Goal: Transaction & Acquisition: Purchase product/service

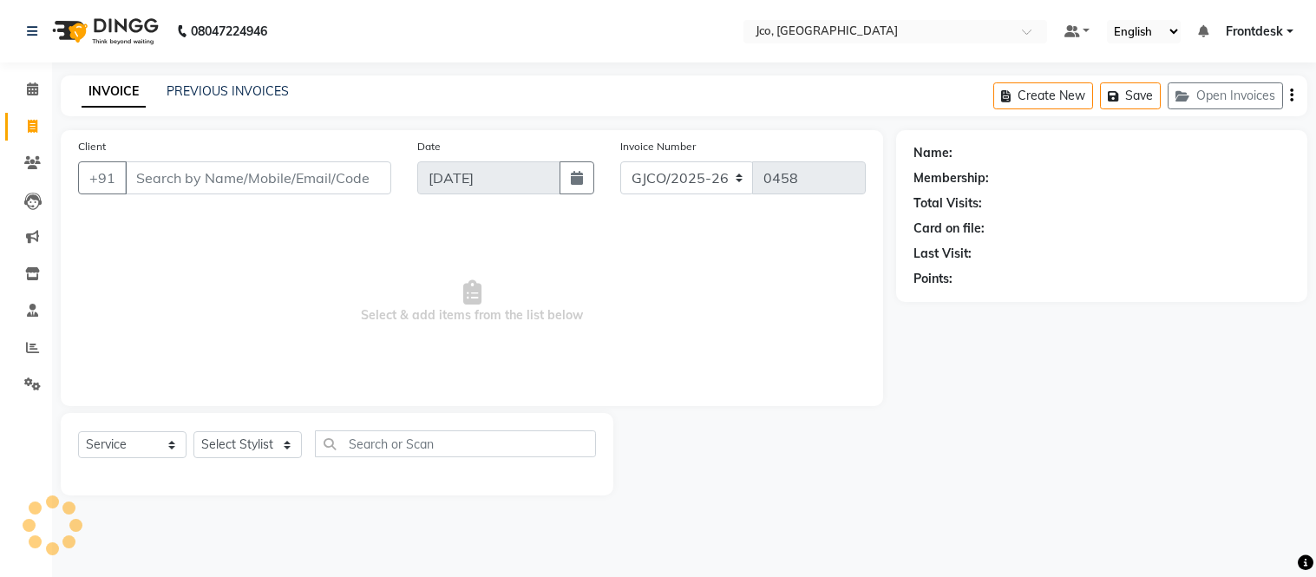
select select "service"
click at [243, 180] on input "Client" at bounding box center [258, 177] width 266 height 33
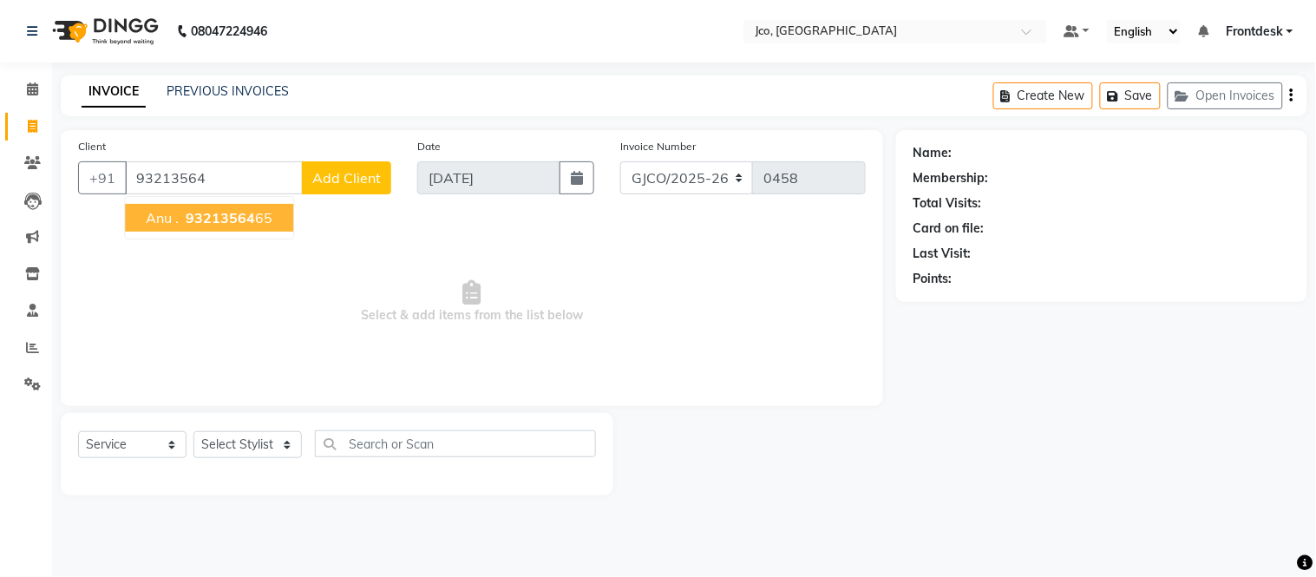
click at [244, 226] on span "93213564" at bounding box center [220, 217] width 69 height 17
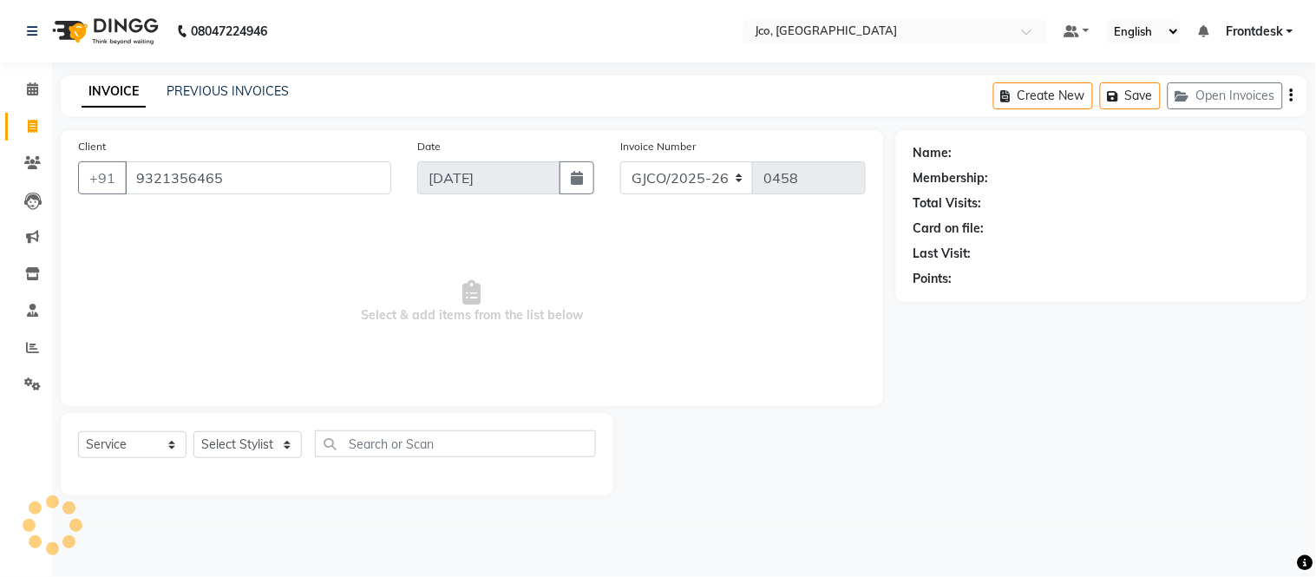
type input "9321356465"
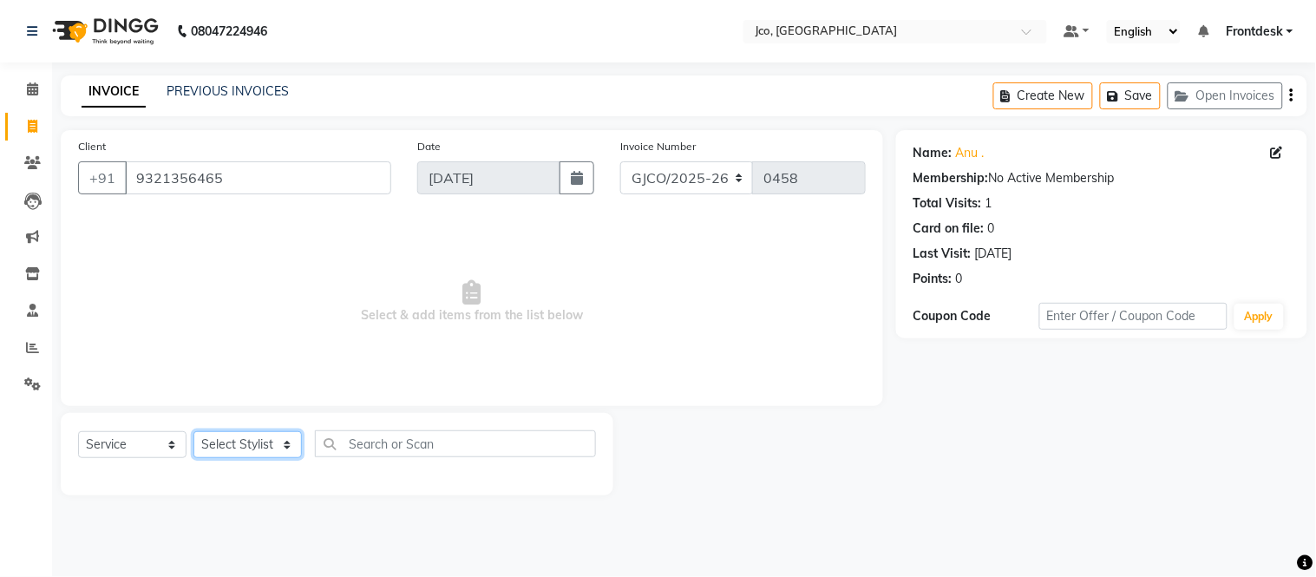
click at [248, 448] on select "Select Stylist [PERSON_NAME] [PERSON_NAME] [PERSON_NAME] Frontdesk Gopal Jouyi …" at bounding box center [247, 444] width 108 height 27
click at [249, 446] on select "Select Stylist [PERSON_NAME] [PERSON_NAME] [PERSON_NAME] Frontdesk Gopal Jouyi …" at bounding box center [247, 444] width 108 height 27
select select "71564"
click at [193, 432] on select "Select Stylist [PERSON_NAME] [PERSON_NAME] [PERSON_NAME] Frontdesk Gopal Jouyi …" at bounding box center [247, 444] width 108 height 27
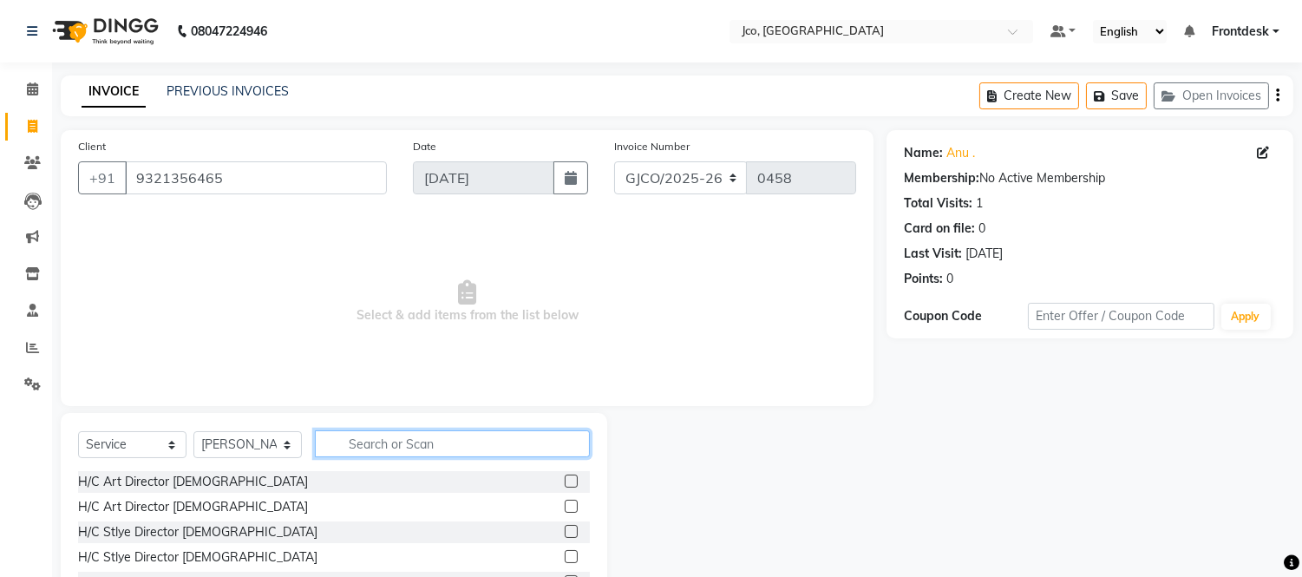
click at [406, 442] on input "text" at bounding box center [452, 443] width 275 height 27
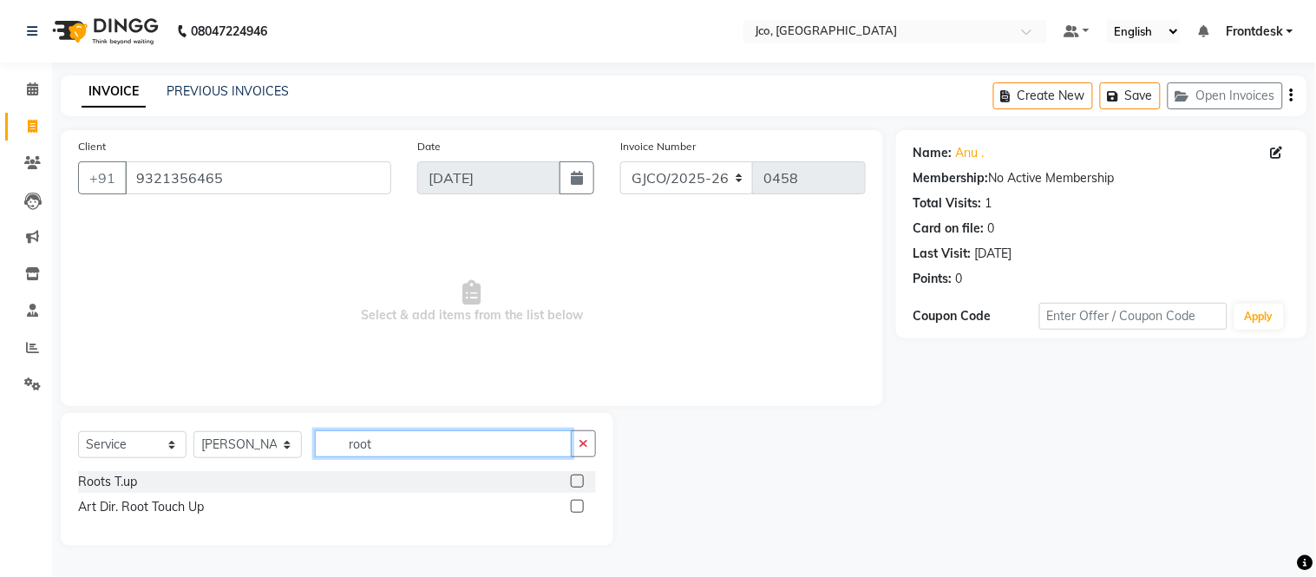
type input "root"
click at [579, 481] on label at bounding box center [577, 481] width 13 height 13
click at [579, 481] on input "checkbox" at bounding box center [576, 481] width 11 height 11
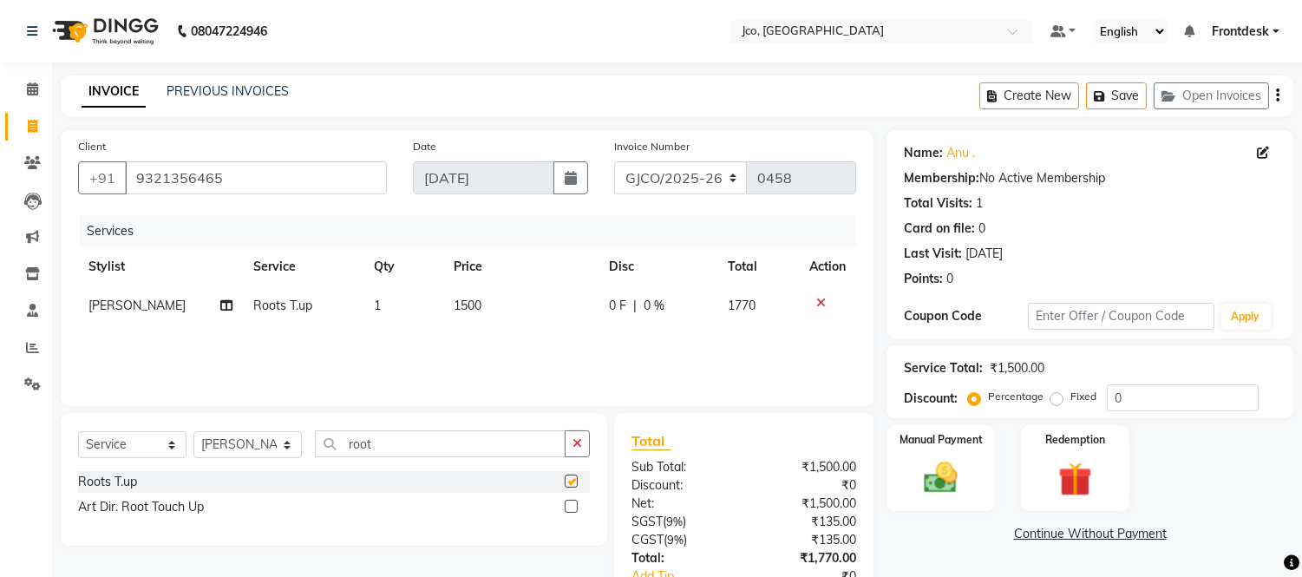
checkbox input "false"
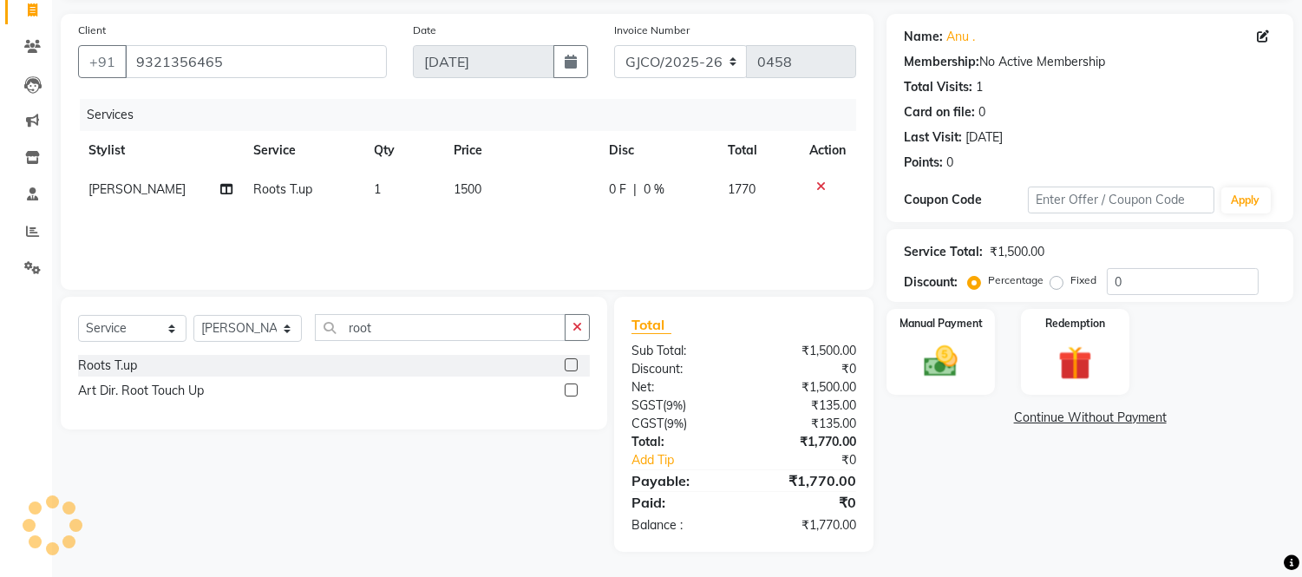
click at [822, 189] on icon at bounding box center [821, 186] width 10 height 12
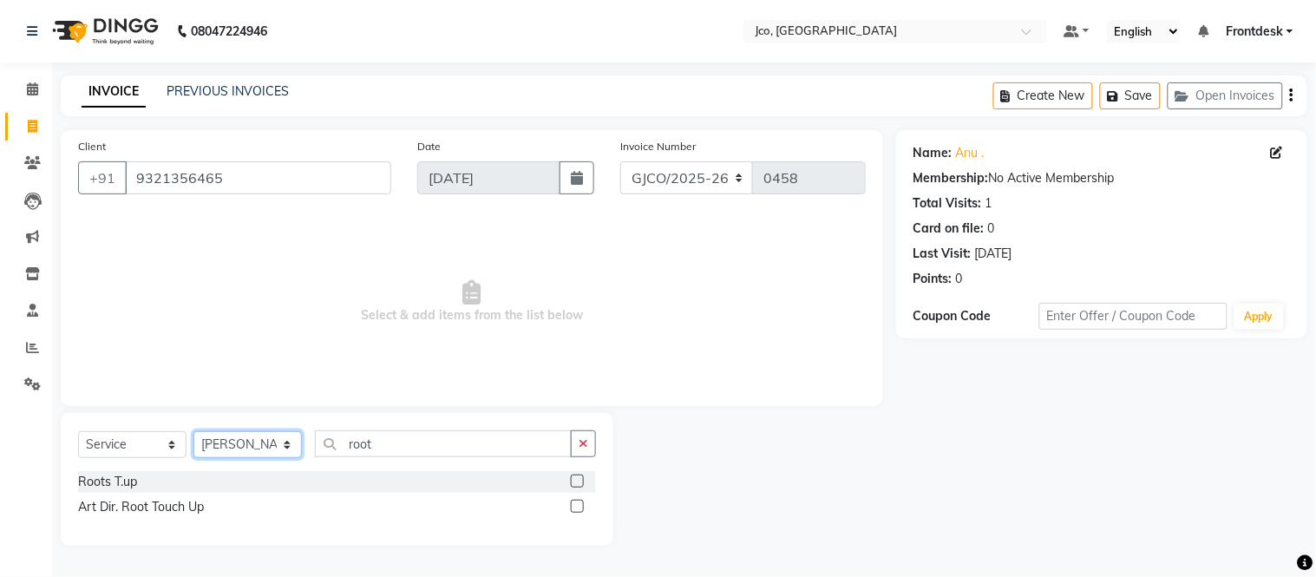
click at [276, 446] on select "Select Stylist [PERSON_NAME] [PERSON_NAME] [PERSON_NAME] Frontdesk Gopal Jouyi …" at bounding box center [247, 444] width 108 height 27
select select "88060"
click at [193, 432] on select "Select Stylist [PERSON_NAME] [PERSON_NAME] [PERSON_NAME] Frontdesk Gopal Jouyi …" at bounding box center [247, 444] width 108 height 27
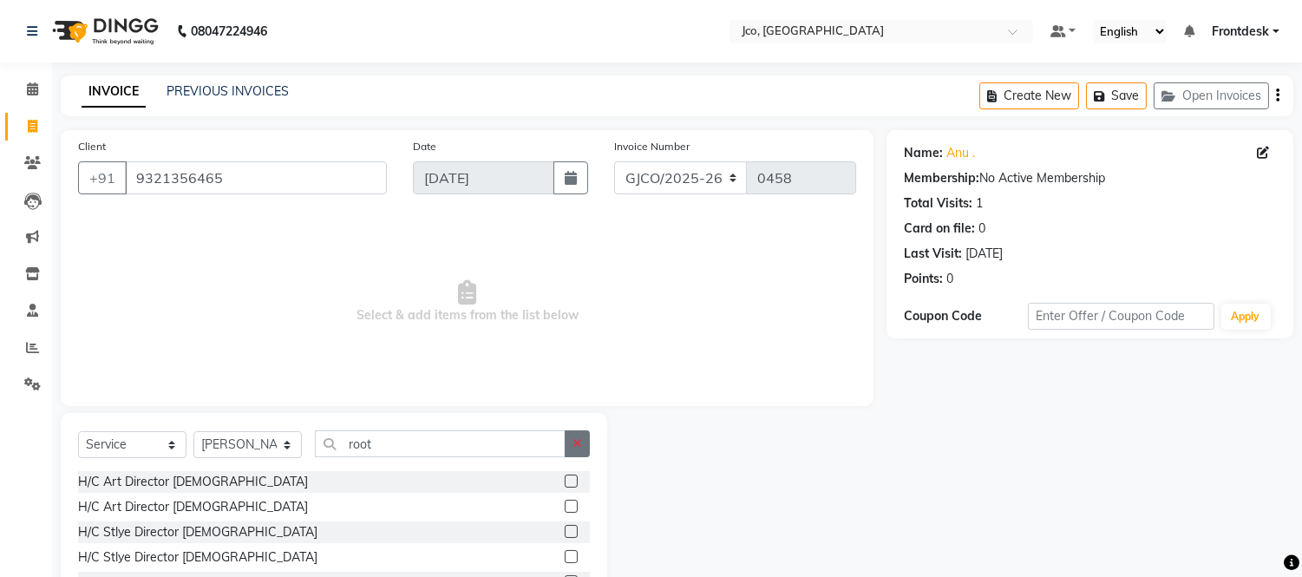
click at [577, 444] on icon "button" at bounding box center [578, 443] width 10 height 12
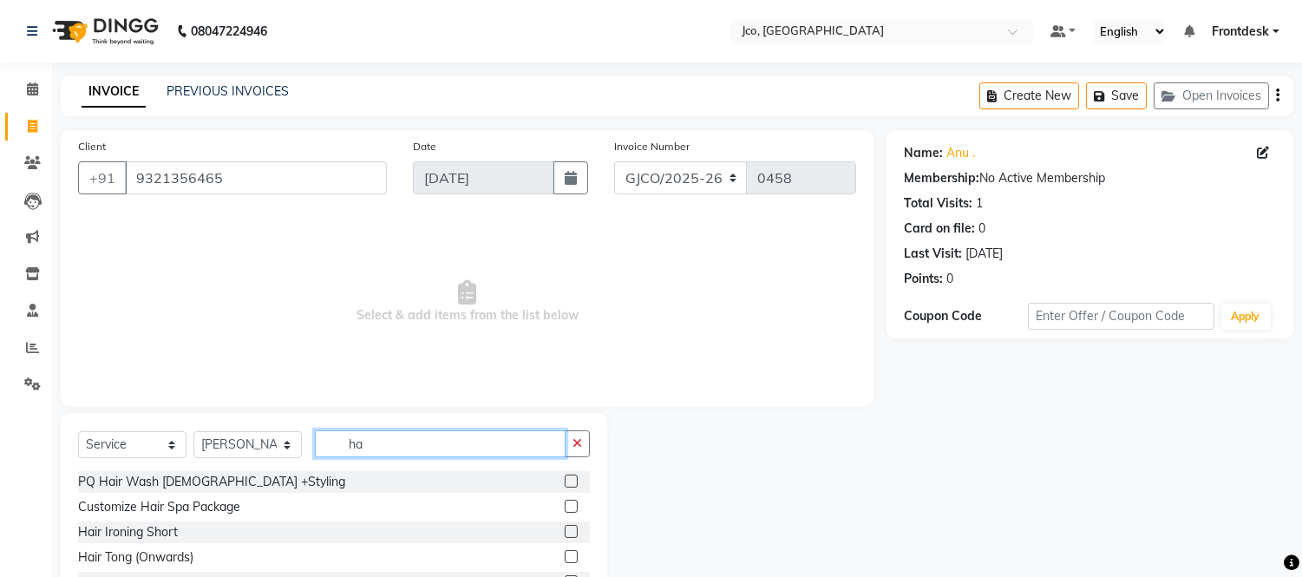
type input "h"
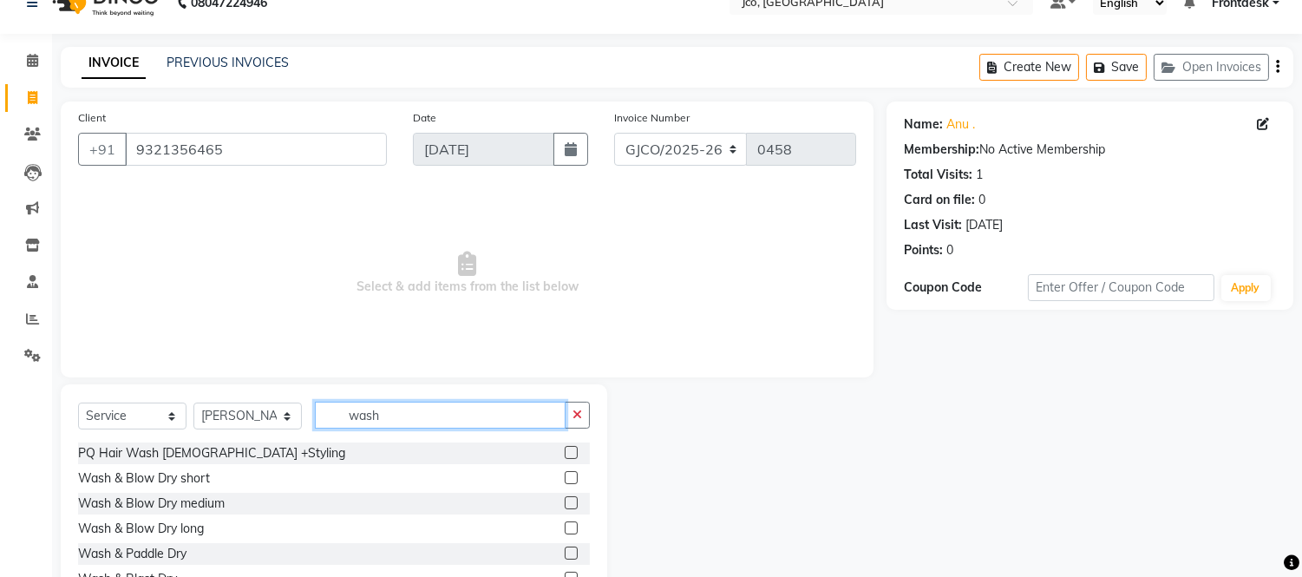
scroll to position [117, 0]
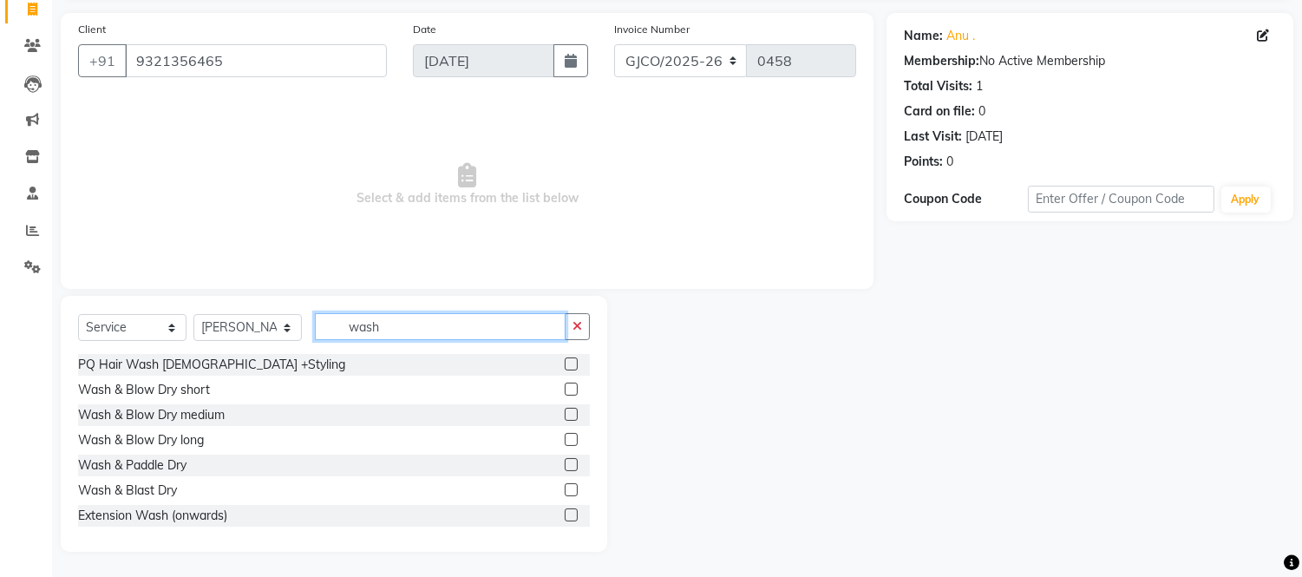
type input "wash"
click at [565, 434] on label at bounding box center [571, 439] width 13 height 13
click at [565, 435] on input "checkbox" at bounding box center [570, 440] width 11 height 11
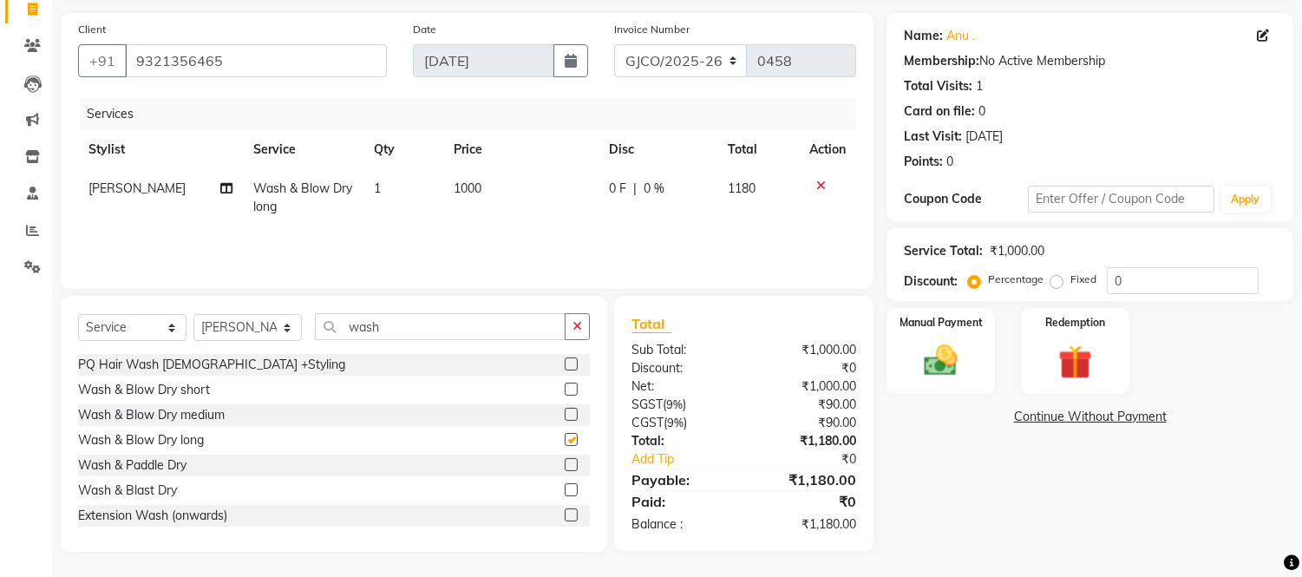
checkbox input "false"
click at [565, 415] on label at bounding box center [571, 414] width 13 height 13
click at [565, 415] on input "checkbox" at bounding box center [570, 414] width 11 height 11
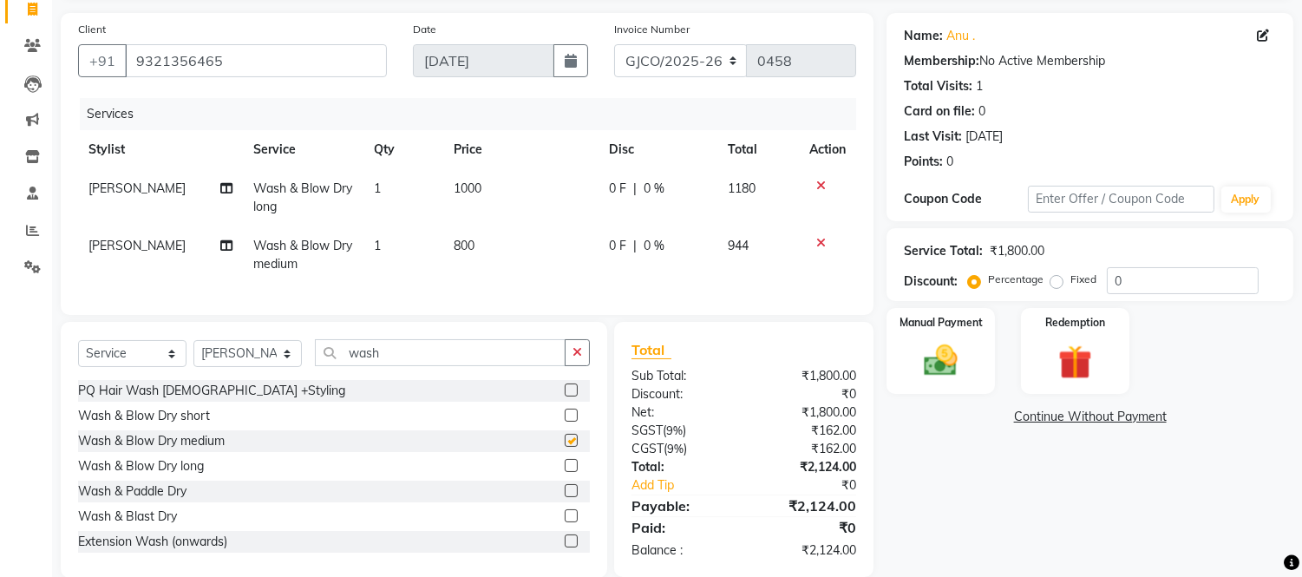
checkbox input "false"
click at [822, 184] on icon at bounding box center [821, 186] width 10 height 12
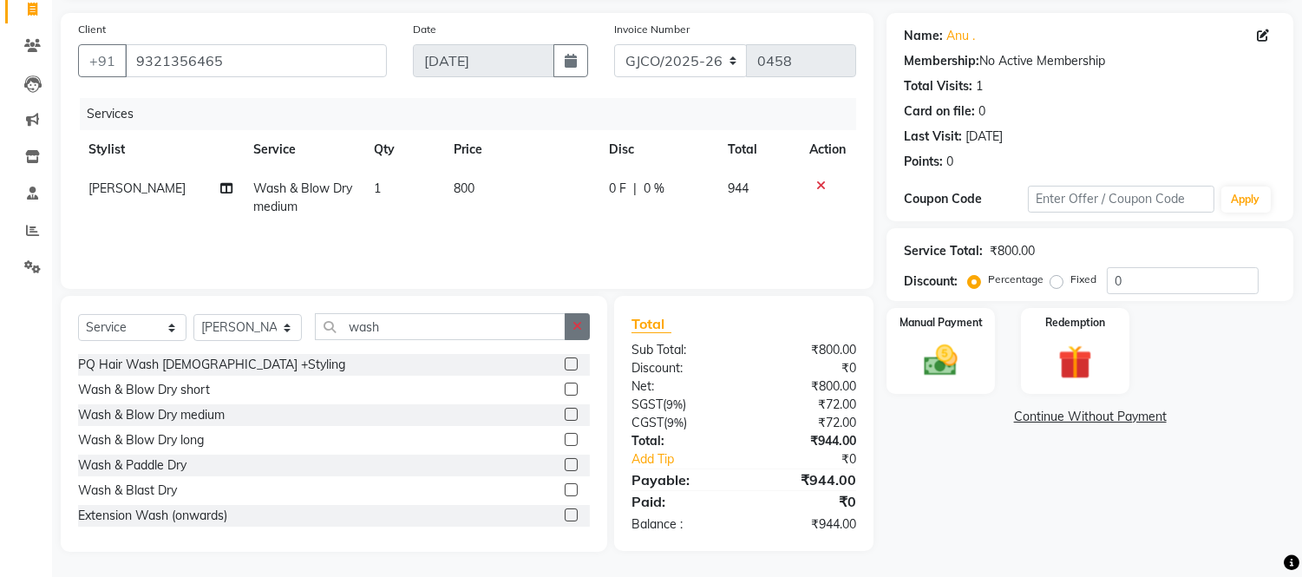
click at [574, 321] on icon "button" at bounding box center [578, 326] width 10 height 12
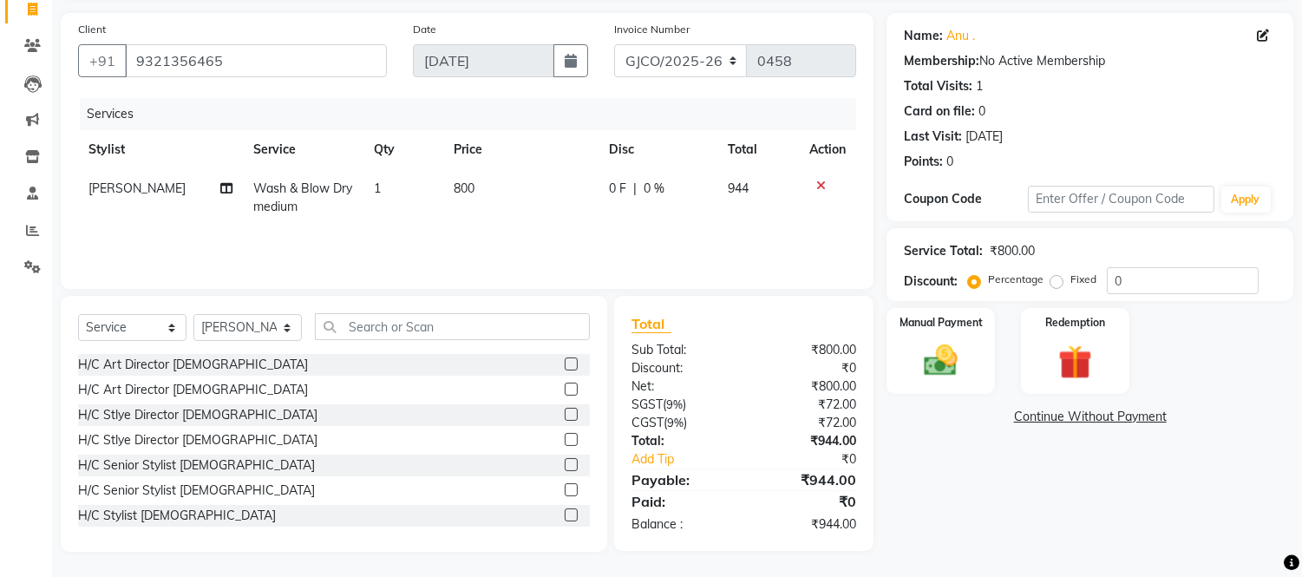
click at [443, 197] on td "800" at bounding box center [520, 197] width 155 height 57
select select "88060"
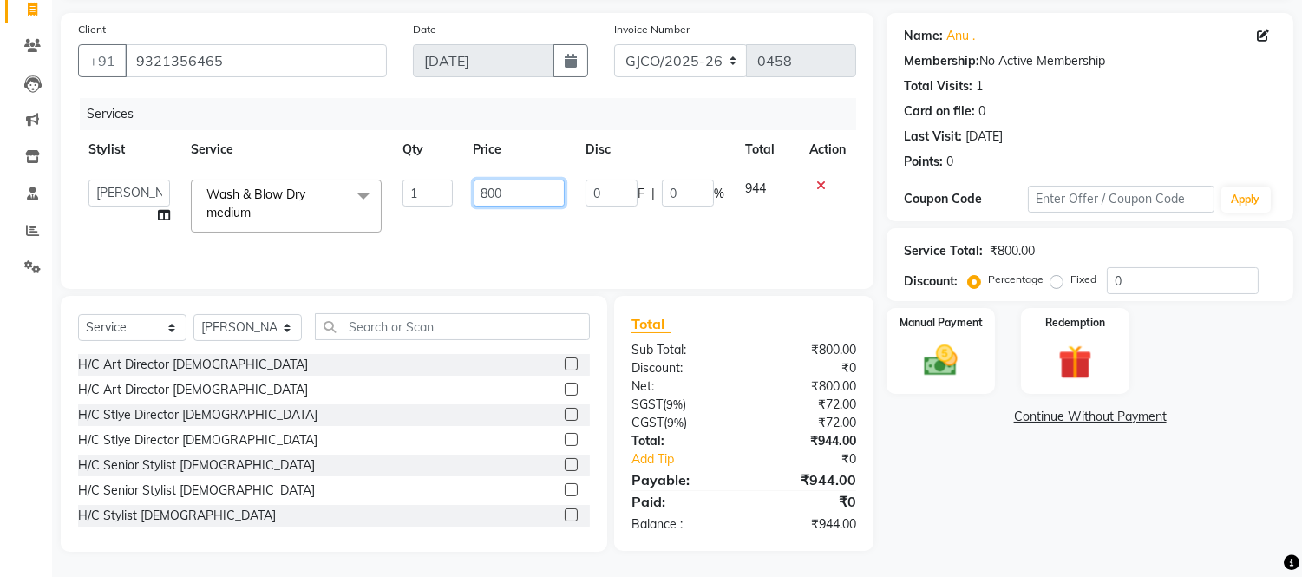
click at [517, 194] on input "800" at bounding box center [519, 193] width 91 height 27
type input "8"
type input "900"
click at [999, 524] on div "Name: Anu . Membership: No Active Membership Total Visits: 1 Card on file: 0 La…" at bounding box center [1097, 282] width 420 height 539
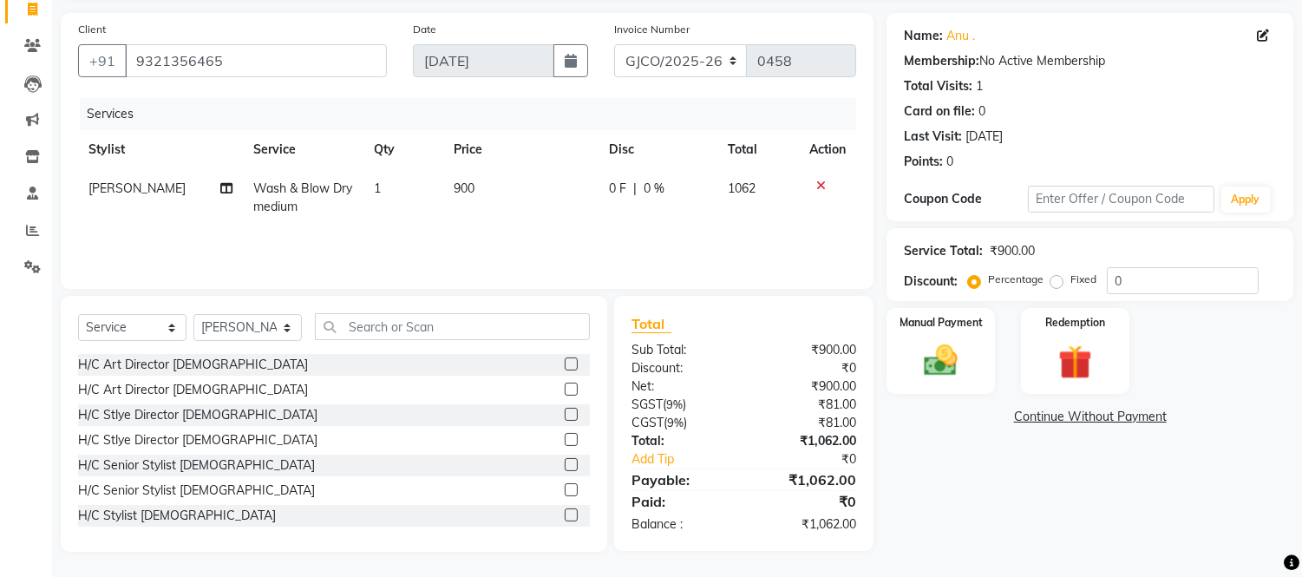
click at [481, 197] on td "900" at bounding box center [520, 197] width 155 height 57
select select "88060"
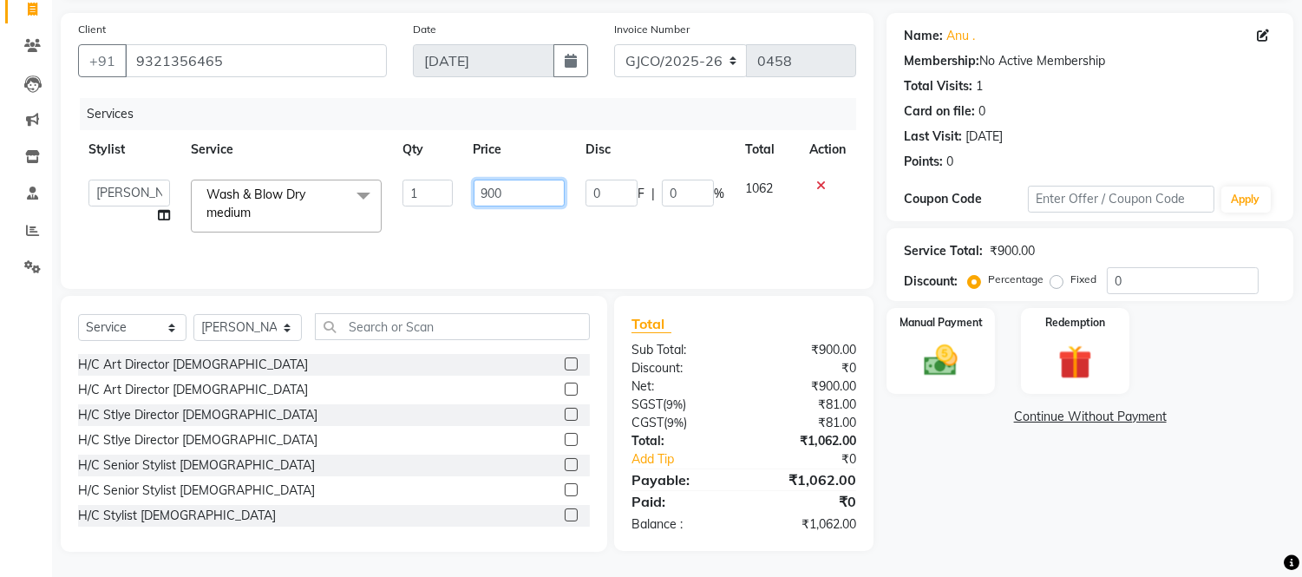
click at [526, 191] on input "900" at bounding box center [519, 193] width 91 height 27
type input "9"
type input "800"
click at [967, 523] on div "Name: Anu . Membership: No Active Membership Total Visits: 1 Card on file: 0 La…" at bounding box center [1097, 282] width 420 height 539
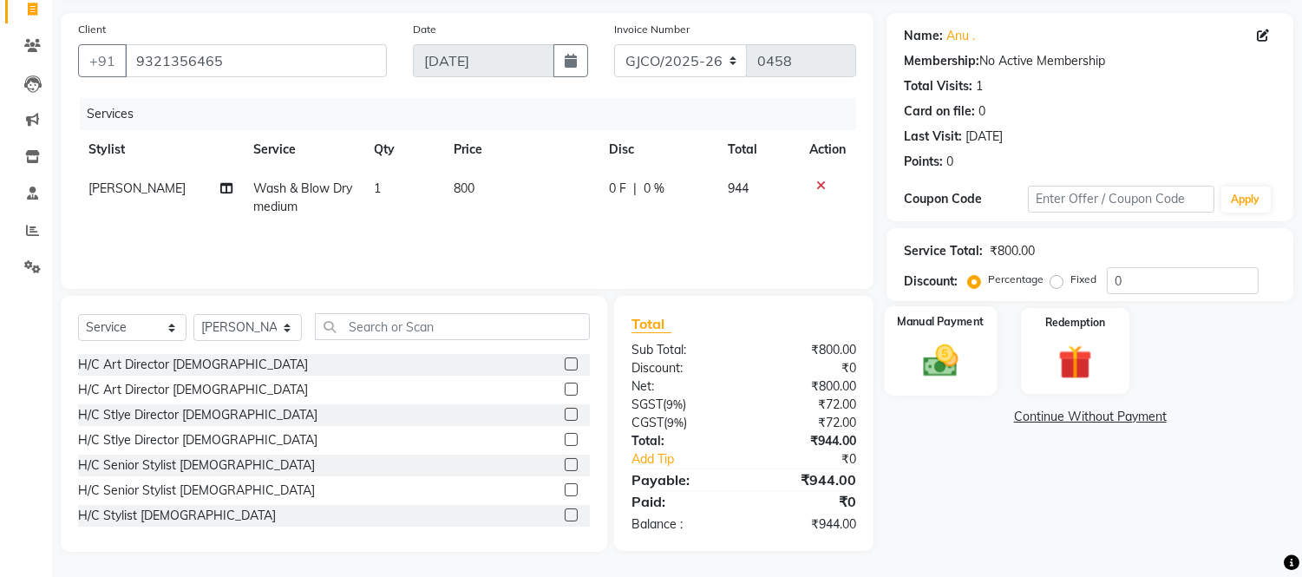
click at [937, 364] on img at bounding box center [941, 361] width 57 height 41
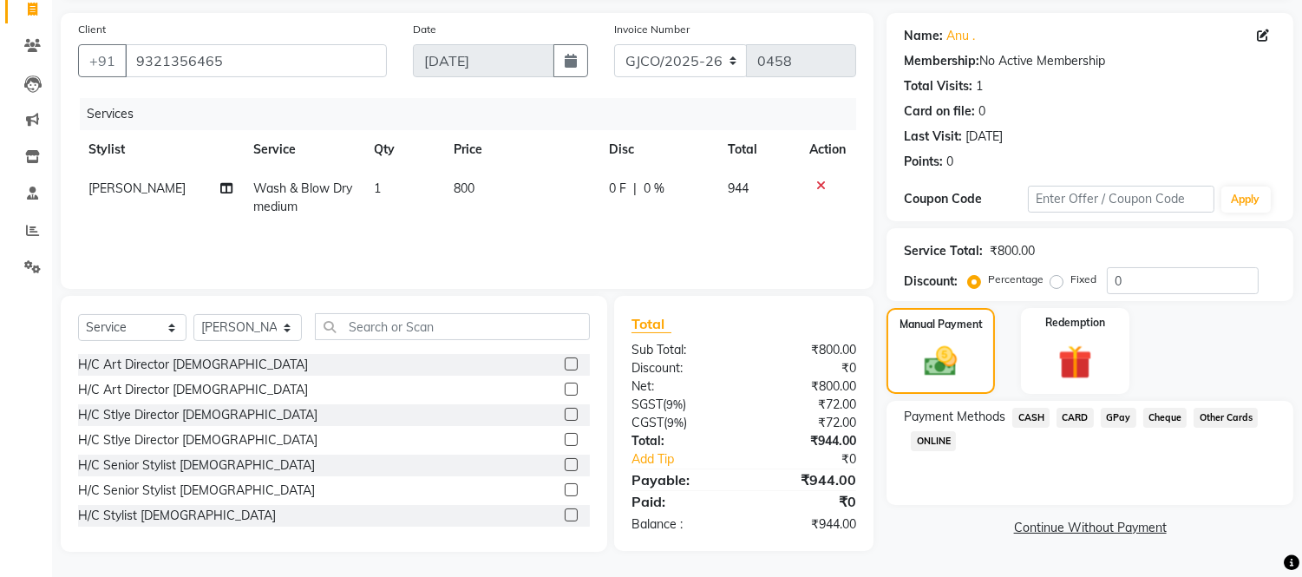
click at [1035, 419] on span "CASH" at bounding box center [1030, 418] width 37 height 20
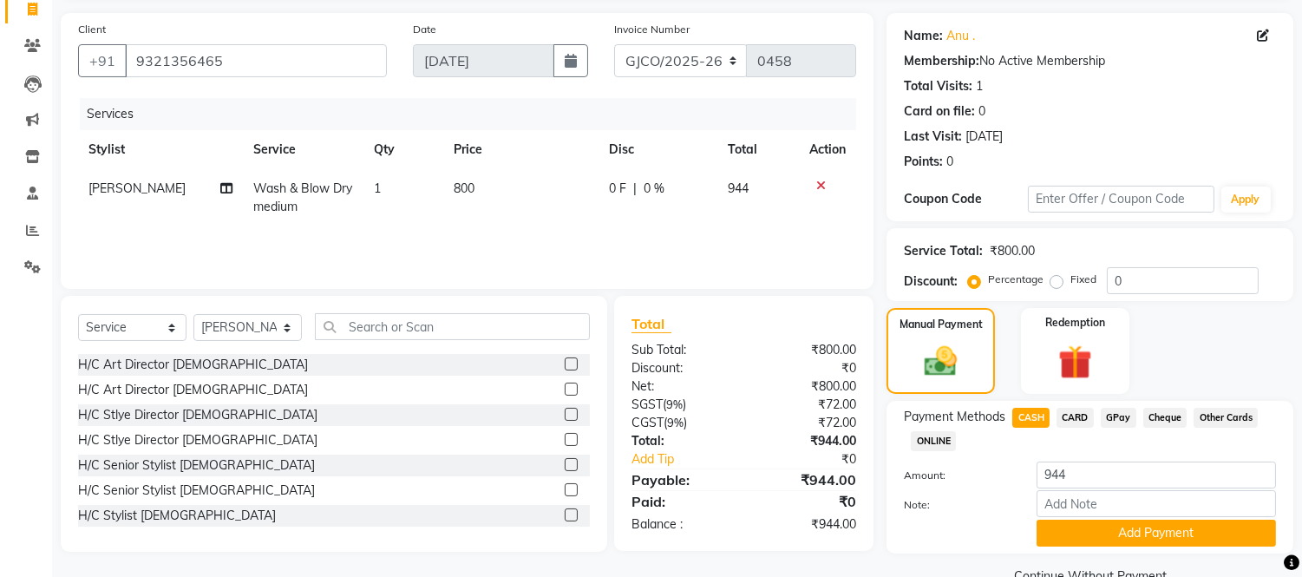
scroll to position [154, 0]
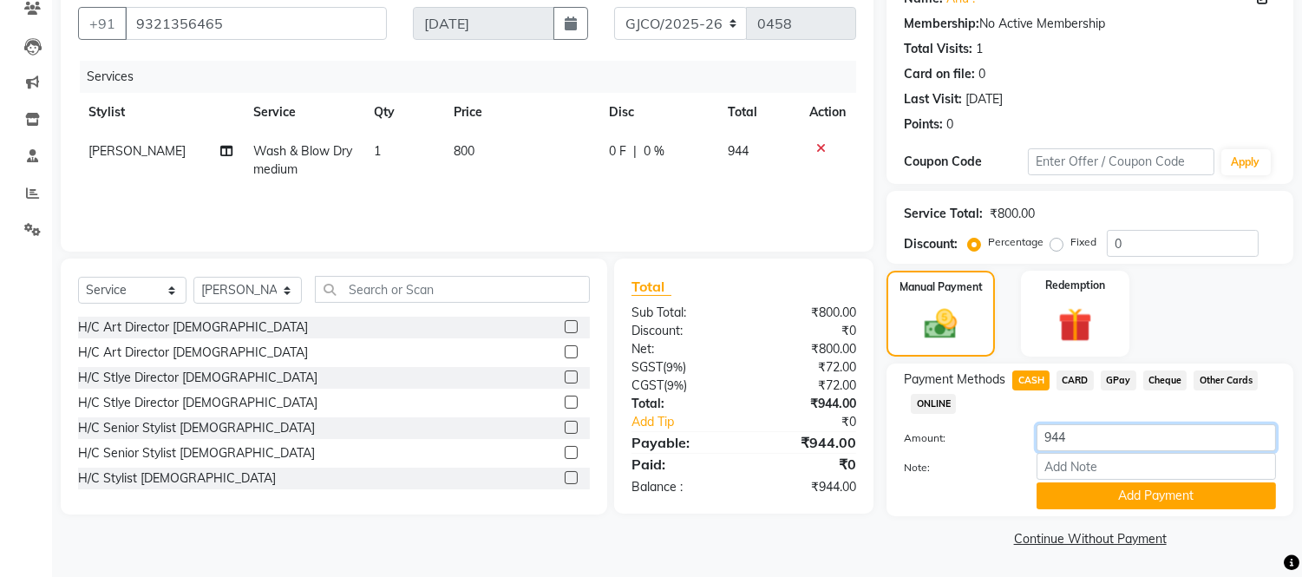
click at [1090, 431] on input "944" at bounding box center [1156, 437] width 239 height 27
type input "9"
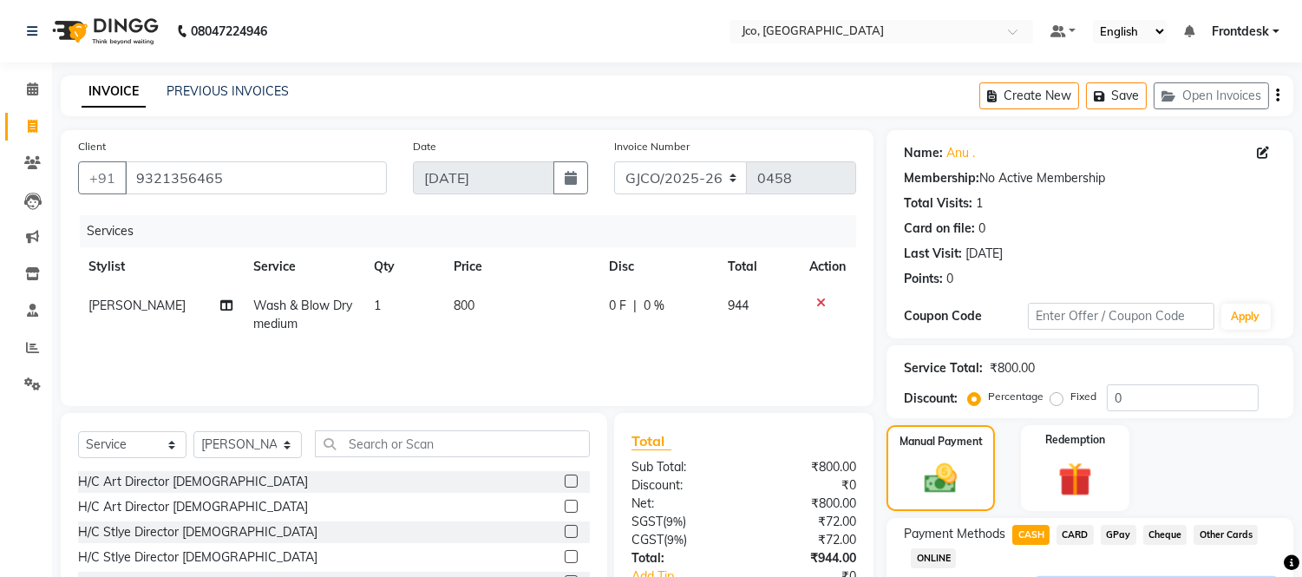
scroll to position [1, 0]
type input "800"
click at [1277, 106] on button "button" at bounding box center [1277, 95] width 3 height 41
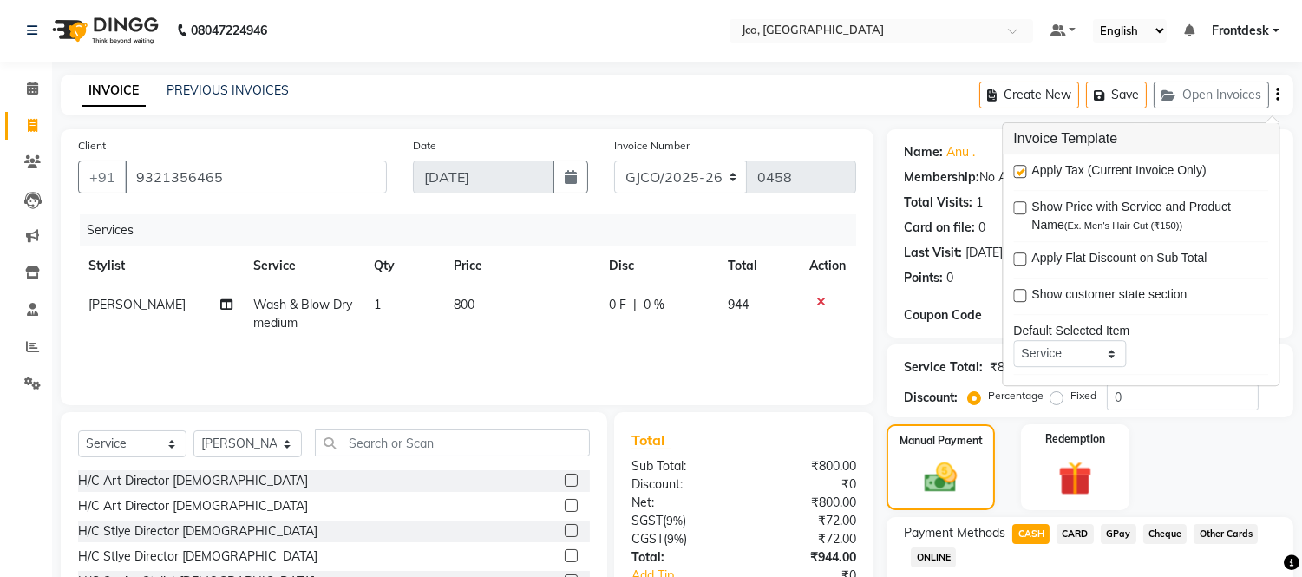
click at [1021, 172] on label at bounding box center [1019, 171] width 13 height 13
click at [1021, 172] on input "checkbox" at bounding box center [1018, 172] width 11 height 11
checkbox input "false"
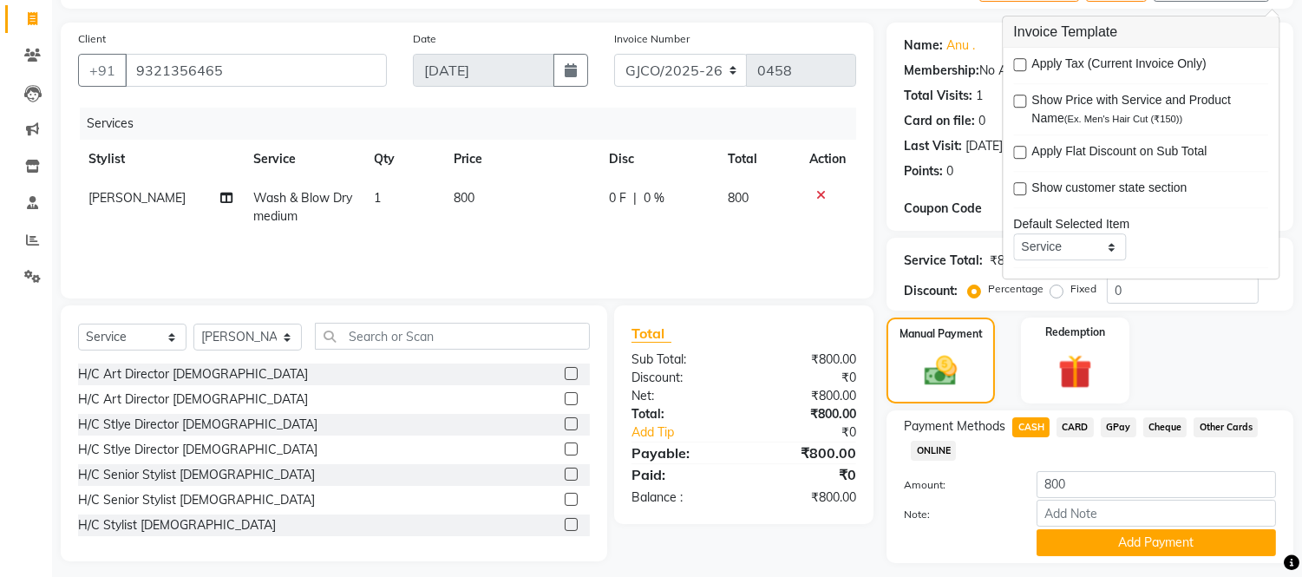
scroll to position [154, 0]
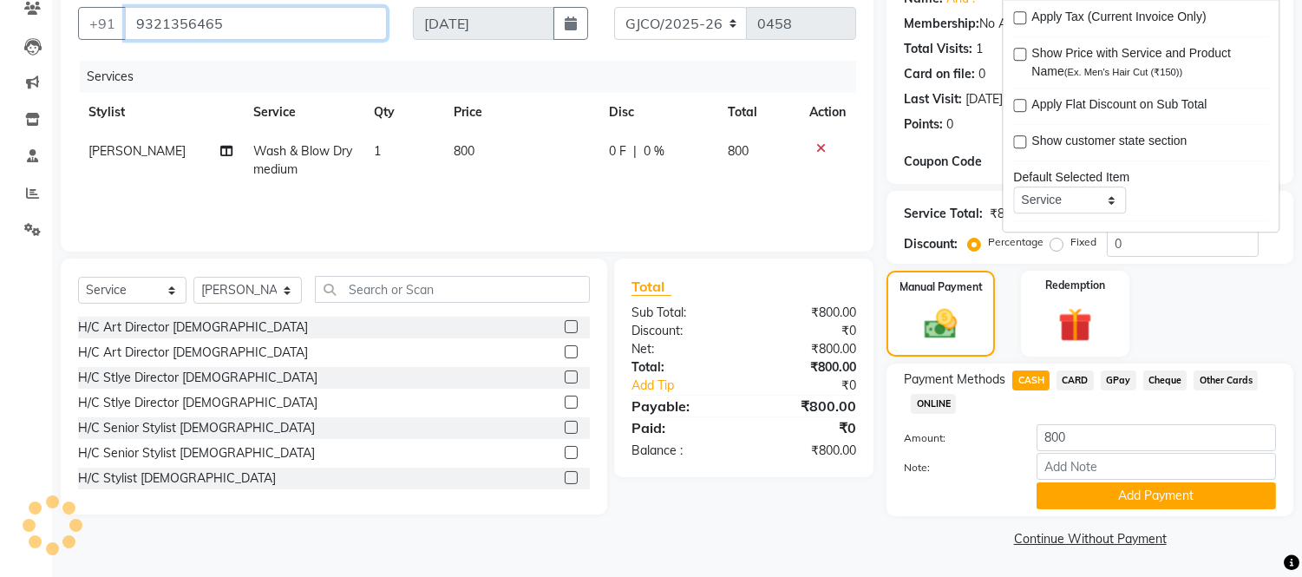
click at [250, 23] on input "9321356465" at bounding box center [256, 23] width 262 height 33
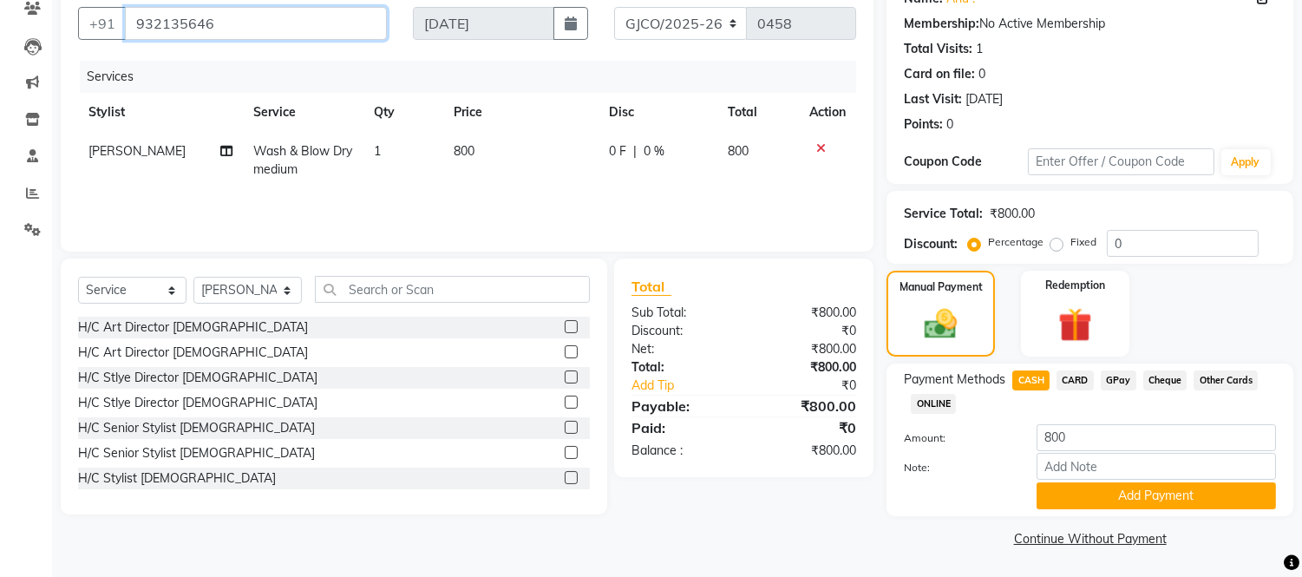
scroll to position [117, 0]
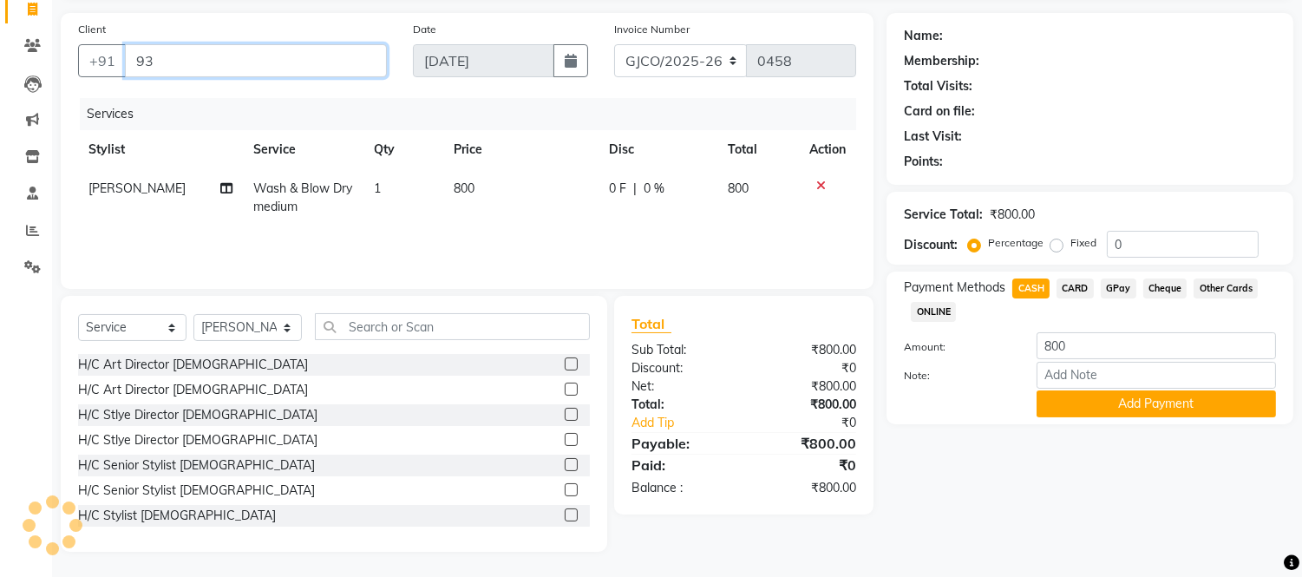
type input "9"
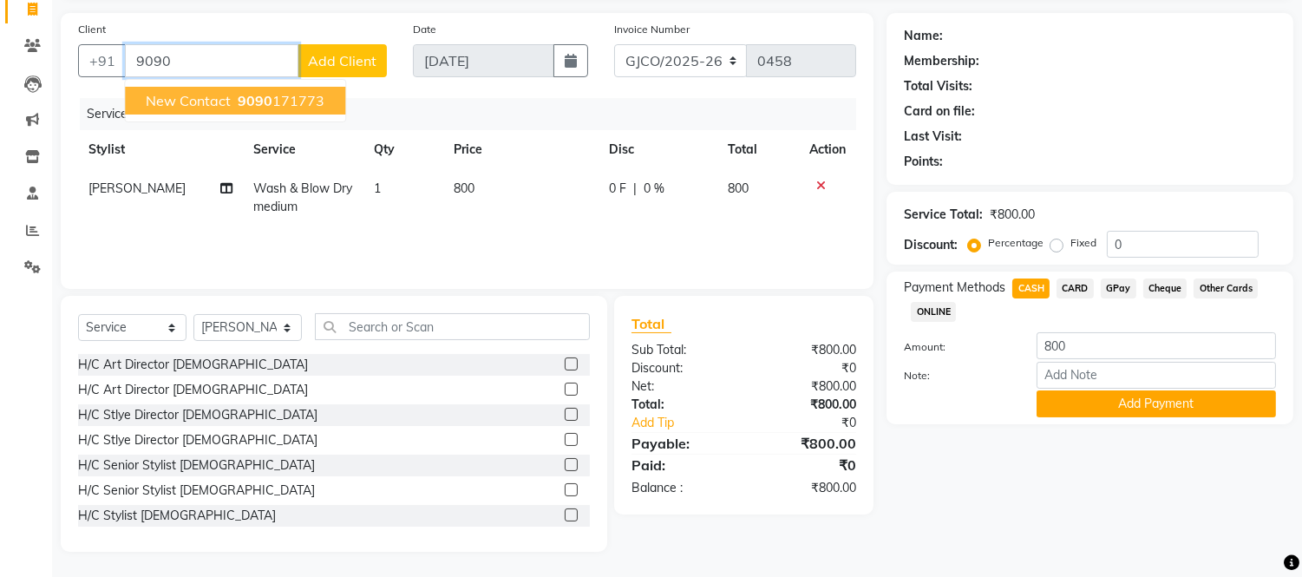
click at [293, 98] on ngb-highlight "9090 171773" at bounding box center [279, 100] width 90 height 17
type input "9090171773"
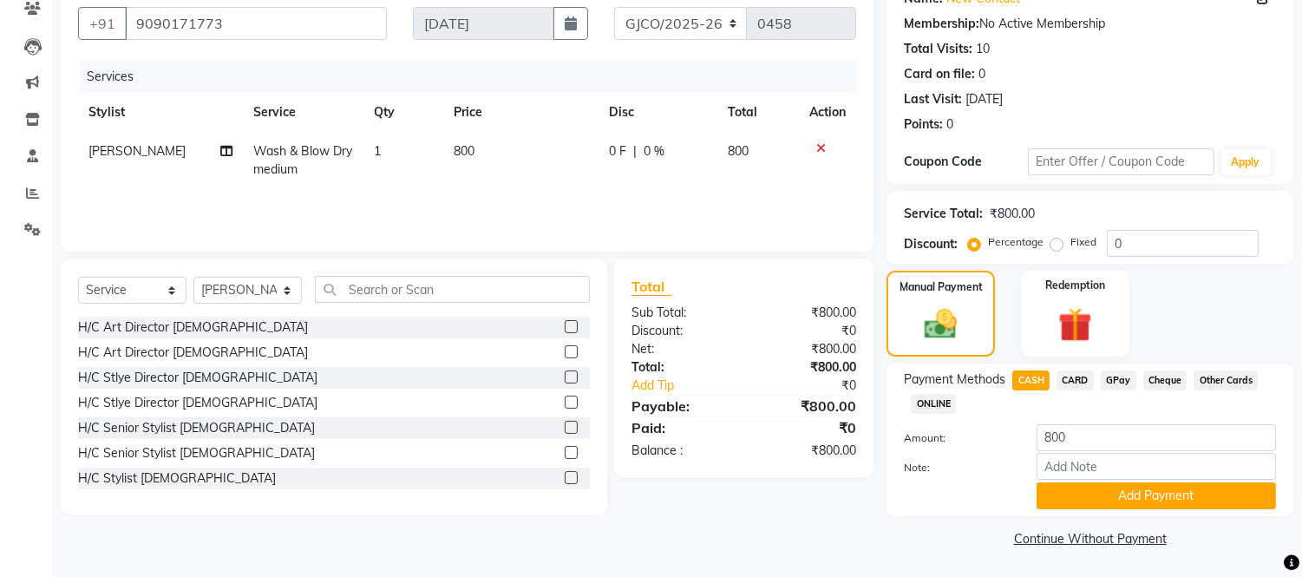
scroll to position [154, 0]
click at [1165, 497] on button "Add Payment" at bounding box center [1156, 496] width 239 height 27
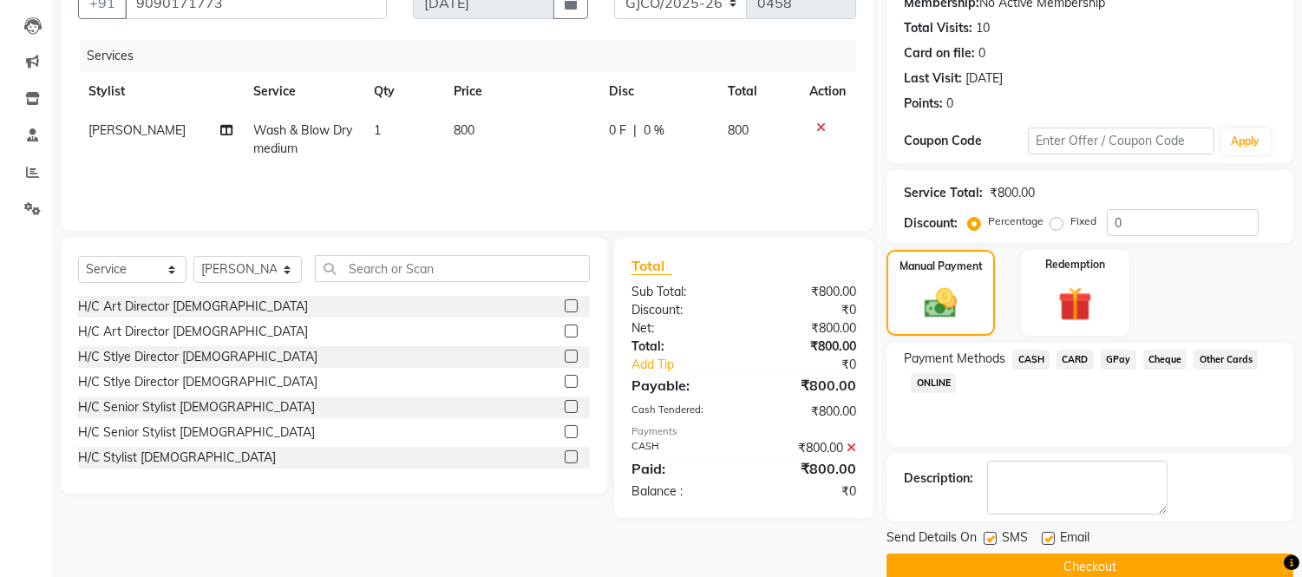
scroll to position [203, 0]
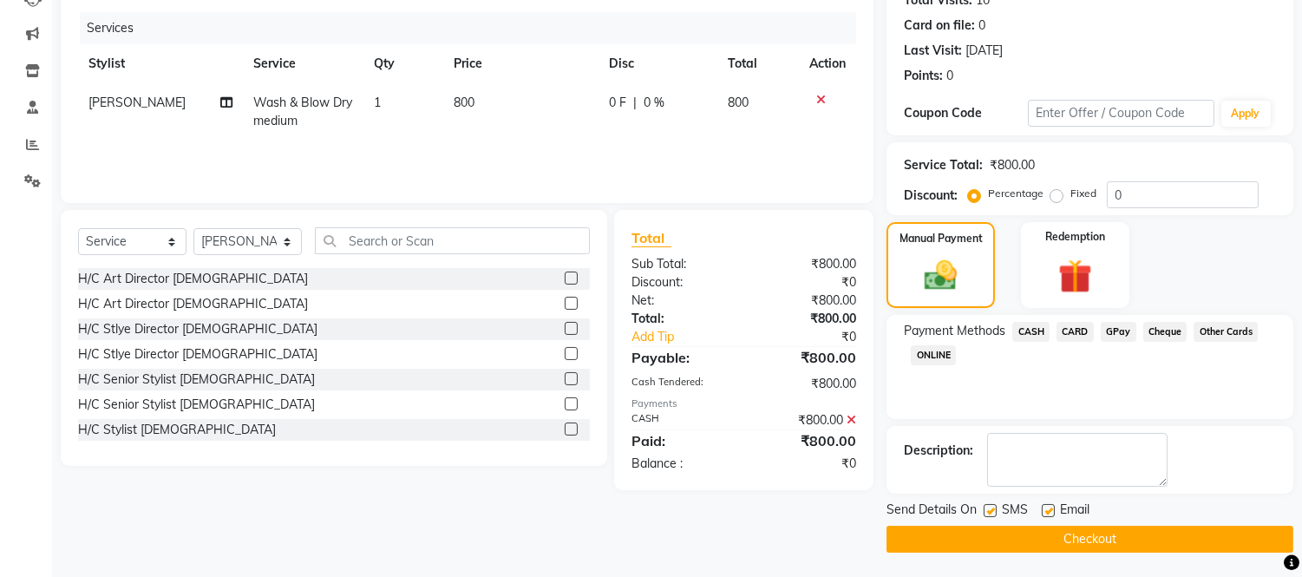
click at [1025, 334] on span "CASH" at bounding box center [1030, 332] width 37 height 20
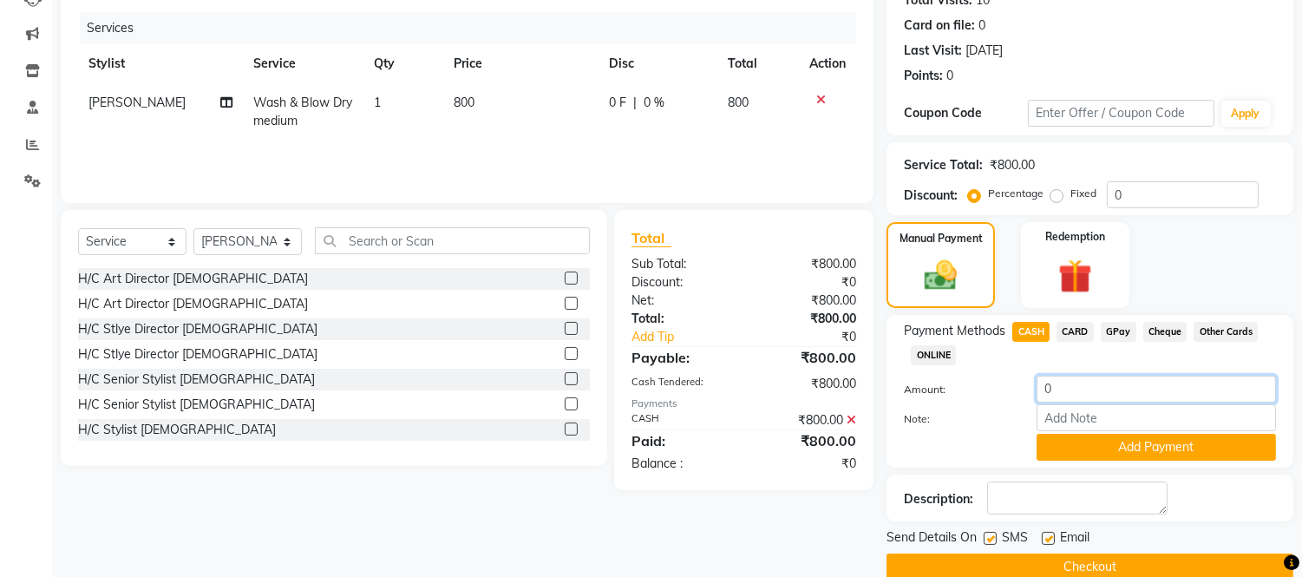
click at [1087, 390] on input "0" at bounding box center [1156, 389] width 239 height 27
type input "800"
click at [1077, 566] on button "Checkout" at bounding box center [1090, 566] width 407 height 27
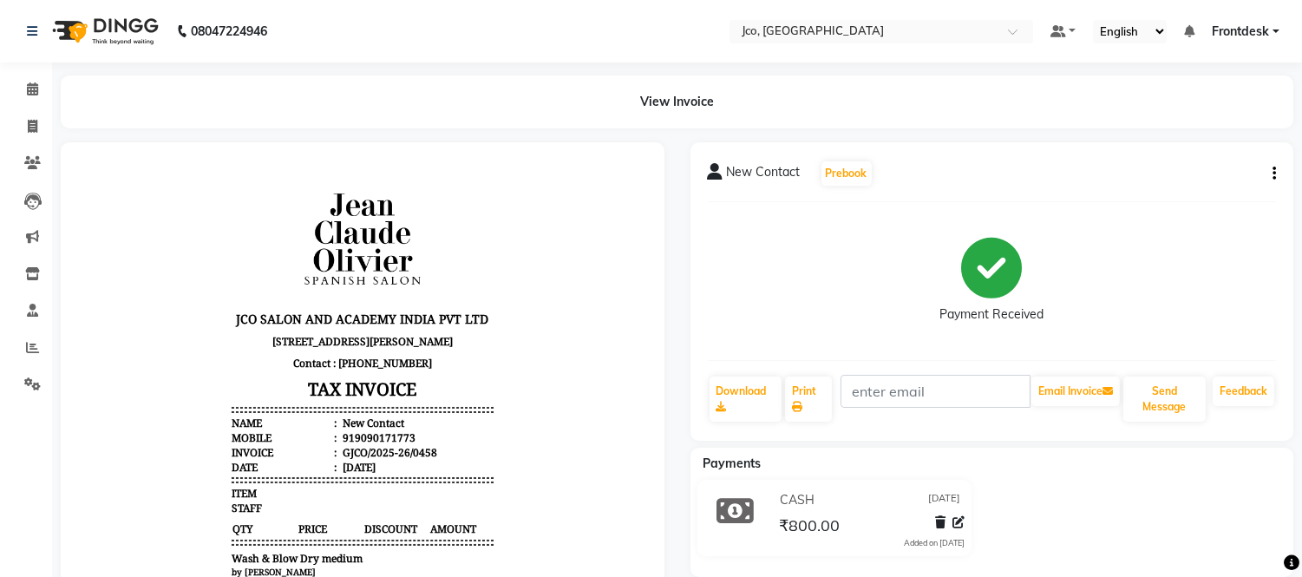
click at [1274, 174] on icon "button" at bounding box center [1274, 174] width 3 height 1
click at [1193, 145] on div "Cancel Invoice" at bounding box center [1188, 141] width 119 height 22
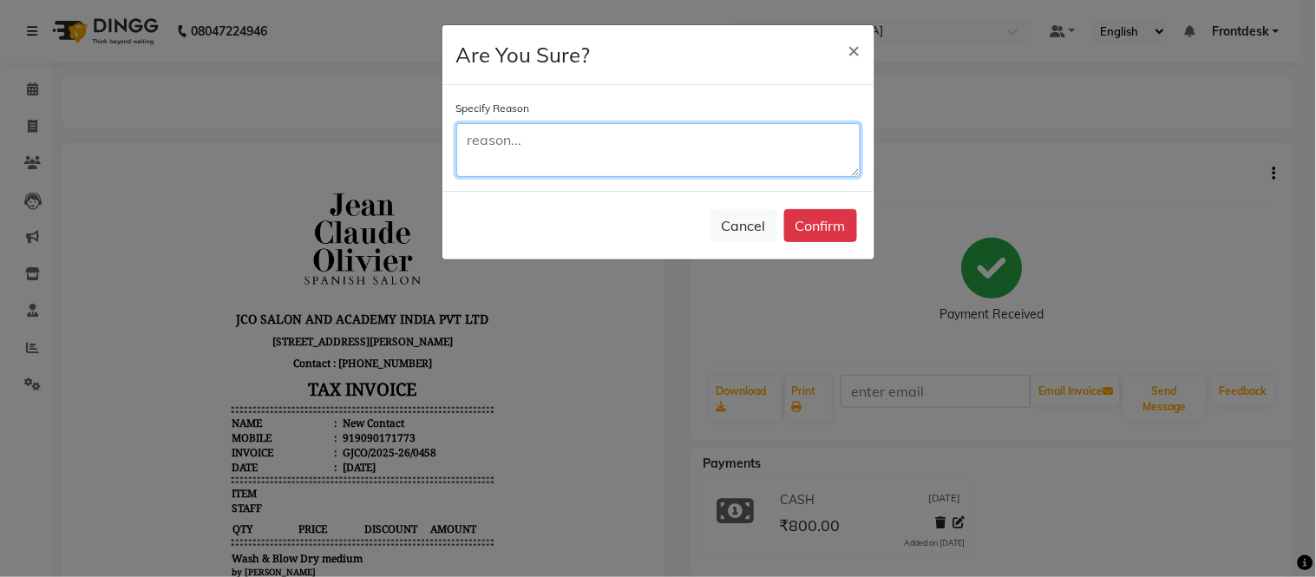
click at [515, 147] on textarea at bounding box center [658, 150] width 404 height 54
type textarea "wrong bill"
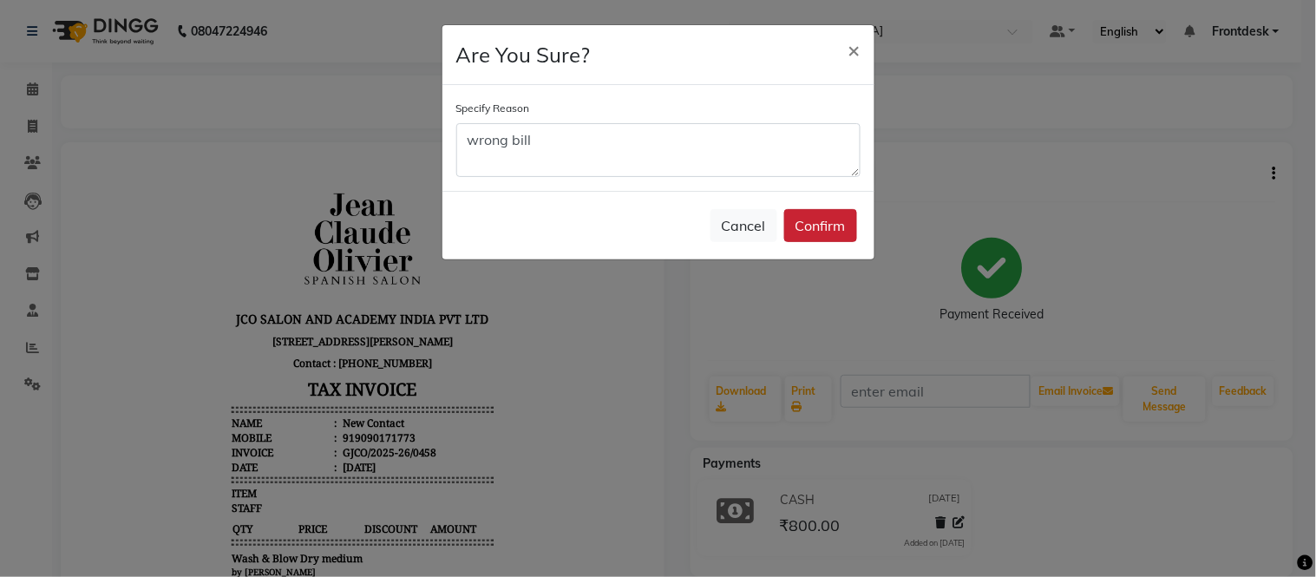
click at [821, 226] on button "Confirm" at bounding box center [820, 225] width 73 height 33
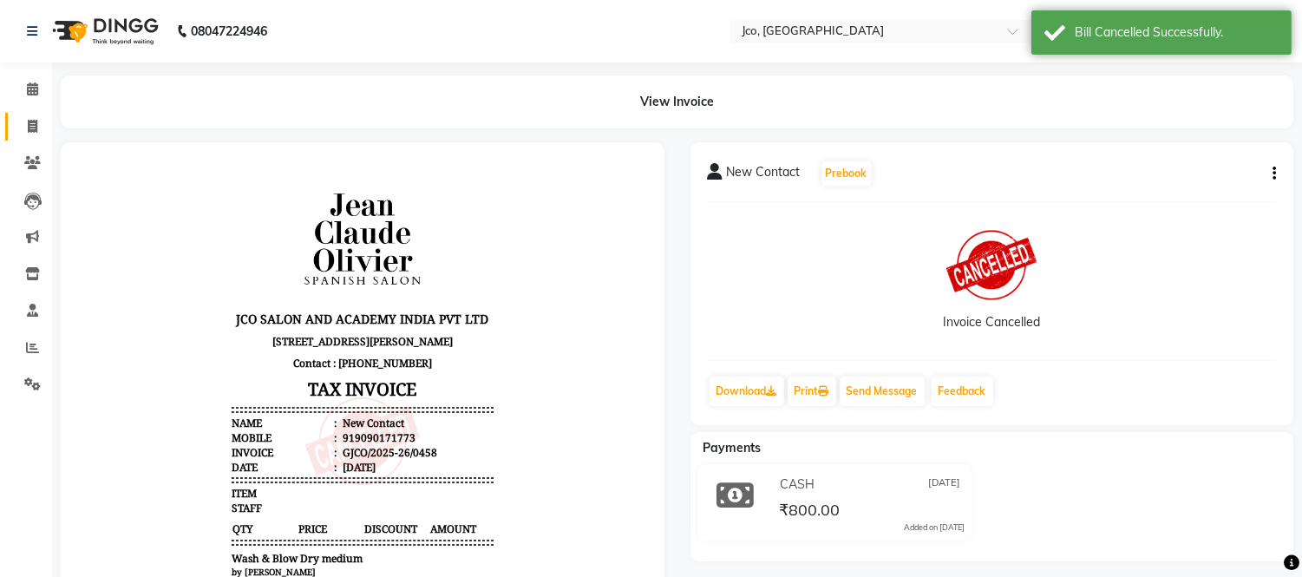
click at [31, 127] on icon at bounding box center [33, 126] width 10 height 13
select select "service"
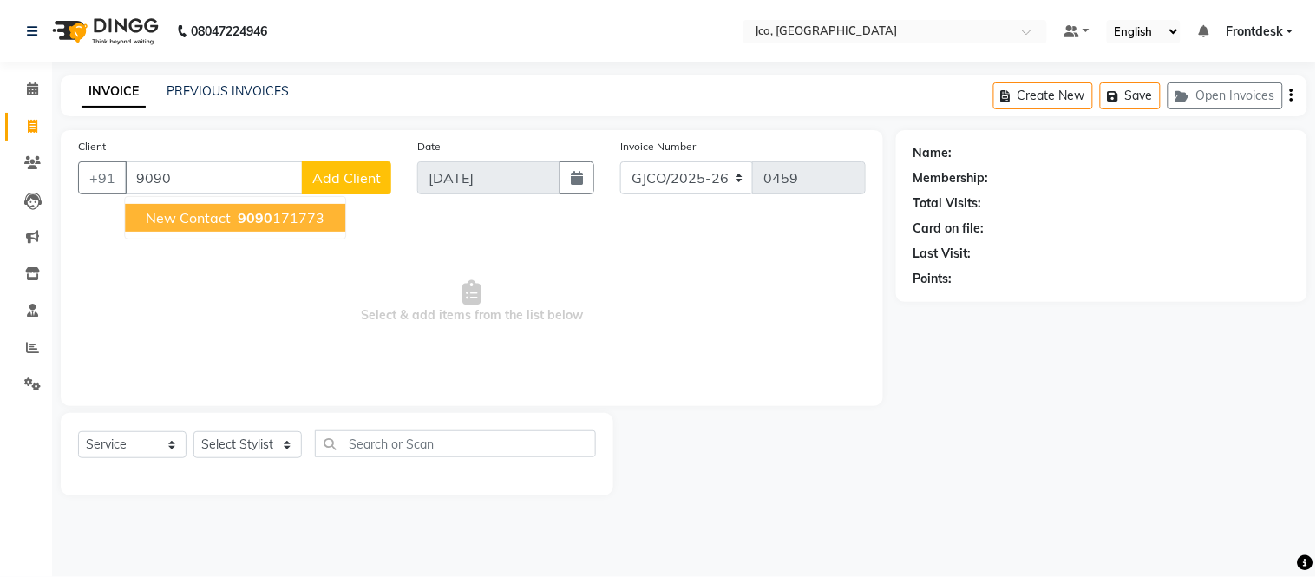
click at [273, 215] on ngb-highlight "9090 171773" at bounding box center [279, 217] width 90 height 17
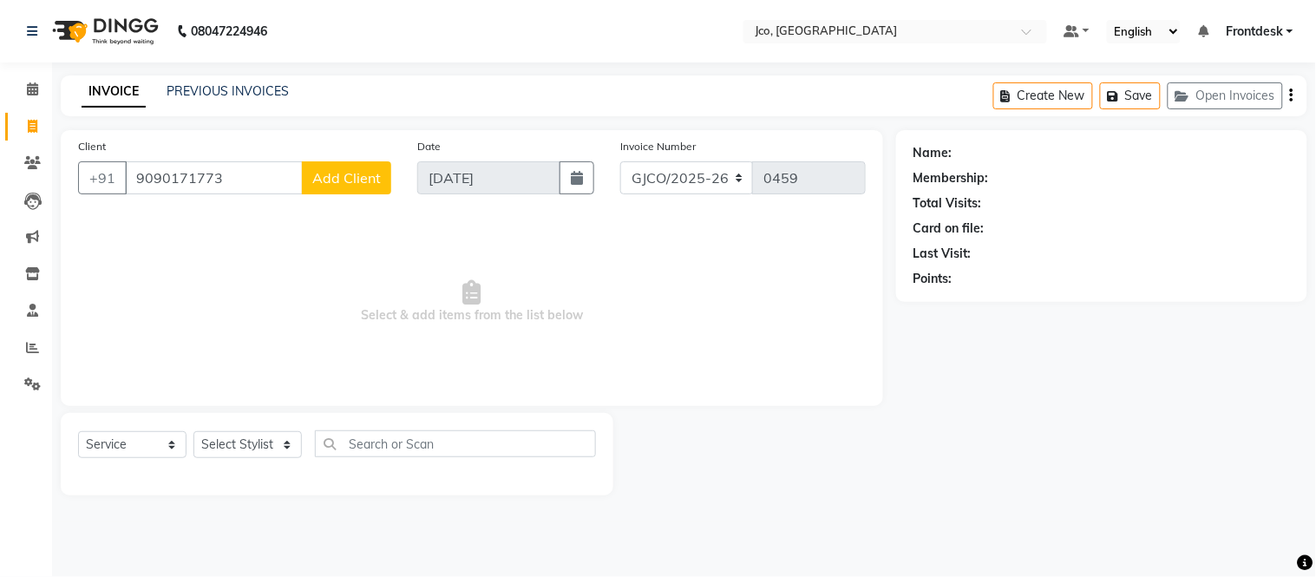
type input "9090171773"
click at [267, 455] on select "Select Stylist [PERSON_NAME] [PERSON_NAME] [PERSON_NAME] Frontdesk Gopal Jouyi …" at bounding box center [247, 444] width 108 height 27
select select "88060"
click at [193, 432] on select "Select Stylist [PERSON_NAME] [PERSON_NAME] [PERSON_NAME] Frontdesk Gopal Jouyi …" at bounding box center [247, 444] width 108 height 27
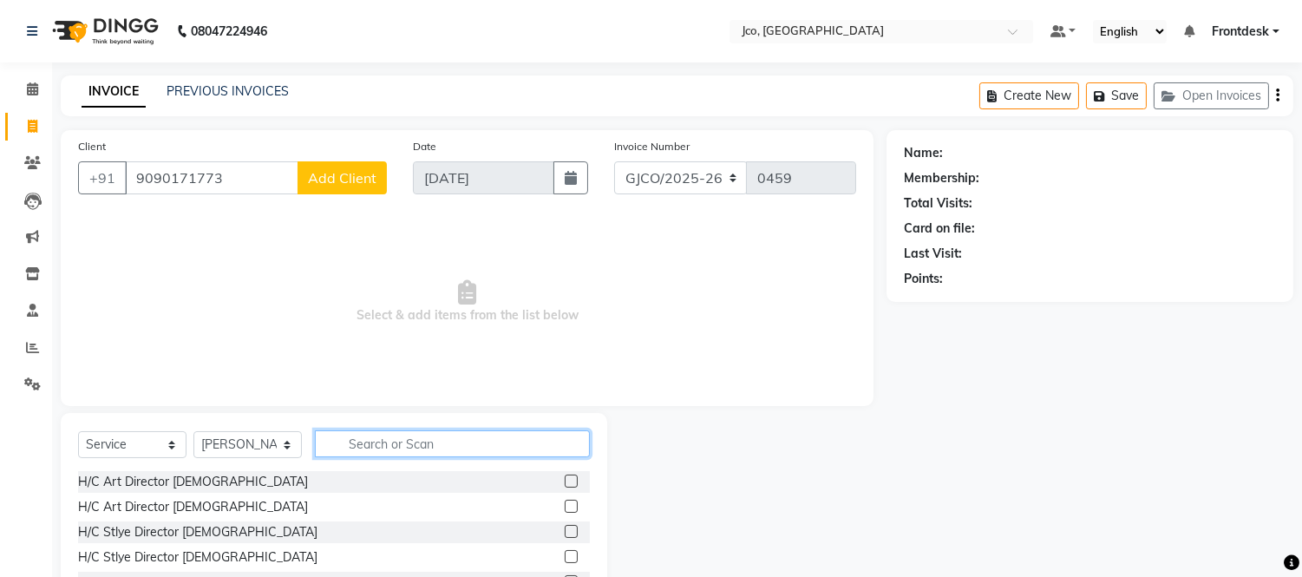
click at [405, 446] on input "text" at bounding box center [452, 443] width 275 height 27
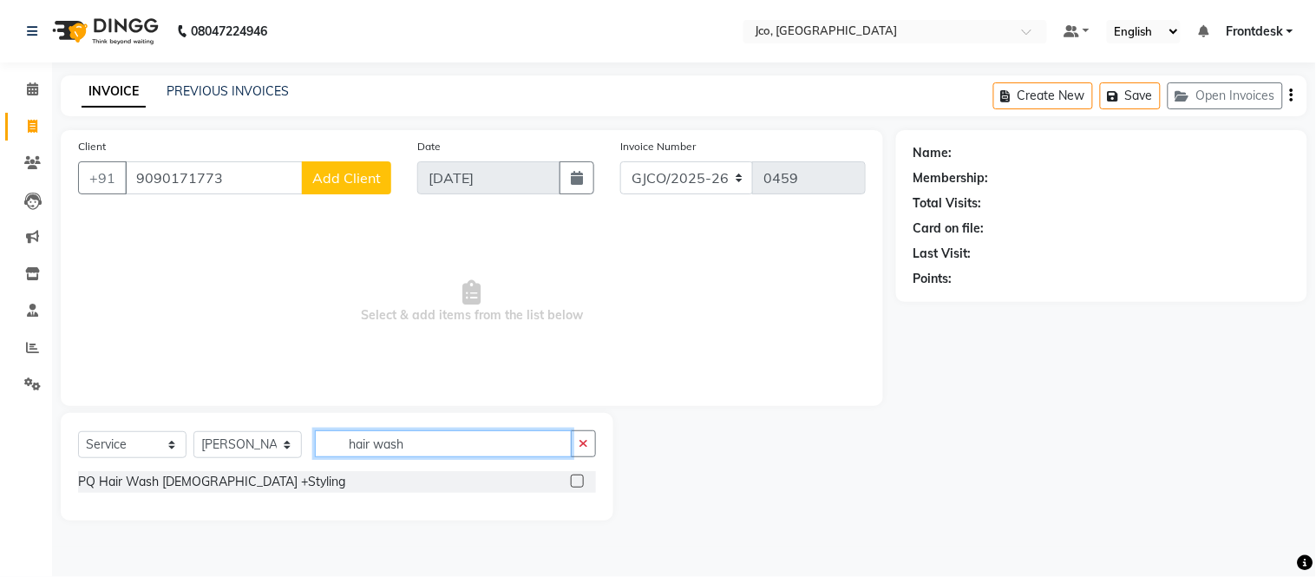
click at [443, 447] on input "hair wash" at bounding box center [443, 443] width 257 height 27
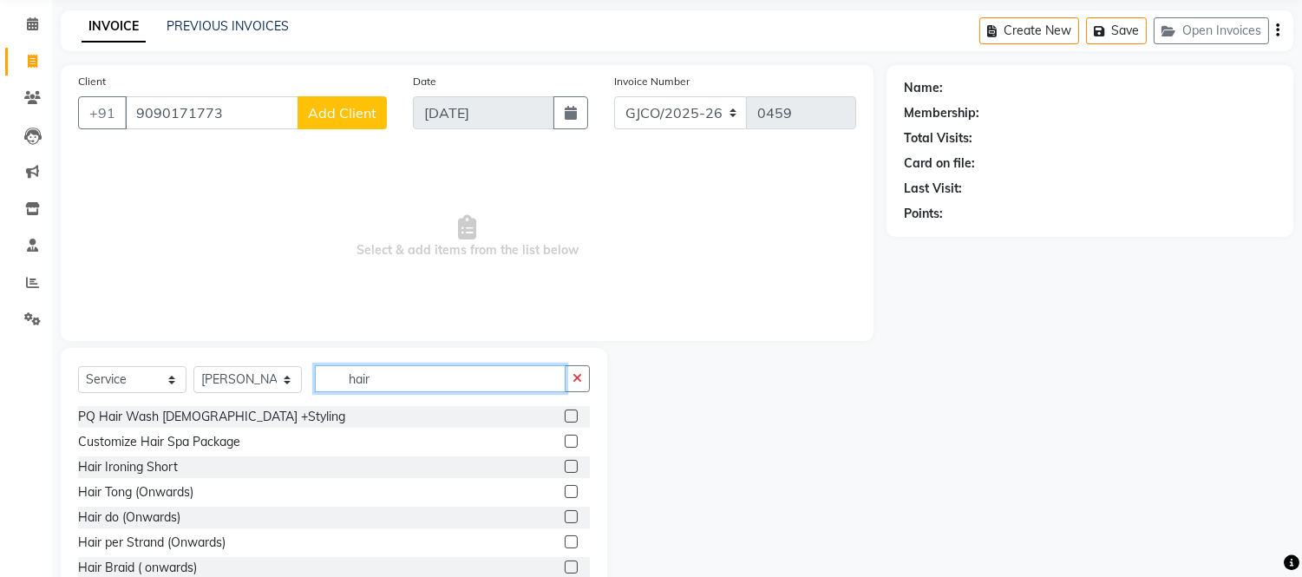
scroll to position [117, 0]
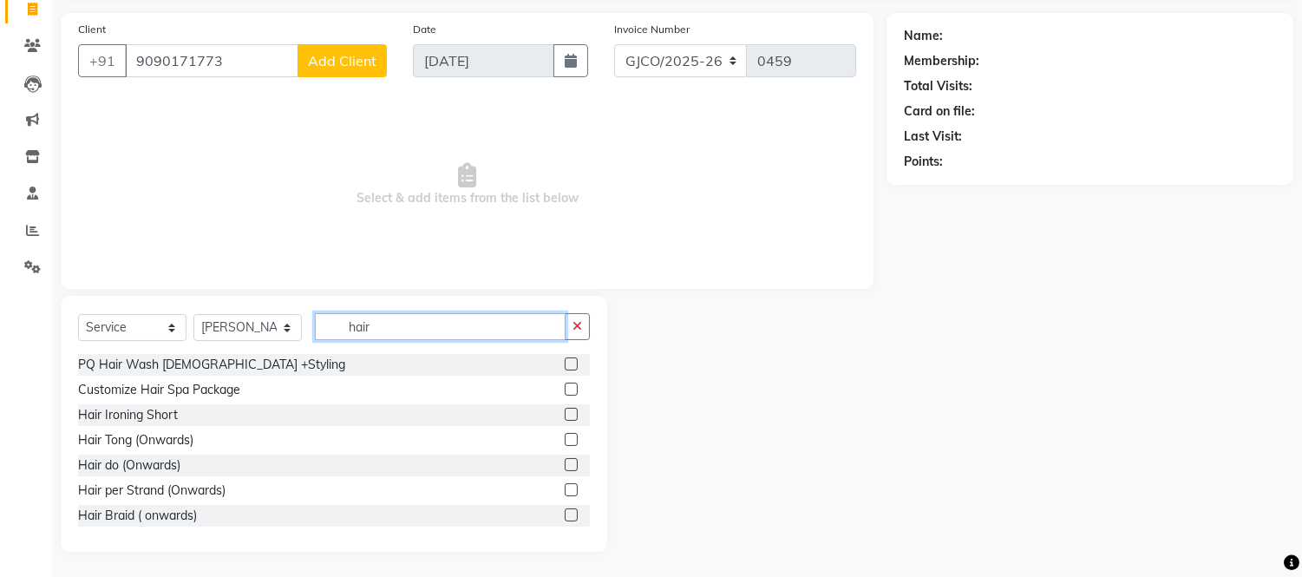
type input "hair"
click at [583, 532] on div "PQ Hair Wash [DEMOGRAPHIC_DATA] +Styling Customize Hair Spa Package Hair Ironin…" at bounding box center [334, 444] width 512 height 180
click at [580, 530] on div "PQ Hair Wash [DEMOGRAPHIC_DATA] +Styling Customize Hair Spa Package Hair Ironin…" at bounding box center [334, 444] width 512 height 180
click at [584, 544] on div "Select Service Product Membership Package Voucher Prepaid Gift Card Select Styl…" at bounding box center [334, 424] width 547 height 256
click at [579, 540] on div "Select Service Product Membership Package Voucher Prepaid Gift Card Select Styl…" at bounding box center [334, 424] width 547 height 256
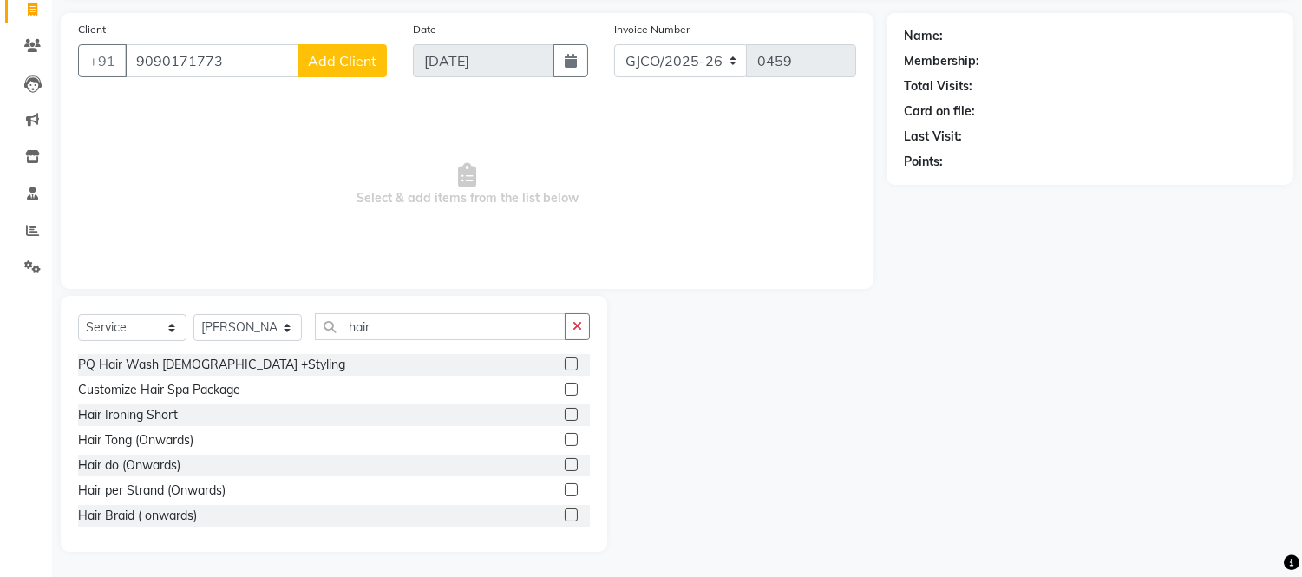
click at [581, 540] on div "Select Service Product Membership Package Voucher Prepaid Gift Card Select Styl…" at bounding box center [334, 424] width 547 height 256
click at [579, 544] on div "Select Service Product Membership Package Voucher Prepaid Gift Card Select Styl…" at bounding box center [334, 424] width 547 height 256
click at [577, 548] on div "Select Service Product Membership Package Voucher Prepaid Gift Card Select Styl…" at bounding box center [334, 424] width 547 height 256
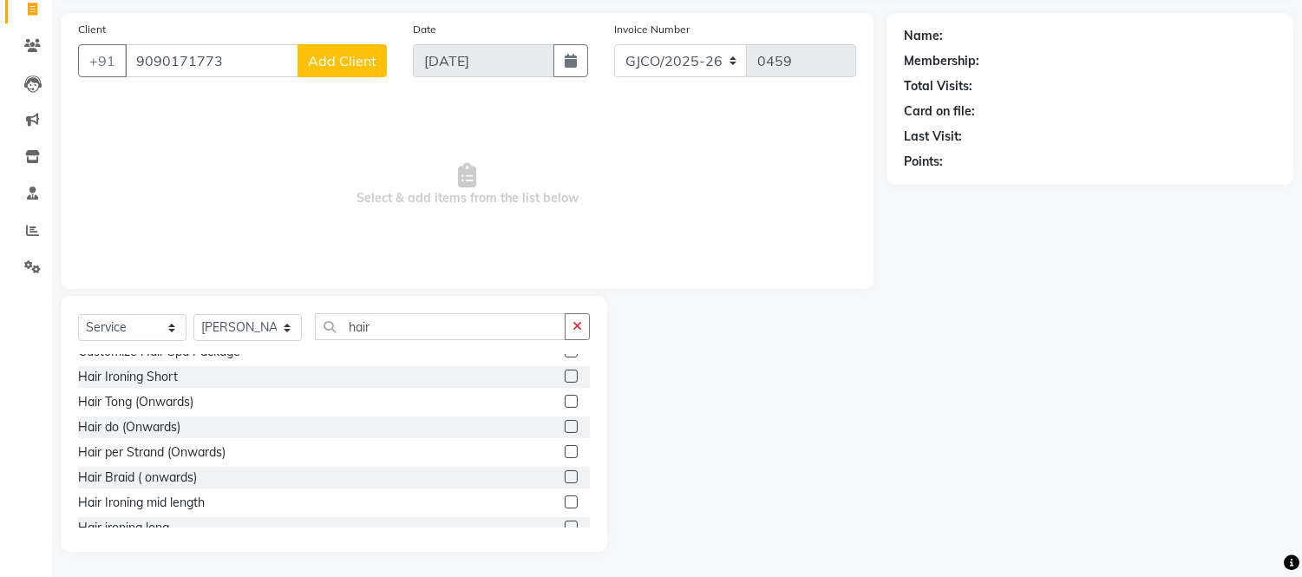
click at [580, 529] on div "PQ Hair Wash [DEMOGRAPHIC_DATA] +Styling Customize Hair Spa Package Hair Ironin…" at bounding box center [334, 444] width 512 height 180
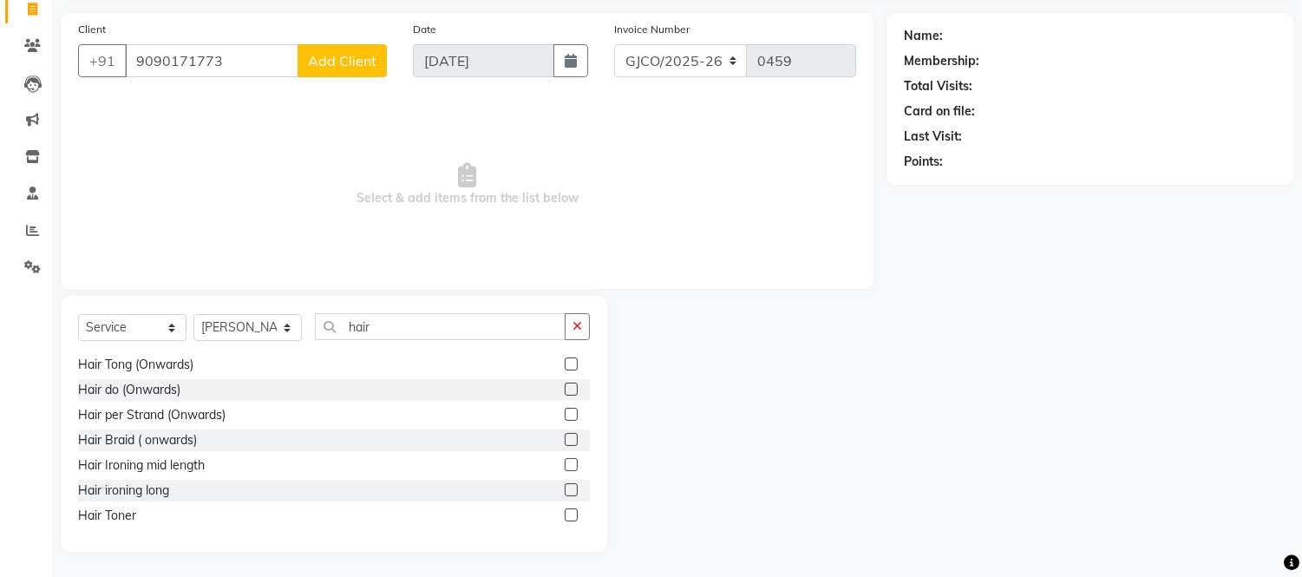
click at [584, 530] on div "PQ Hair Wash [DEMOGRAPHIC_DATA] +Styling Customize Hair Spa Package Hair Ironin…" at bounding box center [334, 444] width 512 height 180
click at [581, 530] on div "PQ Hair Wash [DEMOGRAPHIC_DATA] +Styling Customize Hair Spa Package Hair Ironin…" at bounding box center [334, 444] width 512 height 180
click at [579, 530] on div "PQ Hair Wash [DEMOGRAPHIC_DATA] +Styling Customize Hair Spa Package Hair Ironin…" at bounding box center [334, 444] width 512 height 180
click at [580, 531] on div "PQ Hair Wash [DEMOGRAPHIC_DATA] +Styling Customize Hair Spa Package Hair Ironin…" at bounding box center [334, 444] width 512 height 180
click at [578, 534] on div "PQ Hair Wash [DEMOGRAPHIC_DATA] +Styling Customize Hair Spa Package Hair Ironin…" at bounding box center [334, 444] width 512 height 180
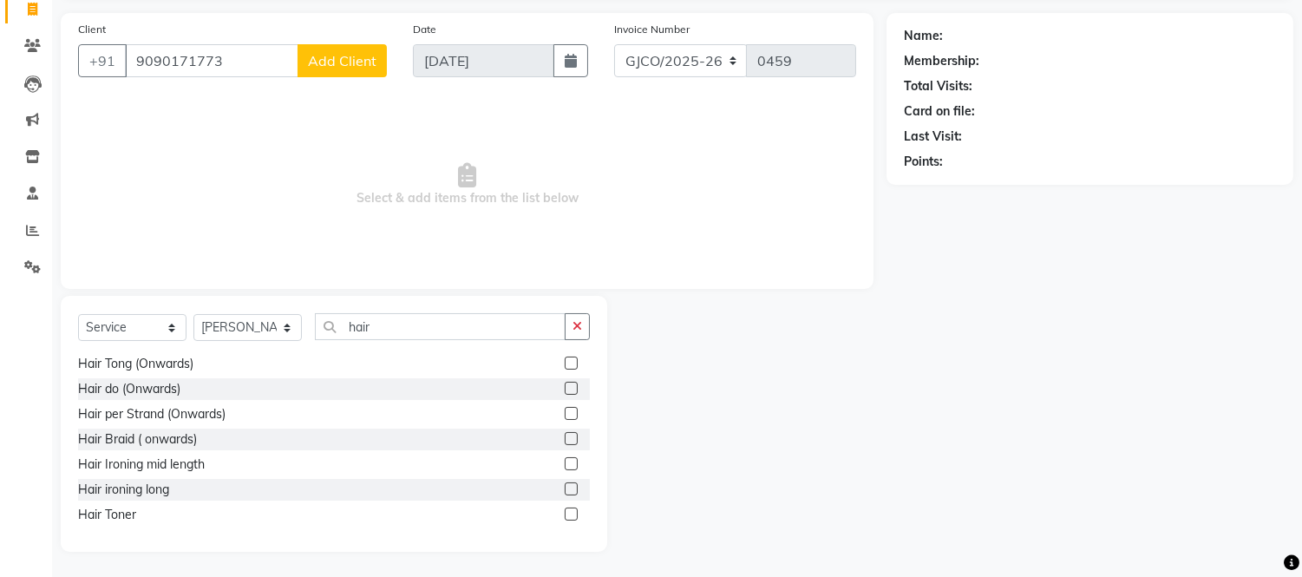
click at [579, 529] on div "PQ Hair Wash [DEMOGRAPHIC_DATA] +Styling Customize Hair Spa Package Hair Ironin…" at bounding box center [334, 444] width 512 height 180
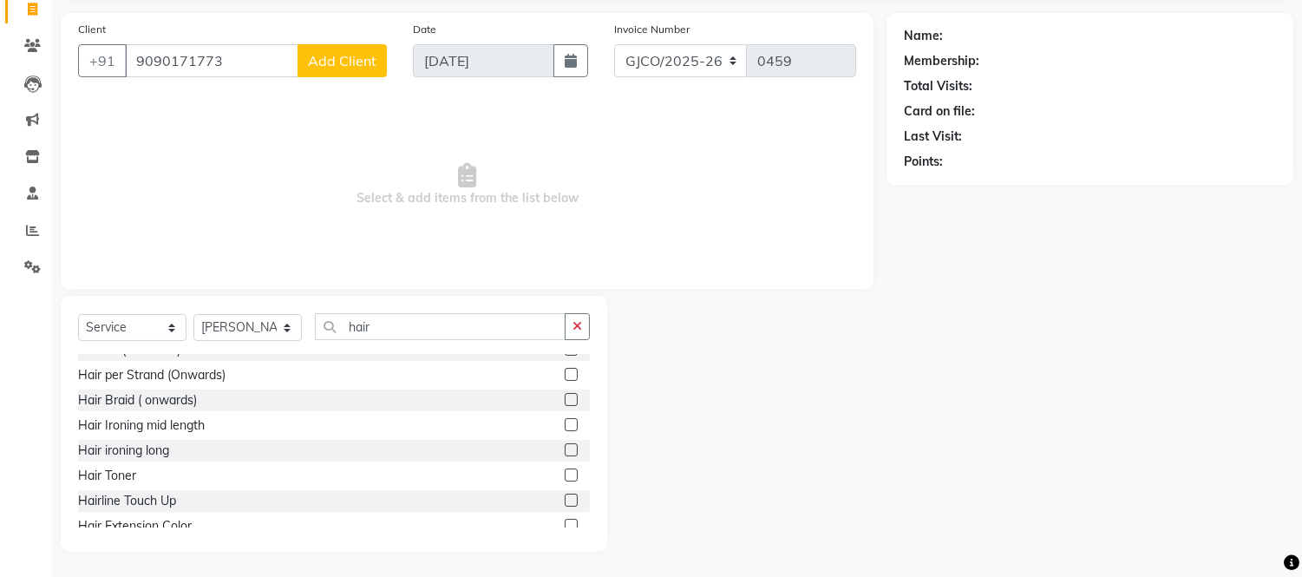
click at [565, 525] on label at bounding box center [571, 525] width 13 height 13
click at [565, 525] on input "checkbox" at bounding box center [570, 526] width 11 height 11
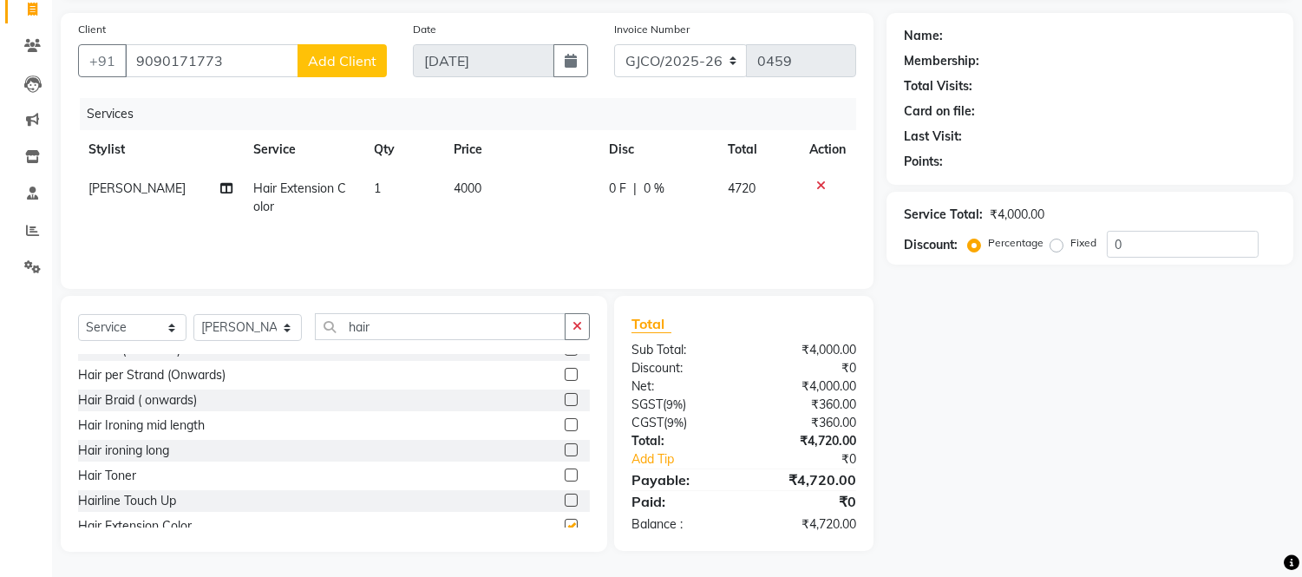
click at [581, 534] on div "Select Service Product Membership Package Voucher Prepaid Gift Card Select Styl…" at bounding box center [334, 424] width 547 height 256
click at [578, 534] on div "Select Service Product Membership Package Voucher Prepaid Gift Card Select Styl…" at bounding box center [334, 424] width 547 height 256
click at [578, 531] on div "PQ Hair Wash [DEMOGRAPHIC_DATA] +Styling Customize Hair Spa Package Hair Ironin…" at bounding box center [334, 444] width 512 height 180
click at [565, 525] on label at bounding box center [571, 525] width 13 height 13
click at [565, 525] on input "checkbox" at bounding box center [570, 526] width 11 height 11
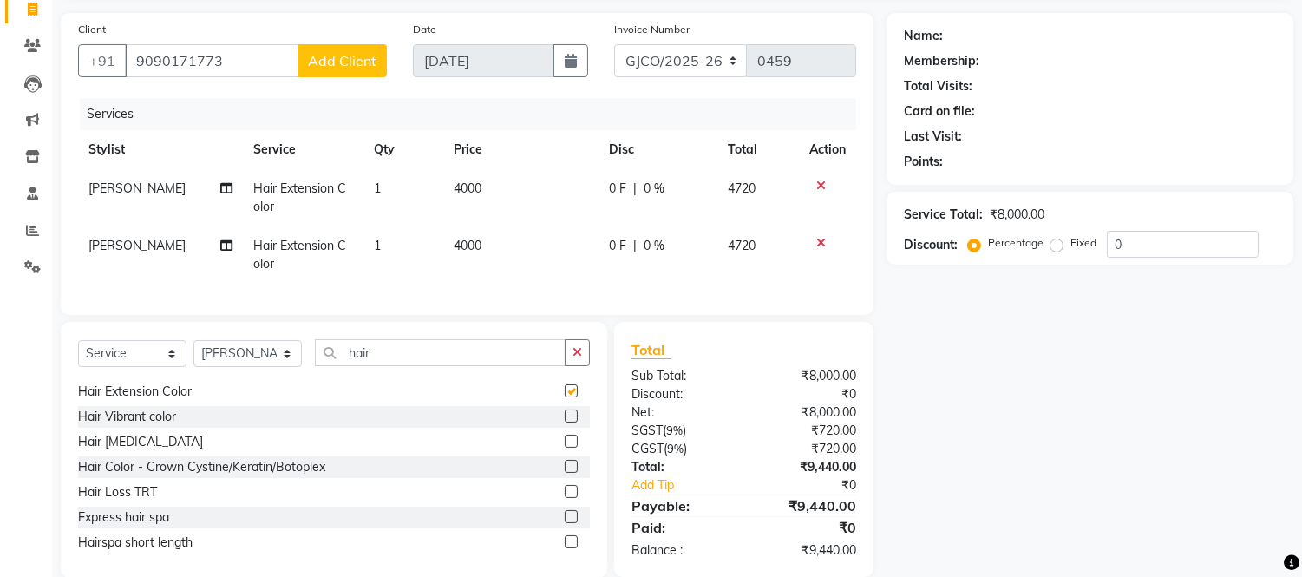
scroll to position [403, 0]
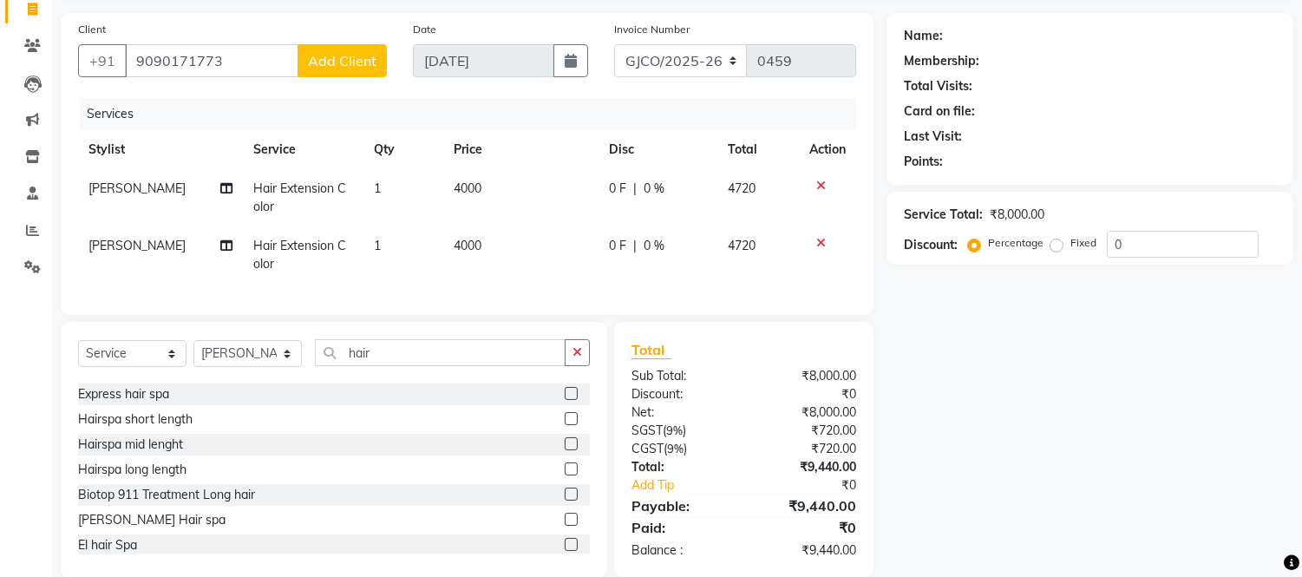
checkbox input "false"
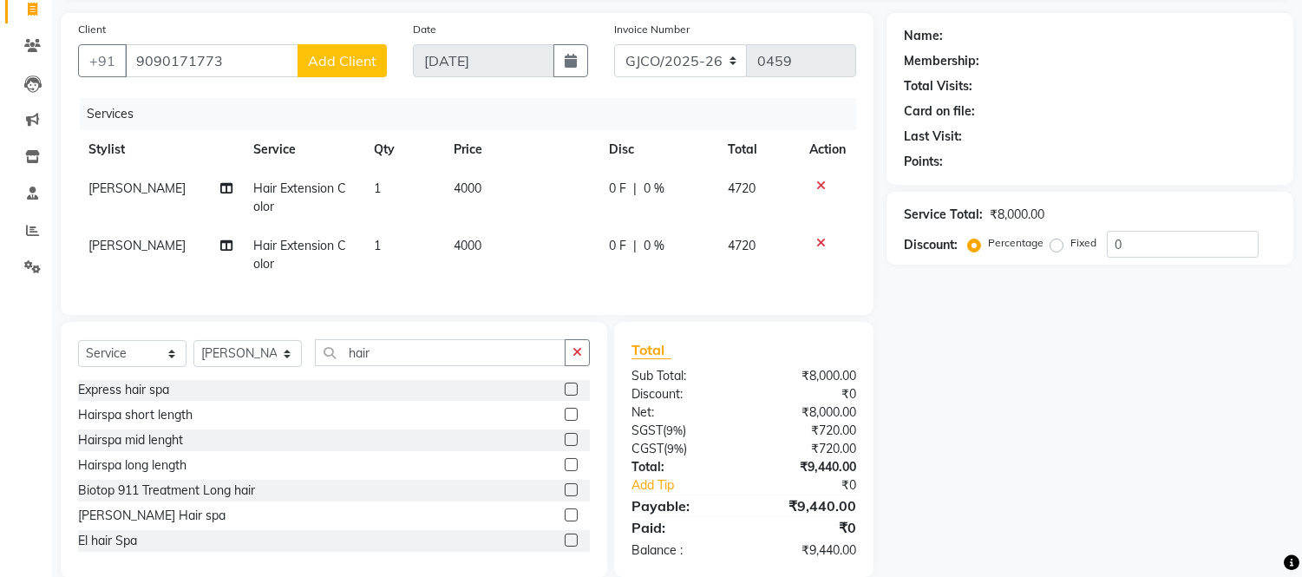
click at [565, 521] on label at bounding box center [571, 514] width 13 height 13
click at [565, 521] on input "checkbox" at bounding box center [570, 515] width 11 height 11
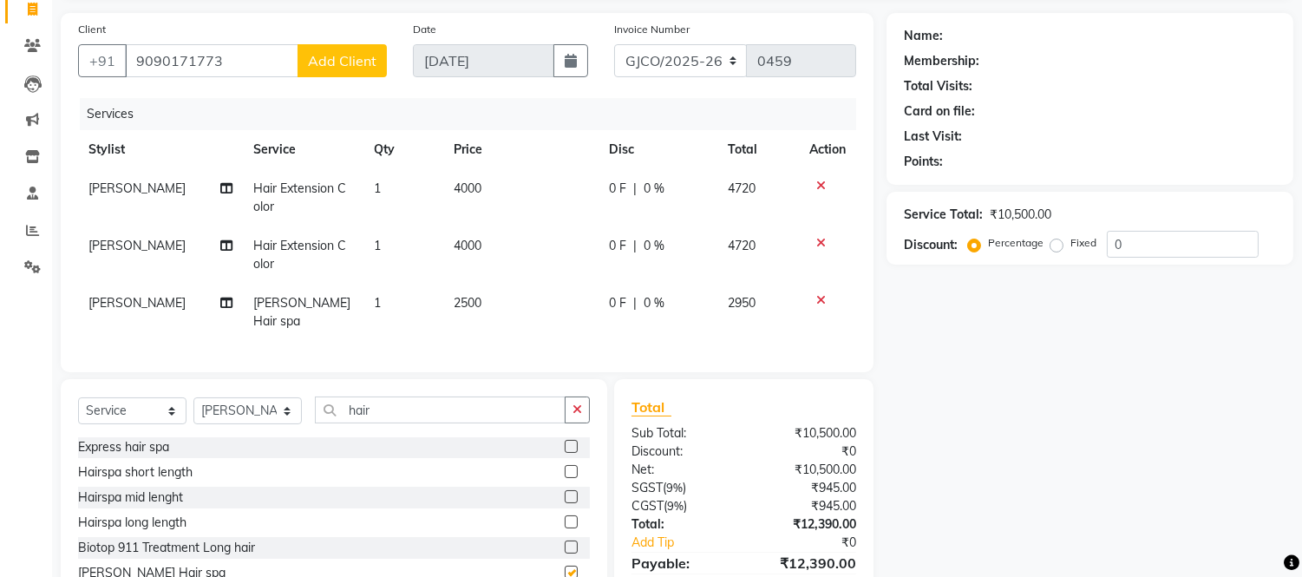
checkbox input "false"
click at [794, 252] on td "4720" at bounding box center [759, 254] width 82 height 57
select select "88060"
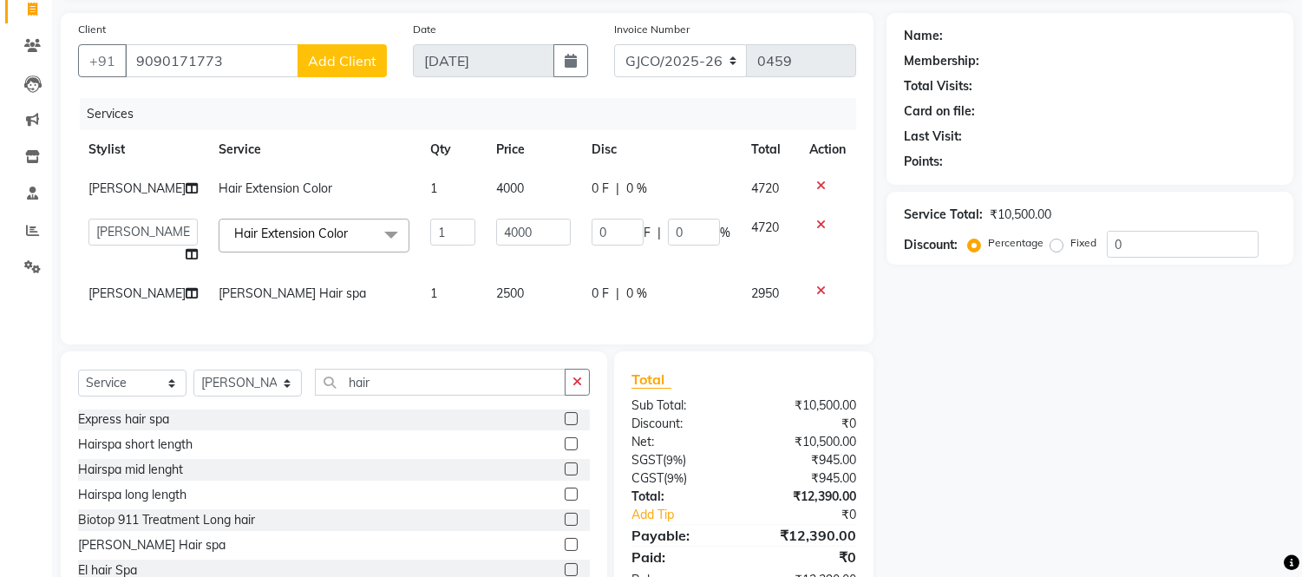
click at [795, 196] on td "4720" at bounding box center [770, 188] width 58 height 39
select select "88060"
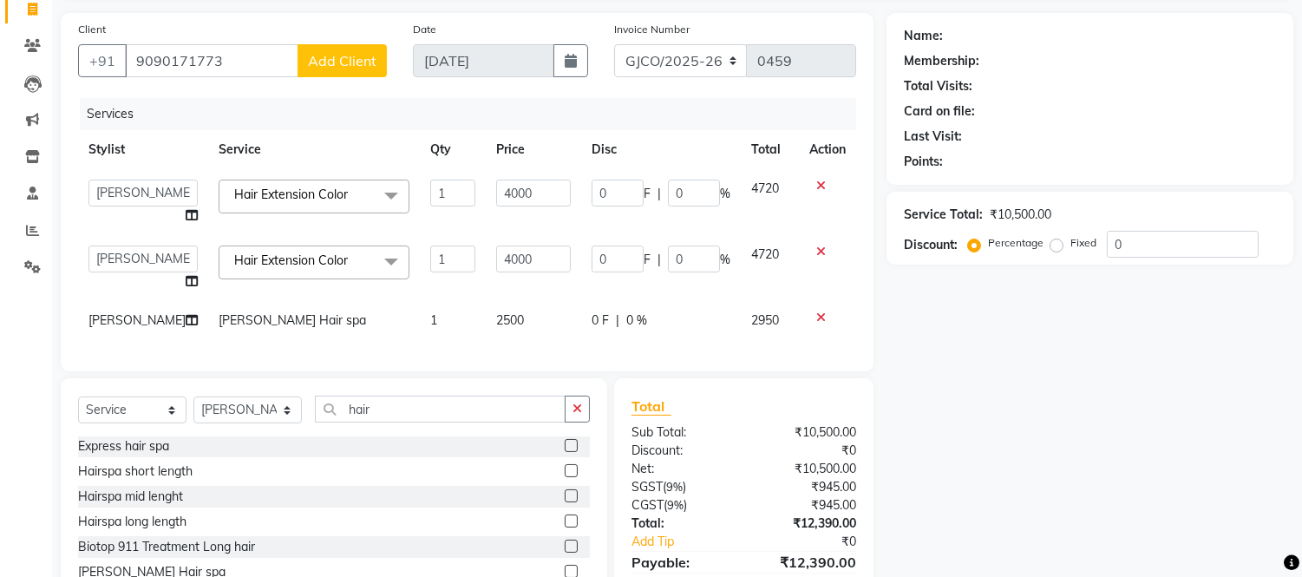
click at [820, 250] on icon at bounding box center [821, 252] width 10 height 12
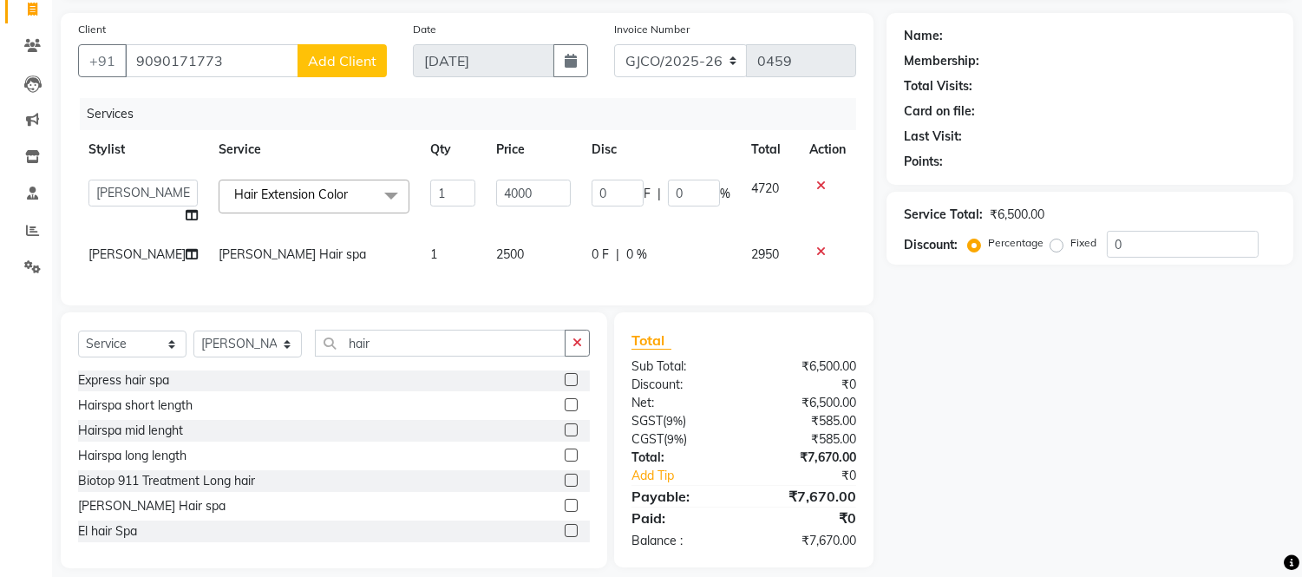
click at [820, 187] on icon at bounding box center [821, 186] width 10 height 12
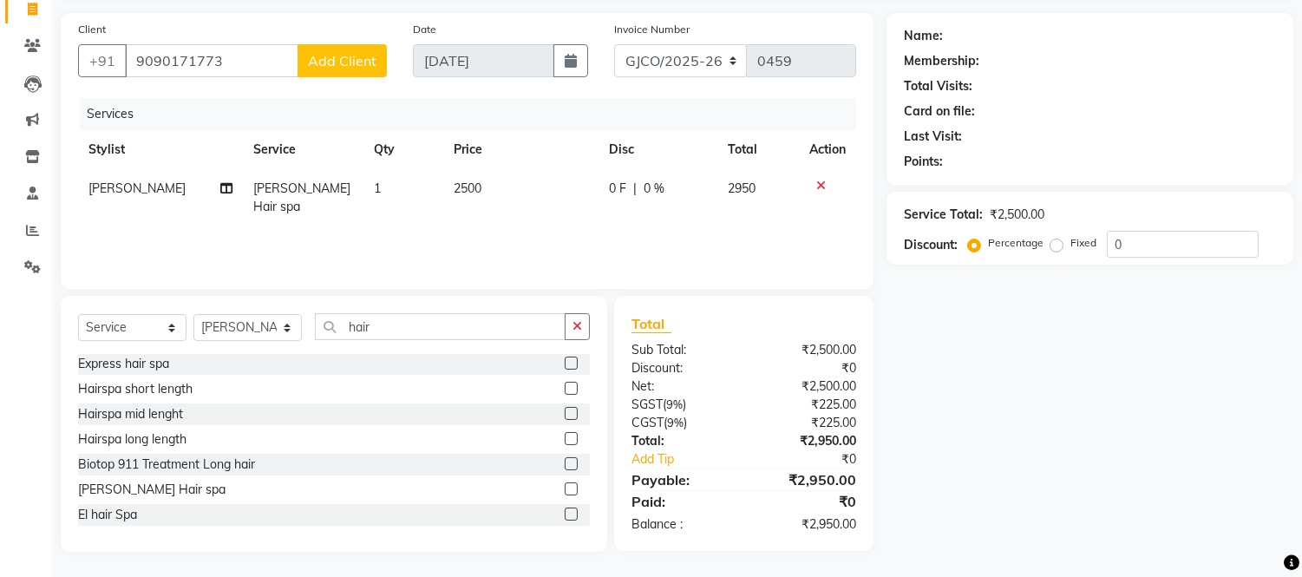
click at [819, 187] on icon at bounding box center [821, 186] width 10 height 12
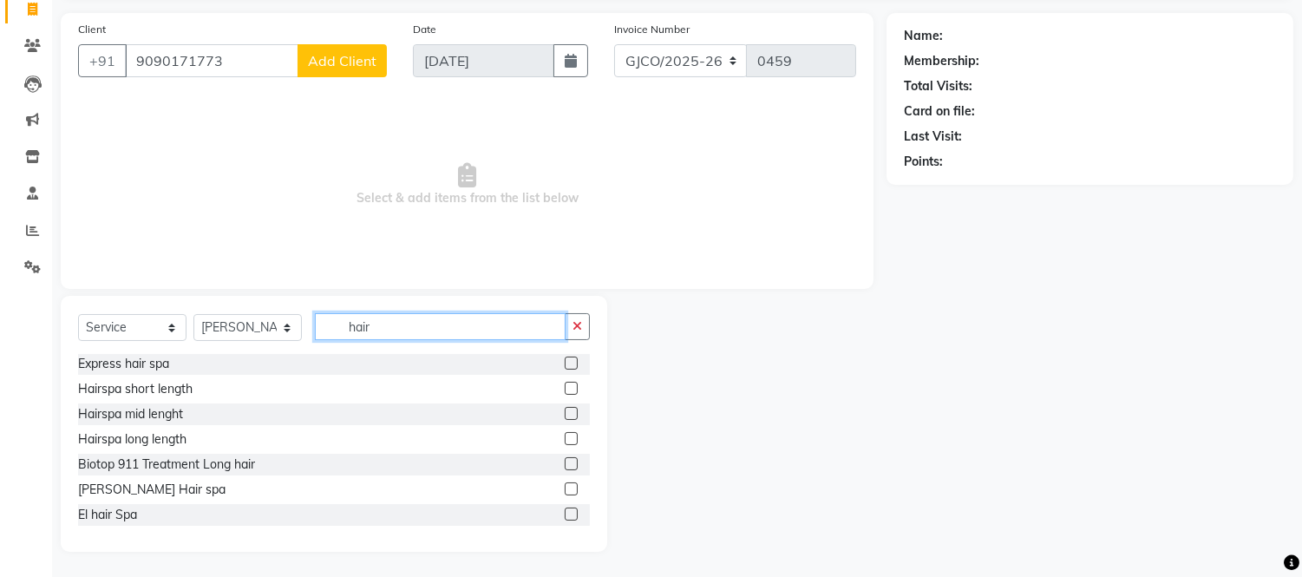
click at [396, 327] on input "hair" at bounding box center [440, 326] width 251 height 27
type input "h"
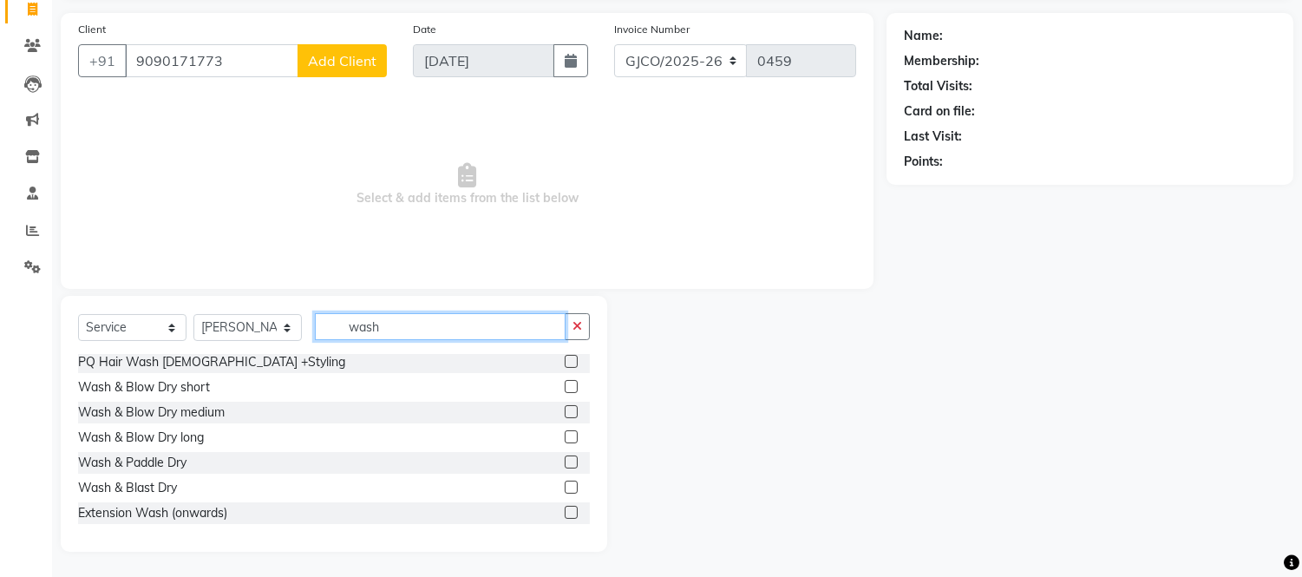
type input "wash"
click at [565, 410] on label at bounding box center [571, 411] width 13 height 13
click at [565, 410] on input "checkbox" at bounding box center [570, 412] width 11 height 11
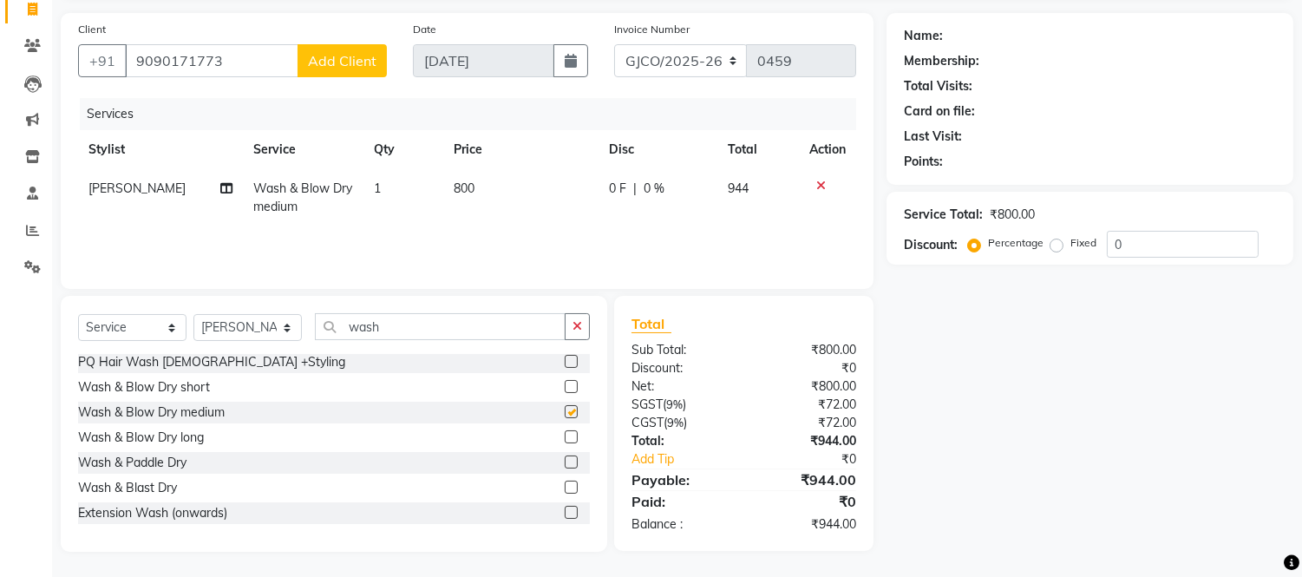
checkbox input "false"
click at [701, 62] on select "GJCO/2025-26 SCG/2025-26 Gpre/2025-26" at bounding box center [681, 60] width 134 height 33
select select "7971"
click at [614, 44] on select "GJCO/2025-26 SCG/2025-26 Gpre/2025-26" at bounding box center [681, 60] width 134 height 33
type input "0424"
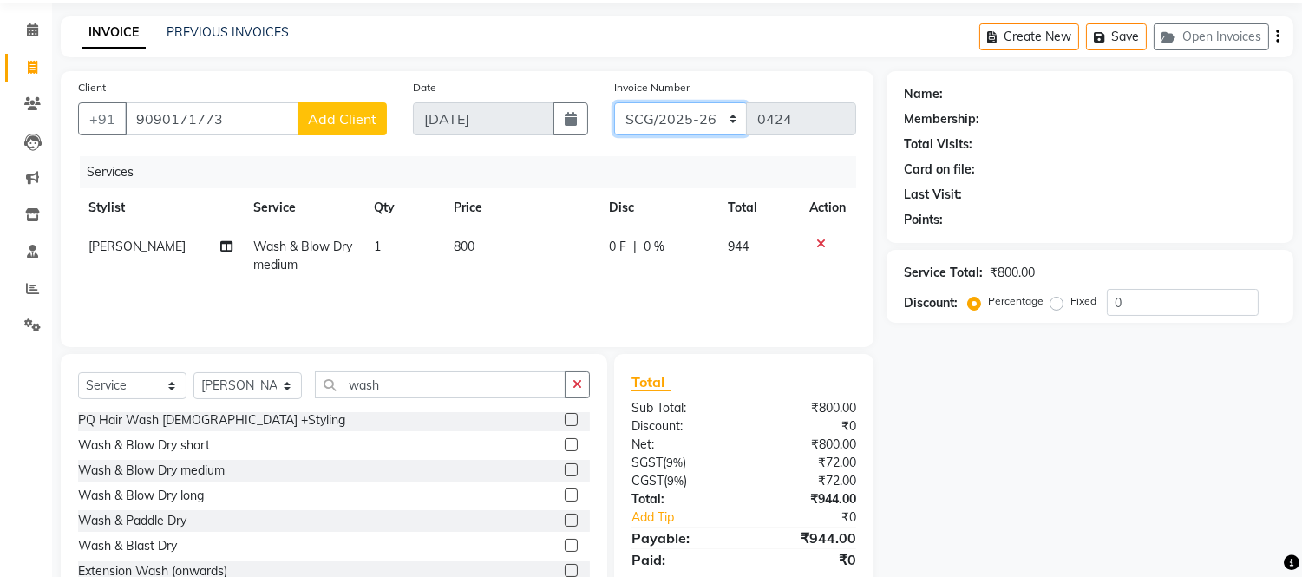
scroll to position [0, 0]
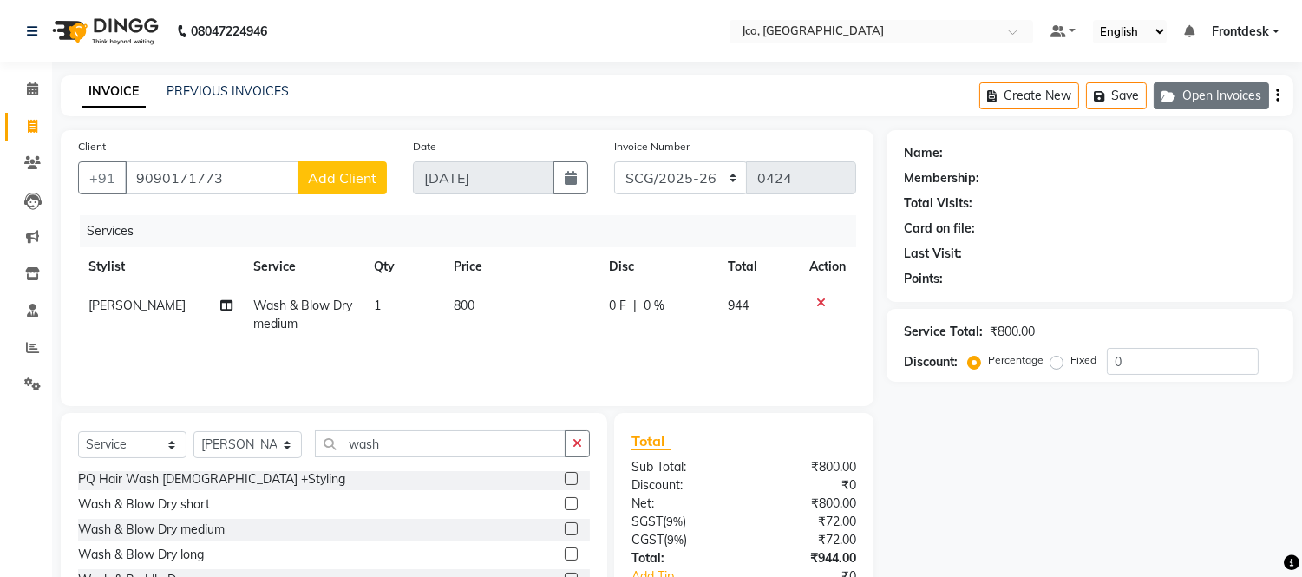
click at [1256, 104] on button "Open Invoices" at bounding box center [1211, 95] width 115 height 27
click at [1276, 95] on icon "button" at bounding box center [1277, 95] width 3 height 1
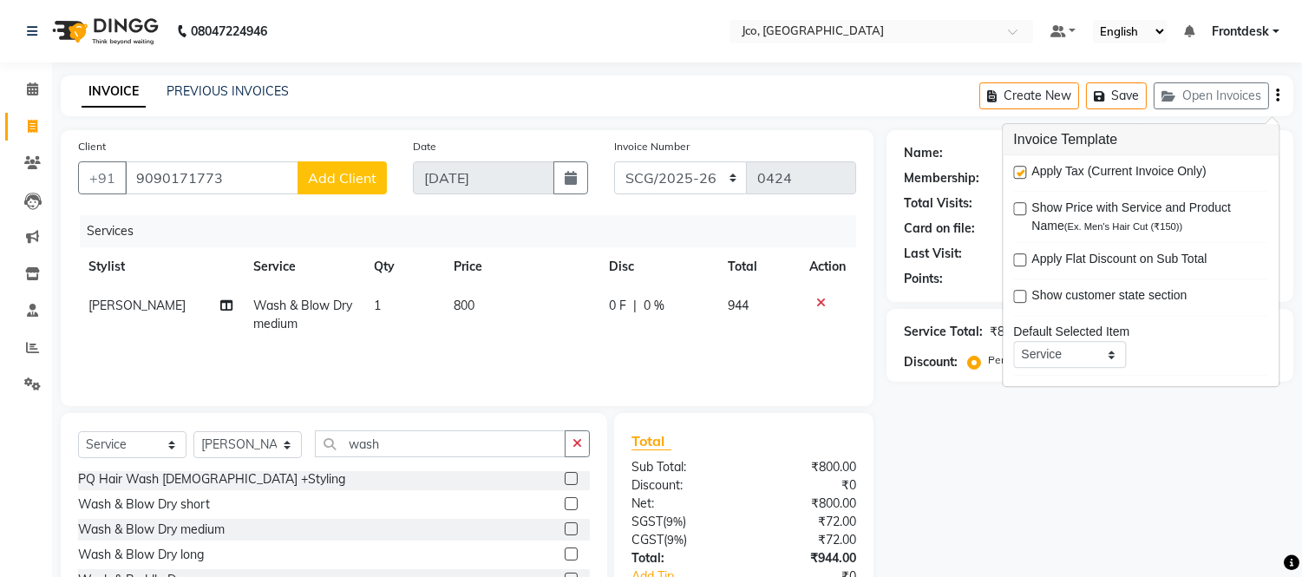
click at [1019, 172] on label at bounding box center [1019, 172] width 13 height 13
click at [1019, 172] on input "checkbox" at bounding box center [1018, 172] width 11 height 11
checkbox input "false"
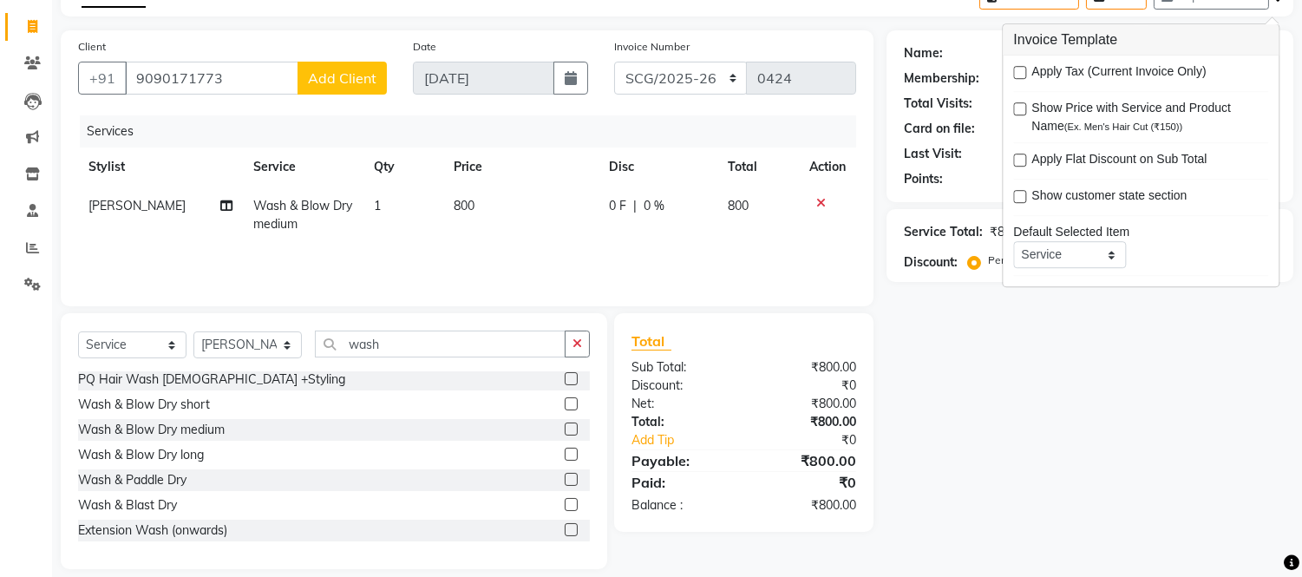
scroll to position [117, 0]
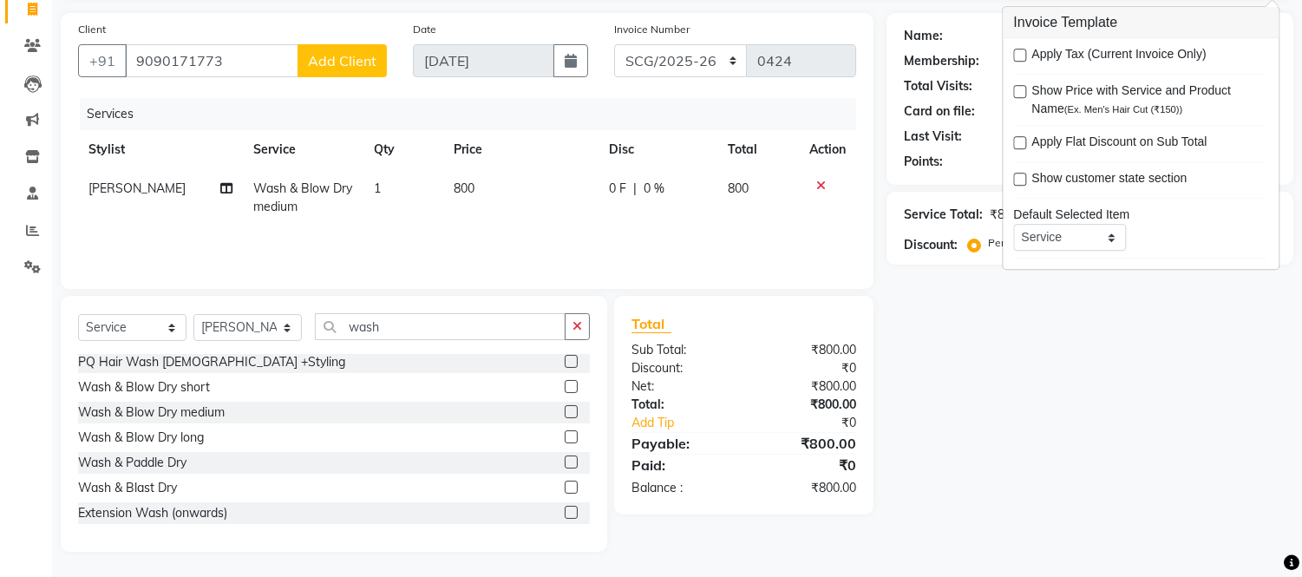
click at [1122, 417] on div "Name: Membership: Total Visits: Card on file: Last Visit: Points: Service Total…" at bounding box center [1097, 282] width 420 height 539
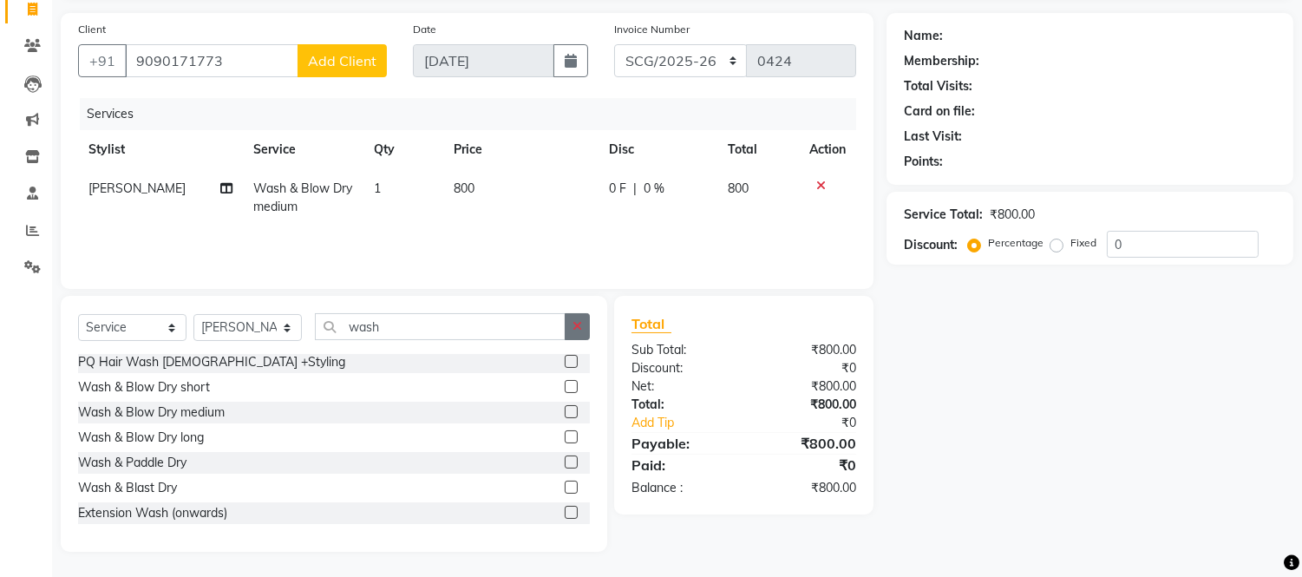
click at [577, 326] on icon "button" at bounding box center [578, 326] width 10 height 12
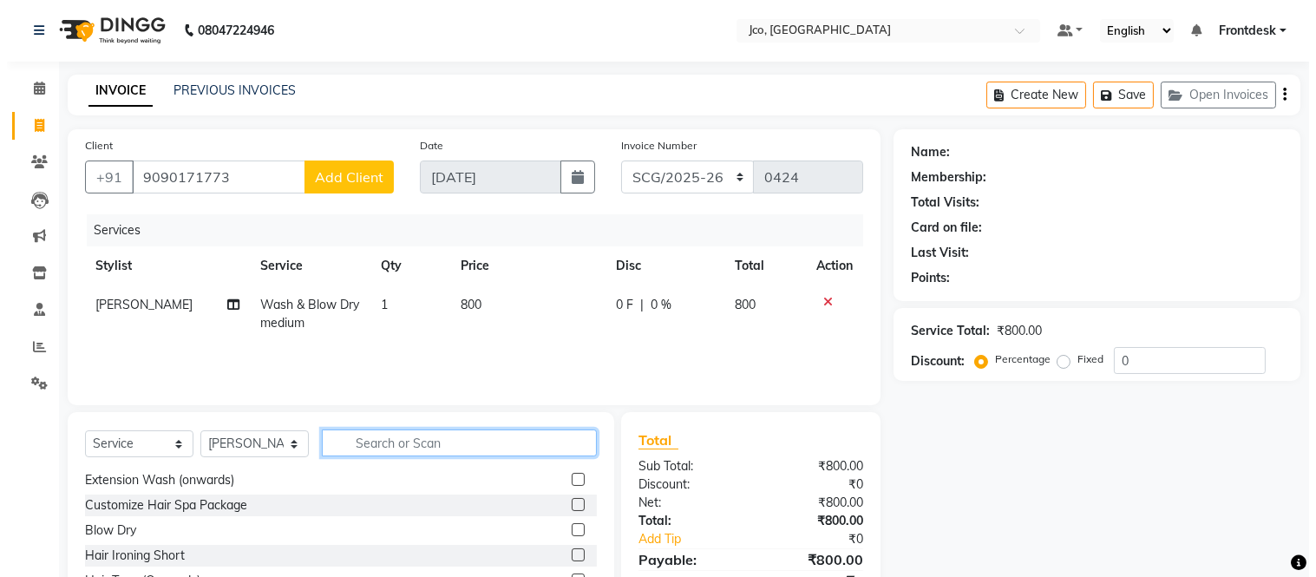
scroll to position [0, 0]
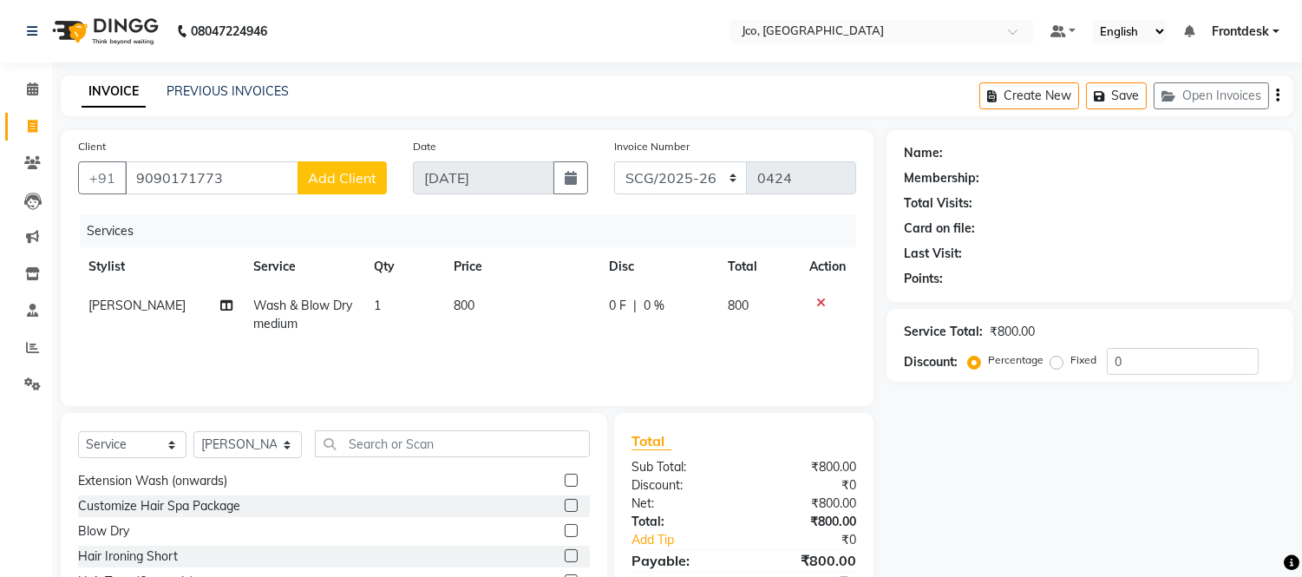
click at [347, 178] on span "Add Client" at bounding box center [342, 177] width 69 height 17
select select "22"
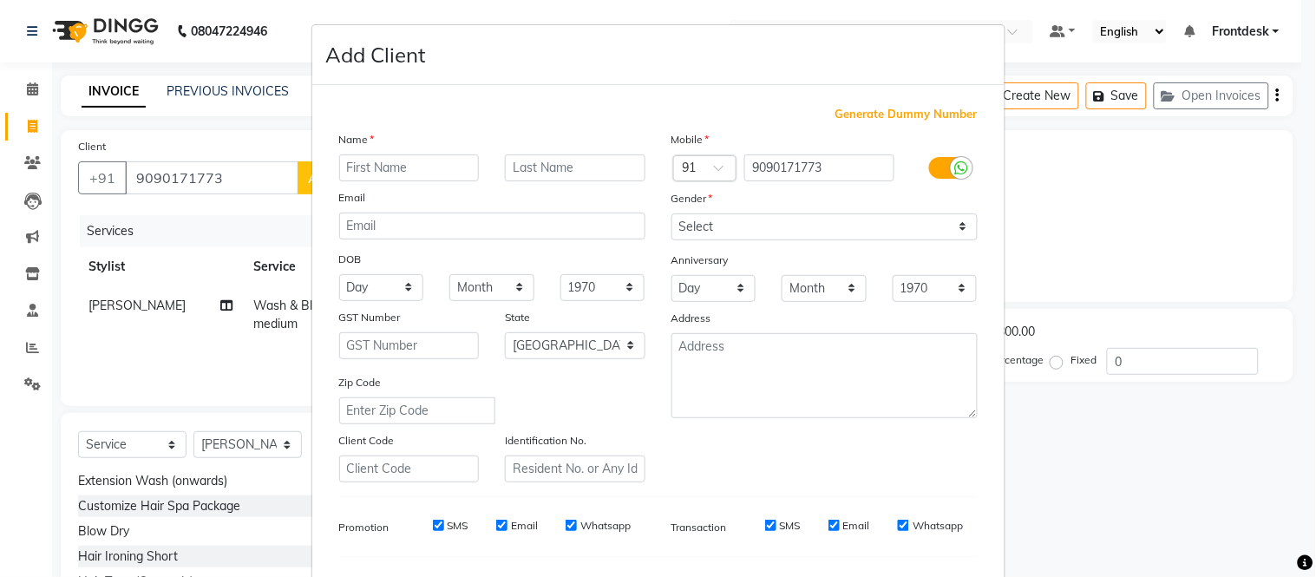
click at [1159, 470] on ngb-modal-window "Add Client Generate Dummy Number Name Email DOB Day 01 02 03 04 05 06 07 08 09 …" at bounding box center [658, 288] width 1316 height 577
click at [376, 169] on input "text" at bounding box center [409, 167] width 141 height 27
type input "micky"
click at [571, 165] on input "text" at bounding box center [575, 167] width 141 height 27
type input "singh"
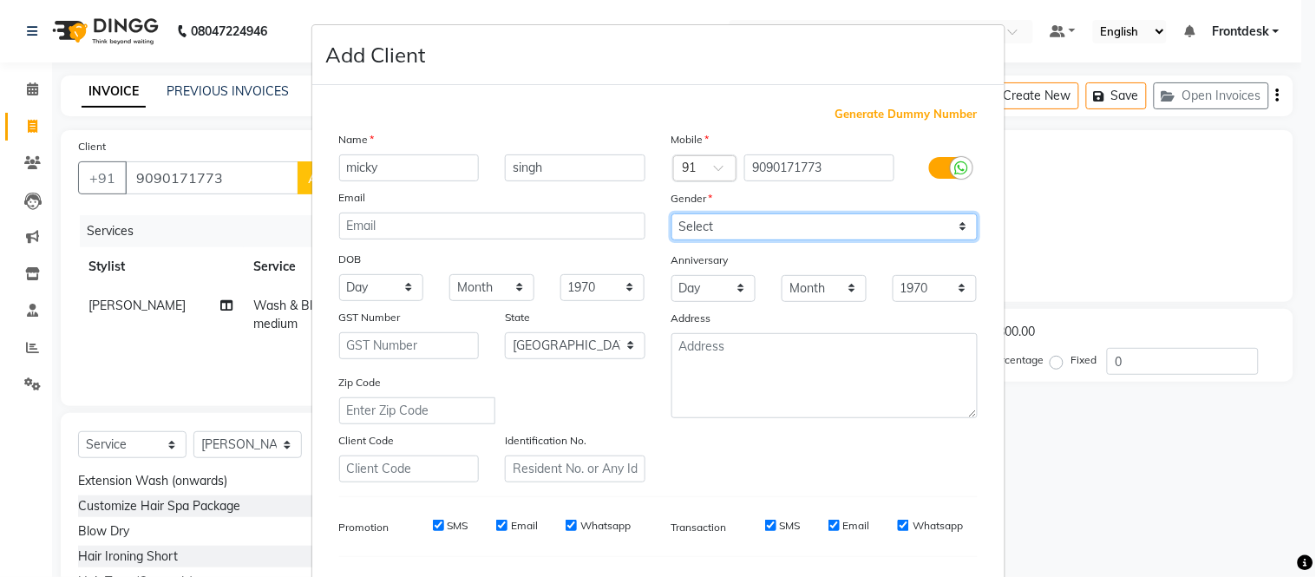
click at [757, 229] on select "Select [DEMOGRAPHIC_DATA] [DEMOGRAPHIC_DATA] Other Prefer Not To Say" at bounding box center [824, 226] width 306 height 27
select select "[DEMOGRAPHIC_DATA]"
click at [671, 213] on select "Select [DEMOGRAPHIC_DATA] [DEMOGRAPHIC_DATA] Other Prefer Not To Say" at bounding box center [824, 226] width 306 height 27
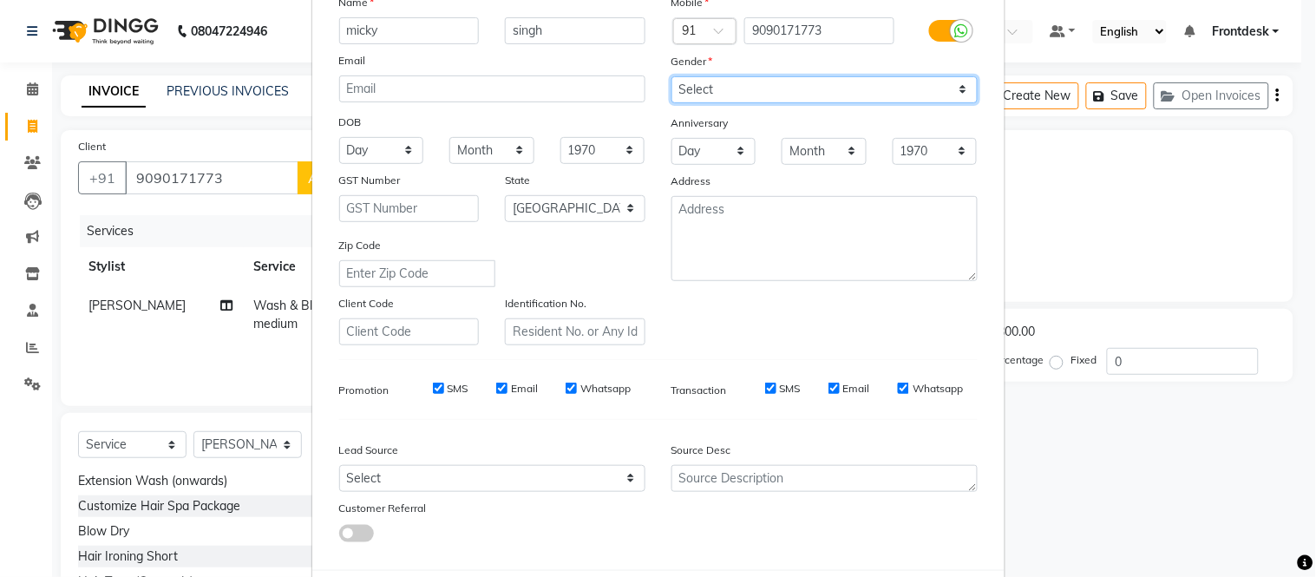
scroll to position [224, 0]
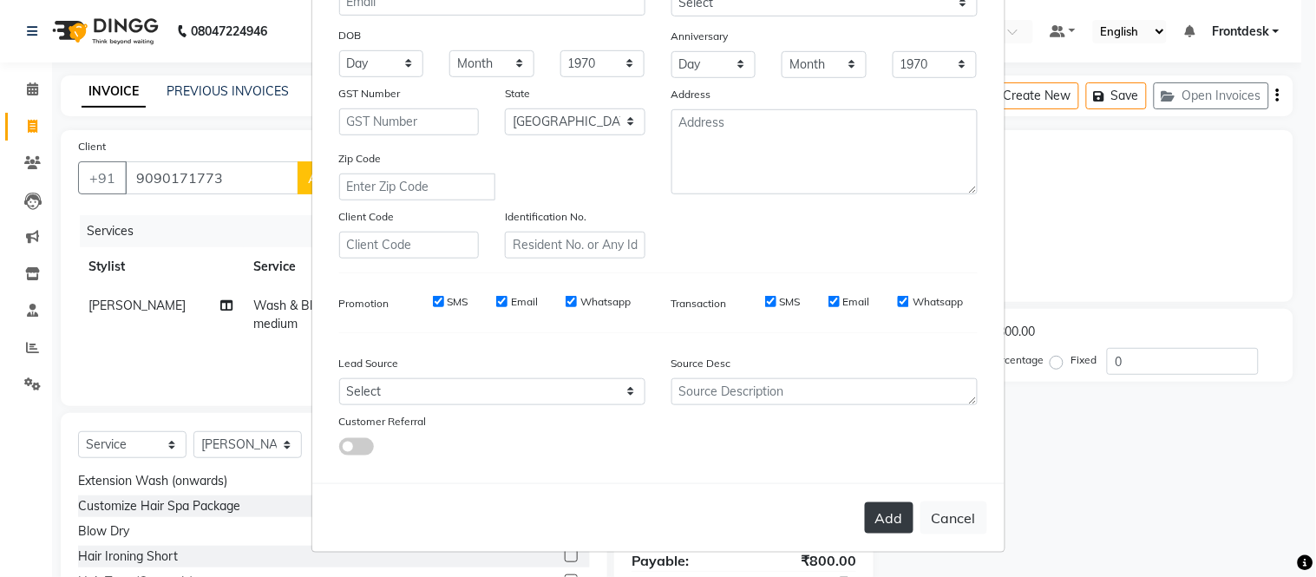
click at [881, 521] on button "Add" at bounding box center [889, 517] width 49 height 31
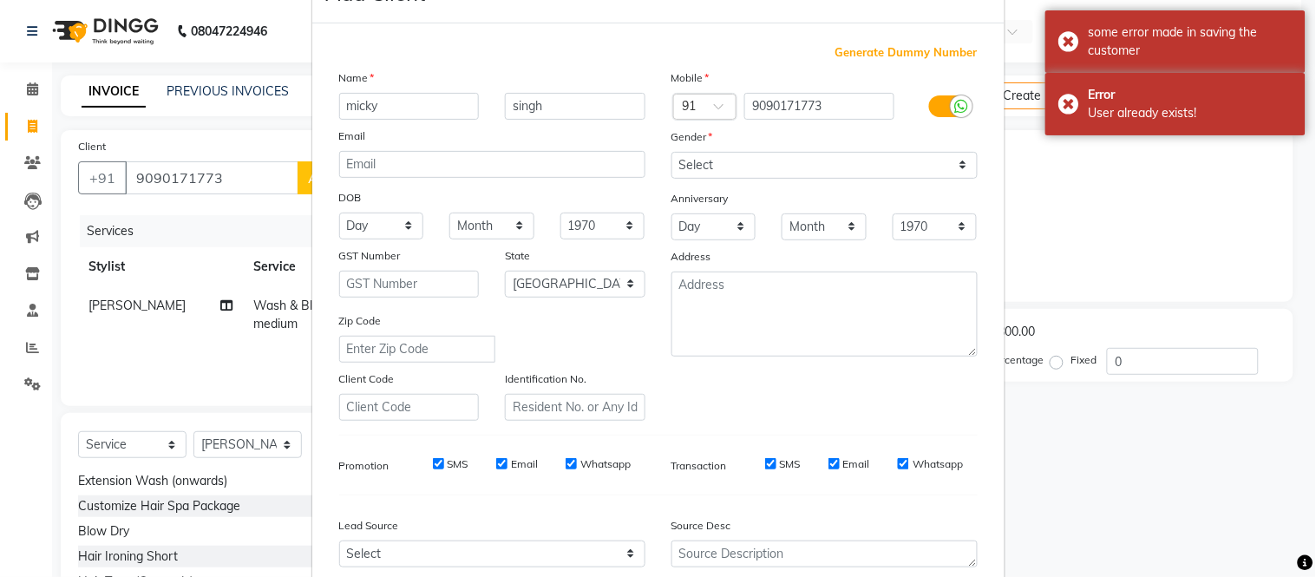
scroll to position [0, 0]
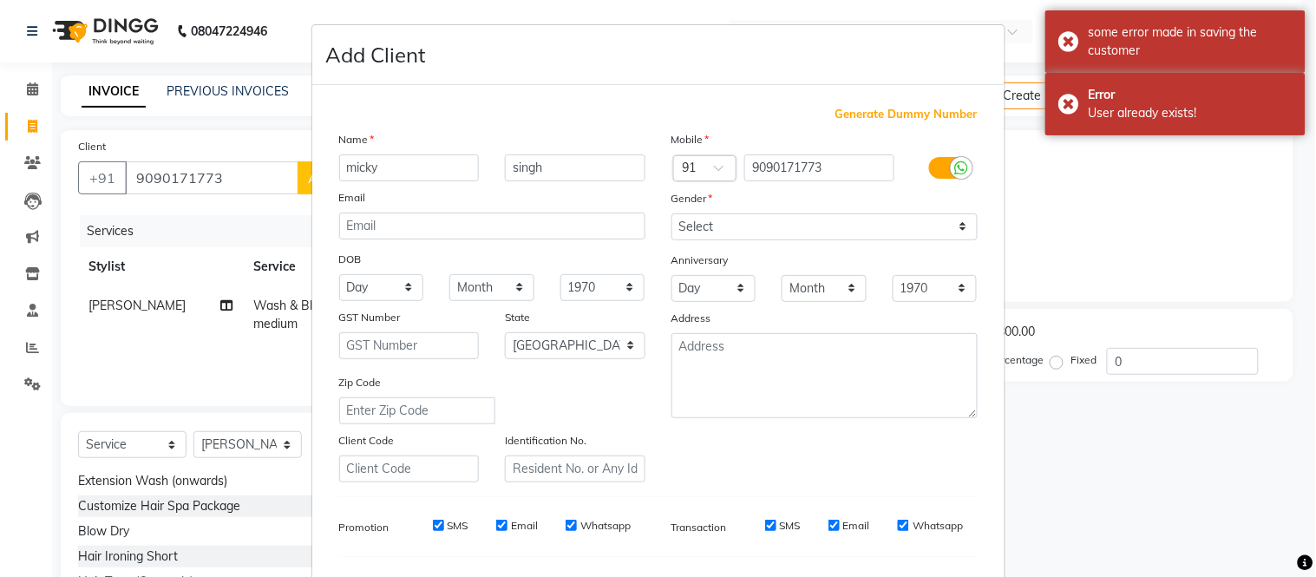
click at [1073, 234] on ngb-modal-window "Add Client Generate Dummy Number Name [PERSON_NAME] Email DOB Day 01 02 03 04 0…" at bounding box center [658, 288] width 1316 height 577
click at [1125, 222] on ngb-modal-window "Add Client Generate Dummy Number Name [PERSON_NAME] Email DOB Day 01 02 03 04 0…" at bounding box center [658, 288] width 1316 height 577
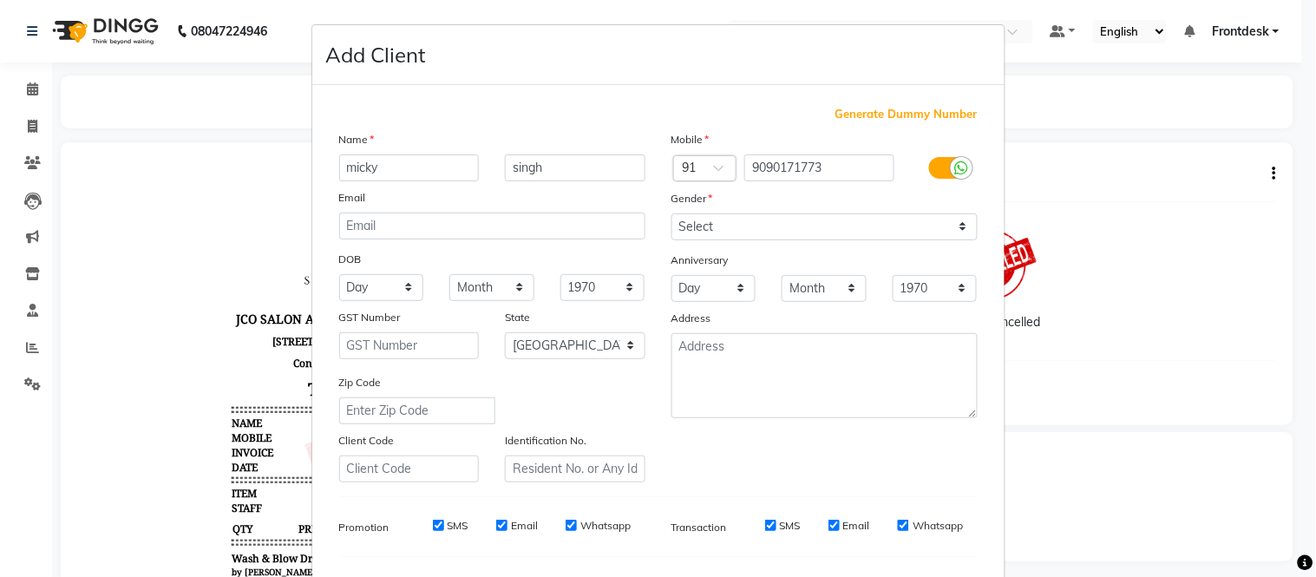
click at [140, 310] on ngb-modal-window "Add Client Generate Dummy Number Name [PERSON_NAME] Email DOB Day 01 02 03 04 0…" at bounding box center [658, 288] width 1316 height 577
click at [1164, 495] on ngb-modal-window "Add Client Generate Dummy Number Name [PERSON_NAME] Email DOB Day 01 02 03 04 0…" at bounding box center [658, 288] width 1316 height 577
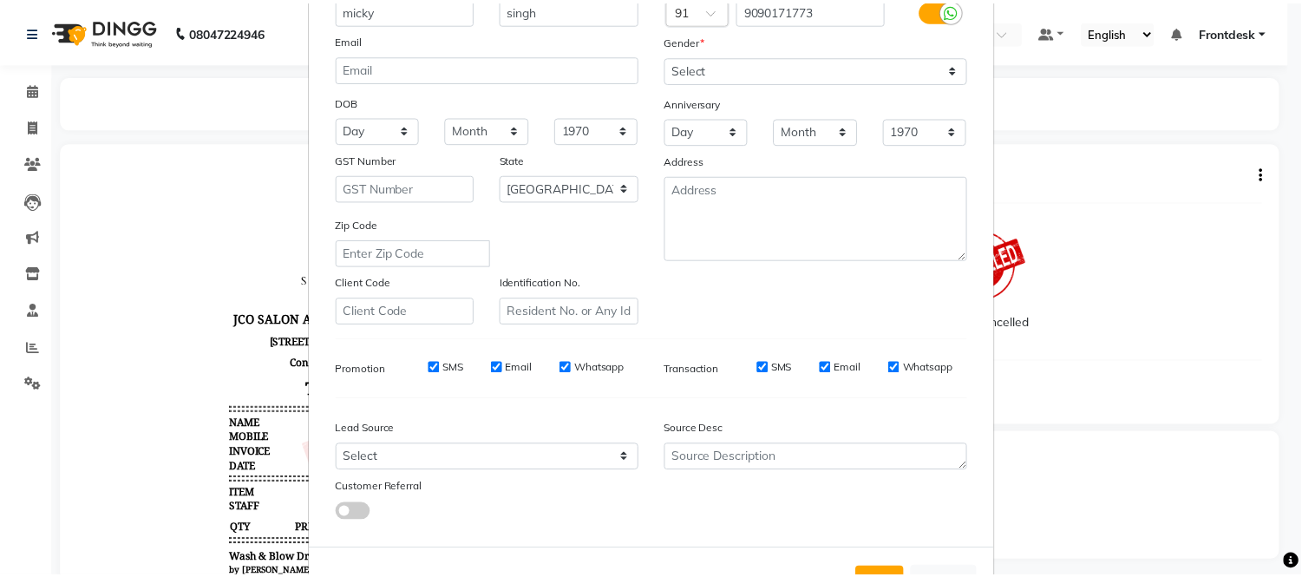
scroll to position [224, 0]
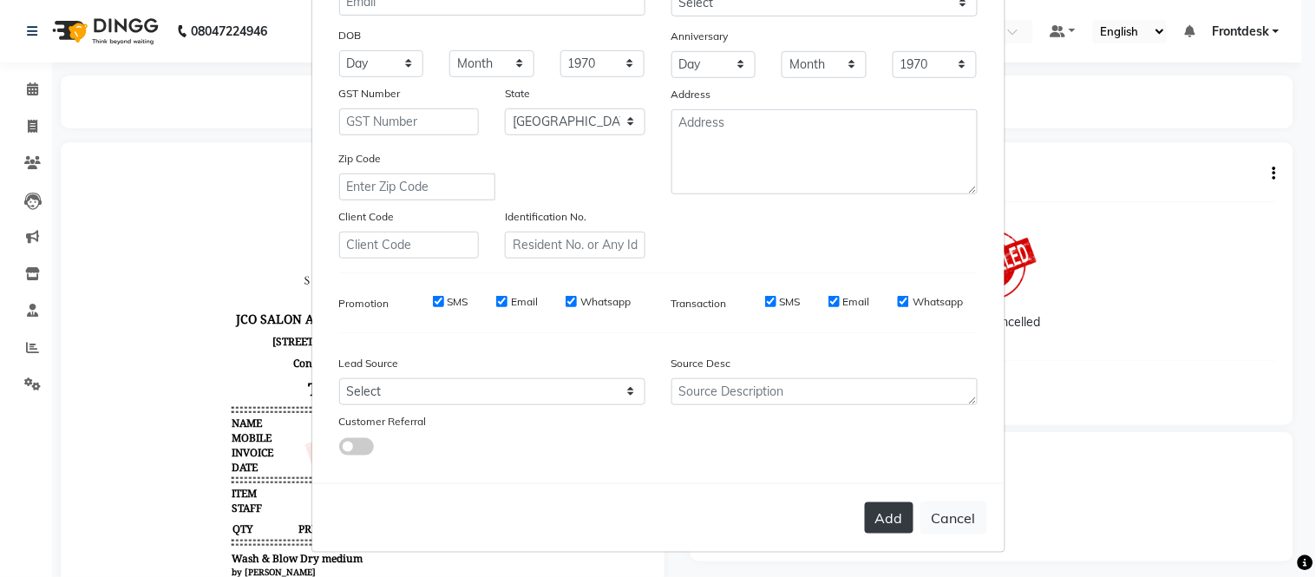
click at [879, 524] on button "Add" at bounding box center [889, 517] width 49 height 31
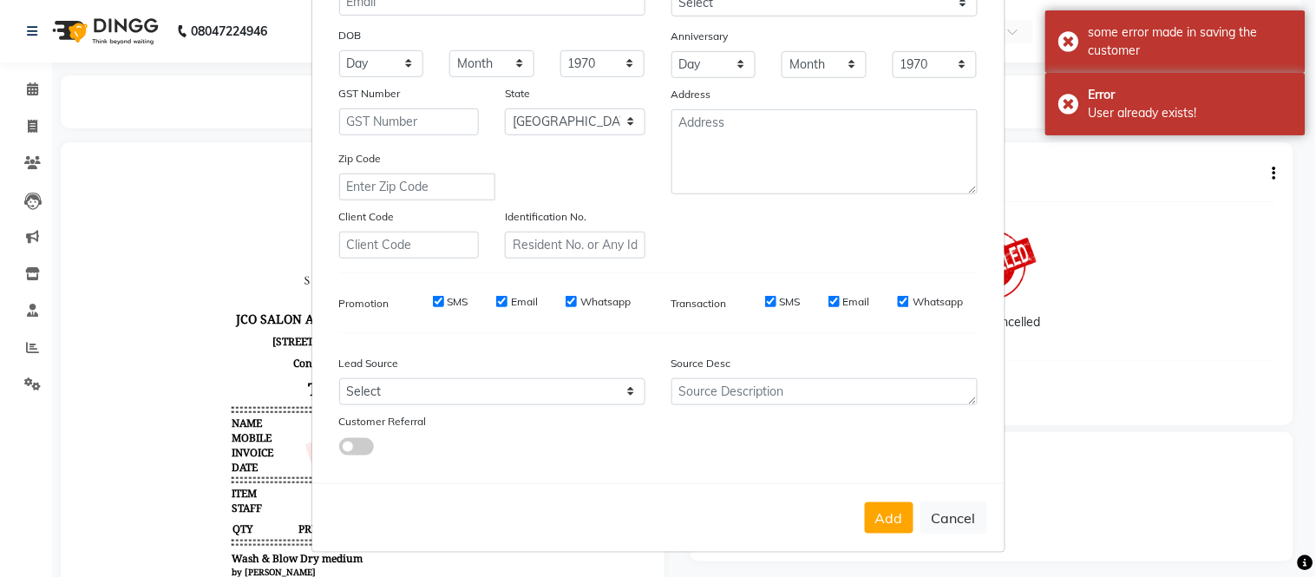
click at [1121, 396] on ngb-modal-window "Add Client Generate Dummy Number Name [PERSON_NAME] Email DOB Day 01 02 03 04 0…" at bounding box center [658, 288] width 1316 height 577
select select "service"
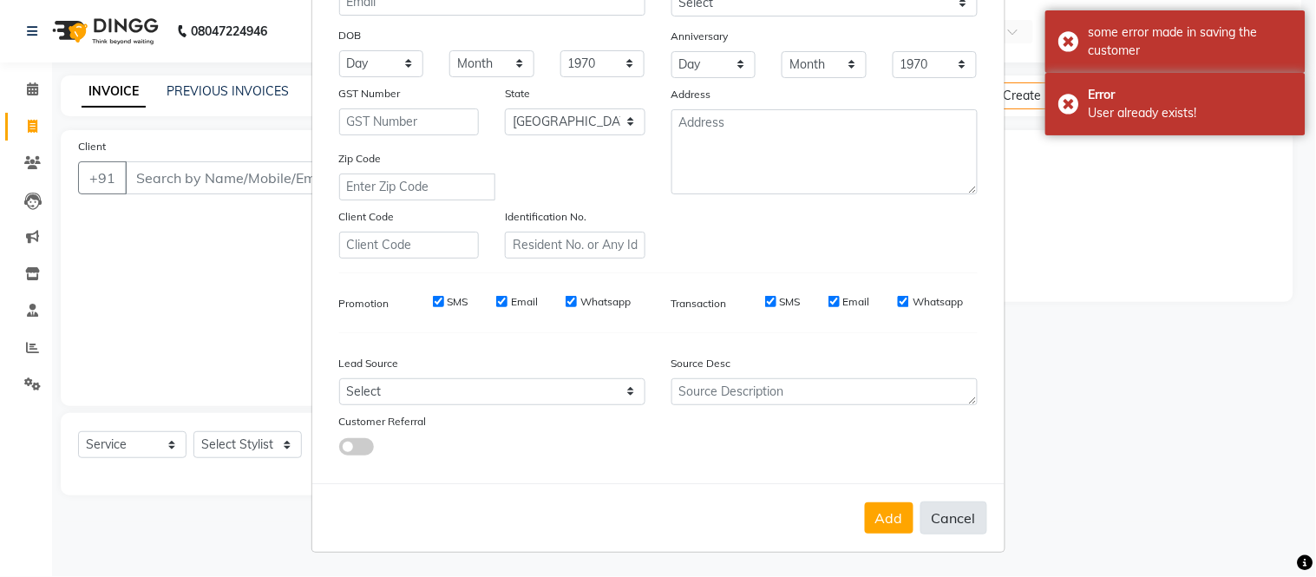
click at [947, 521] on button "Cancel" at bounding box center [953, 517] width 67 height 33
select select
select select "null"
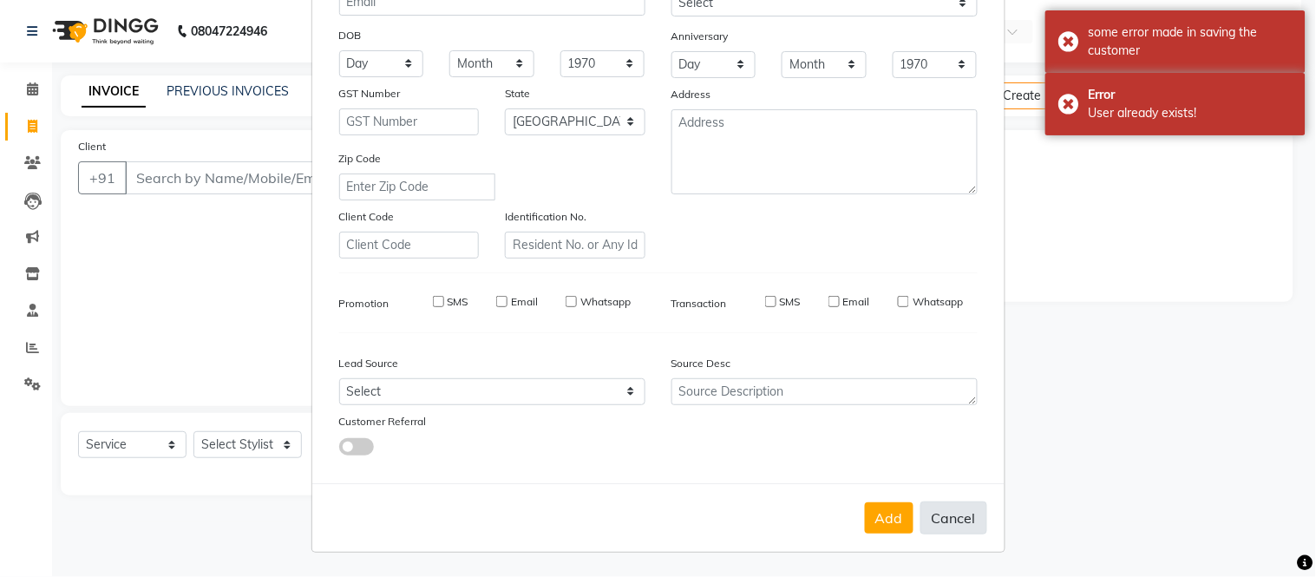
select select
checkbox input "false"
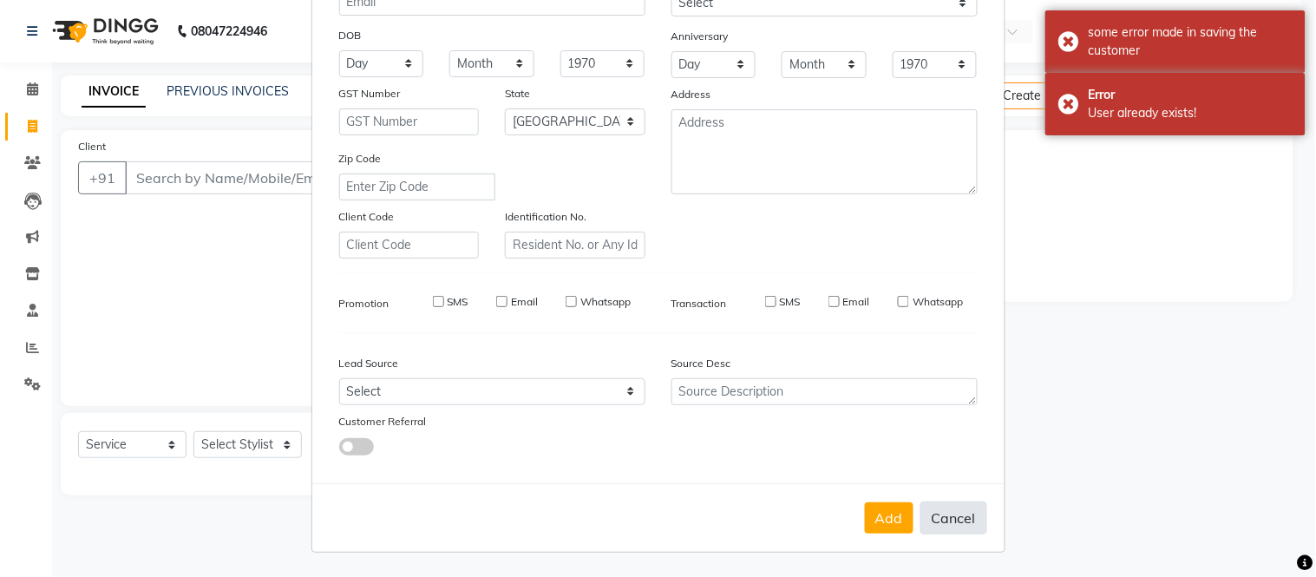
checkbox input "false"
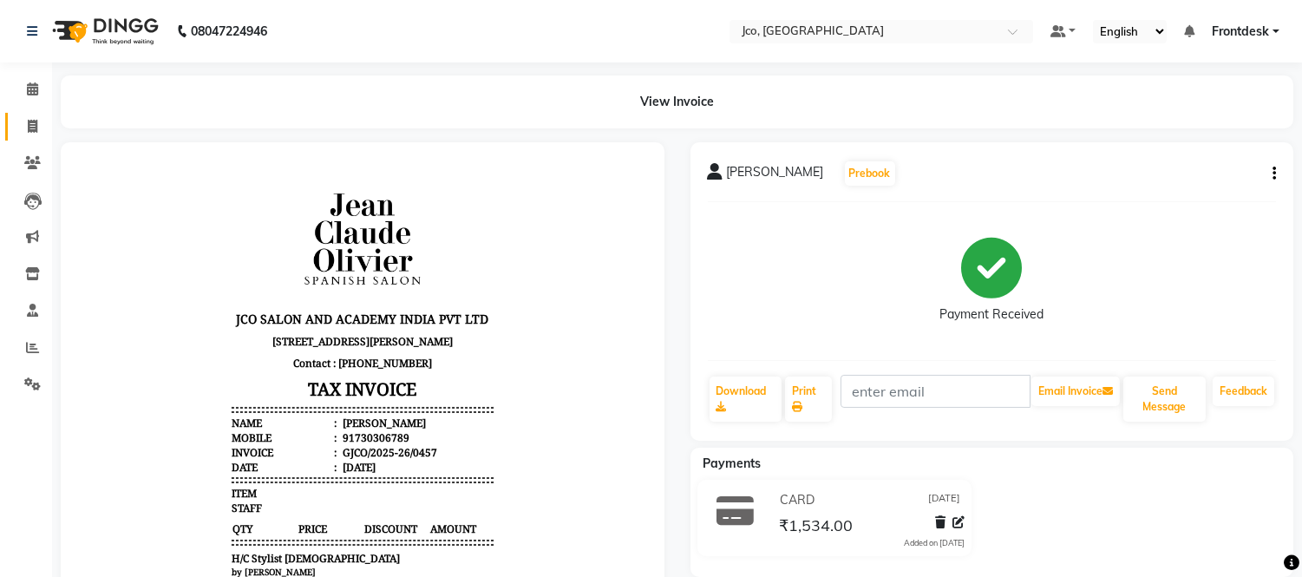
click at [31, 127] on icon at bounding box center [33, 126] width 10 height 13
select select "service"
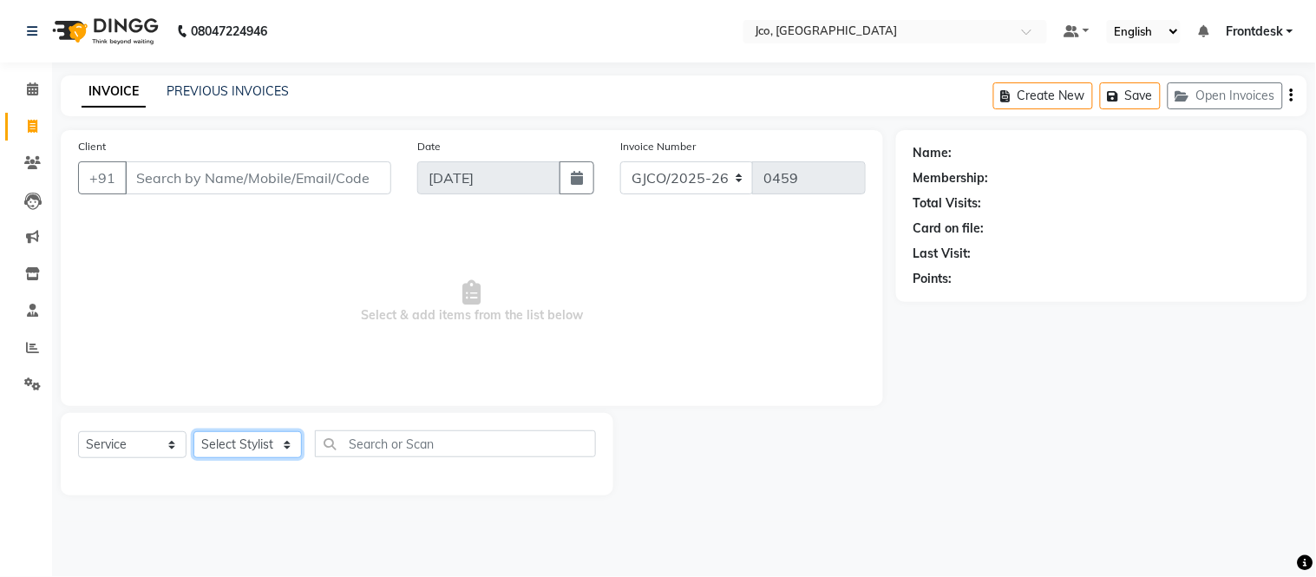
click at [249, 441] on select "Select Stylist [PERSON_NAME] [PERSON_NAME] [PERSON_NAME] Frontdesk Gopal Jouyi …" at bounding box center [247, 444] width 108 height 27
select select "88427"
click at [193, 432] on select "Select Stylist [PERSON_NAME] [PERSON_NAME] [PERSON_NAME] Frontdesk Gopal Jouyi …" at bounding box center [247, 444] width 108 height 27
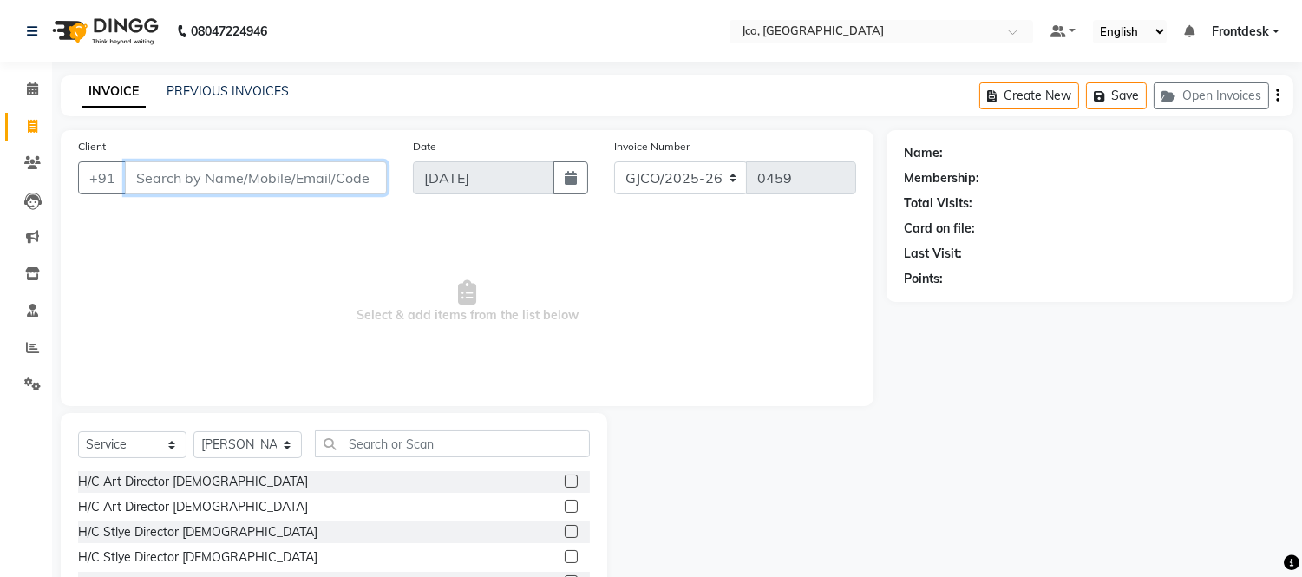
click at [271, 180] on input "Client" at bounding box center [256, 177] width 262 height 33
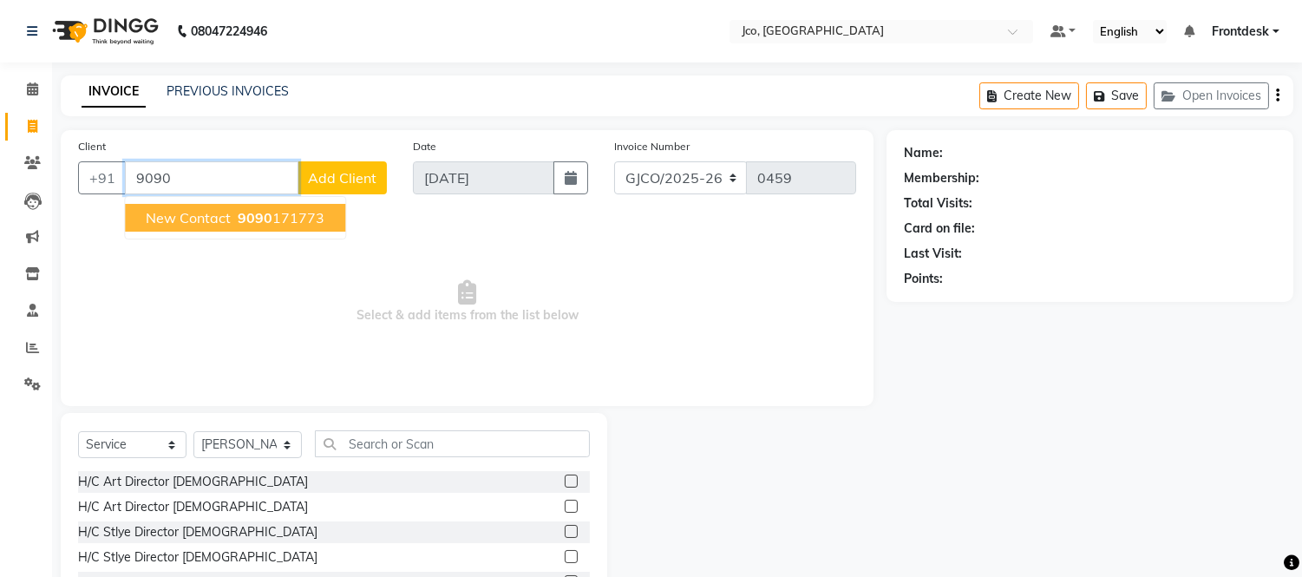
click at [295, 222] on ngb-highlight "9090 171773" at bounding box center [279, 217] width 90 height 17
type input "9090171773"
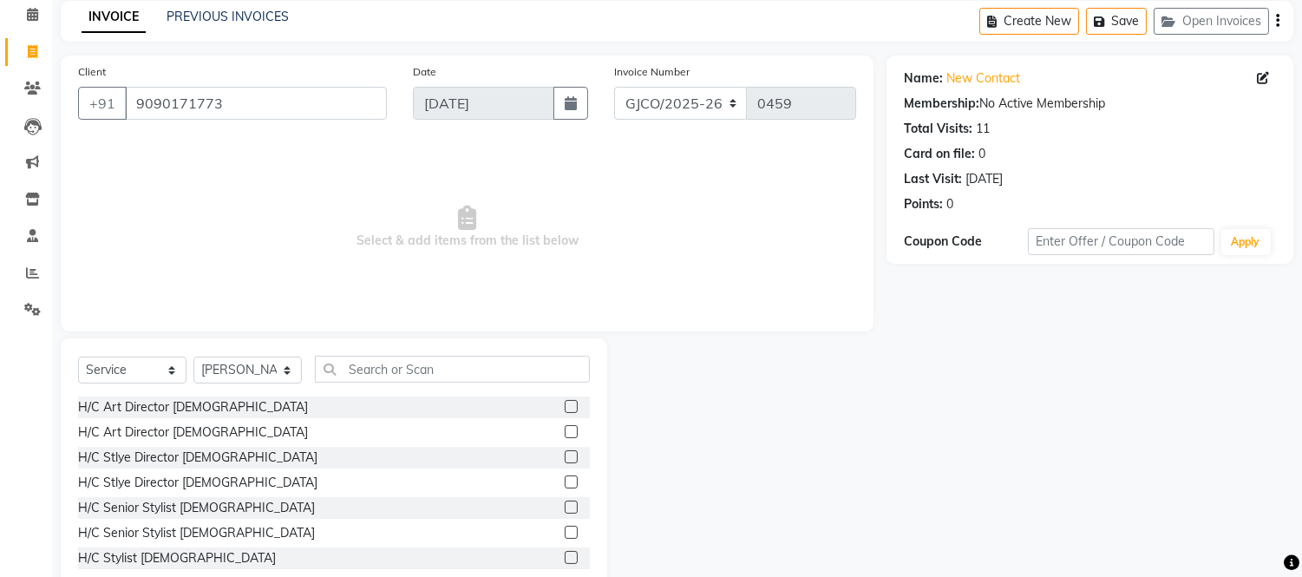
scroll to position [117, 0]
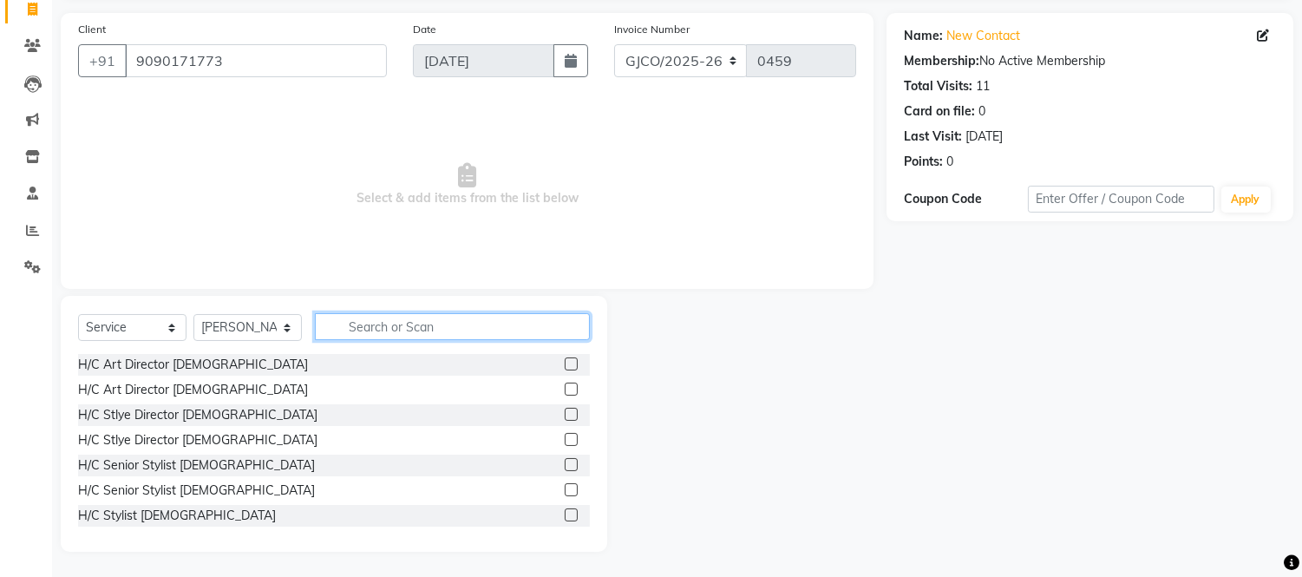
click at [400, 326] on input "text" at bounding box center [452, 326] width 275 height 27
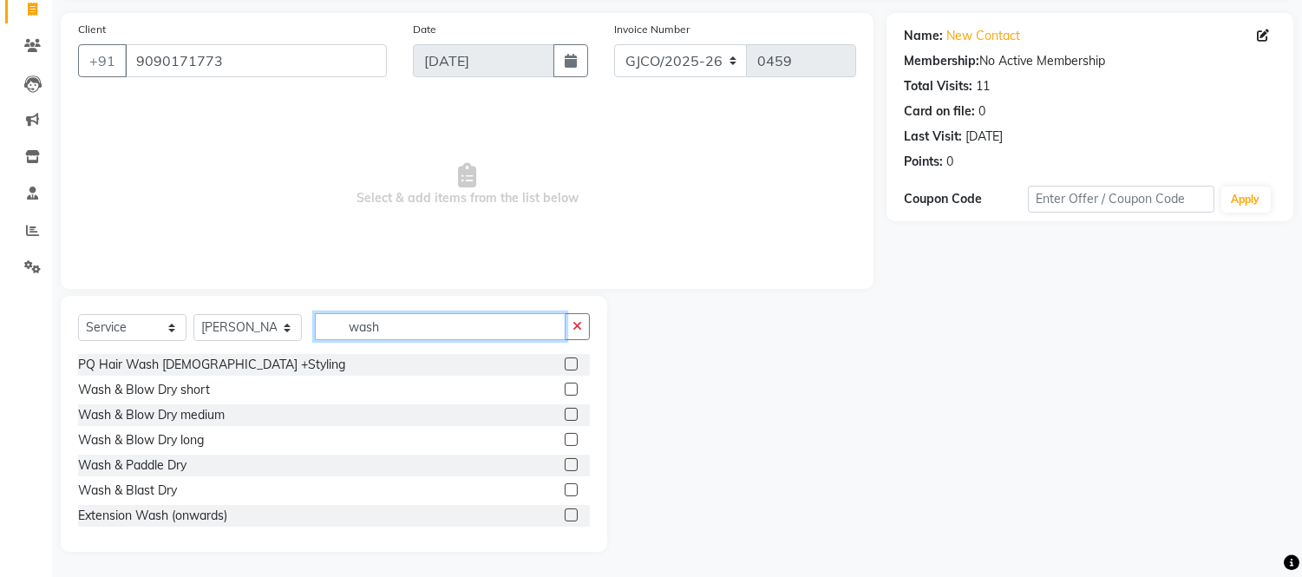
type input "wash"
click at [565, 420] on label at bounding box center [571, 414] width 13 height 13
click at [565, 420] on input "checkbox" at bounding box center [570, 414] width 11 height 11
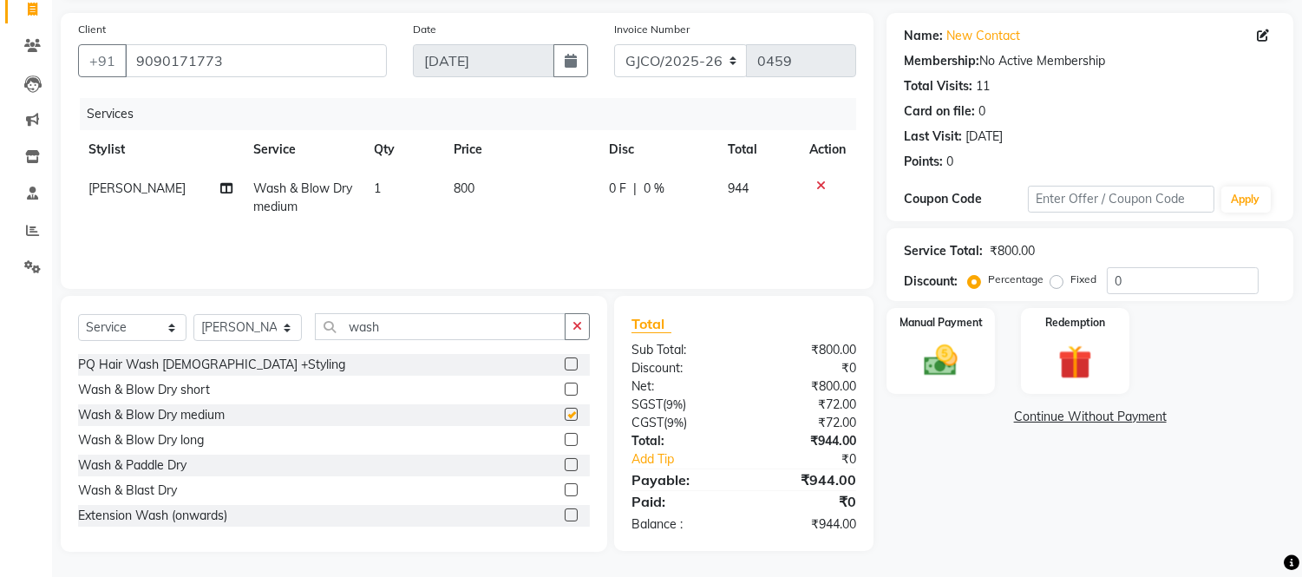
checkbox input "false"
click at [939, 365] on img at bounding box center [941, 361] width 57 height 41
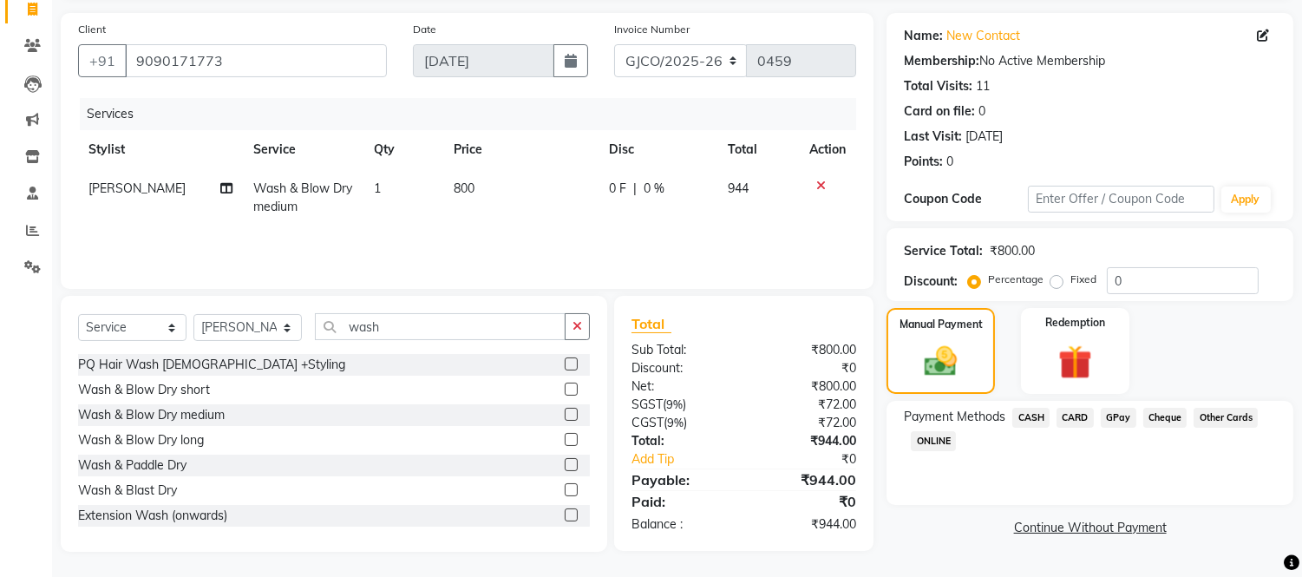
click at [1024, 422] on span "CASH" at bounding box center [1030, 418] width 37 height 20
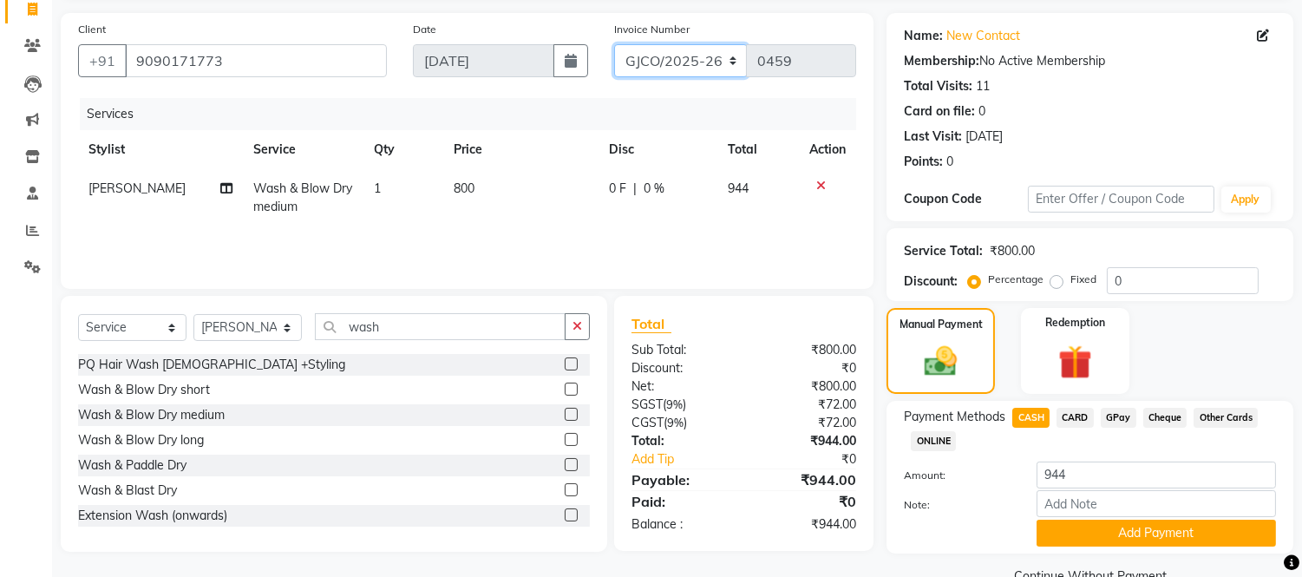
click at [689, 62] on select "GJCO/2025-26 SCG/2025-26 Gpre/2025-26" at bounding box center [681, 60] width 134 height 33
select select "7971"
click at [614, 44] on select "GJCO/2025-26 SCG/2025-26 Gpre/2025-26" at bounding box center [681, 60] width 134 height 33
type input "0424"
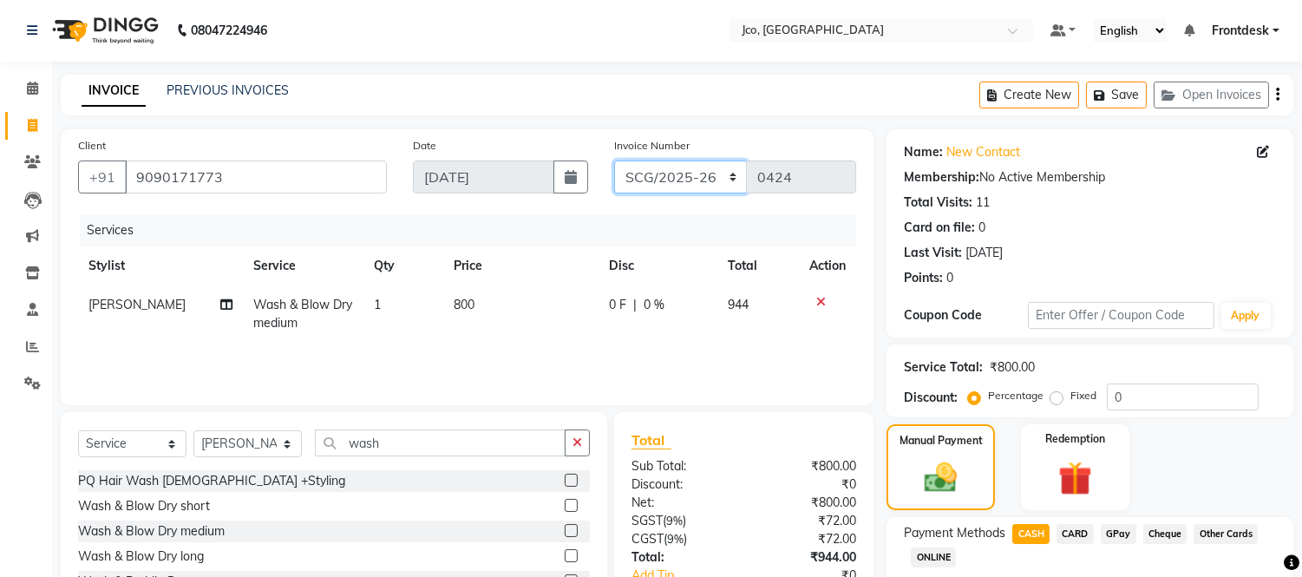
scroll to position [0, 0]
click at [1277, 104] on button "button" at bounding box center [1277, 95] width 3 height 41
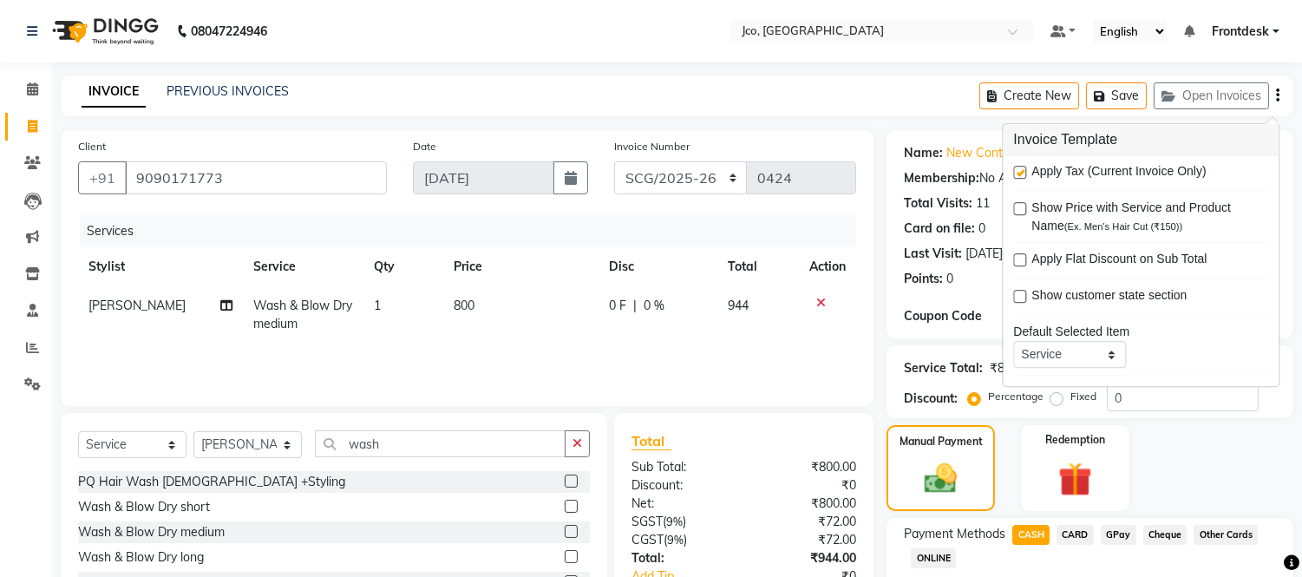
click at [1018, 175] on label at bounding box center [1019, 172] width 13 height 13
click at [1018, 175] on input "checkbox" at bounding box center [1018, 172] width 11 height 11
checkbox input "false"
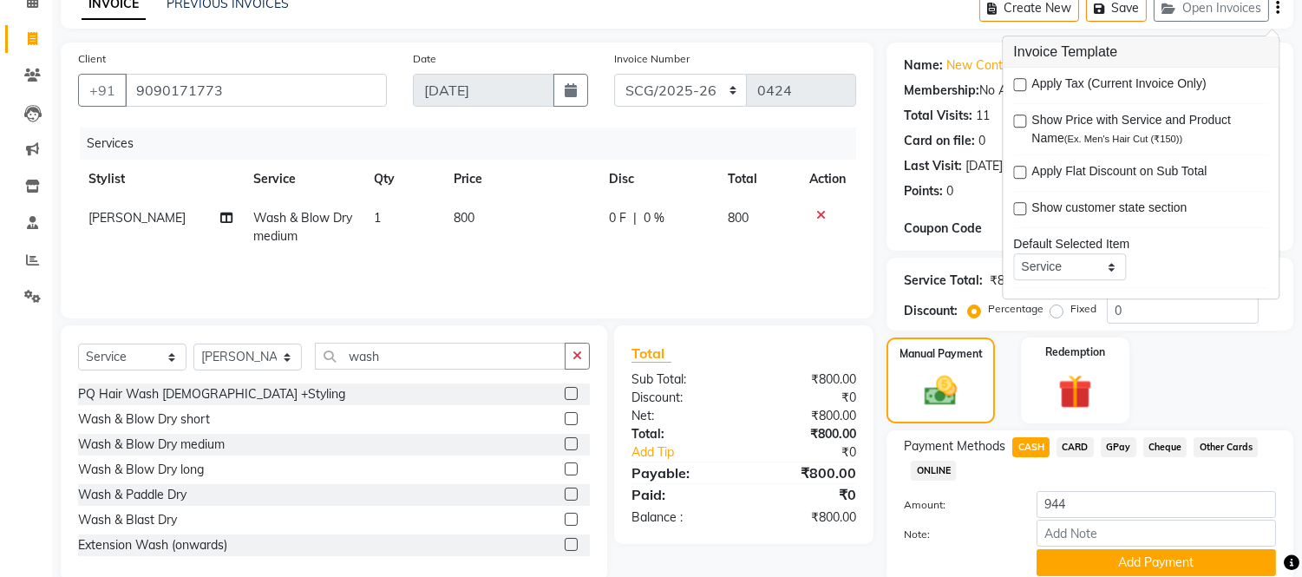
scroll to position [154, 0]
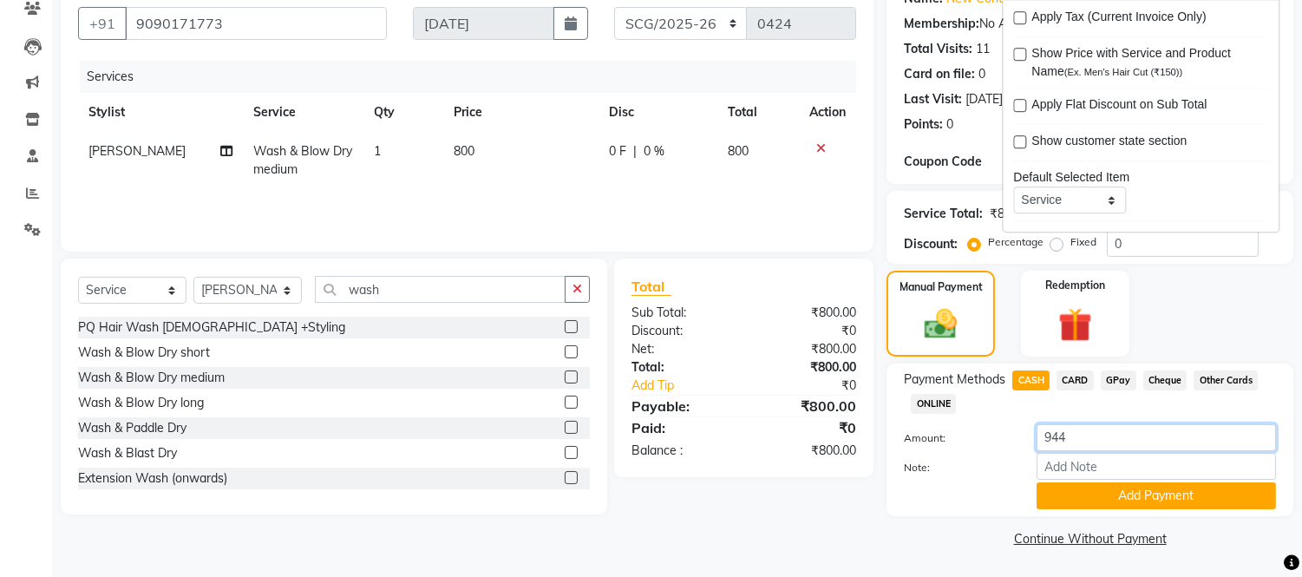
click at [1095, 438] on input "944" at bounding box center [1156, 437] width 239 height 27
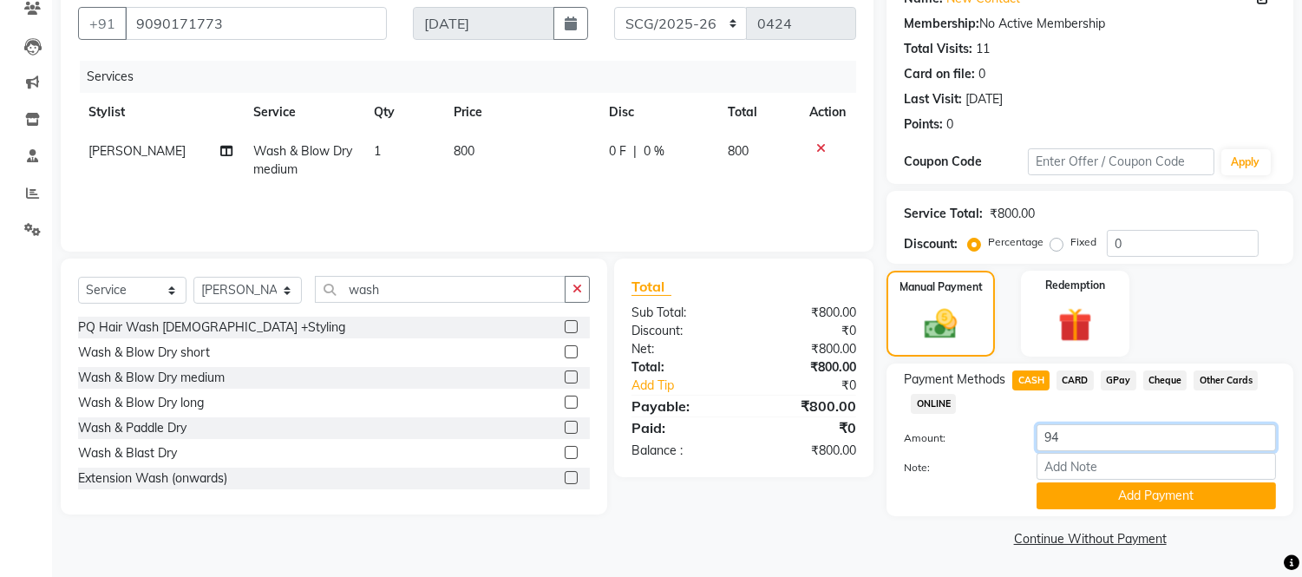
type input "9"
type input "800"
click at [1169, 500] on button "Add Payment" at bounding box center [1156, 495] width 239 height 27
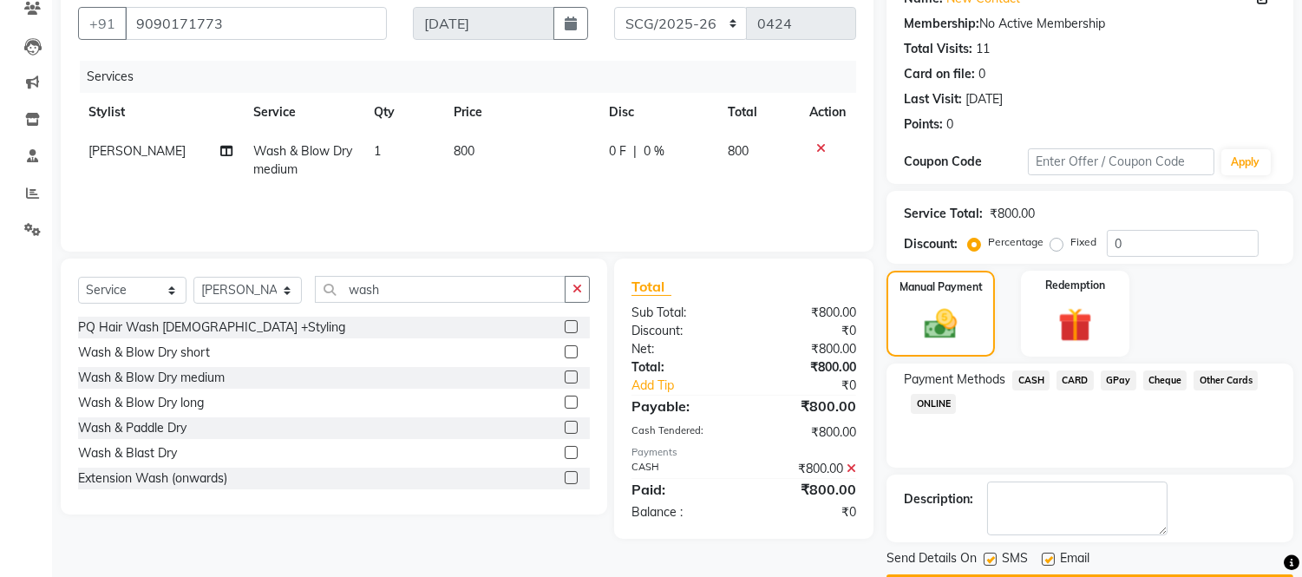
scroll to position [203, 0]
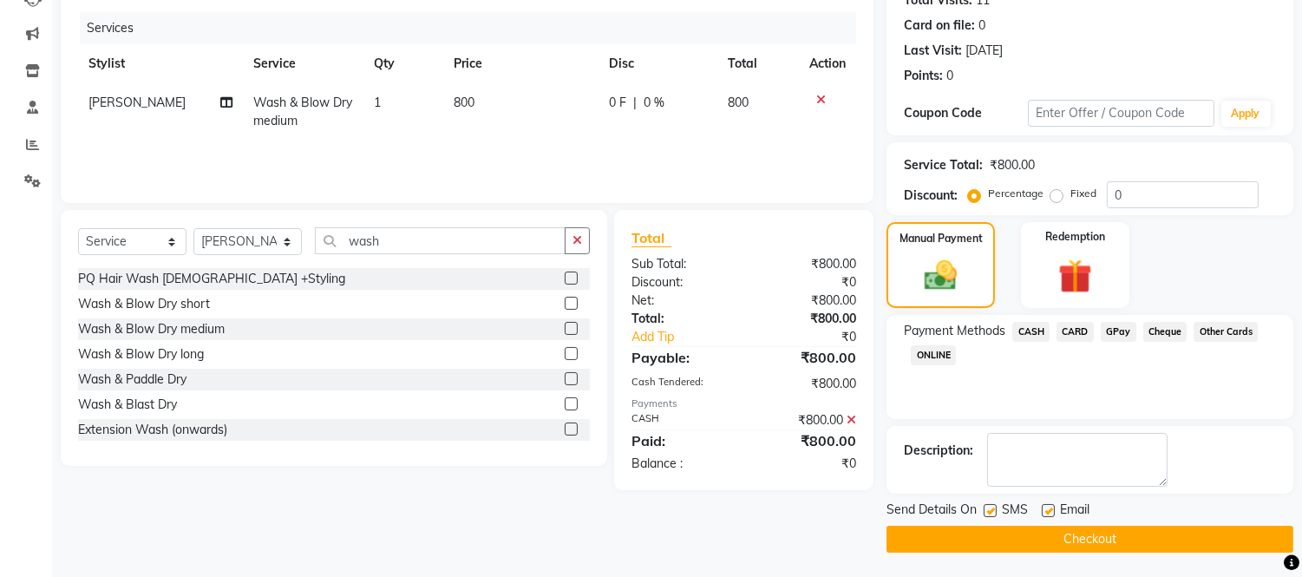
click at [1085, 541] on button "Checkout" at bounding box center [1090, 539] width 407 height 27
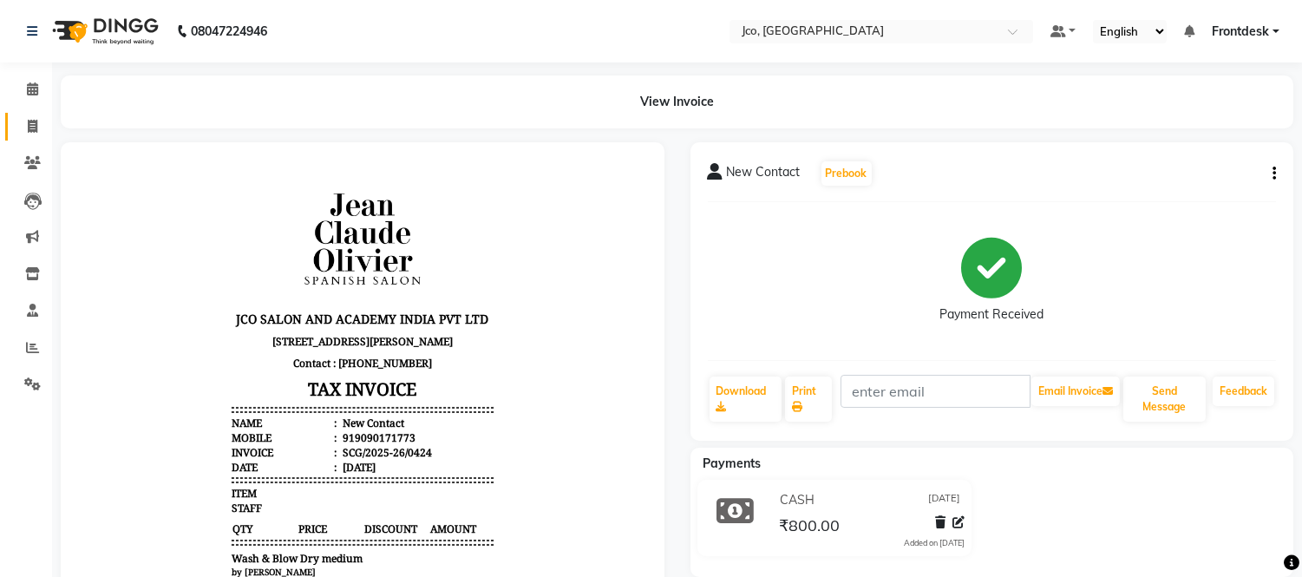
click at [31, 128] on icon at bounding box center [33, 126] width 10 height 13
select select "service"
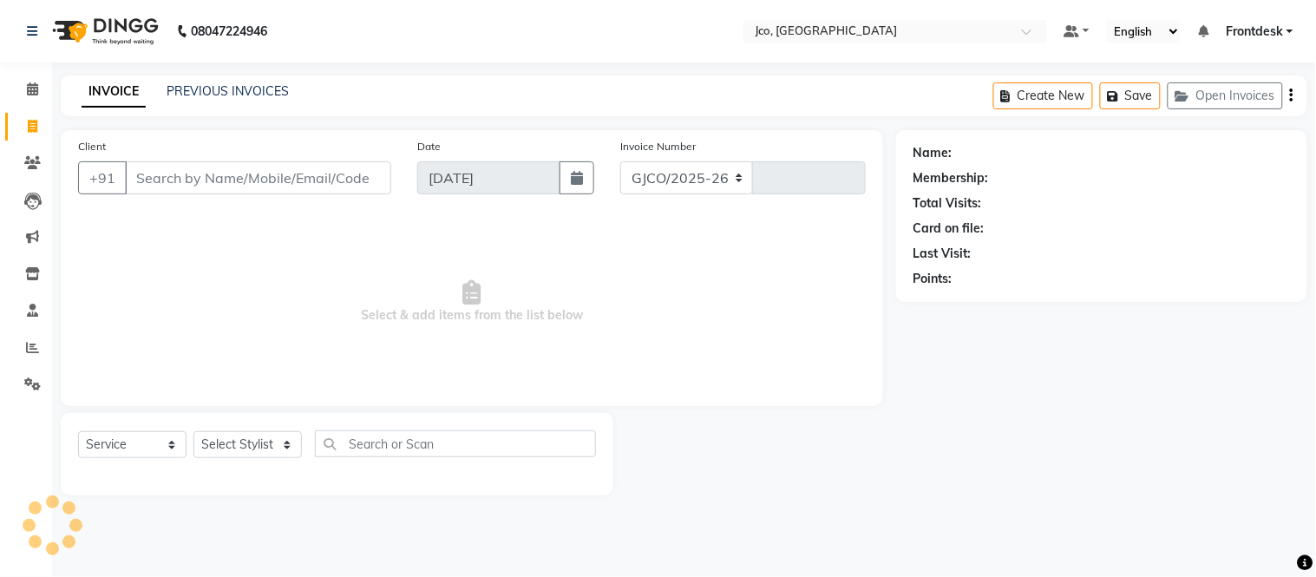
select select "8000"
type input "0459"
click at [222, 186] on input "Client" at bounding box center [258, 177] width 266 height 33
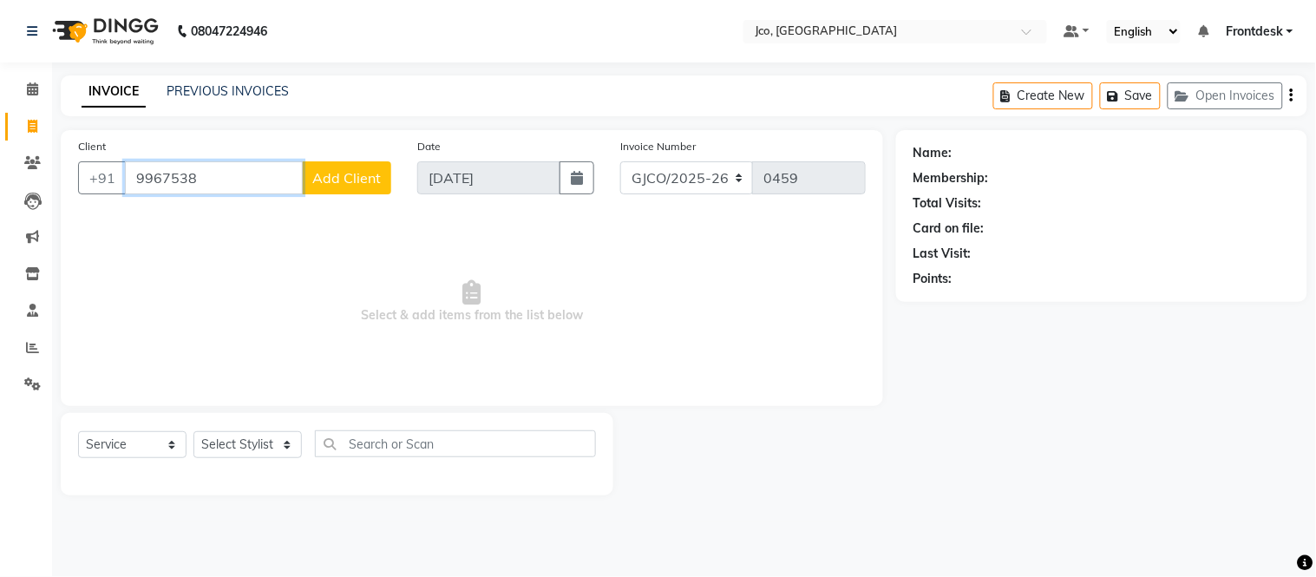
type input "99675380"
click at [31, 162] on icon at bounding box center [32, 162] width 16 height 13
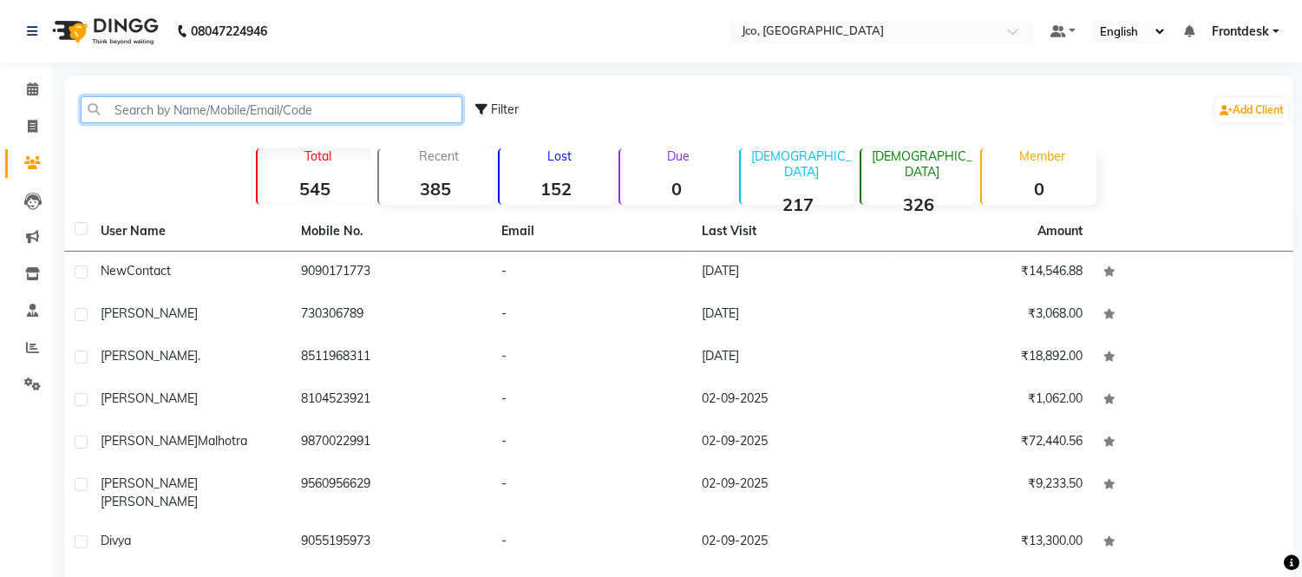
click at [261, 115] on input "text" at bounding box center [272, 109] width 382 height 27
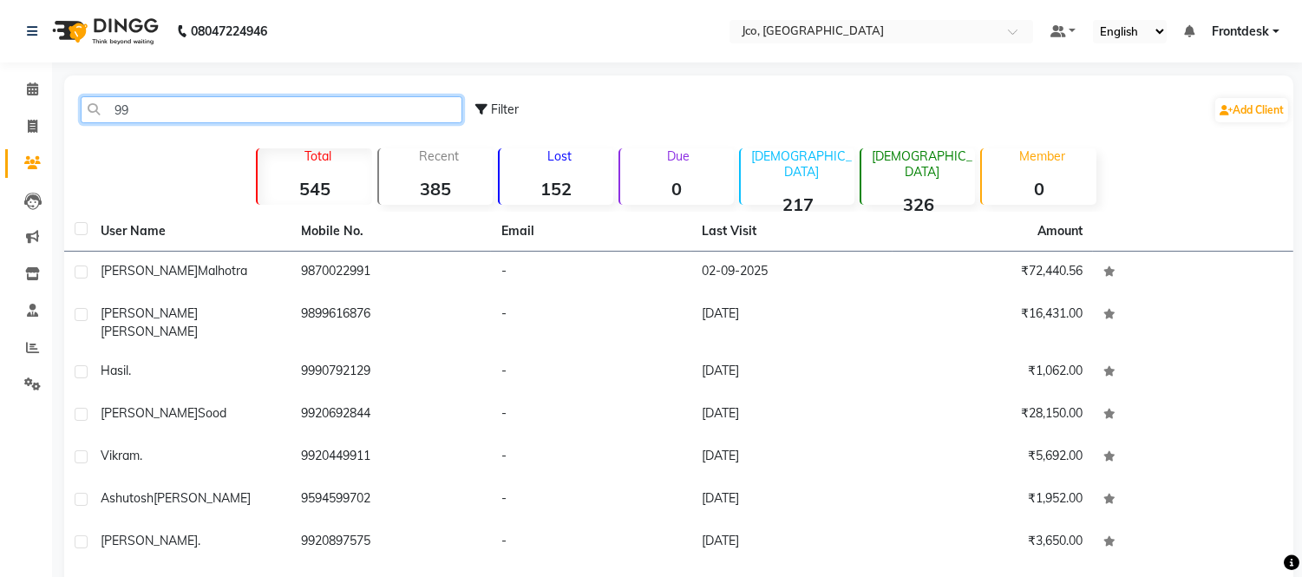
type input "9"
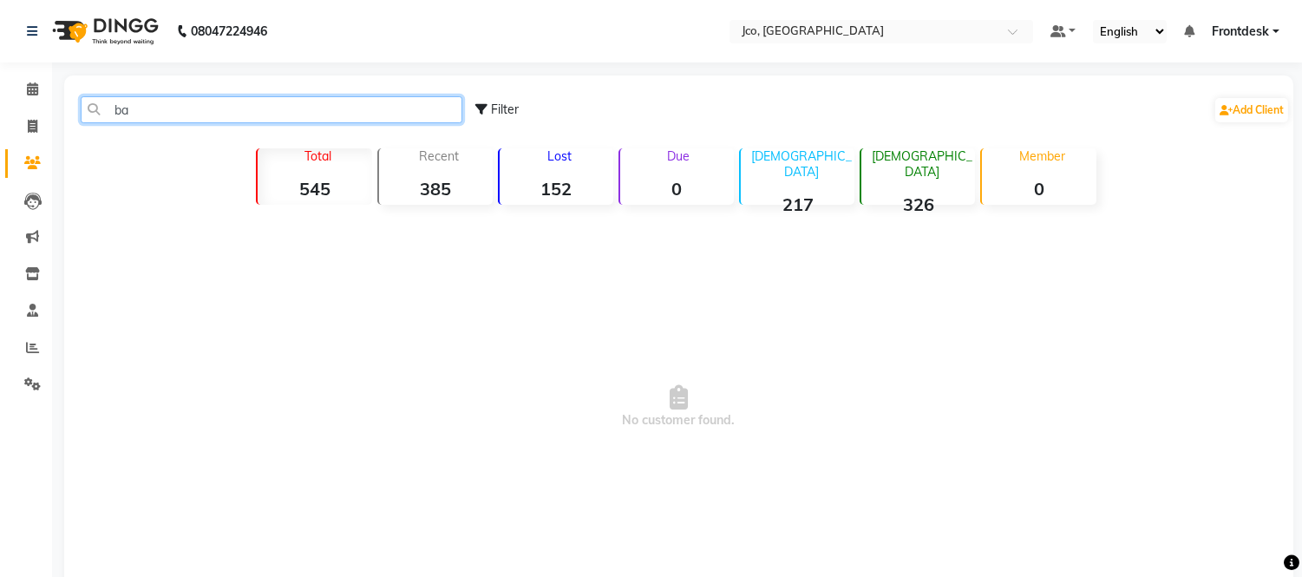
type input "b"
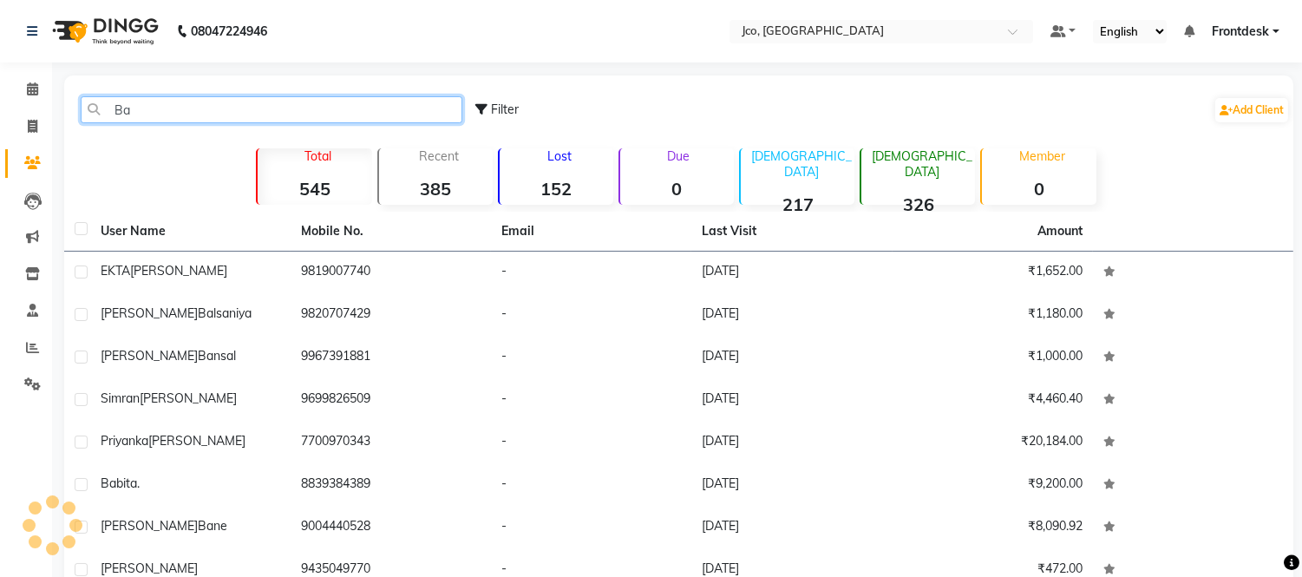
type input "B"
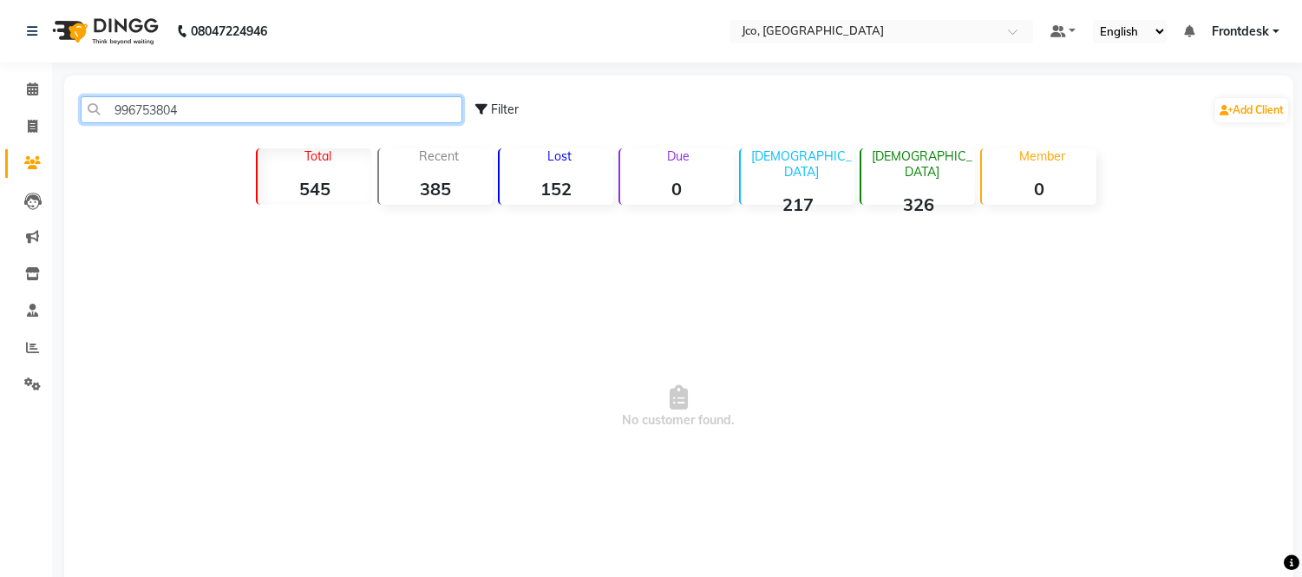
click at [210, 115] on input "996753804" at bounding box center [272, 109] width 382 height 27
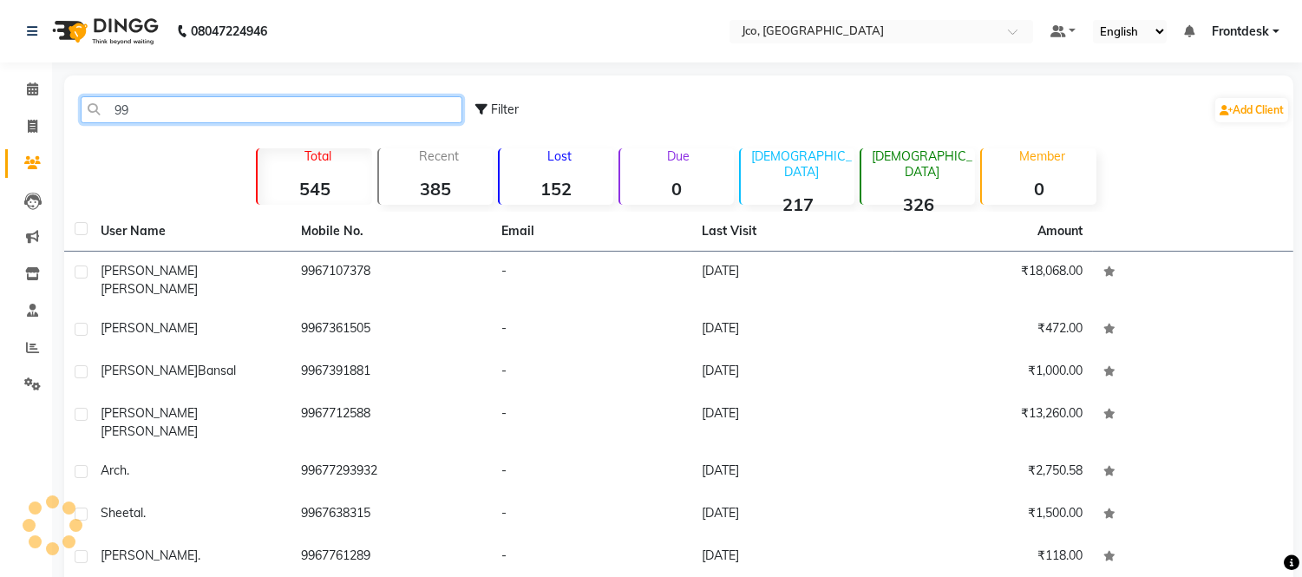
type input "9"
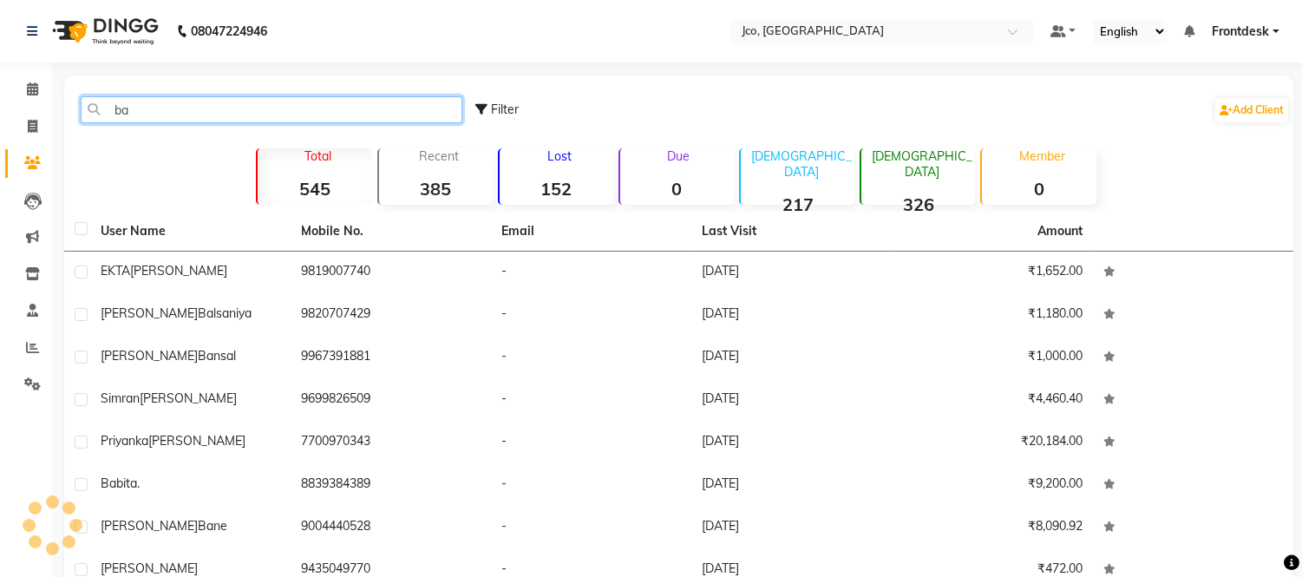
type input "bai"
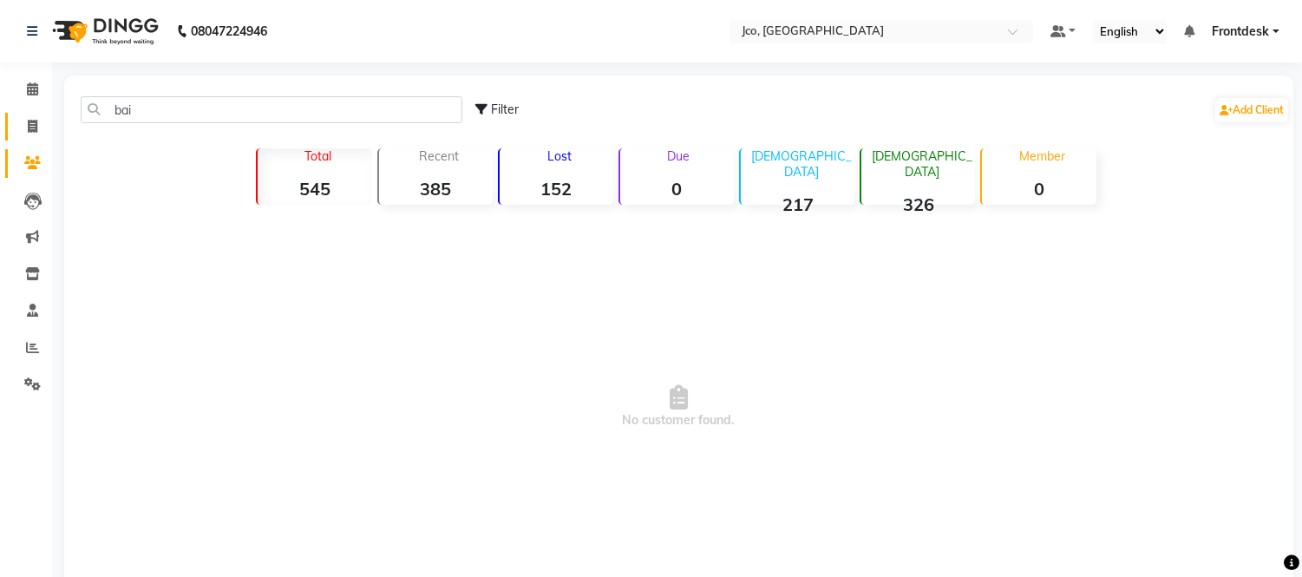
click at [29, 126] on icon at bounding box center [33, 126] width 10 height 13
select select "service"
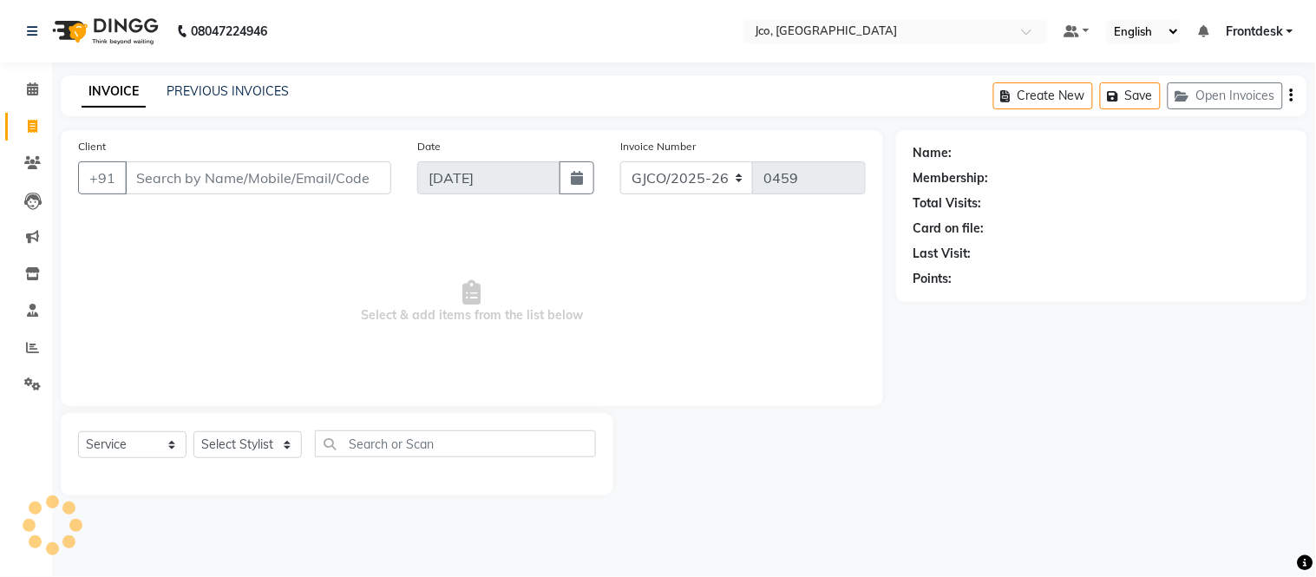
click at [210, 182] on input "Client" at bounding box center [258, 177] width 266 height 33
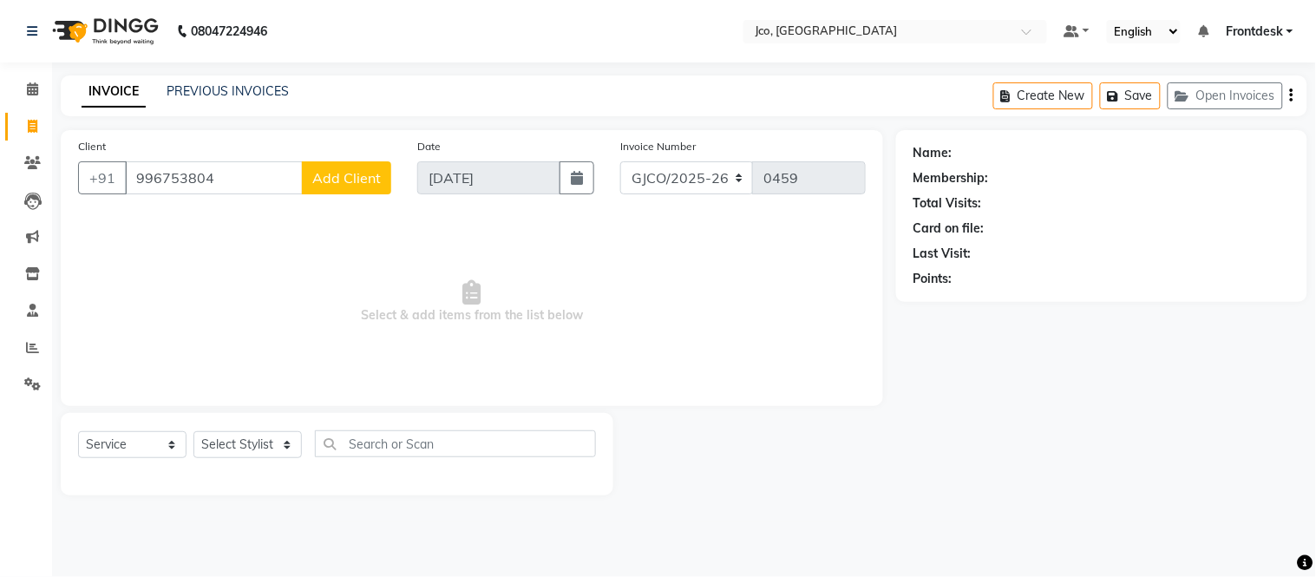
type input "9967538041"
click at [31, 163] on icon at bounding box center [32, 162] width 16 height 13
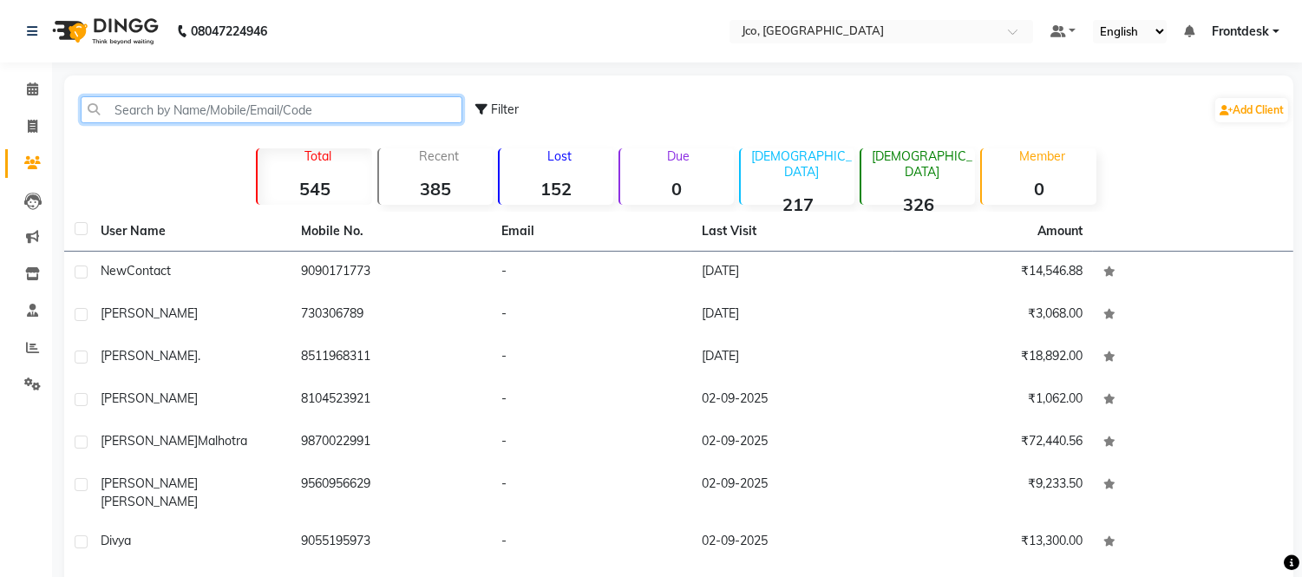
click at [238, 110] on input "text" at bounding box center [272, 109] width 382 height 27
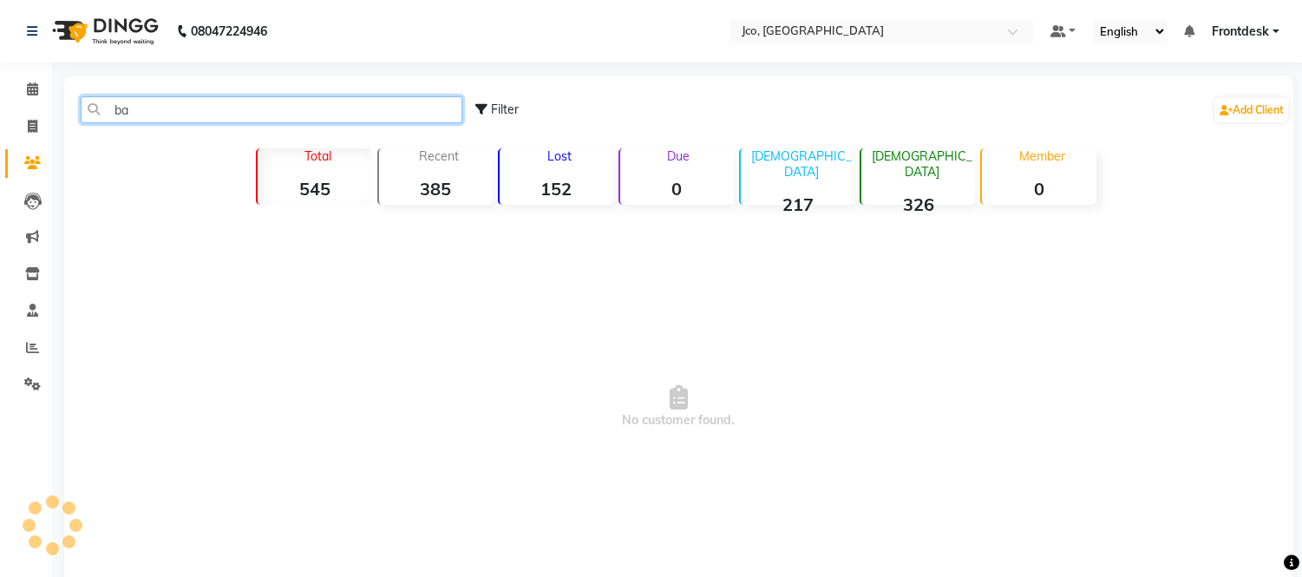
type input "b"
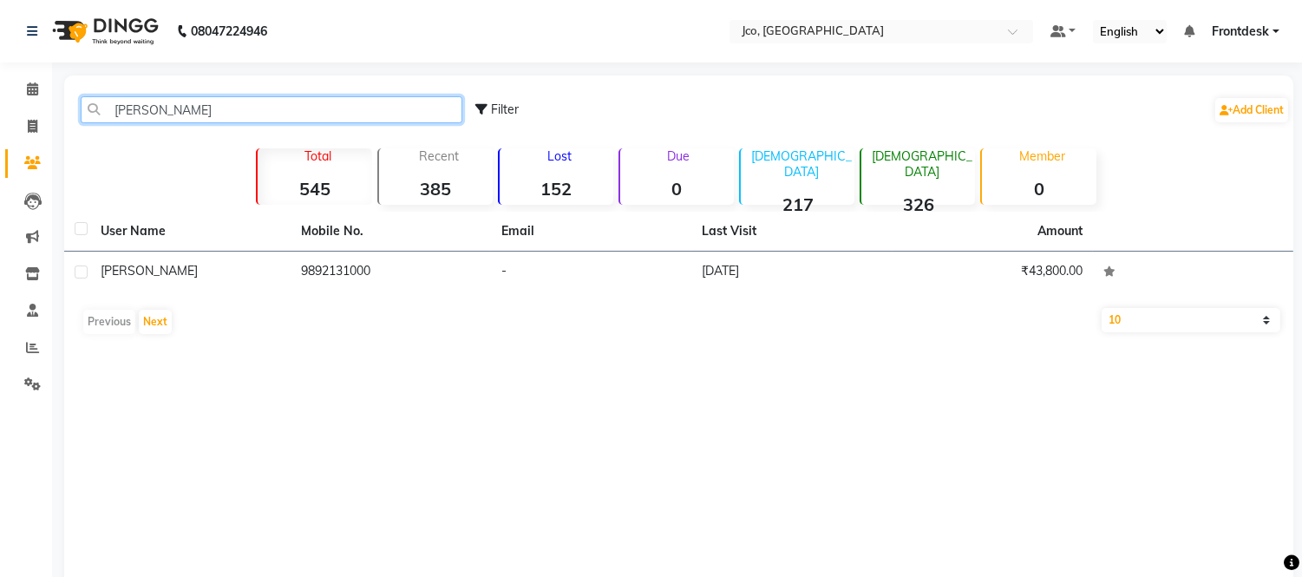
type input "[PERSON_NAME]"
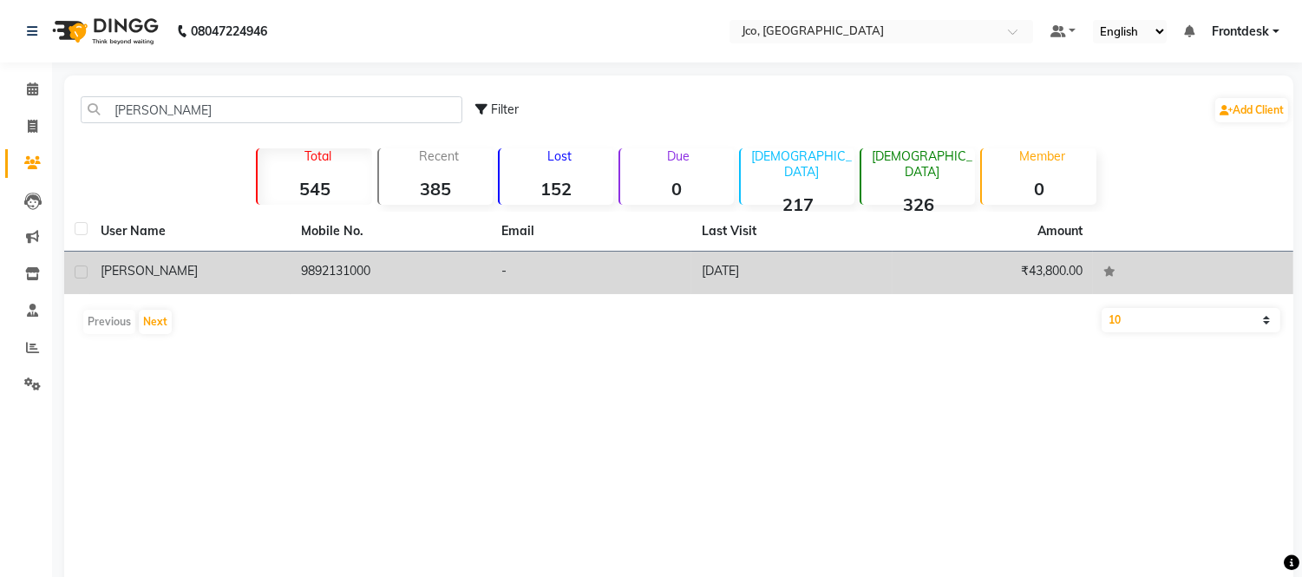
click at [214, 282] on td "[PERSON_NAME]" at bounding box center [190, 273] width 200 height 43
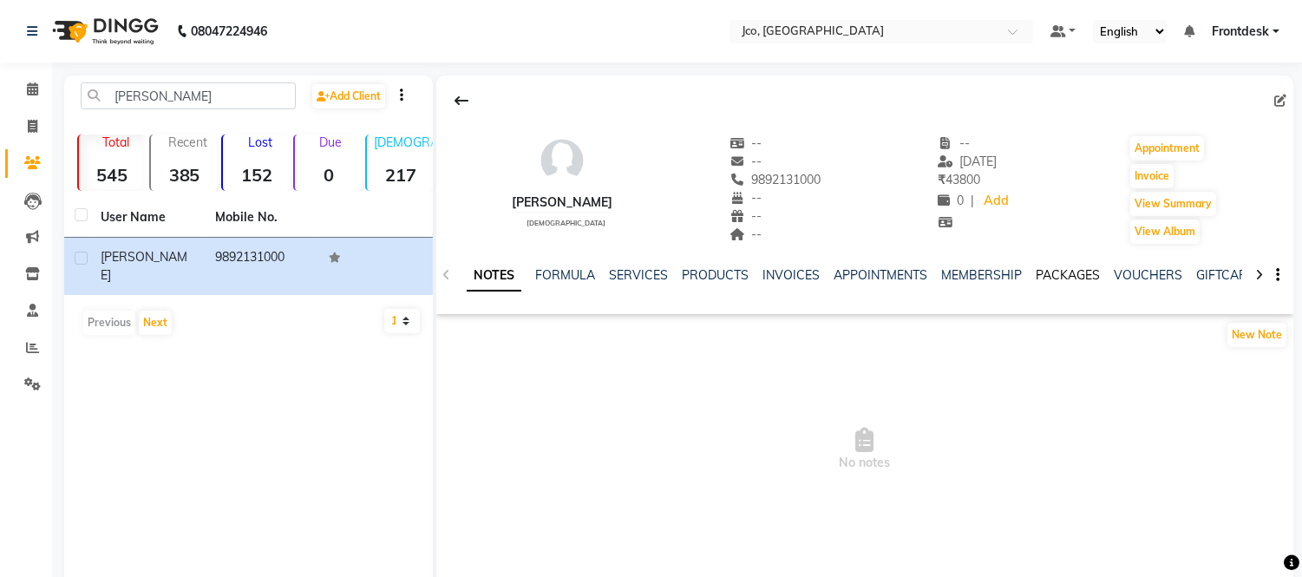
click at [1062, 276] on link "PACKAGES" at bounding box center [1068, 275] width 64 height 16
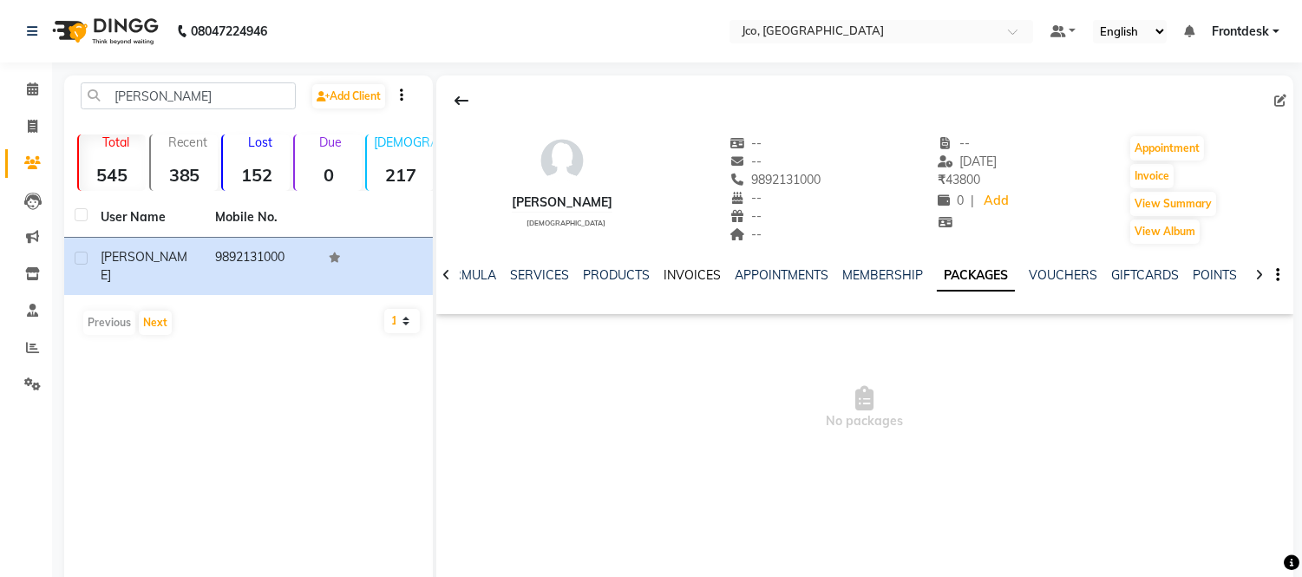
click at [677, 276] on link "INVOICES" at bounding box center [692, 275] width 57 height 16
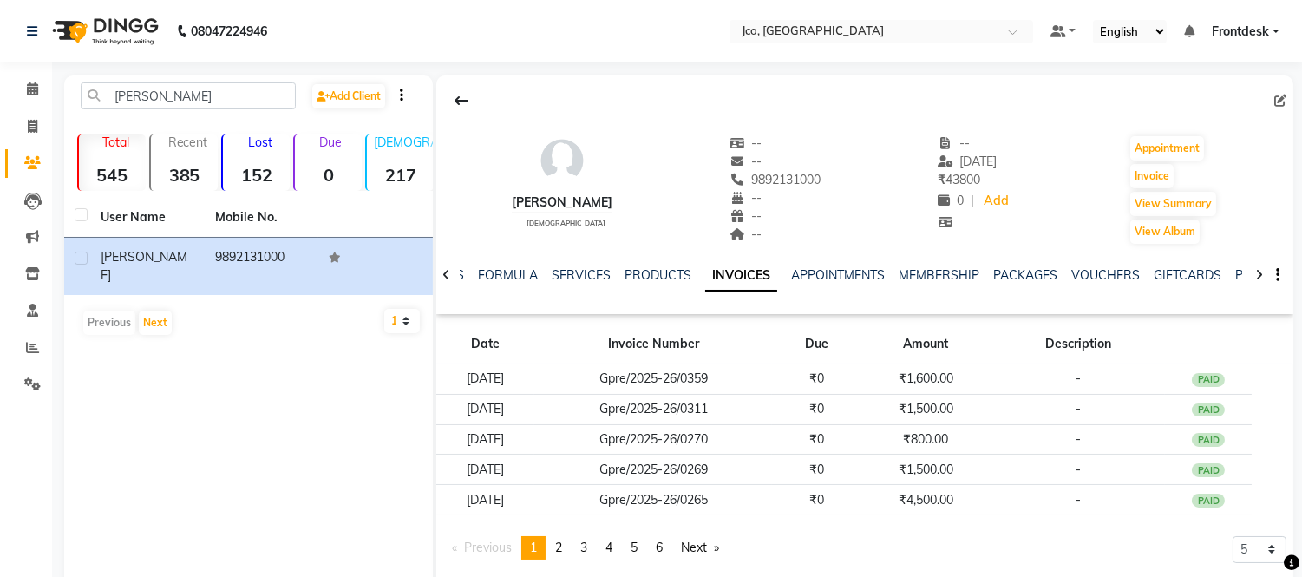
scroll to position [44, 0]
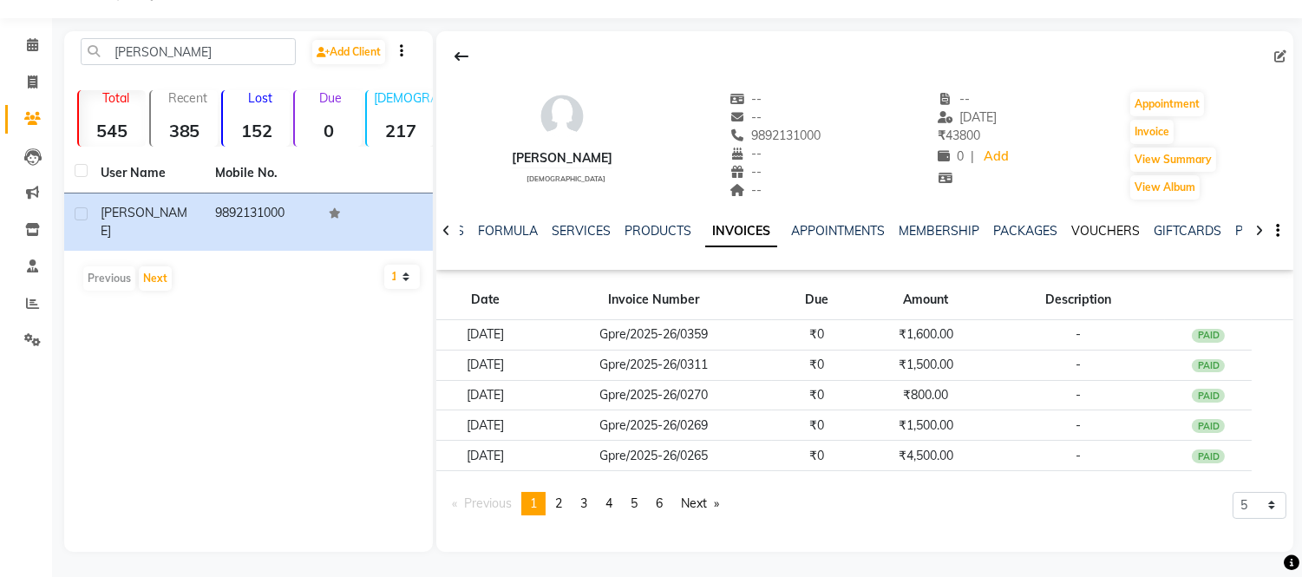
click at [1099, 228] on link "VOUCHERS" at bounding box center [1105, 231] width 69 height 16
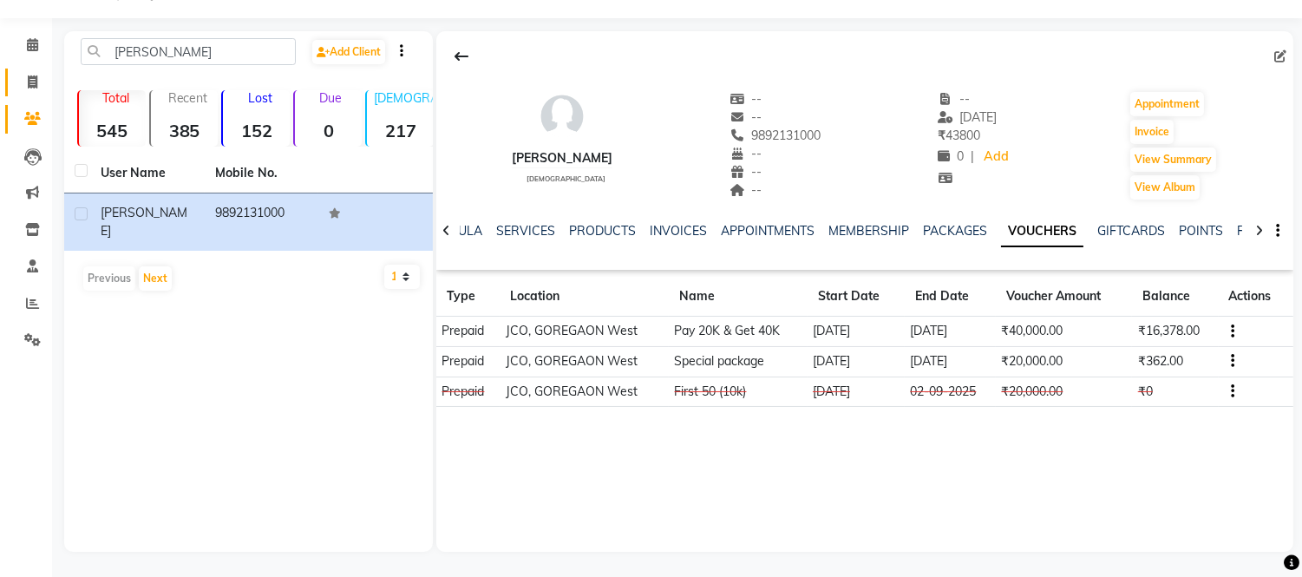
click at [31, 82] on icon at bounding box center [33, 81] width 10 height 13
select select "service"
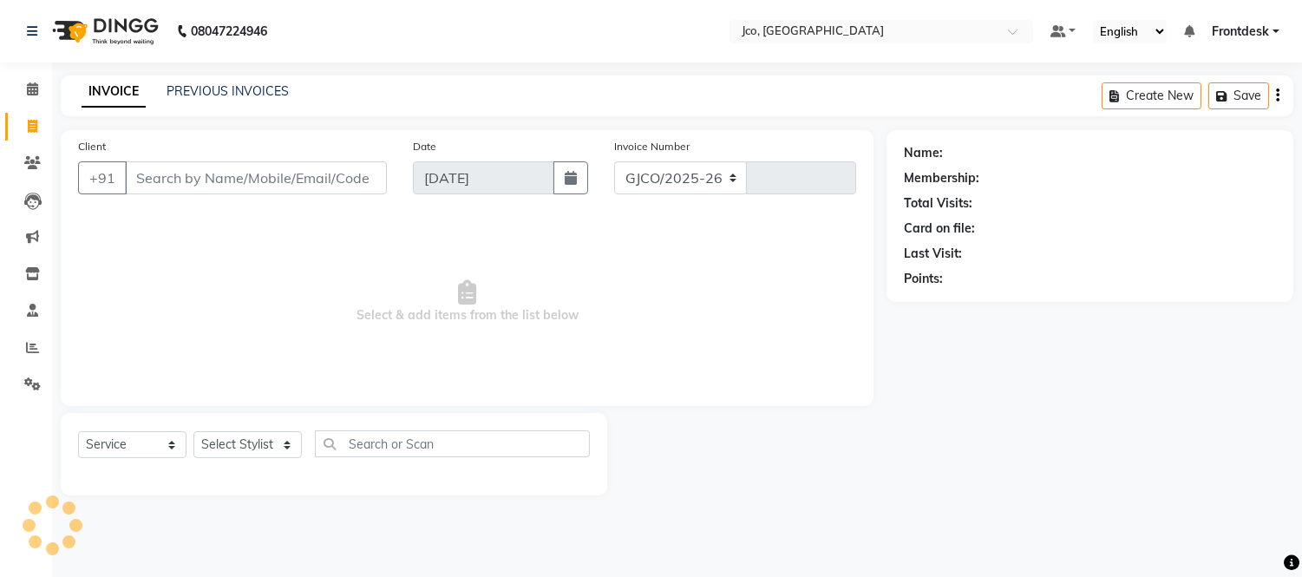
select select "8000"
type input "0459"
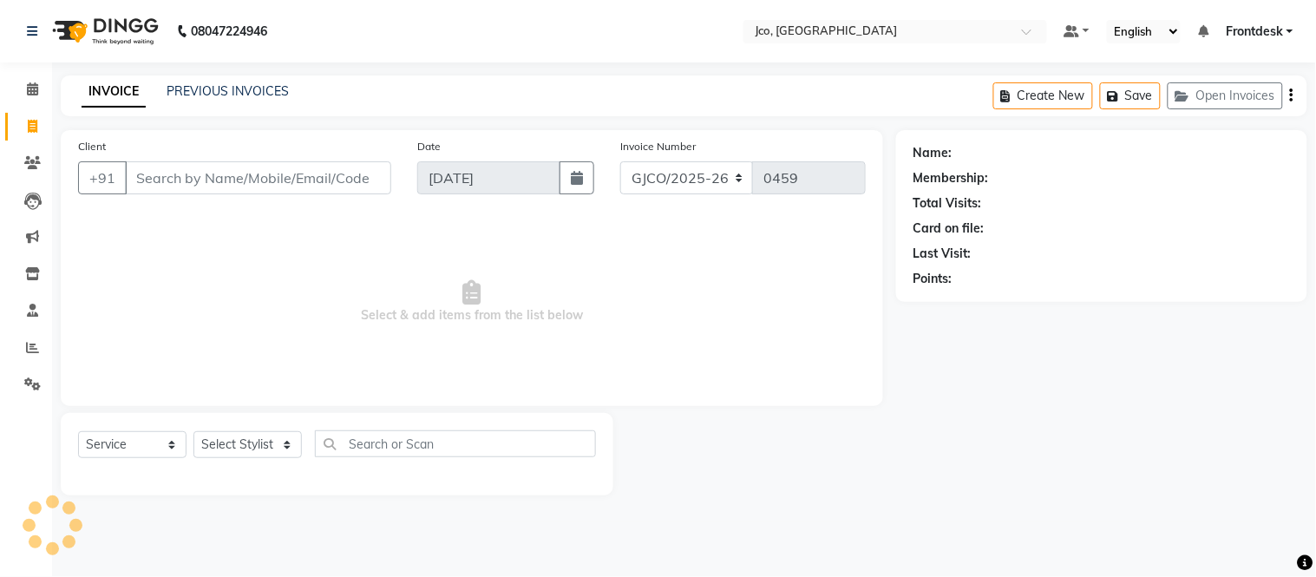
click at [248, 182] on input "Client" at bounding box center [258, 177] width 266 height 33
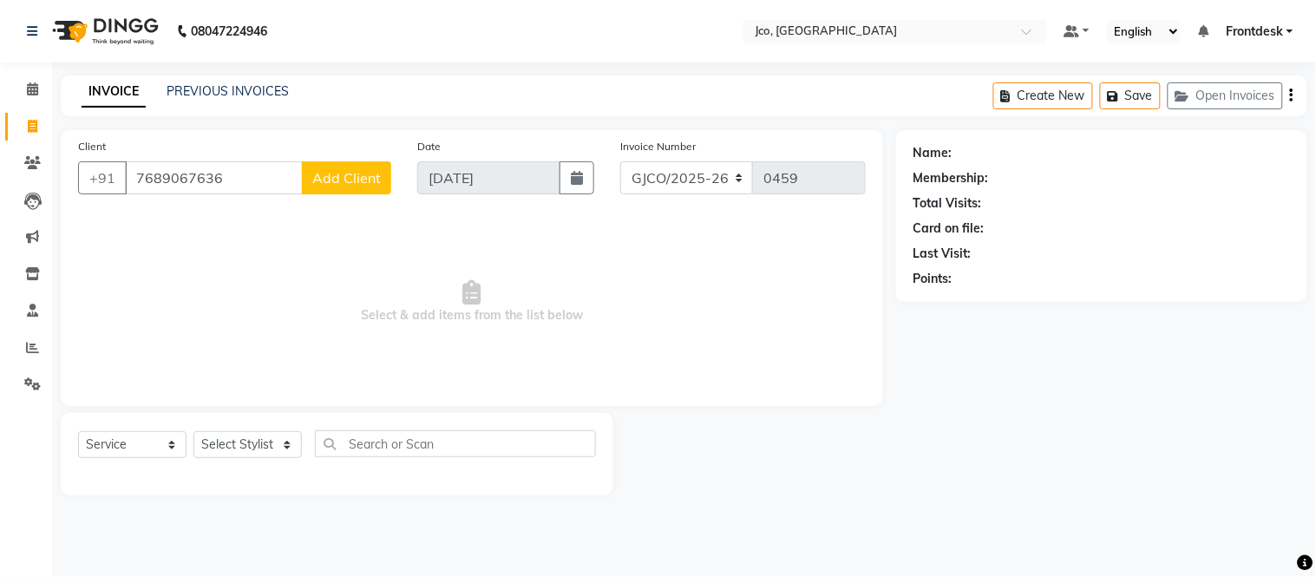
type input "7689067636"
click at [331, 180] on span "Add Client" at bounding box center [346, 177] width 69 height 17
select select "22"
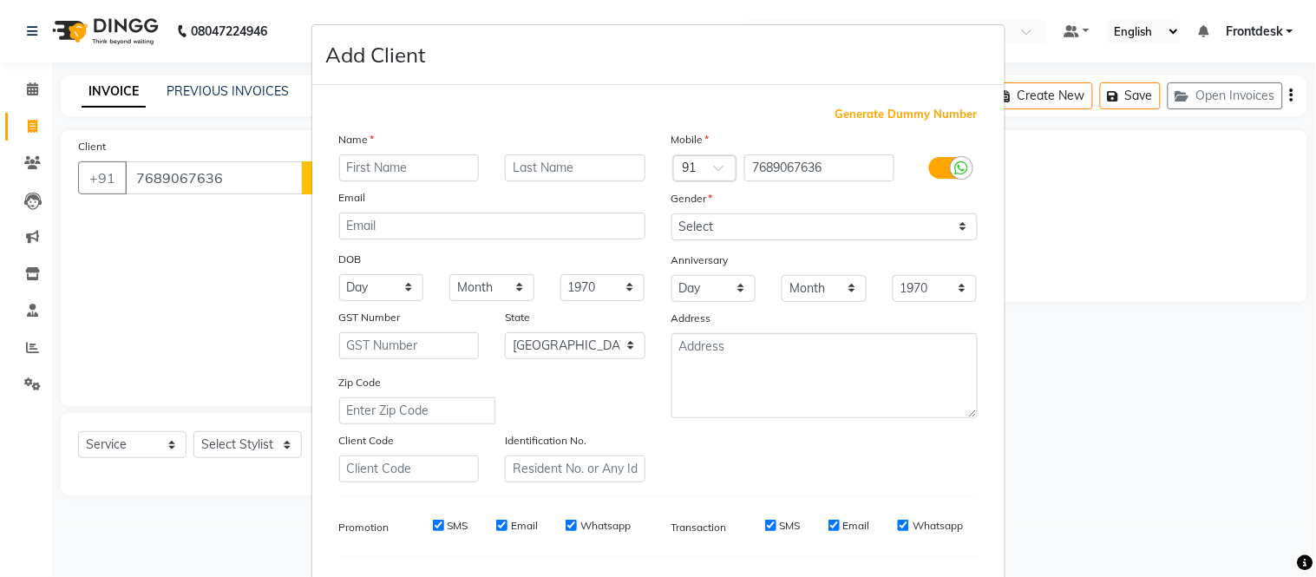
click at [177, 300] on ngb-modal-window "Add Client Generate Dummy Number Name Email DOB Day 01 02 03 04 05 06 07 08 09 …" at bounding box center [658, 288] width 1316 height 577
click at [101, 299] on ngb-modal-window "Add Client Generate Dummy Number Name Email DOB Day 01 02 03 04 05 06 07 08 09 …" at bounding box center [658, 288] width 1316 height 577
click at [32, 130] on ngb-modal-window "Add Client Generate Dummy Number Name Email DOB Day 01 02 03 04 05 06 07 08 09 …" at bounding box center [658, 288] width 1316 height 577
click at [32, 131] on ngb-modal-window "Add Client Generate Dummy Number Name Email DOB Day 01 02 03 04 05 06 07 08 09 …" at bounding box center [658, 288] width 1316 height 577
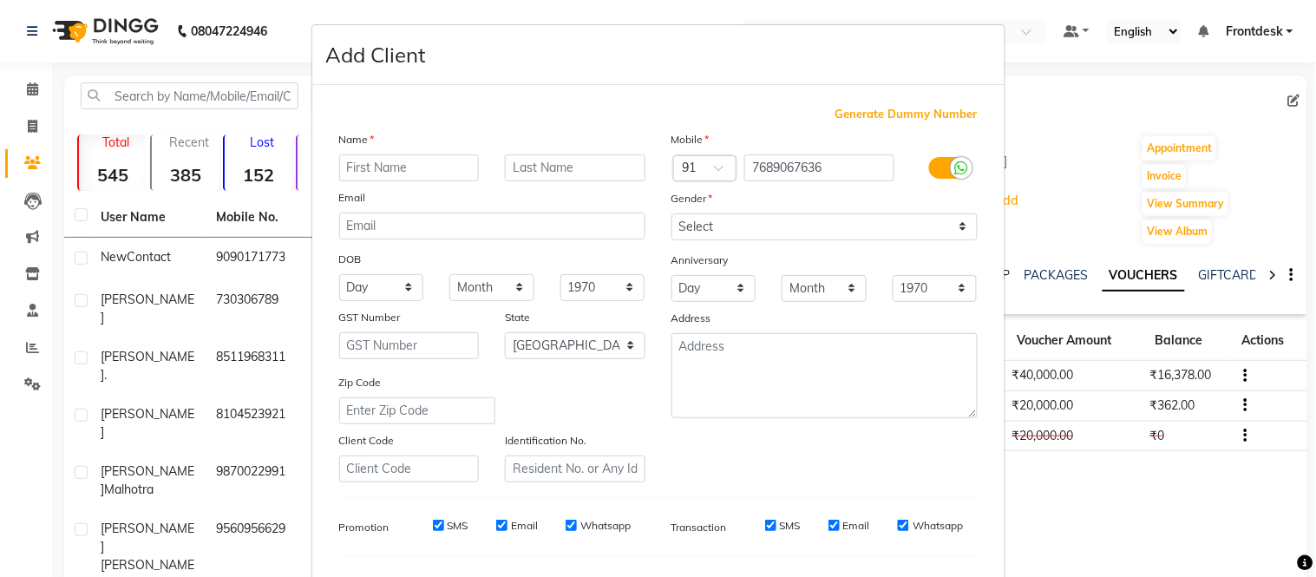
click at [1071, 514] on ngb-modal-window "Add Client Generate Dummy Number Name Email DOB Day 01 02 03 04 05 06 07 08 09 …" at bounding box center [658, 288] width 1316 height 577
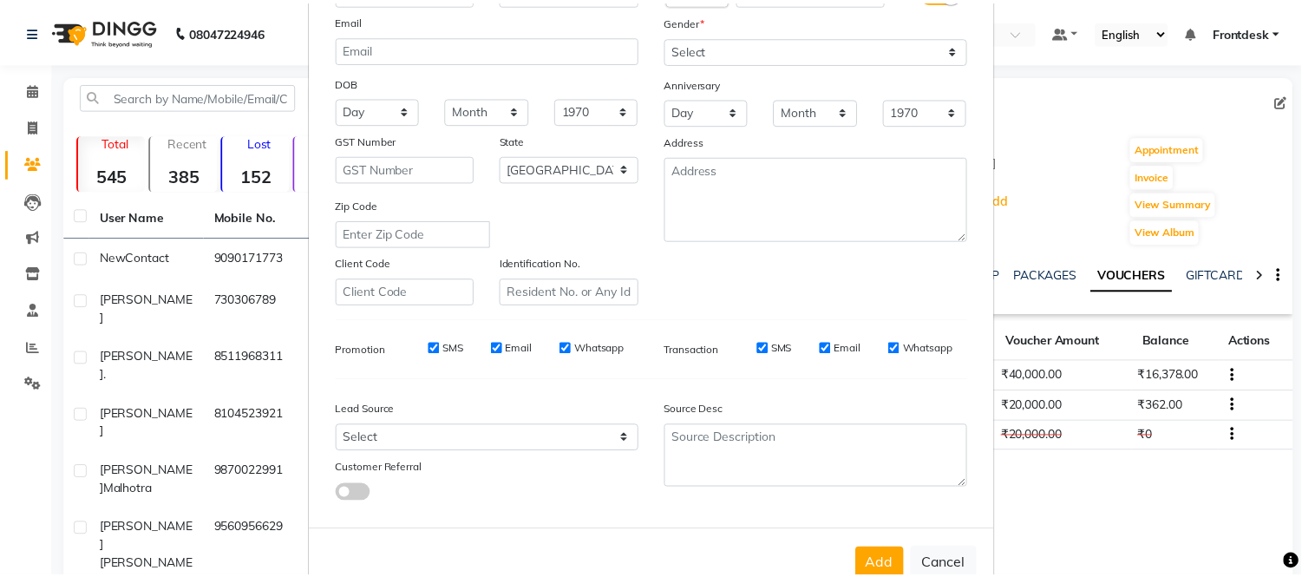
scroll to position [224, 0]
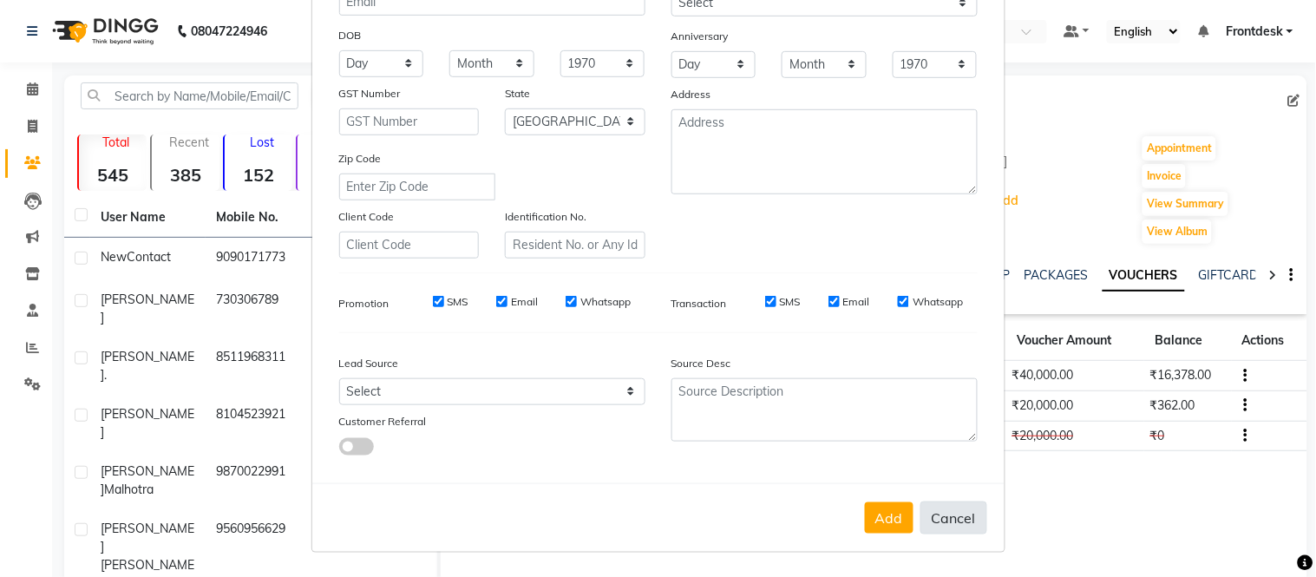
click at [933, 530] on button "Cancel" at bounding box center [953, 517] width 67 height 33
select select
select select "null"
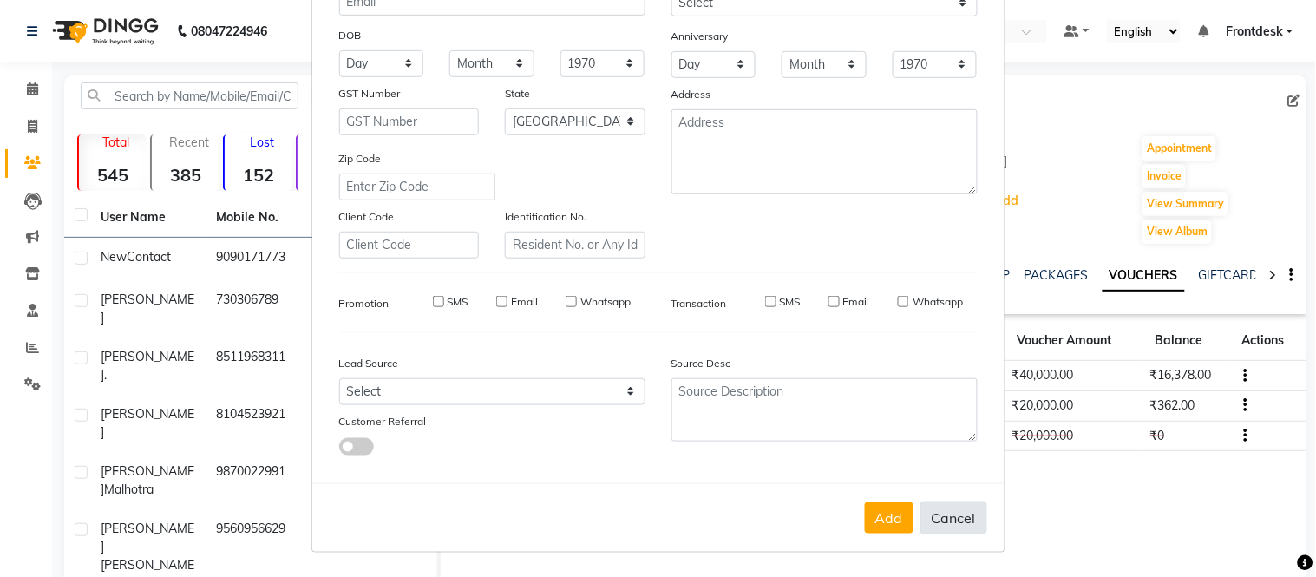
select select
checkbox input "false"
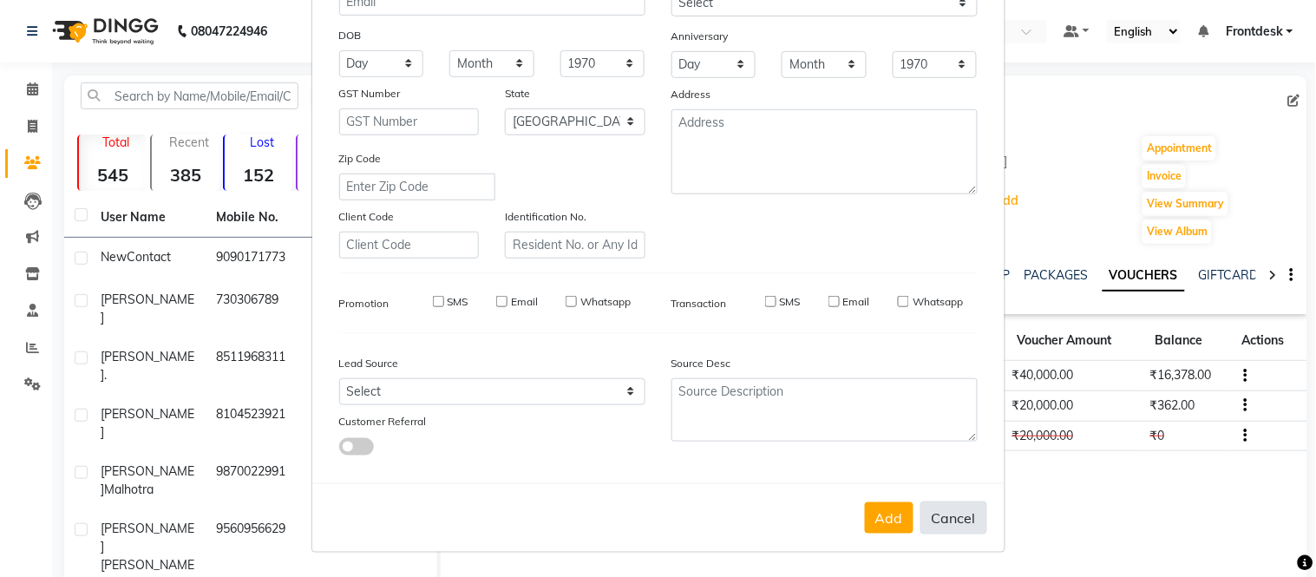
checkbox input "false"
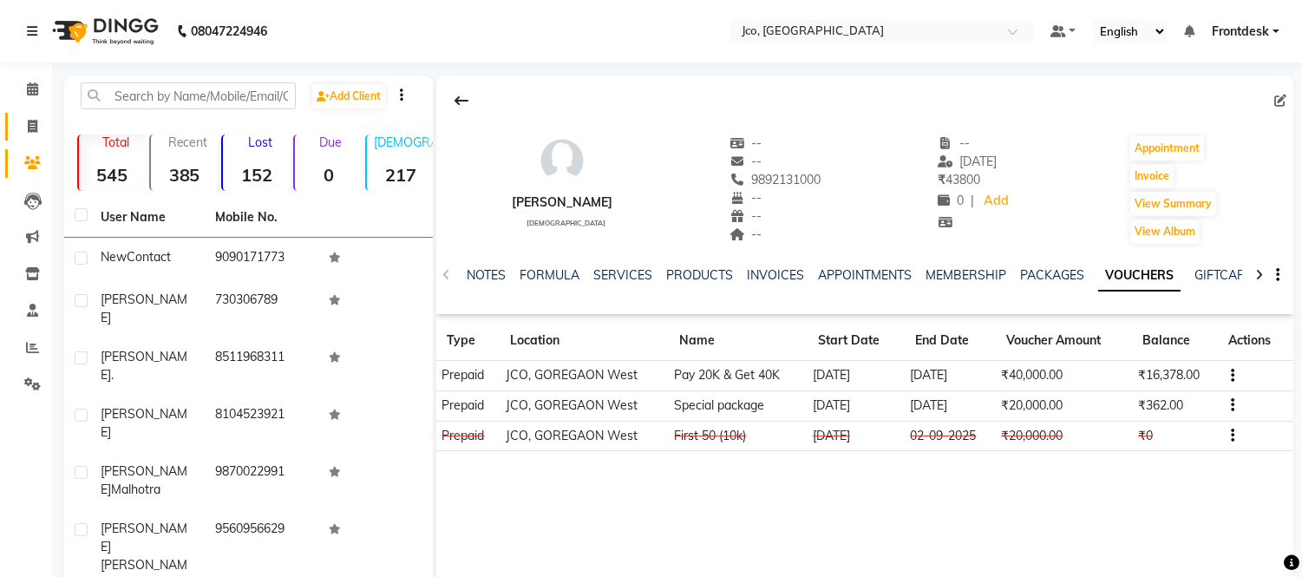
click at [31, 126] on icon at bounding box center [33, 126] width 10 height 13
select select "service"
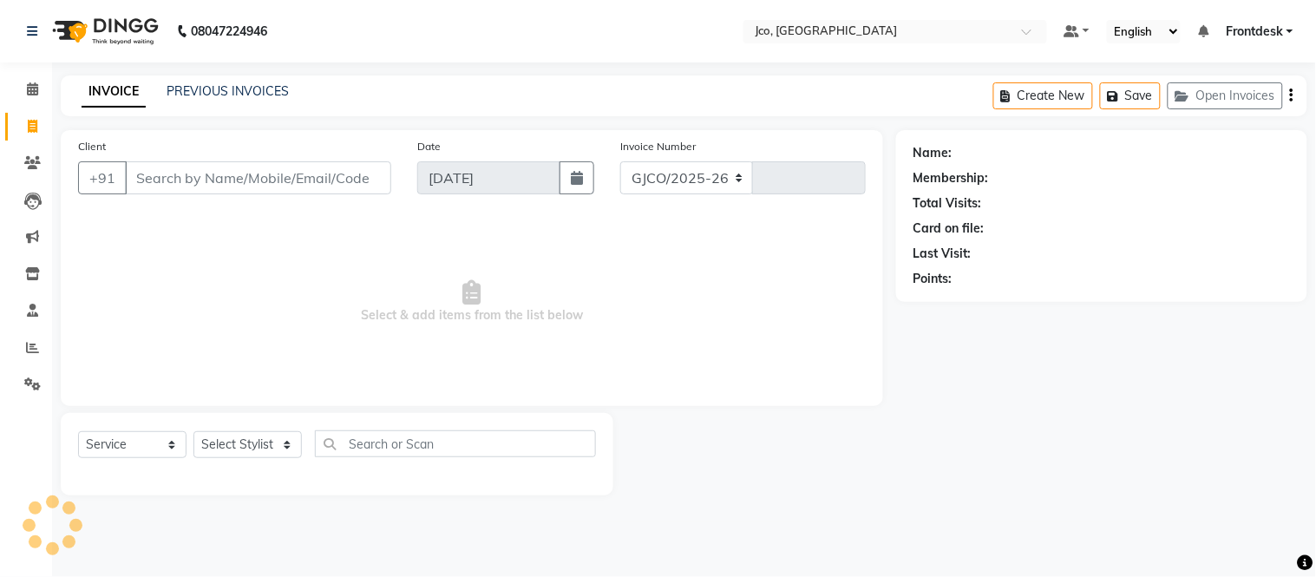
select select "8000"
type input "0459"
click at [212, 174] on input "Client" at bounding box center [258, 177] width 266 height 33
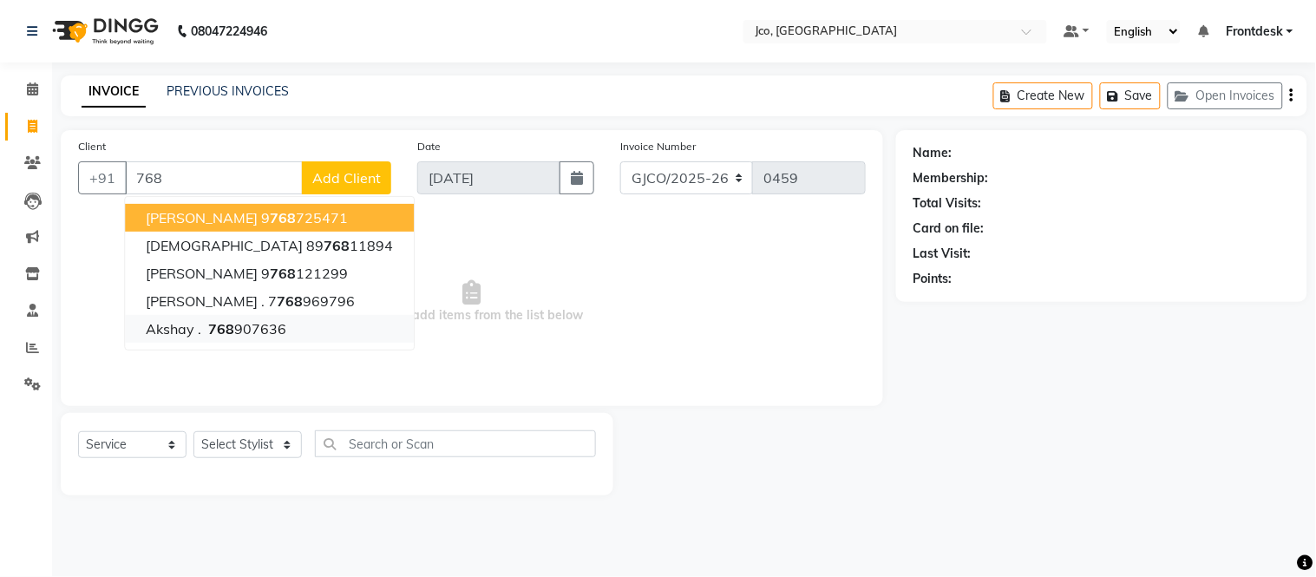
click at [244, 327] on ngb-highlight "768 907636" at bounding box center [246, 328] width 82 height 17
type input "768907636"
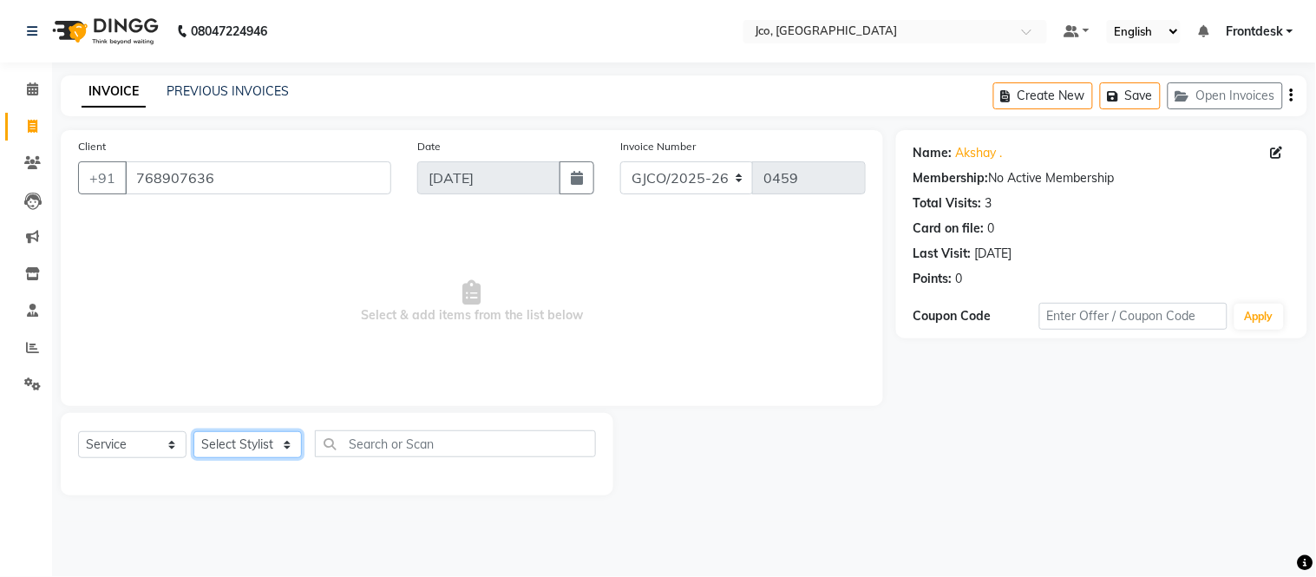
click at [253, 441] on select "Select Stylist [PERSON_NAME] [PERSON_NAME] [PERSON_NAME] Frontdesk Gopal Jouyi …" at bounding box center [247, 444] width 108 height 27
select select "79221"
click at [193, 432] on select "Select Stylist [PERSON_NAME] [PERSON_NAME] [PERSON_NAME] Frontdesk Gopal Jouyi …" at bounding box center [247, 444] width 108 height 27
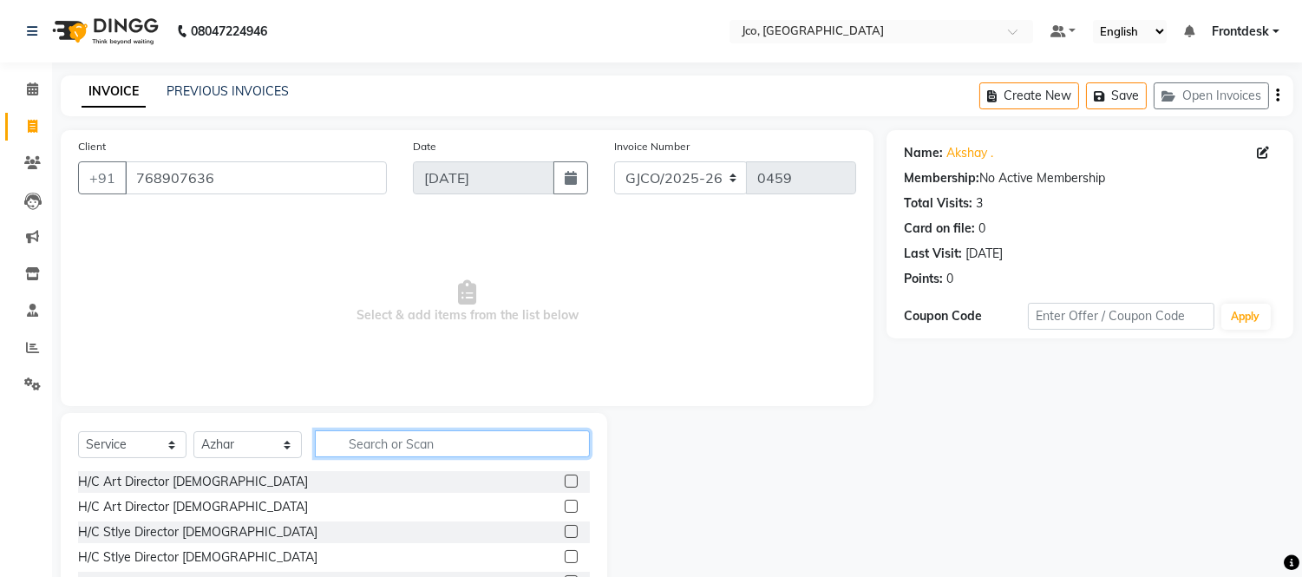
click at [412, 442] on input "text" at bounding box center [452, 443] width 275 height 27
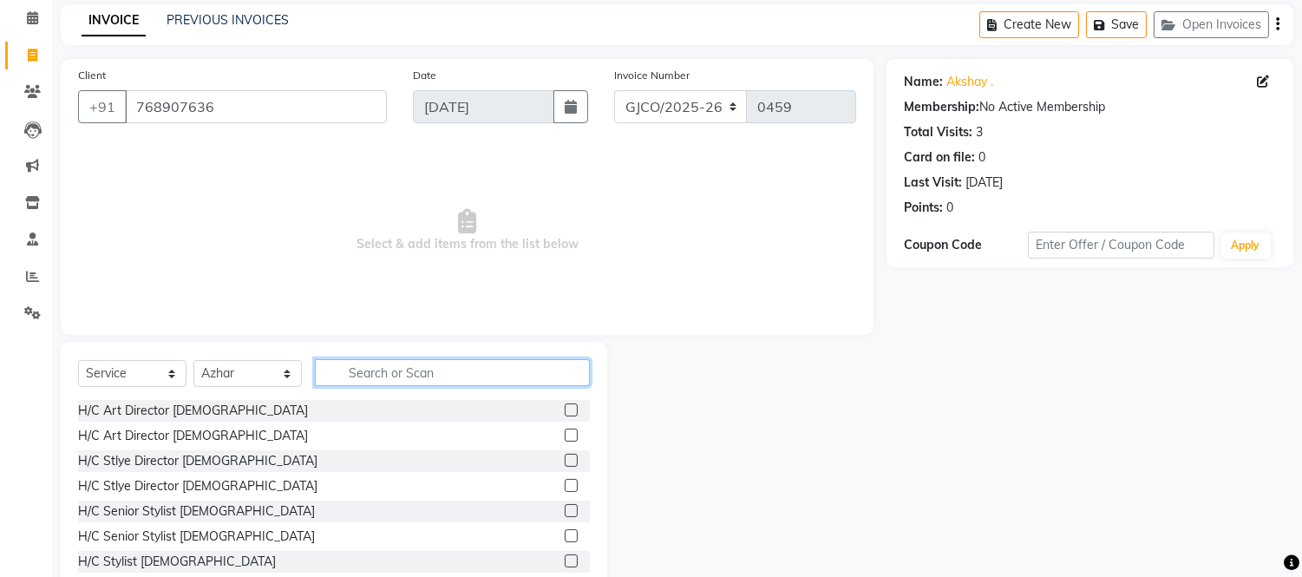
scroll to position [117, 0]
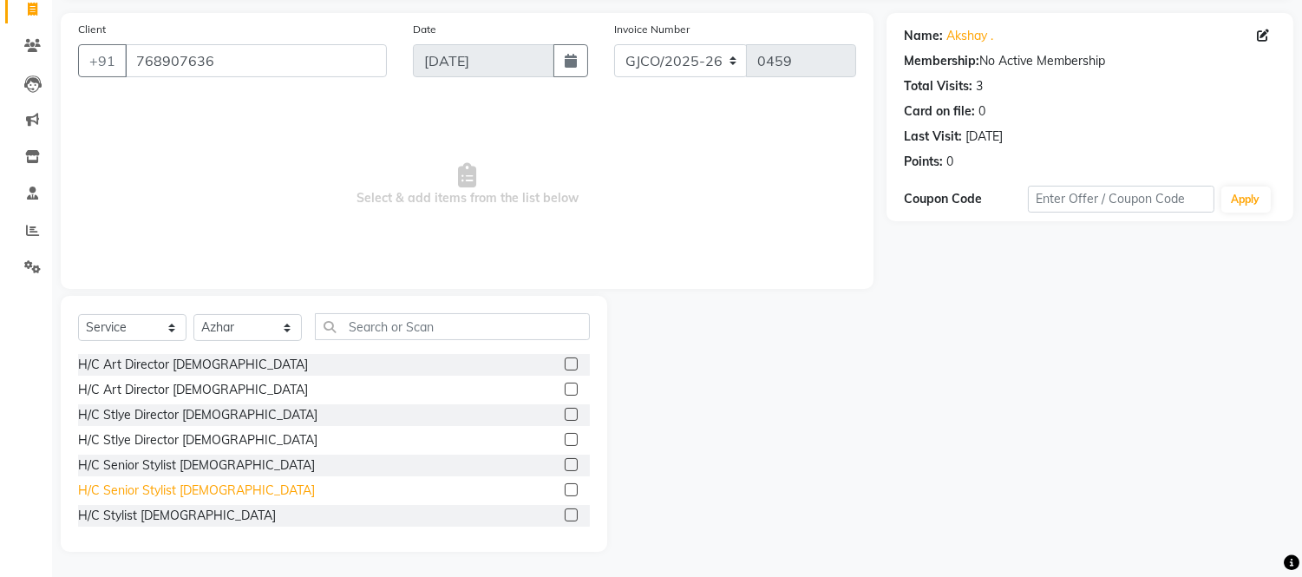
click at [192, 497] on div "H/C Senior Stylist [DEMOGRAPHIC_DATA]" at bounding box center [196, 490] width 237 height 18
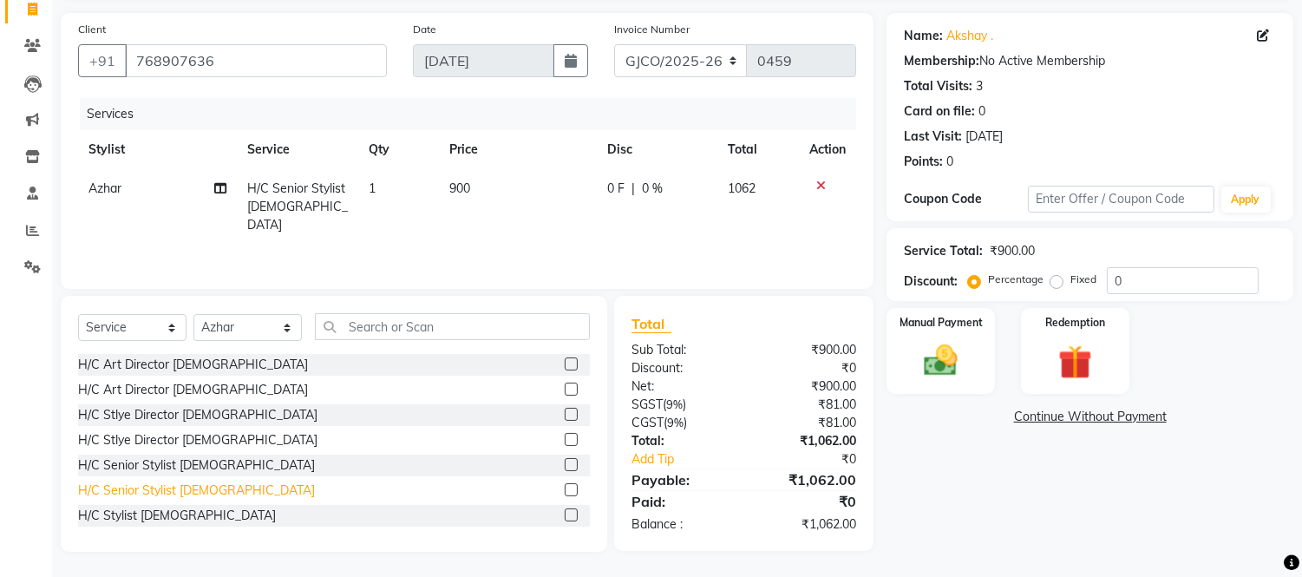
click at [202, 498] on div "H/C Senior Stylist [DEMOGRAPHIC_DATA]" at bounding box center [196, 490] width 237 height 18
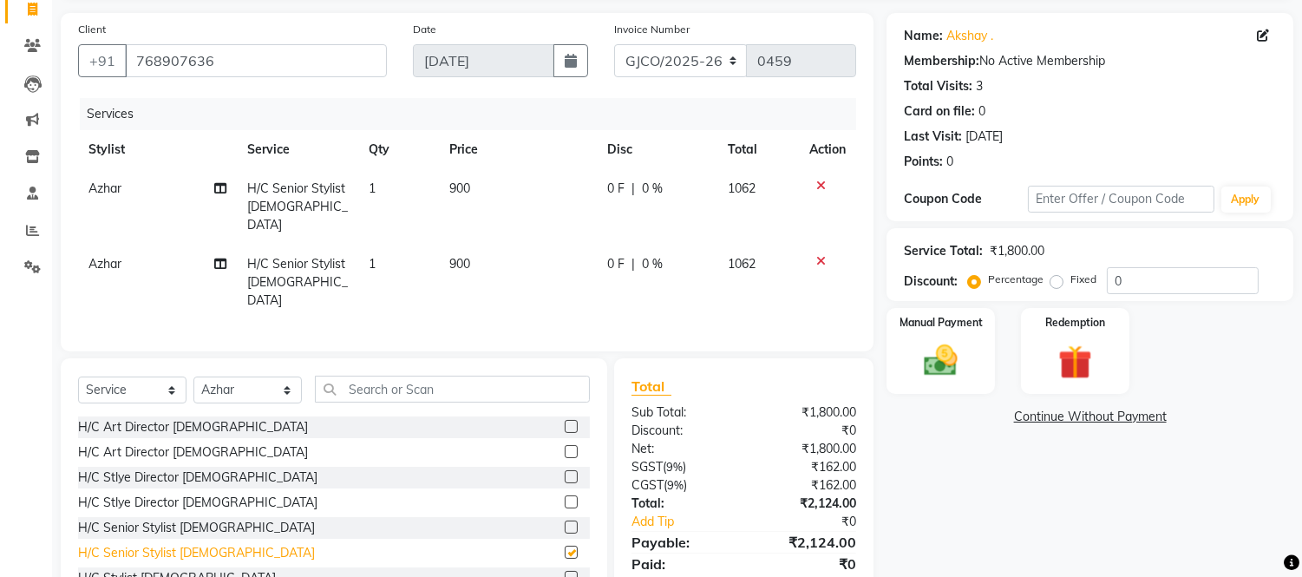
checkbox input "false"
click at [819, 186] on icon at bounding box center [821, 186] width 10 height 12
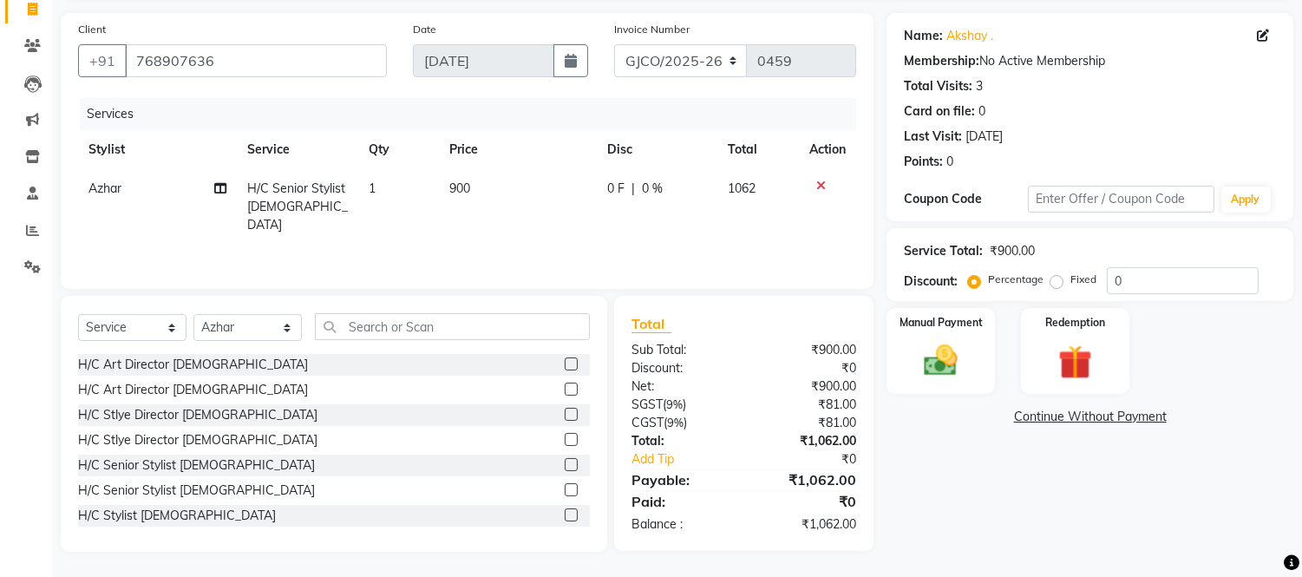
click at [816, 183] on icon at bounding box center [821, 186] width 10 height 12
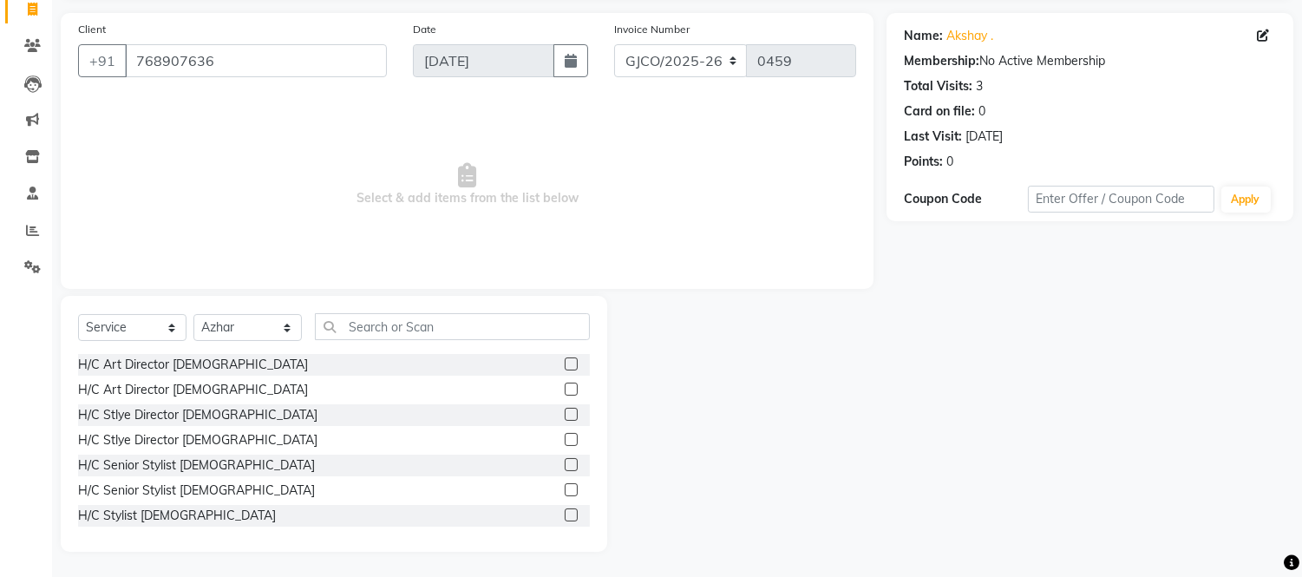
click at [565, 508] on label at bounding box center [571, 514] width 13 height 13
click at [565, 510] on input "checkbox" at bounding box center [570, 515] width 11 height 11
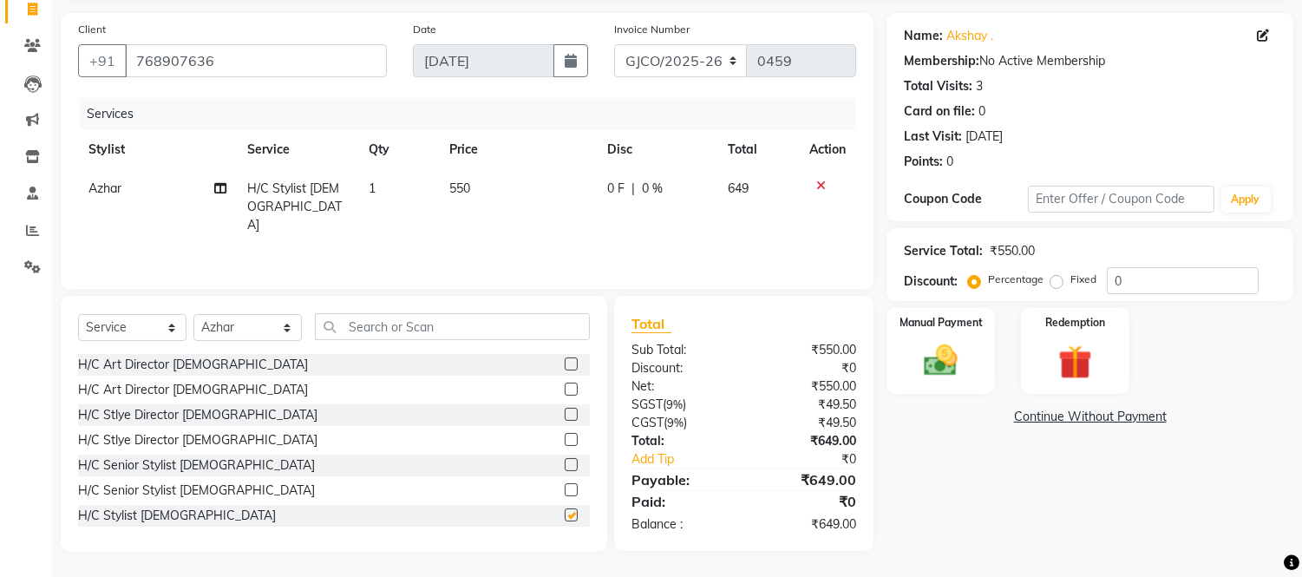
checkbox input "false"
click at [458, 188] on span "550" at bounding box center [459, 188] width 21 height 16
select select "79221"
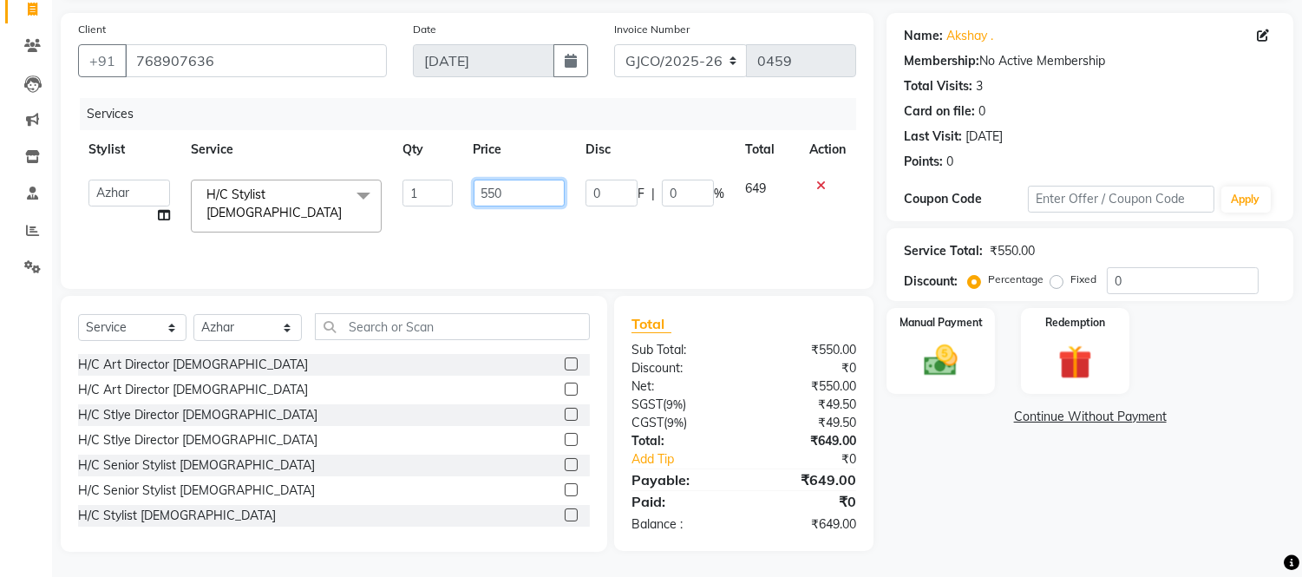
click at [503, 187] on input "550" at bounding box center [519, 193] width 91 height 27
type input "5"
type input "600"
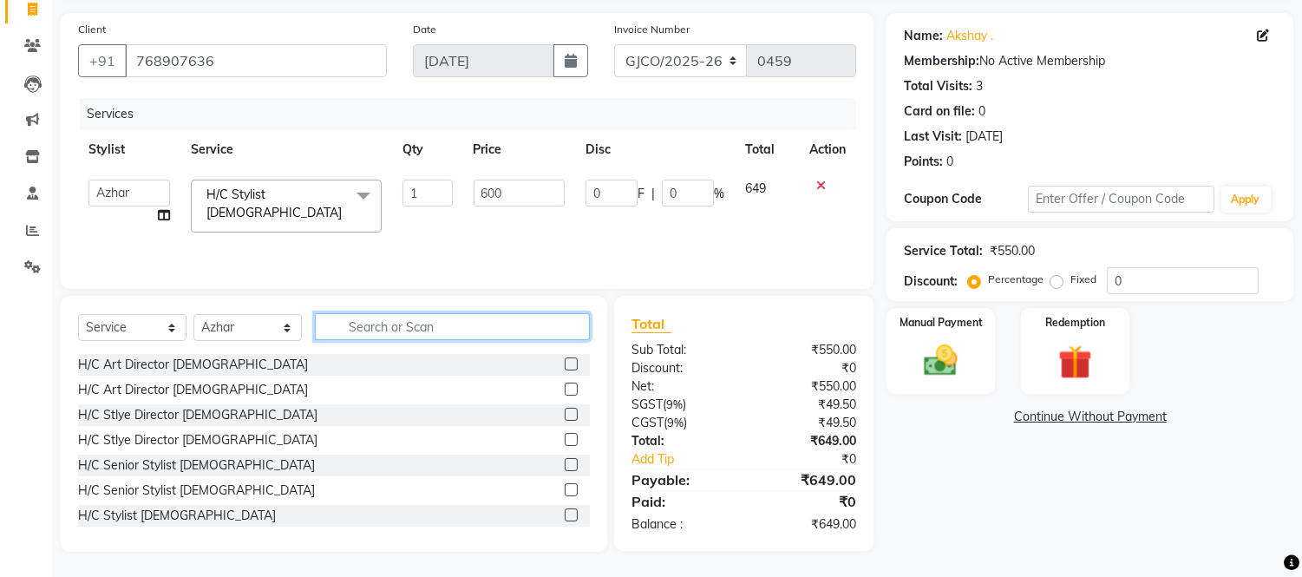
click at [422, 326] on input "text" at bounding box center [452, 326] width 275 height 27
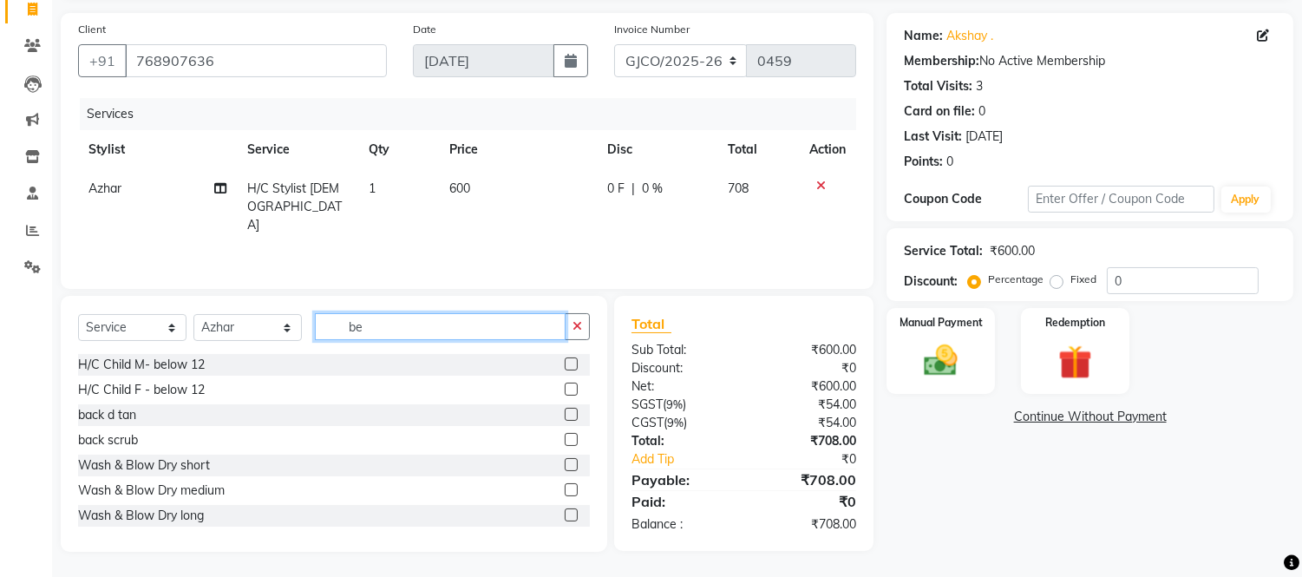
scroll to position [116, 0]
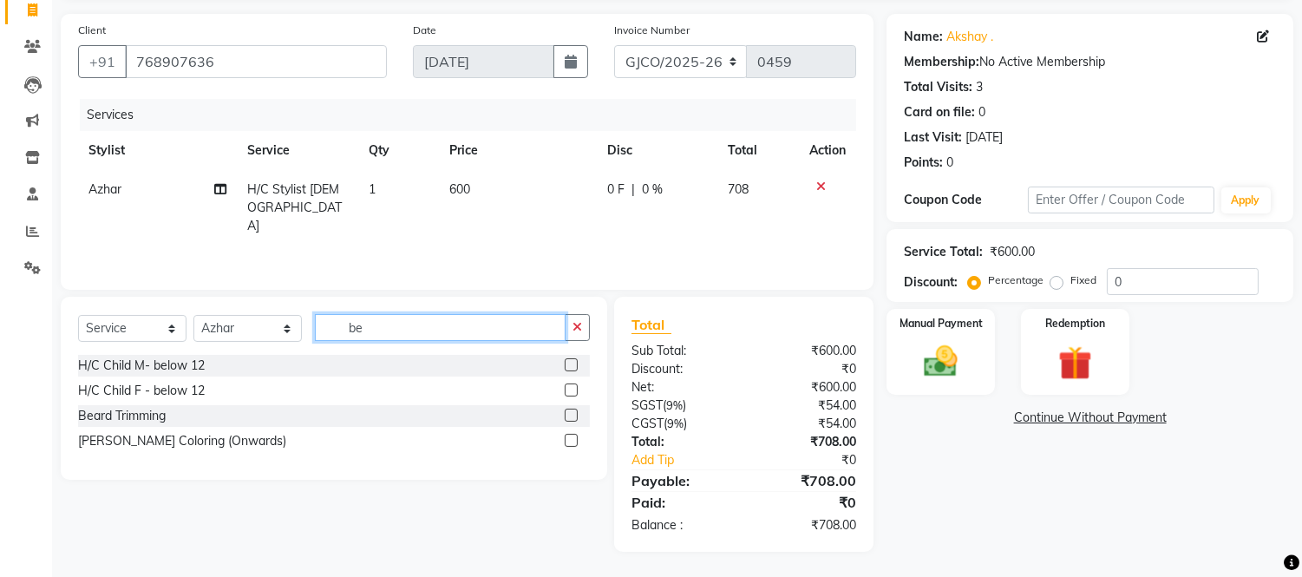
type input "be"
click at [565, 411] on label at bounding box center [571, 415] width 13 height 13
click at [565, 411] on input "checkbox" at bounding box center [570, 415] width 11 height 11
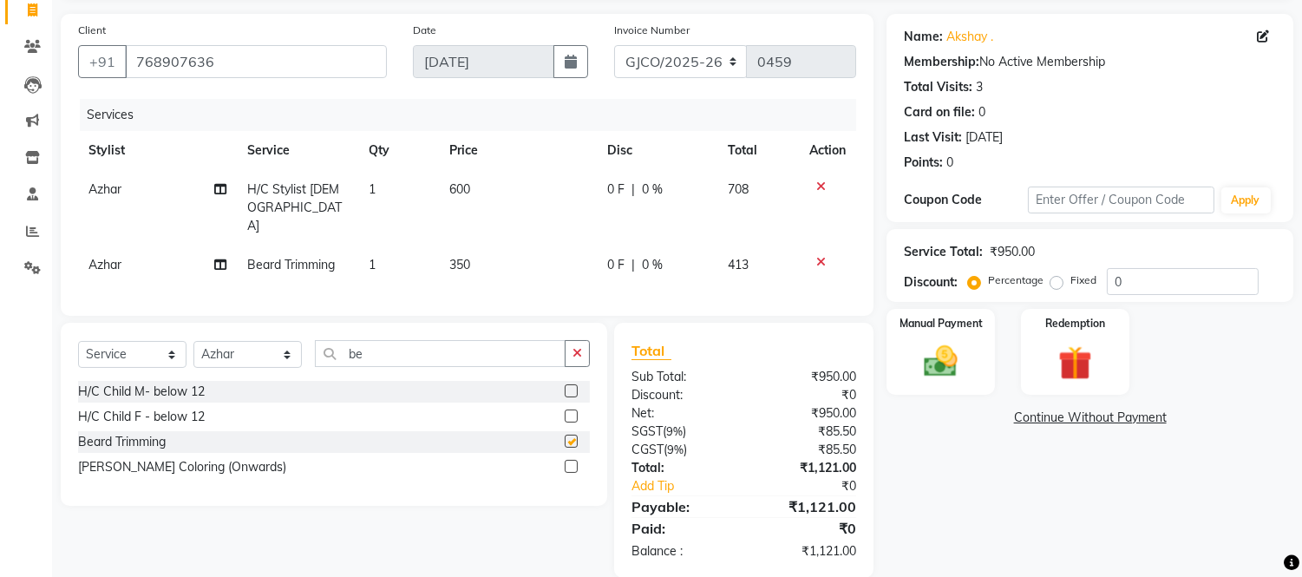
checkbox input "false"
click at [460, 257] on span "350" at bounding box center [459, 265] width 21 height 16
select select "79221"
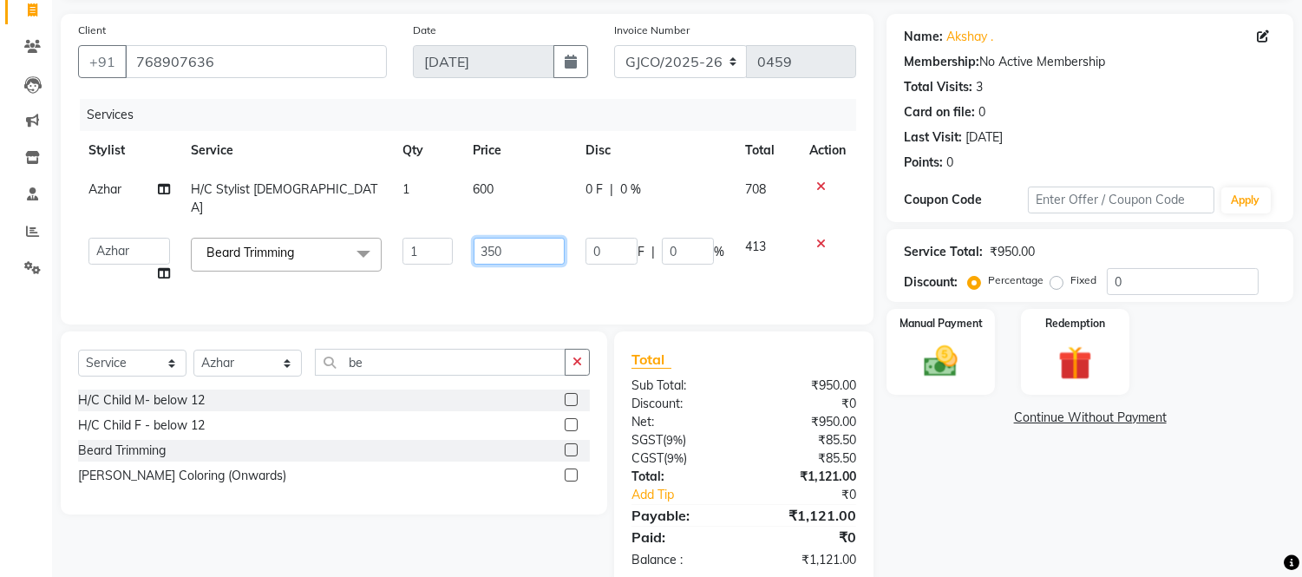
click at [508, 238] on input "350" at bounding box center [519, 251] width 91 height 27
type input "3"
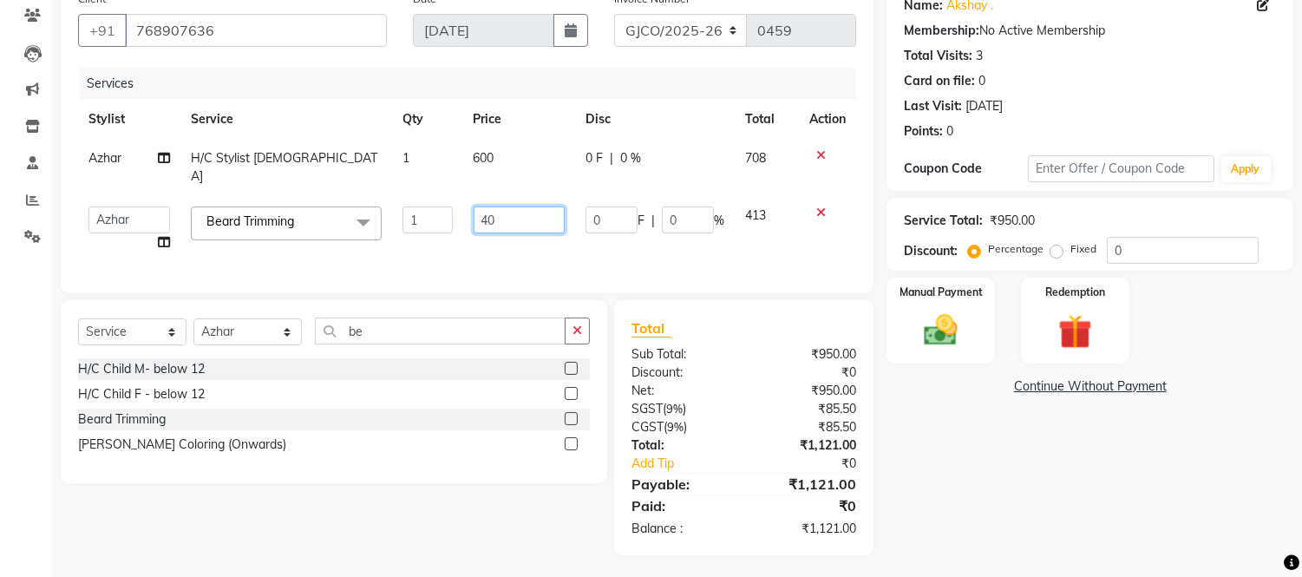
type input "4"
type input "350"
click at [1051, 517] on div "Name: [PERSON_NAME] . Membership: No Active Membership Total Visits: 3 Card on …" at bounding box center [1097, 269] width 420 height 573
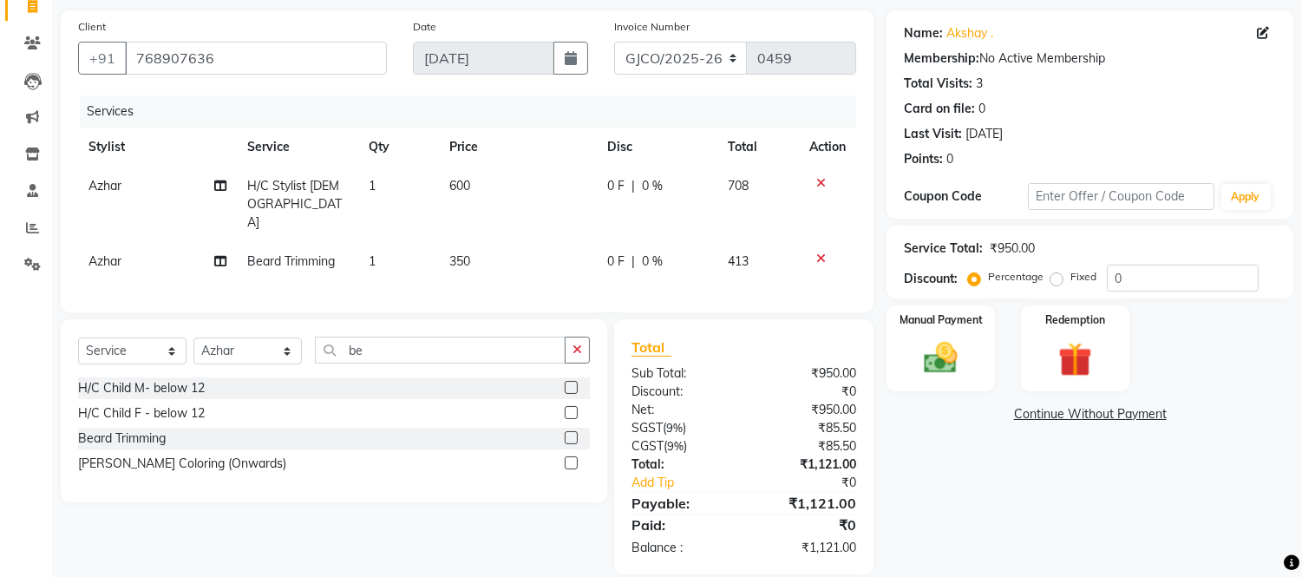
click at [946, 514] on div "Name: [PERSON_NAME] . Membership: No Active Membership Total Visits: 3 Card on …" at bounding box center [1097, 292] width 420 height 564
click at [932, 358] on img at bounding box center [941, 358] width 57 height 41
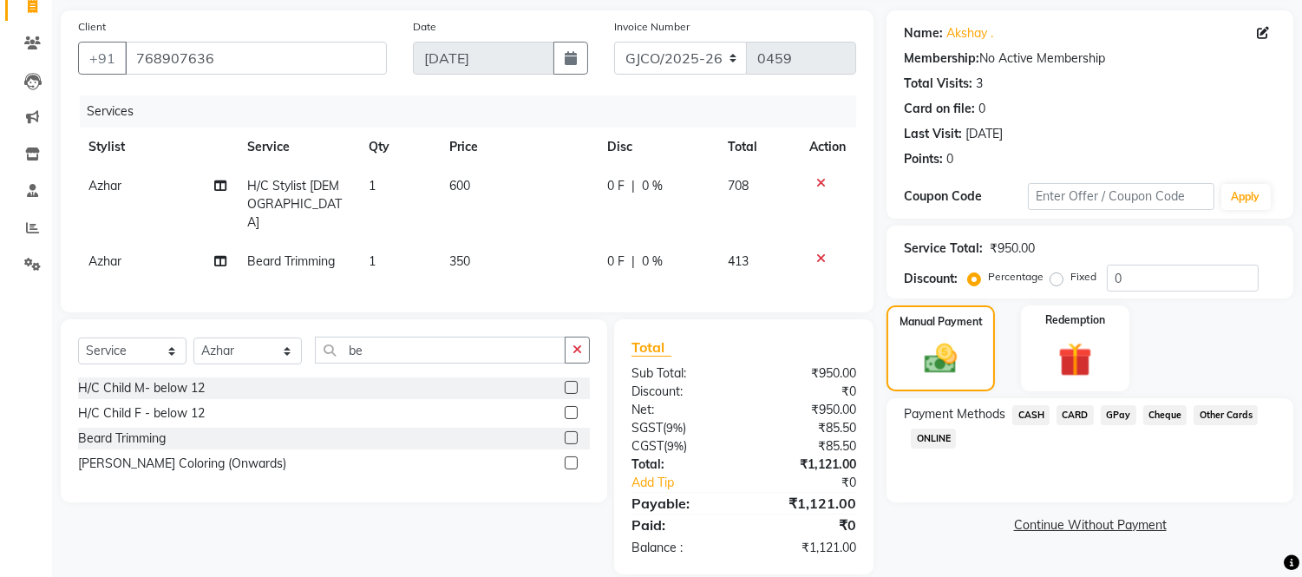
click at [1123, 413] on span "GPay" at bounding box center [1119, 415] width 36 height 20
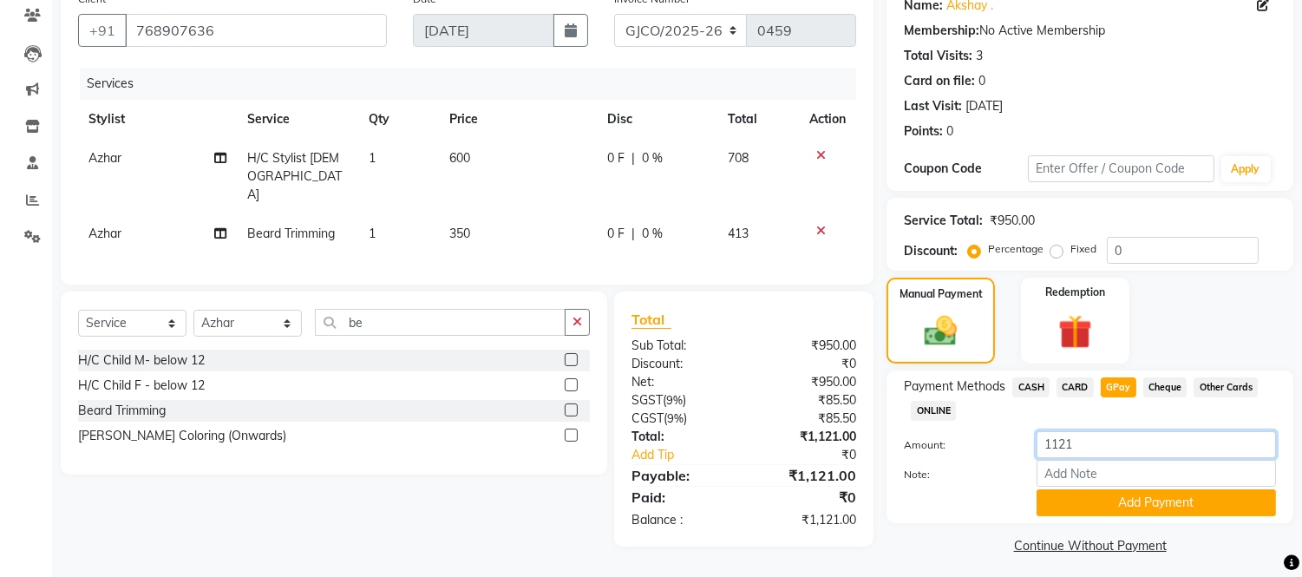
click at [1086, 447] on input "1121" at bounding box center [1156, 444] width 239 height 27
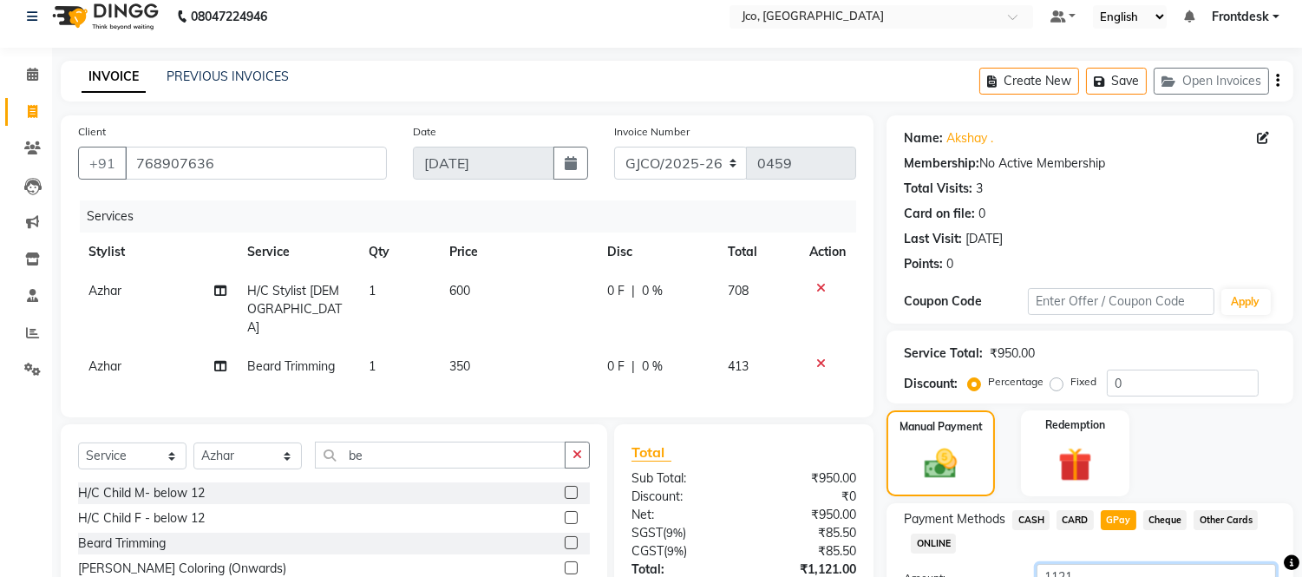
scroll to position [80, 0]
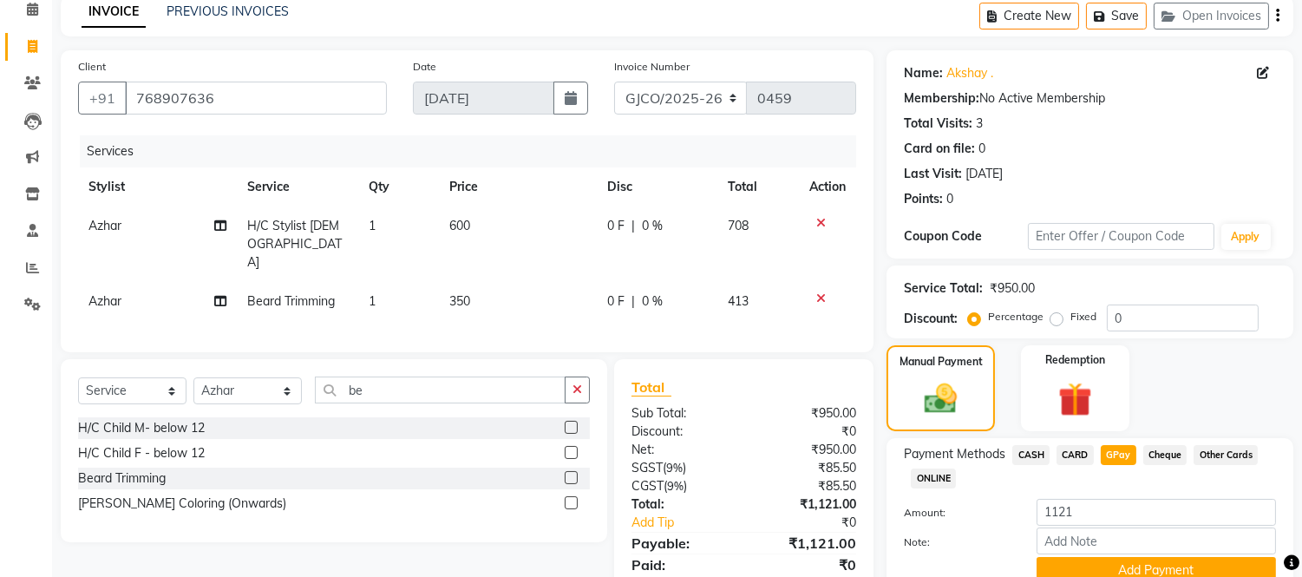
click at [451, 293] on span "350" at bounding box center [459, 301] width 21 height 16
select select "79221"
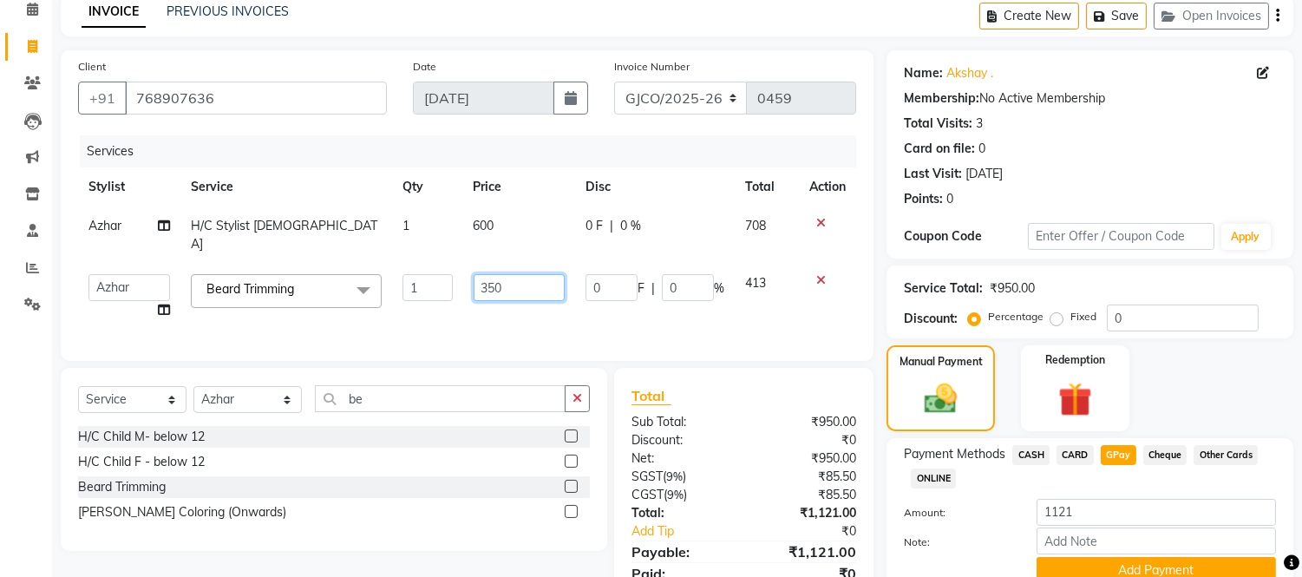
click at [517, 274] on input "350" at bounding box center [519, 287] width 91 height 27
click at [489, 220] on td "600" at bounding box center [519, 234] width 112 height 57
select select "79221"
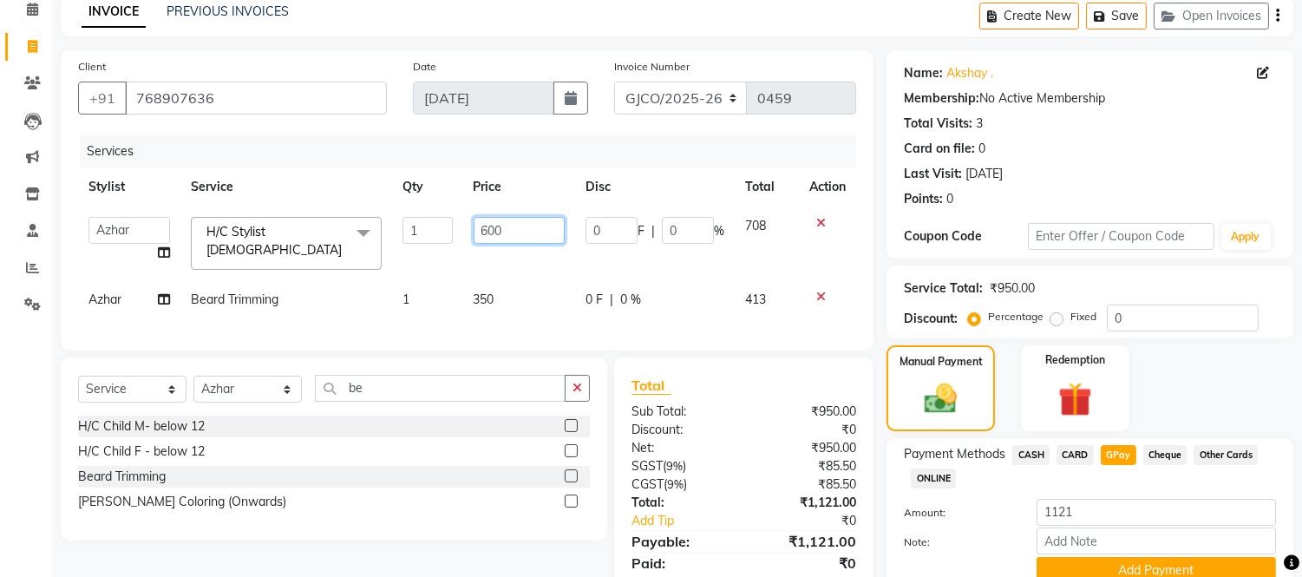
click at [517, 236] on input "600" at bounding box center [519, 230] width 91 height 27
type input "6"
click at [816, 227] on icon at bounding box center [821, 223] width 10 height 12
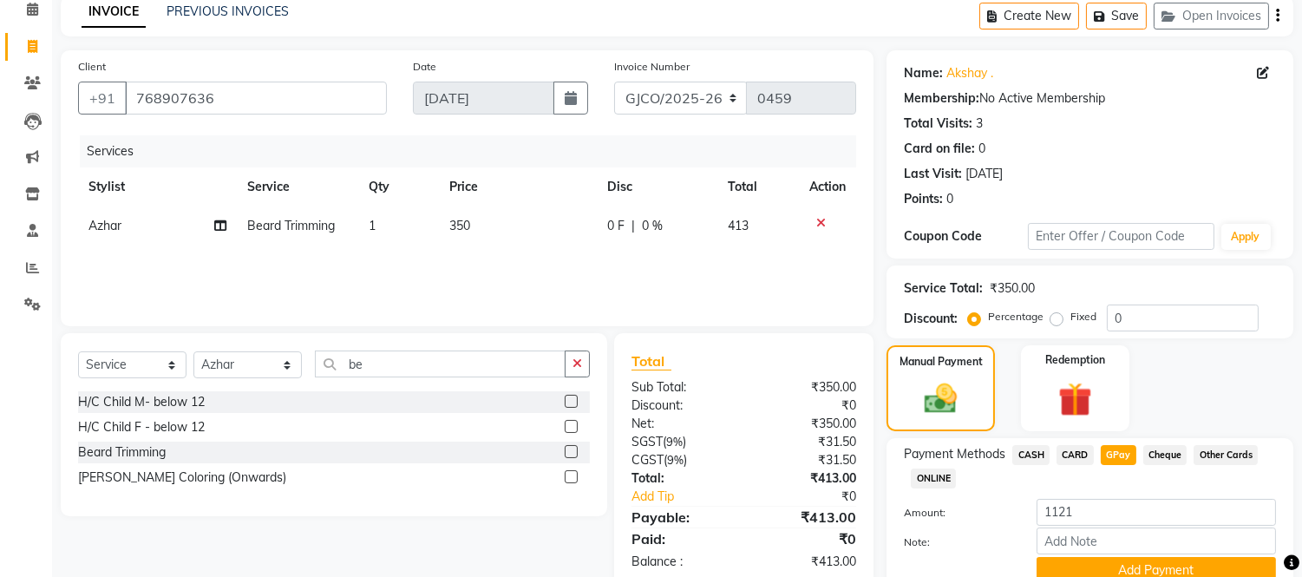
click at [820, 221] on icon at bounding box center [821, 223] width 10 height 12
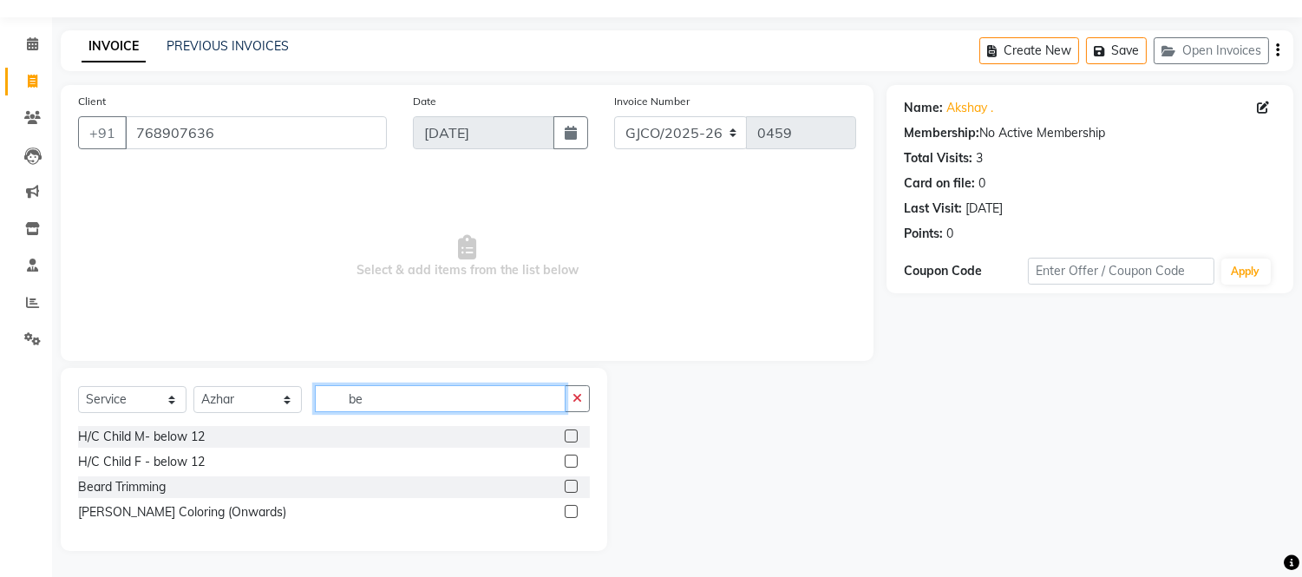
click at [386, 399] on input "be" at bounding box center [440, 398] width 251 height 27
click at [566, 486] on label at bounding box center [571, 486] width 13 height 13
click at [566, 486] on input "checkbox" at bounding box center [570, 486] width 11 height 11
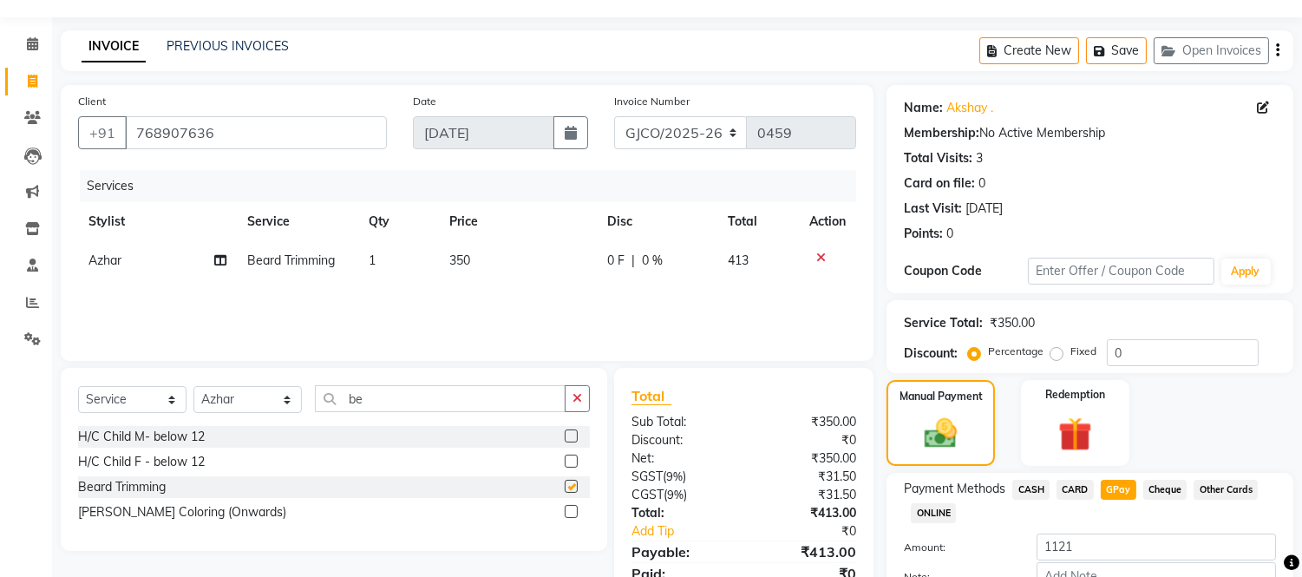
checkbox input "false"
click at [400, 392] on input "be" at bounding box center [440, 398] width 251 height 27
click at [573, 403] on icon "button" at bounding box center [578, 398] width 10 height 12
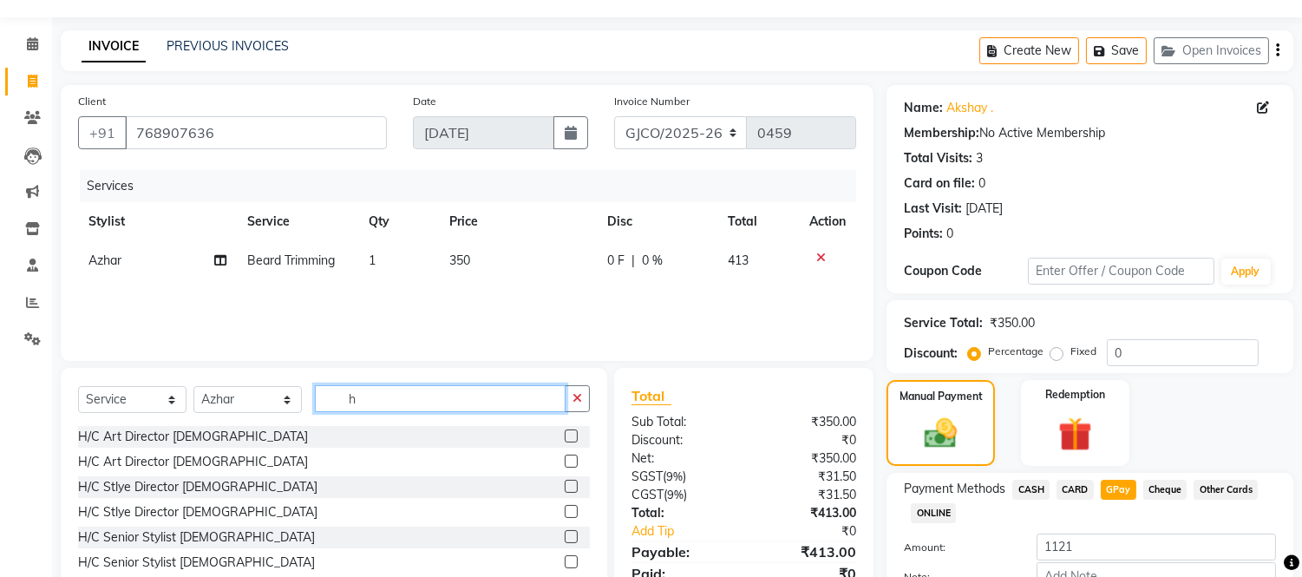
scroll to position [154, 0]
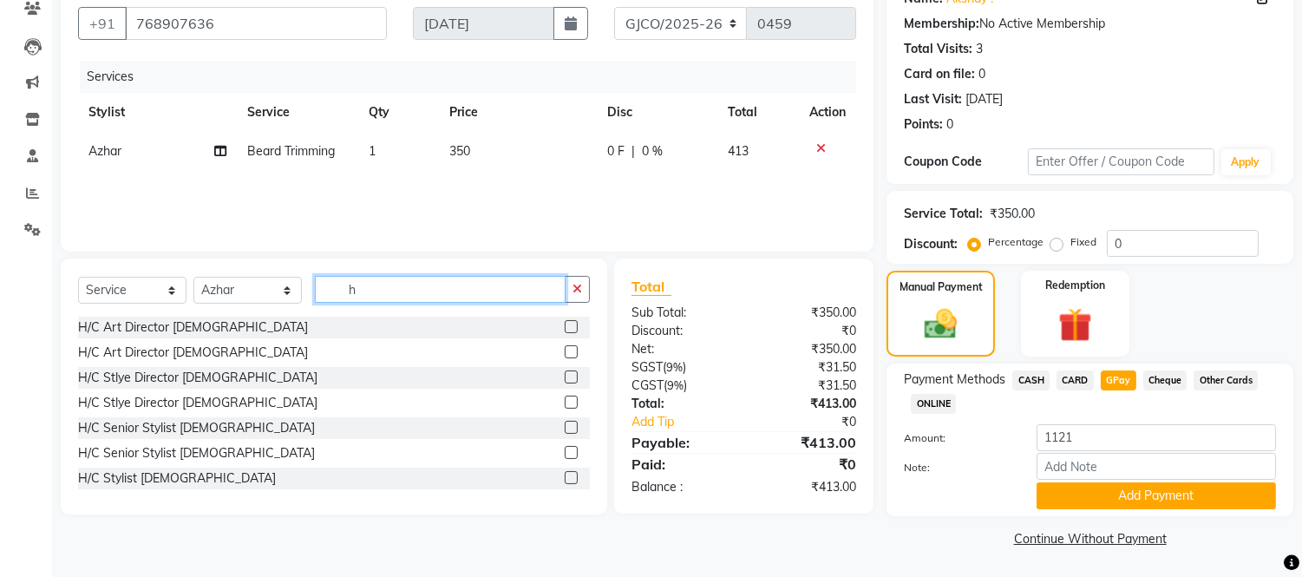
type input "h"
click at [565, 477] on label at bounding box center [571, 477] width 13 height 13
click at [565, 477] on input "checkbox" at bounding box center [570, 478] width 11 height 11
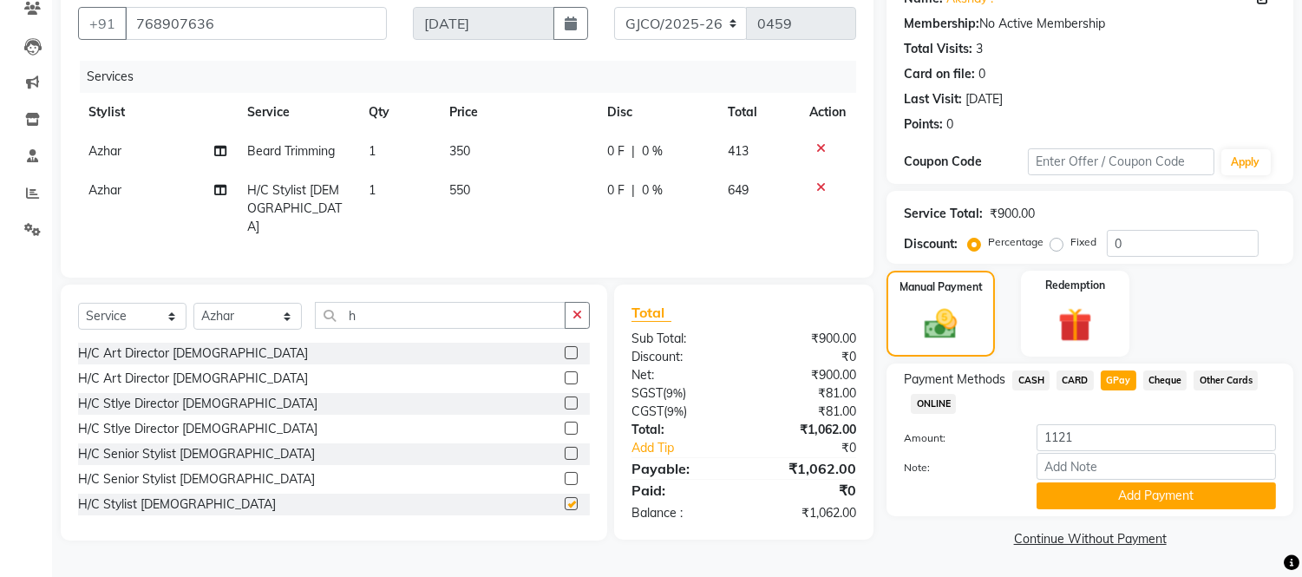
checkbox input "false"
click at [460, 196] on span "550" at bounding box center [459, 190] width 21 height 16
select select "79221"
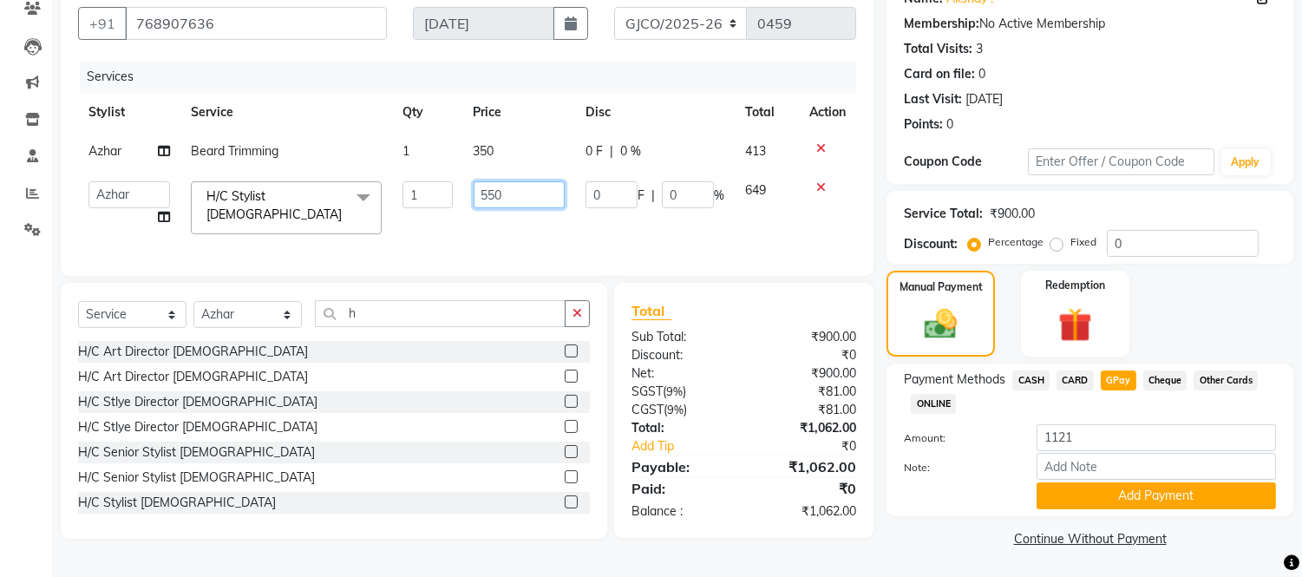
click at [517, 186] on input "550" at bounding box center [519, 194] width 91 height 27
type input "5"
type input "600"
click at [916, 530] on link "Continue Without Payment" at bounding box center [1090, 539] width 400 height 18
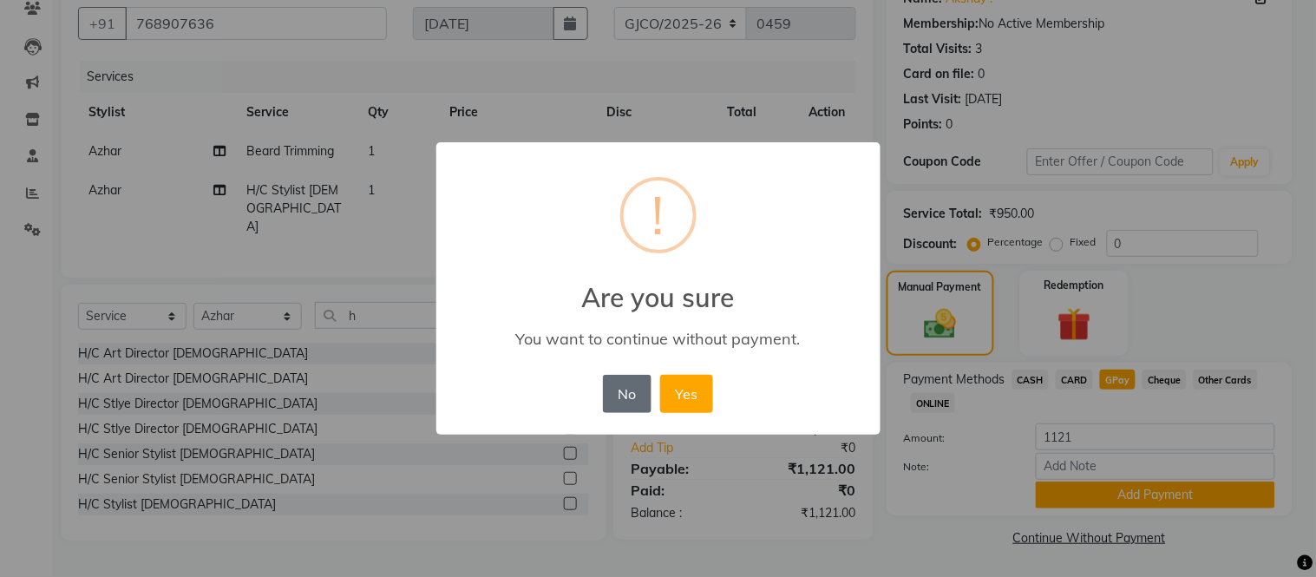
click at [604, 393] on button "No" at bounding box center [627, 394] width 49 height 38
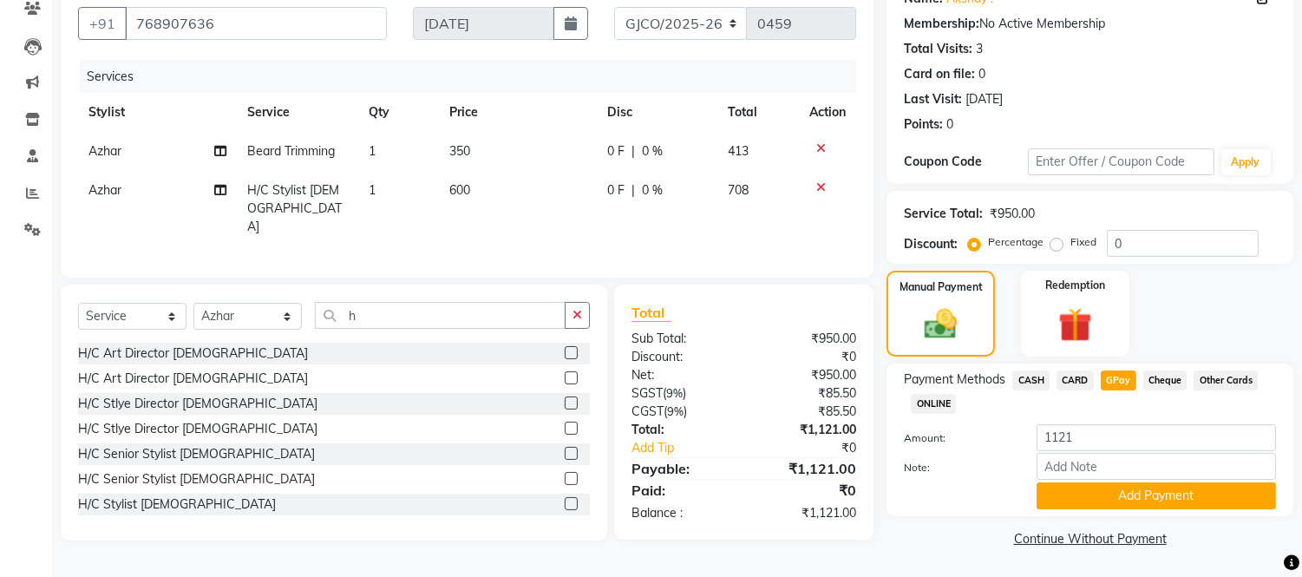
click at [460, 146] on span "350" at bounding box center [459, 151] width 21 height 16
select select "79221"
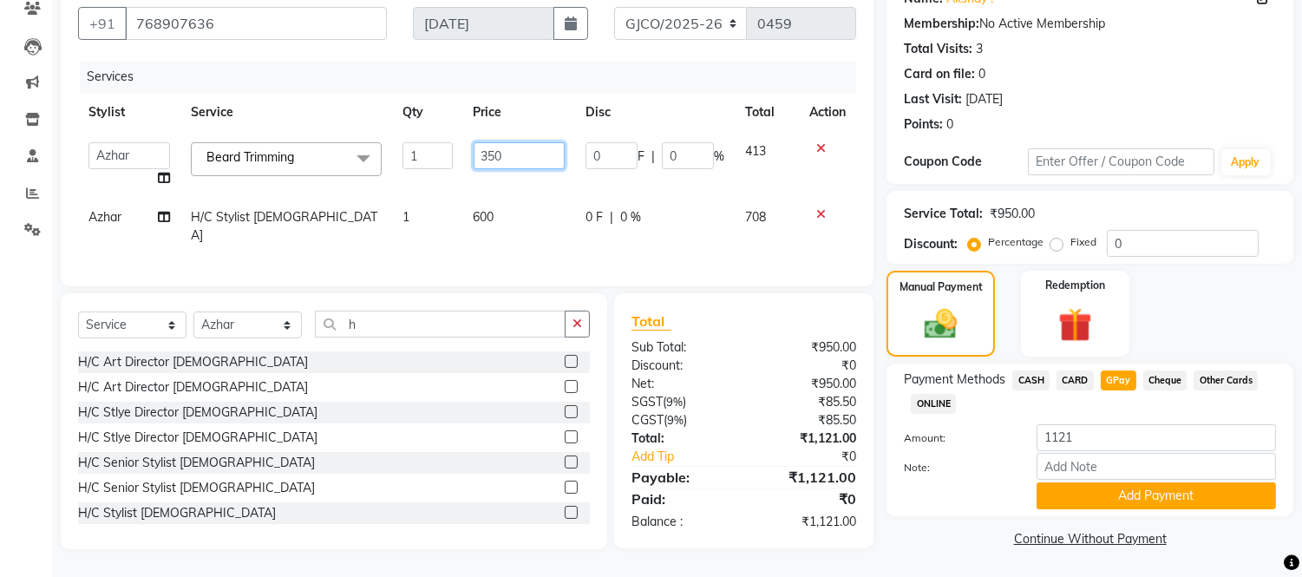
click at [517, 157] on input "350" at bounding box center [519, 155] width 91 height 27
type input "3"
type input "400"
click at [916, 571] on main "INVOICE PREVIOUS INVOICES Create New Save Open Invoices Client [PHONE_NUMBER] D…" at bounding box center [677, 249] width 1250 height 657
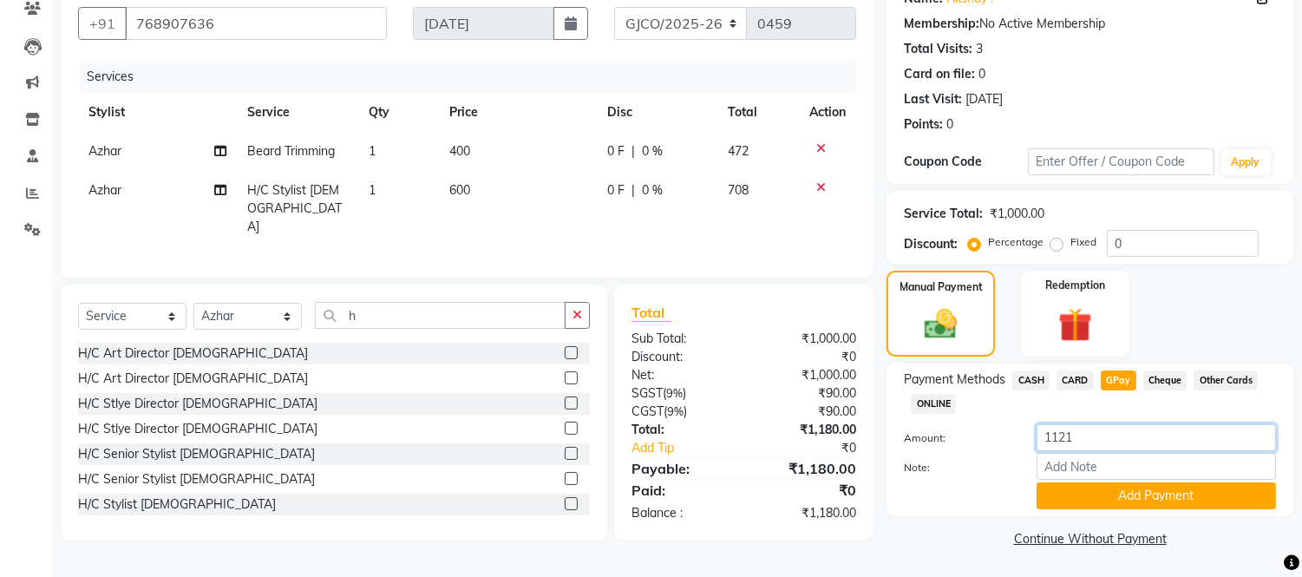
click at [1095, 436] on input "1121" at bounding box center [1156, 437] width 239 height 27
type input "1"
type input "1180"
click at [1156, 501] on button "Add Payment" at bounding box center [1156, 495] width 239 height 27
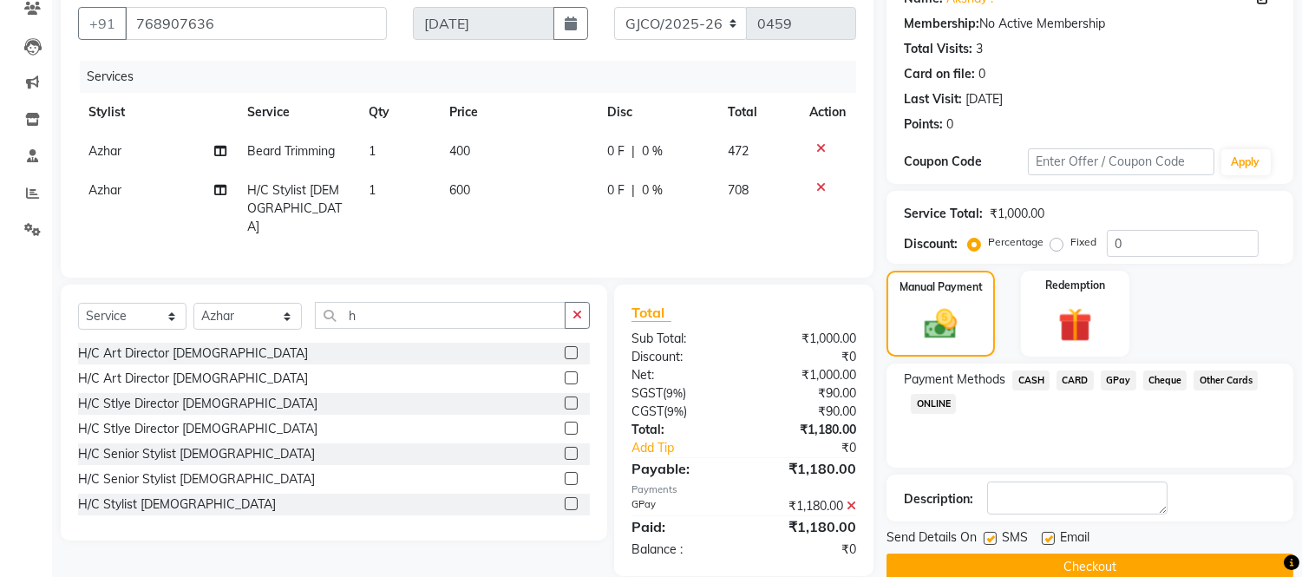
click at [1095, 570] on button "Checkout" at bounding box center [1090, 566] width 407 height 27
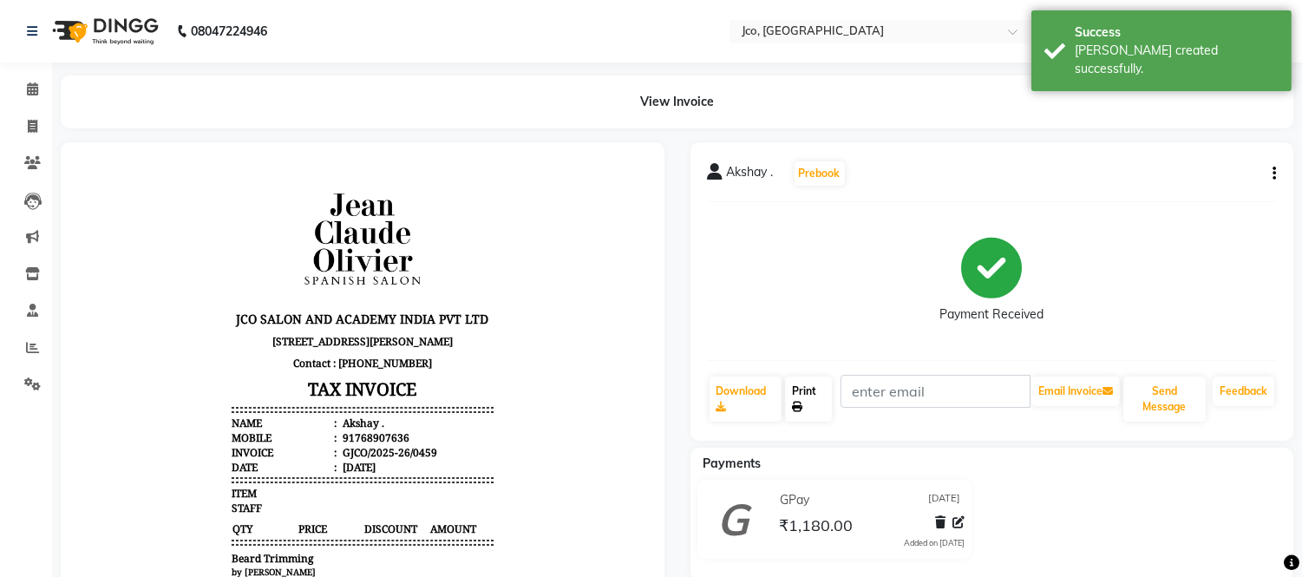
click at [816, 403] on link "Print" at bounding box center [808, 399] width 47 height 45
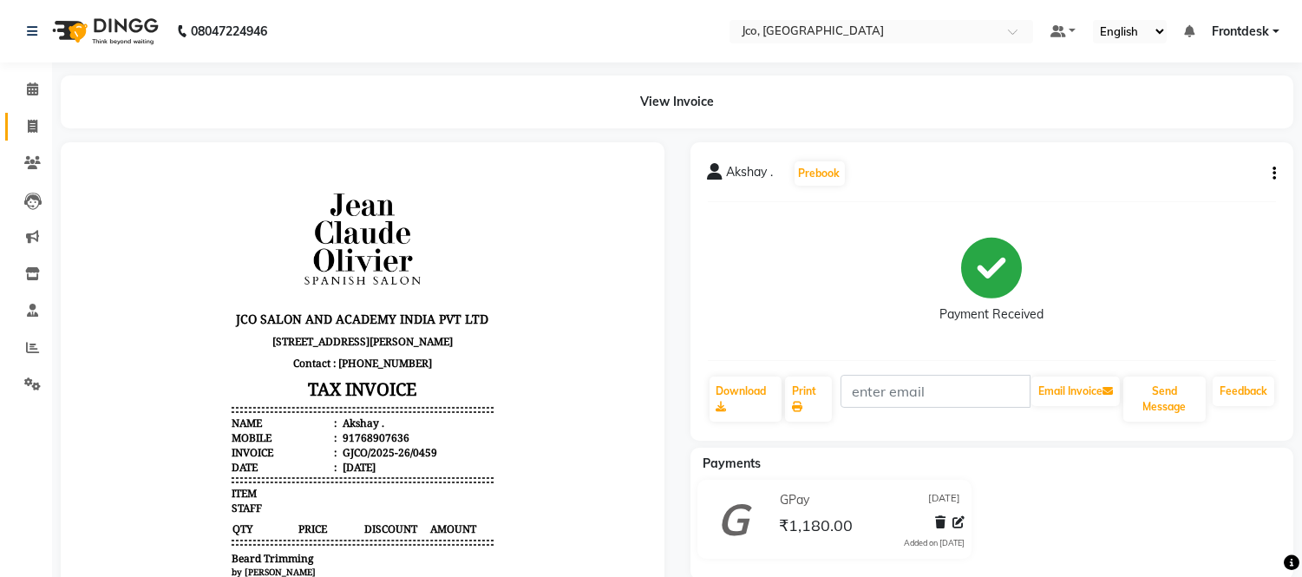
click at [31, 128] on icon at bounding box center [33, 126] width 10 height 13
select select "service"
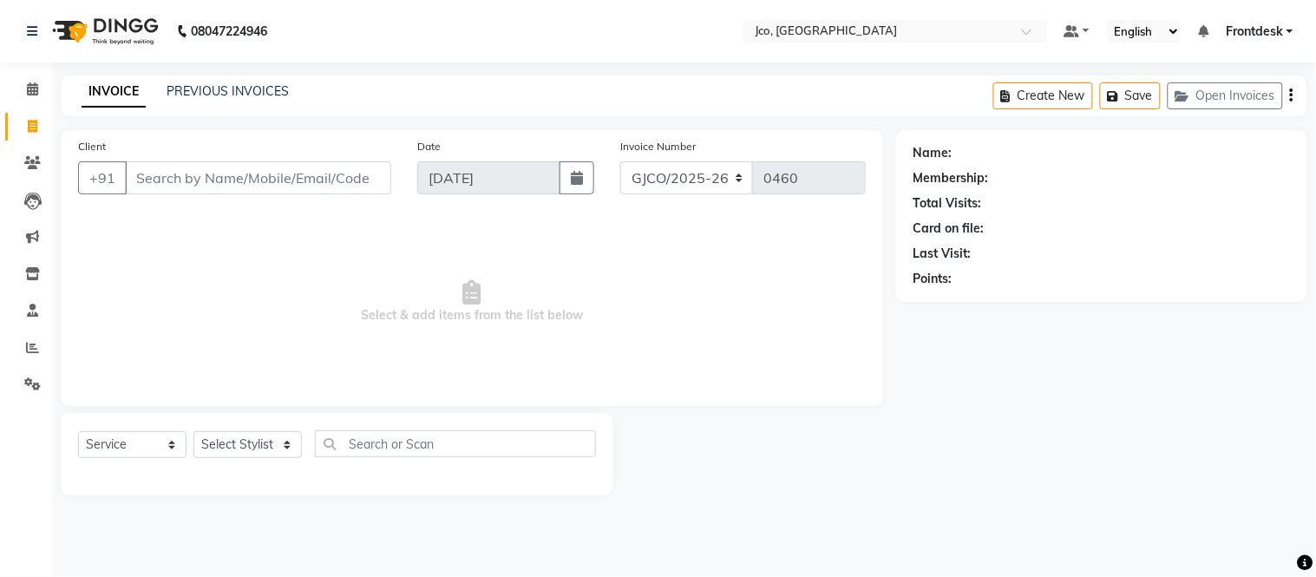
click at [201, 180] on input "Client" at bounding box center [258, 177] width 266 height 33
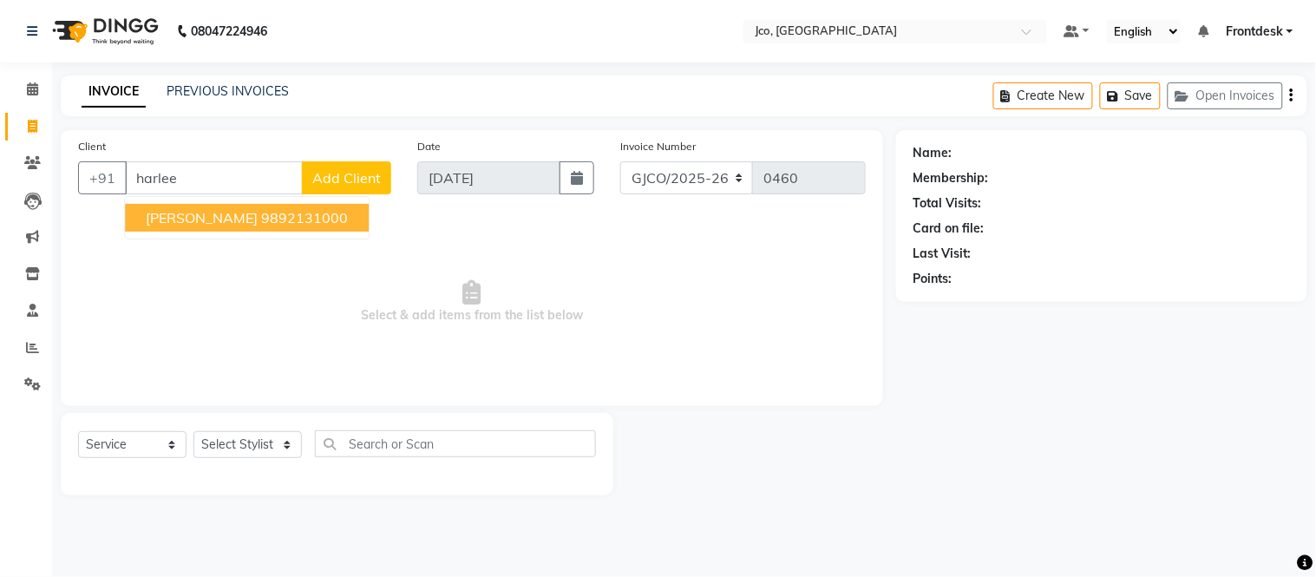
click at [261, 220] on ngb-highlight "9892131000" at bounding box center [304, 217] width 87 height 17
type input "9892131000"
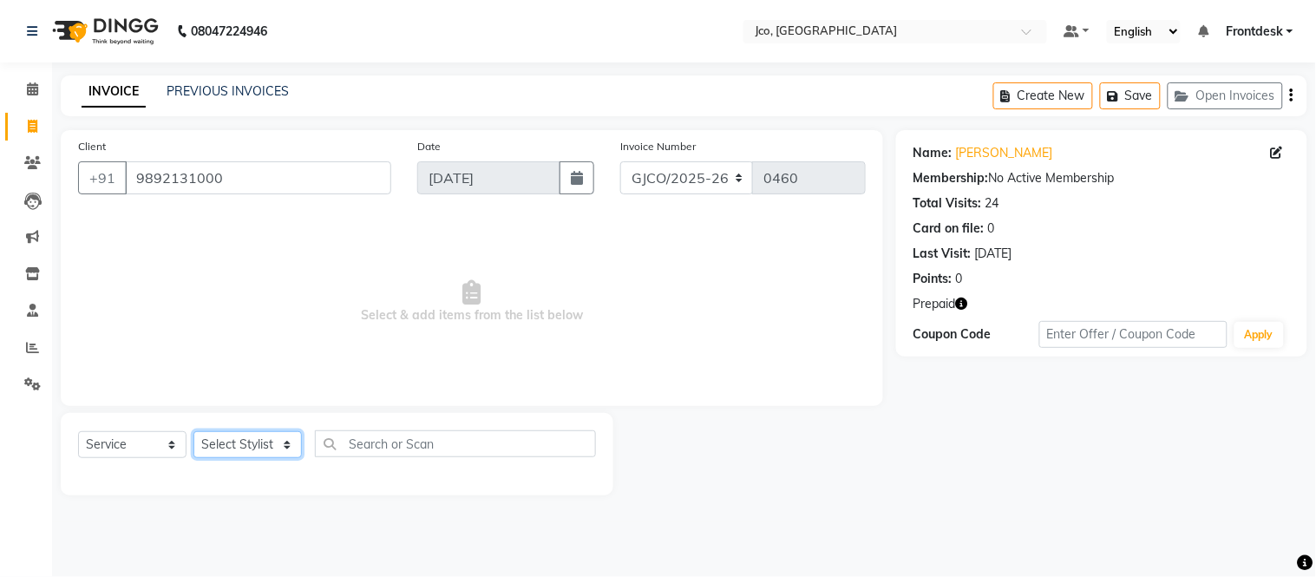
click at [244, 448] on select "Select Stylist [PERSON_NAME] [PERSON_NAME] [PERSON_NAME] Frontdesk Gopal Jouyi …" at bounding box center [247, 444] width 108 height 27
select select "85410"
click at [193, 432] on select "Select Stylist [PERSON_NAME] [PERSON_NAME] [PERSON_NAME] Frontdesk Gopal Jouyi …" at bounding box center [247, 444] width 108 height 27
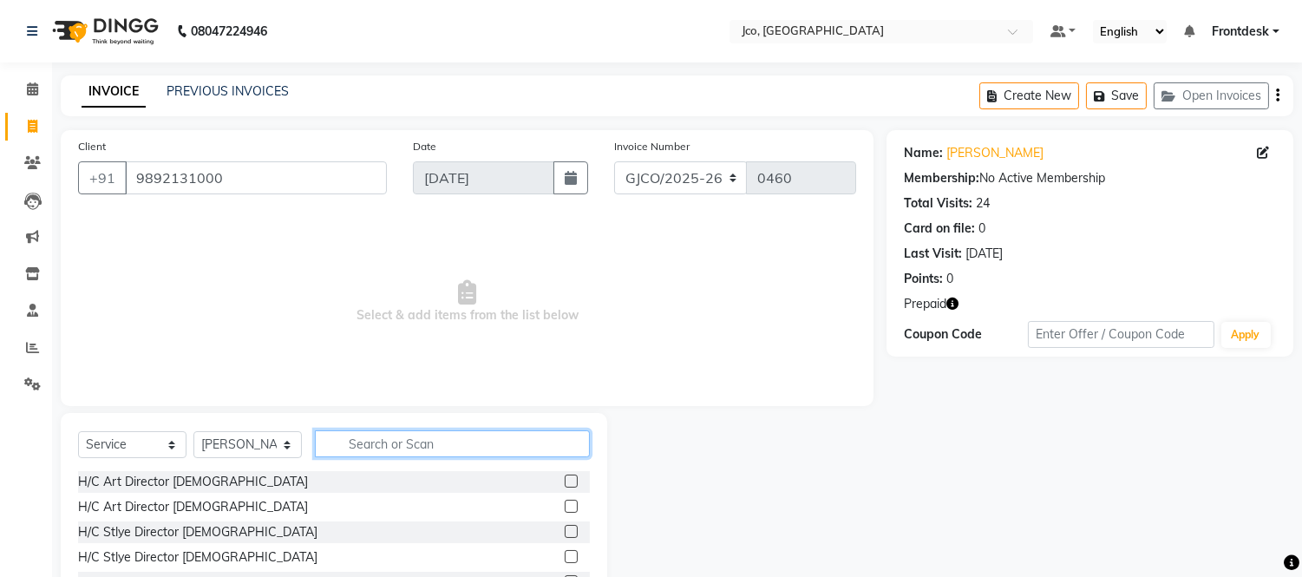
click at [411, 438] on input "text" at bounding box center [452, 443] width 275 height 27
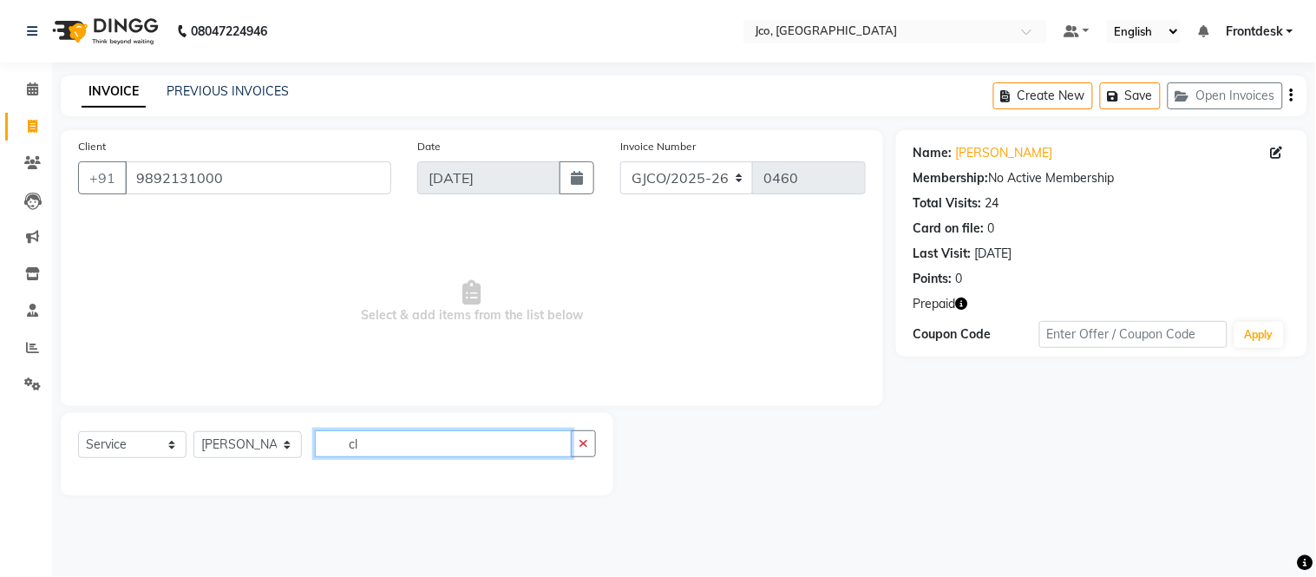
type input "c"
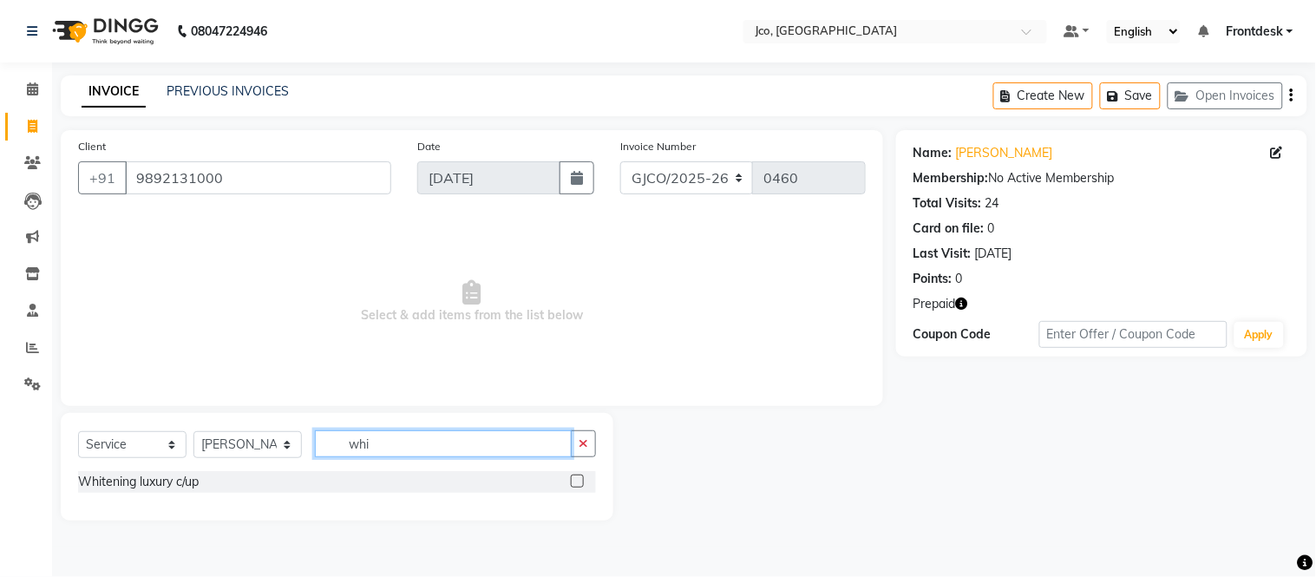
type input "whi"
click at [575, 481] on label at bounding box center [577, 481] width 13 height 13
click at [575, 481] on input "checkbox" at bounding box center [576, 481] width 11 height 11
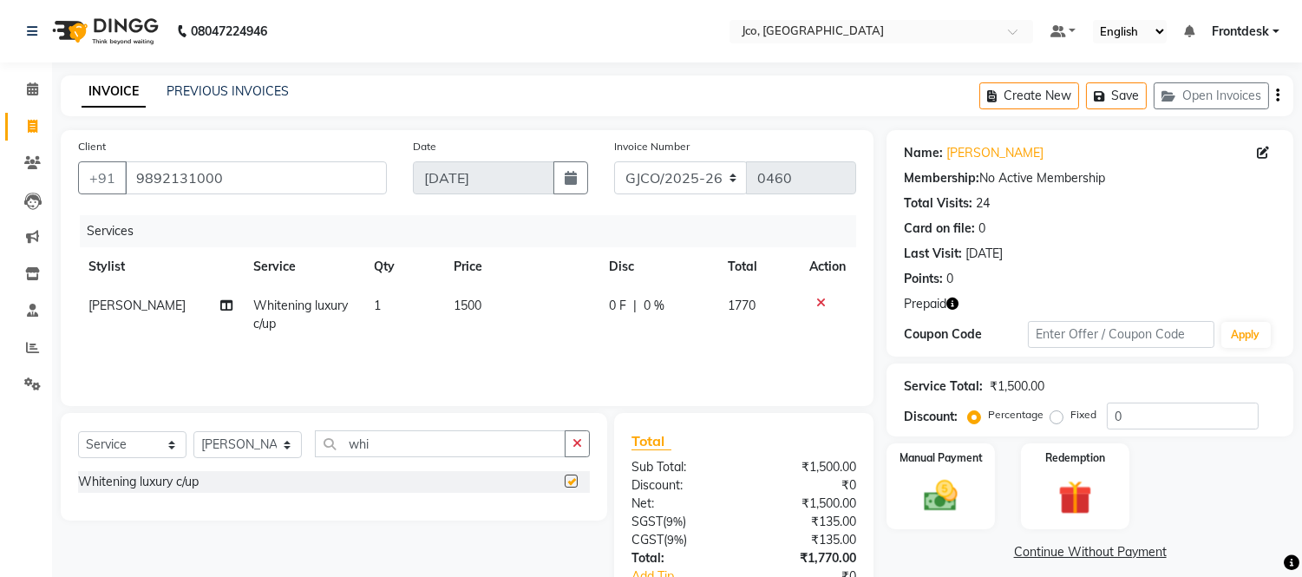
checkbox input "false"
click at [577, 444] on icon "button" at bounding box center [578, 443] width 10 height 12
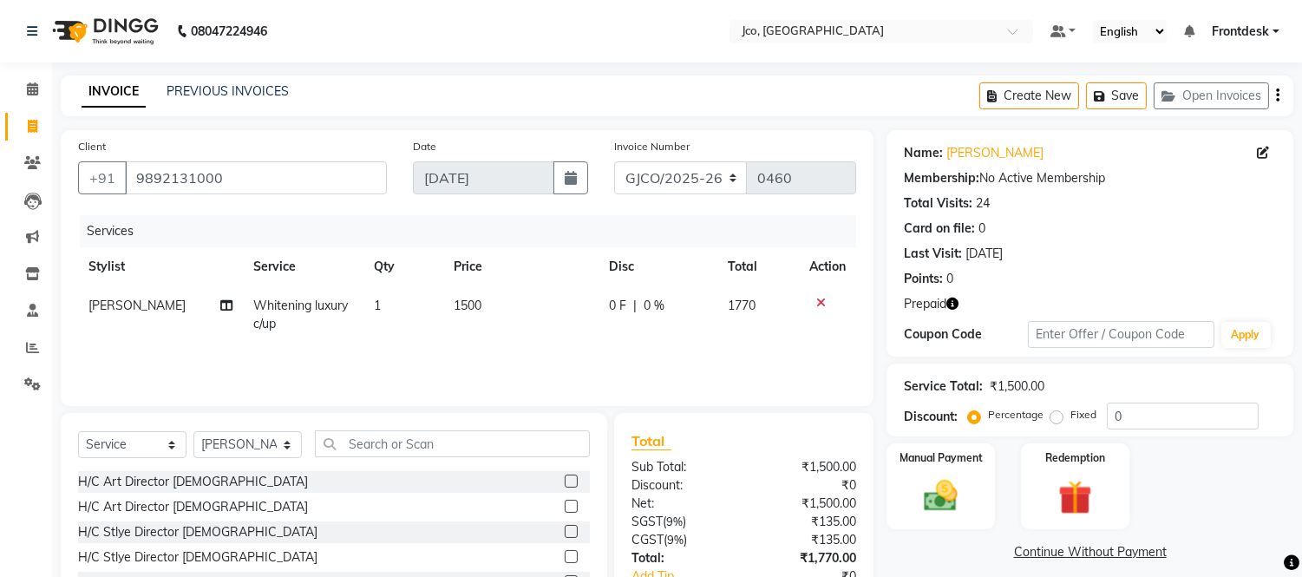
click at [462, 306] on span "1500" at bounding box center [468, 306] width 28 height 16
select select "85410"
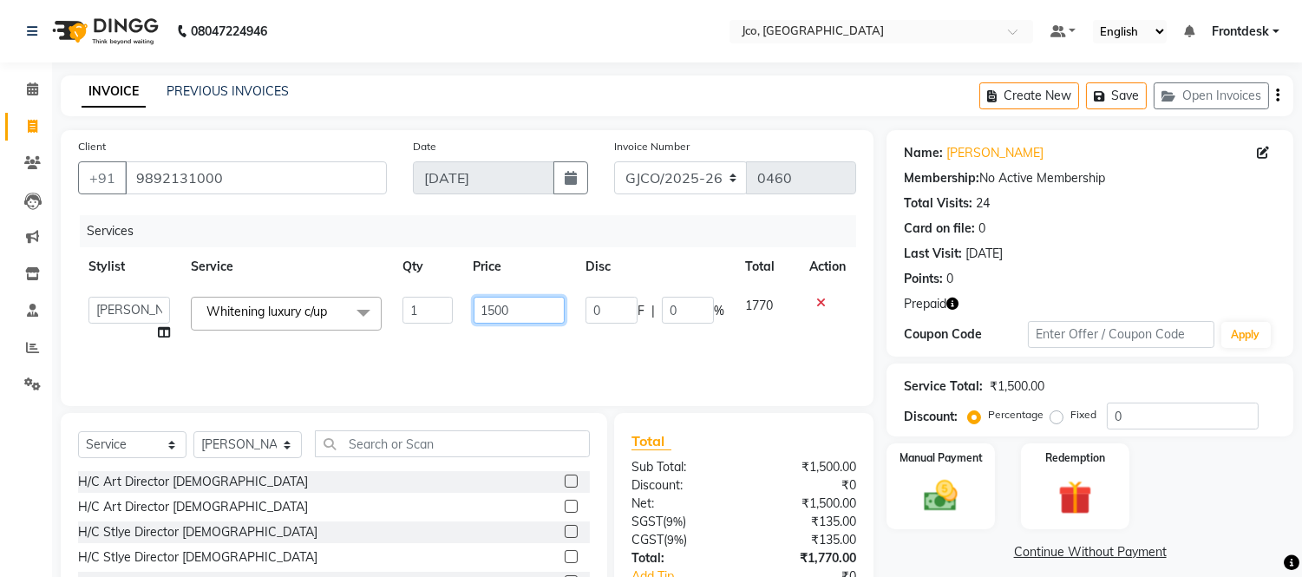
click at [523, 311] on input "1500" at bounding box center [519, 310] width 91 height 27
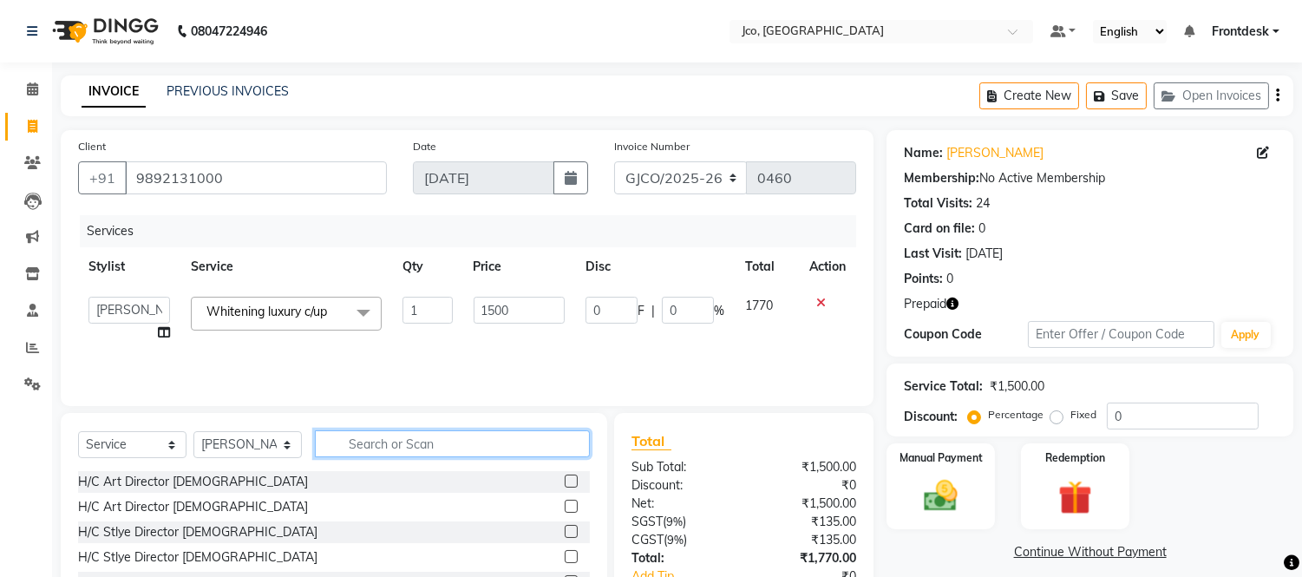
click at [388, 444] on input "text" at bounding box center [452, 443] width 275 height 27
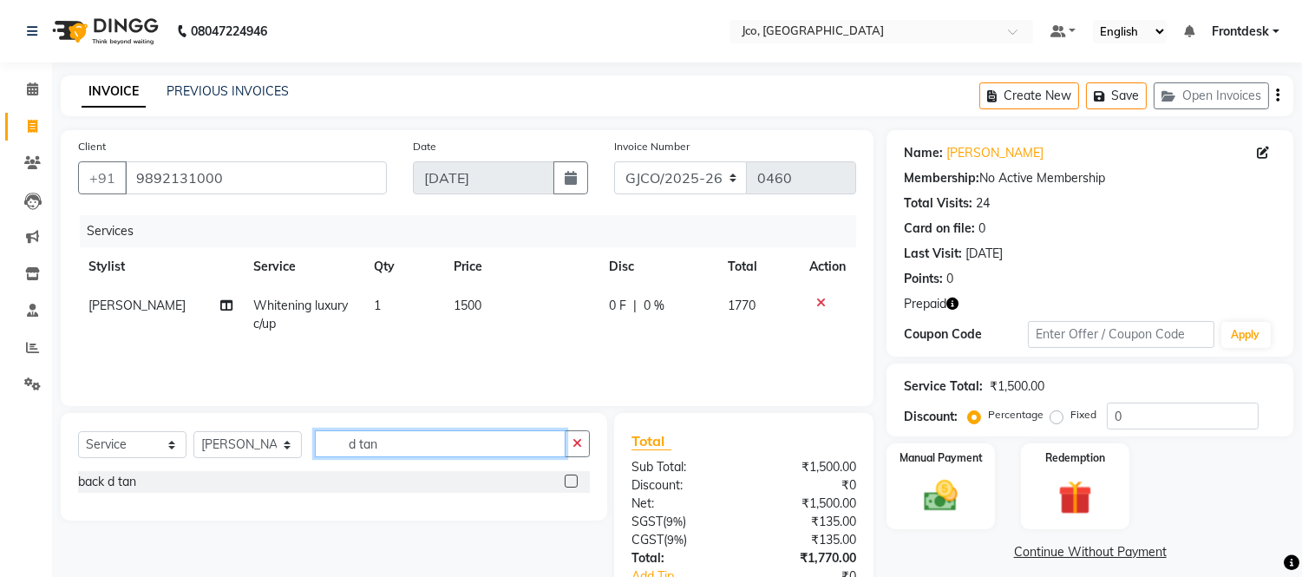
type input "d tan"
click at [573, 481] on label at bounding box center [571, 481] width 13 height 13
click at [573, 481] on input "checkbox" at bounding box center [570, 481] width 11 height 11
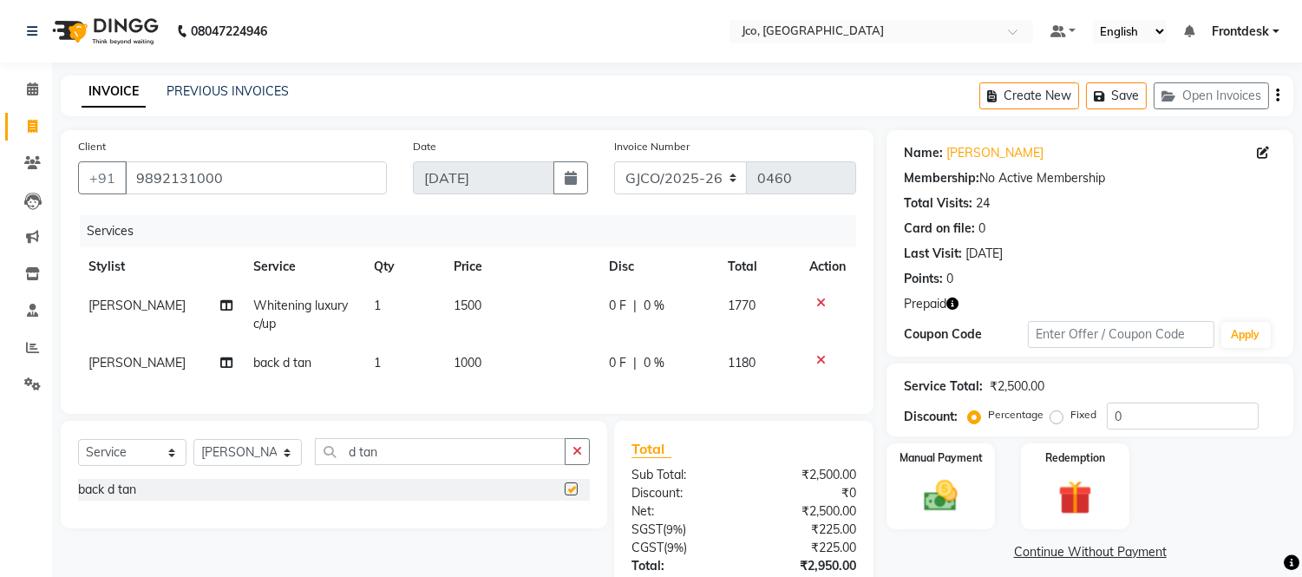
checkbox input "false"
click at [577, 457] on icon "button" at bounding box center [578, 451] width 10 height 12
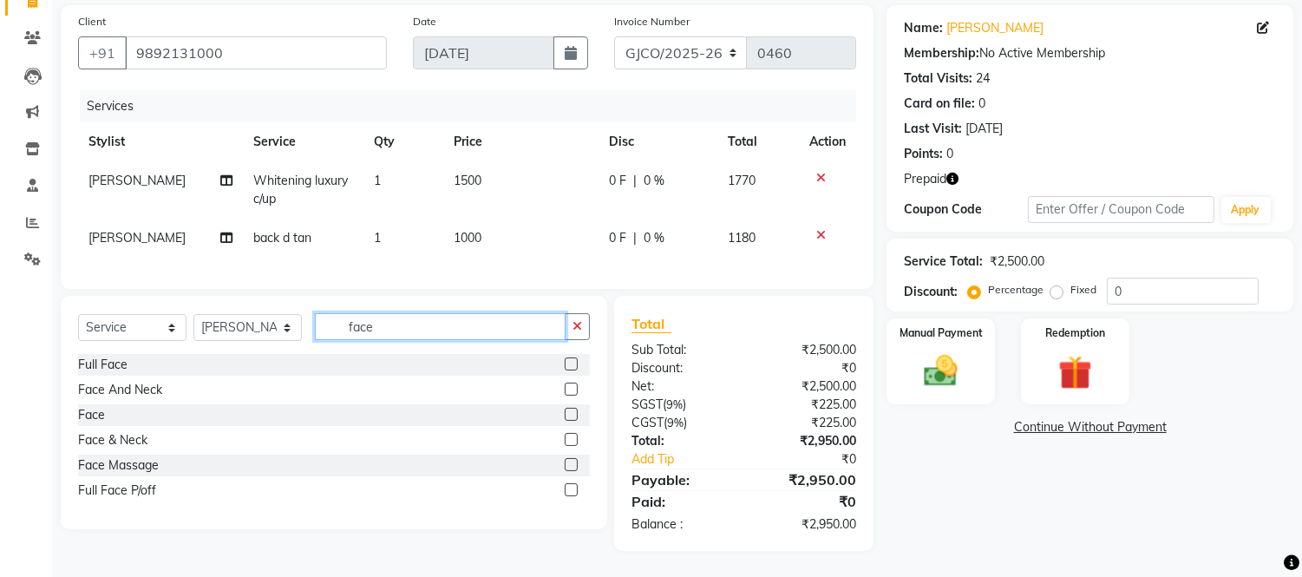
type input "face"
click at [820, 229] on icon at bounding box center [821, 235] width 10 height 12
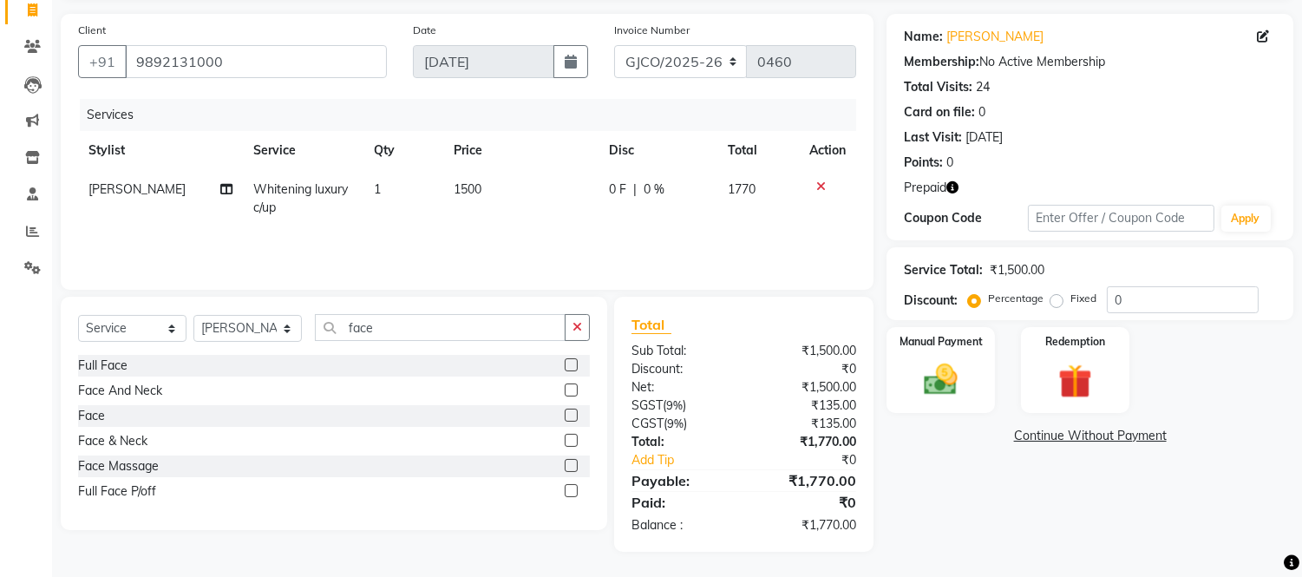
click at [573, 390] on label at bounding box center [571, 389] width 13 height 13
click at [573, 390] on input "checkbox" at bounding box center [570, 390] width 11 height 11
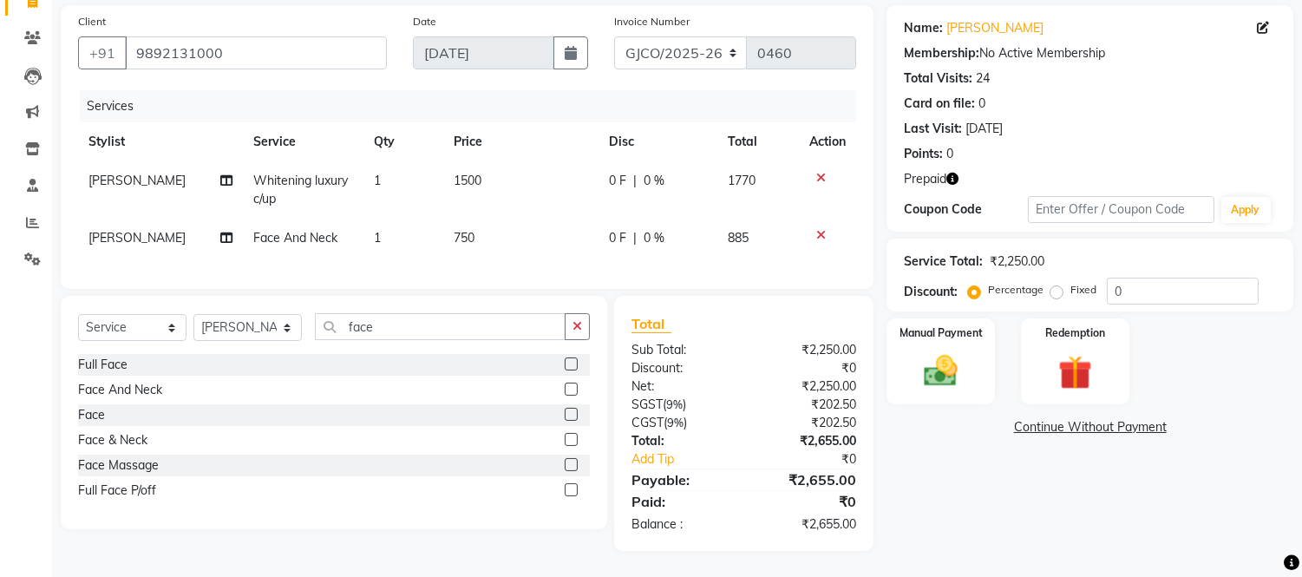
checkbox input "false"
click at [1002, 493] on div "Name: [PERSON_NAME] Membership: No Active Membership Total Visits: 24 Card on f…" at bounding box center [1097, 278] width 420 height 546
click at [1081, 351] on img at bounding box center [1074, 372] width 57 height 43
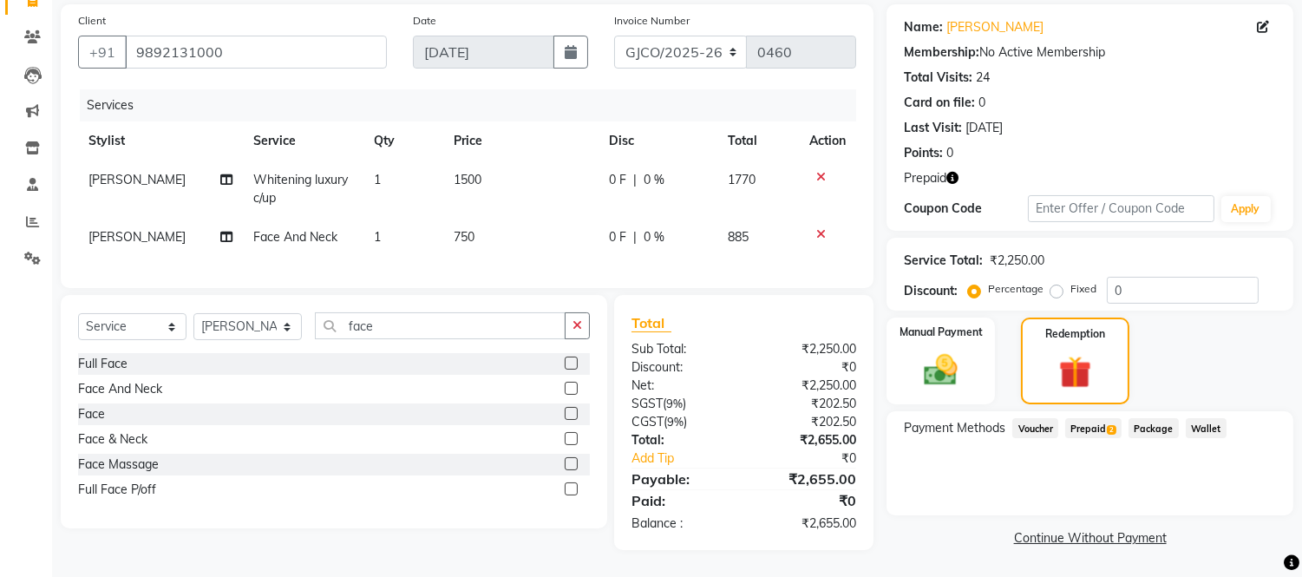
click at [1080, 418] on span "Prepaid 2" at bounding box center [1093, 428] width 56 height 20
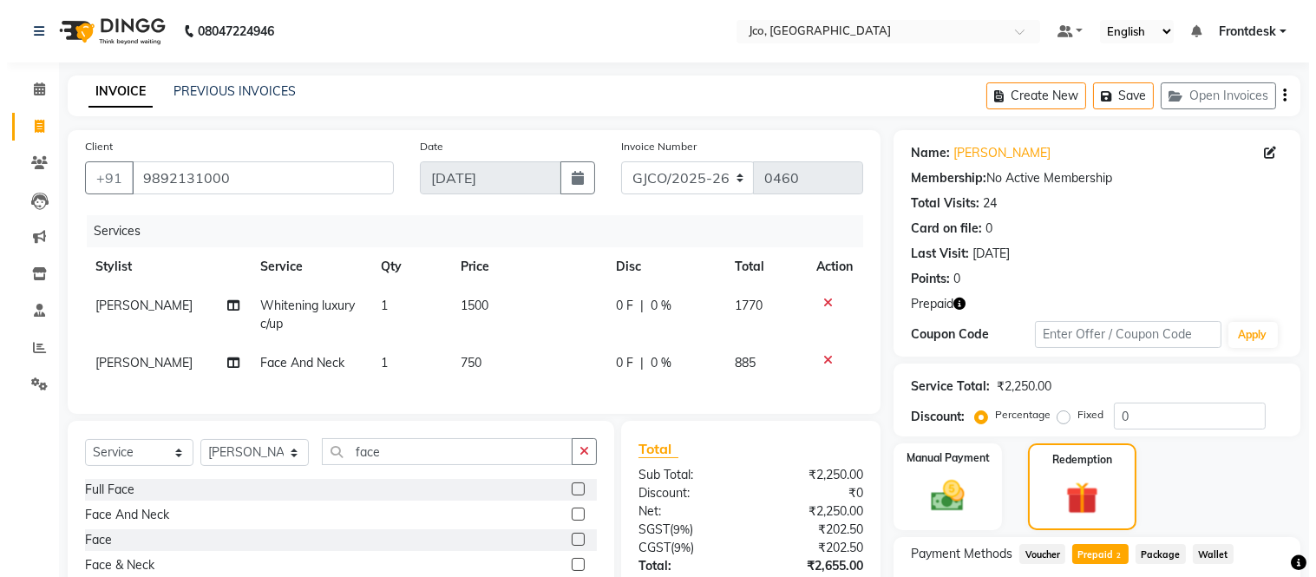
scroll to position [3, 0]
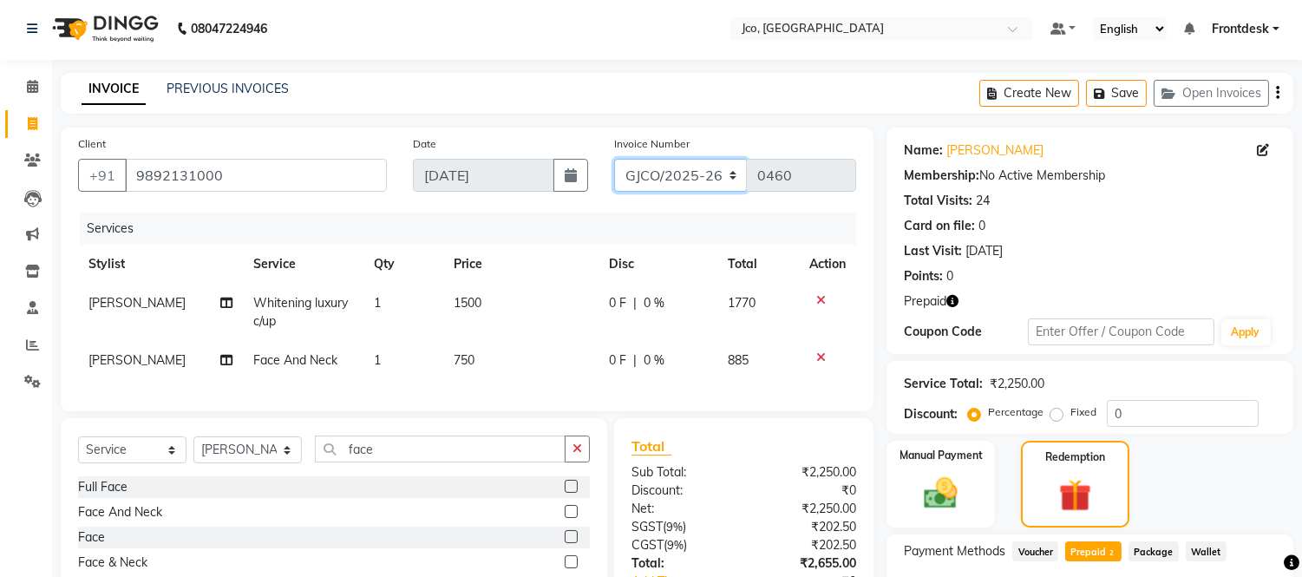
click at [653, 167] on select "GJCO/2025-26 SCG/2025-26 Gpre/2025-26" at bounding box center [681, 175] width 134 height 33
select select "7735"
click at [614, 159] on select "GJCO/2025-26 SCG/2025-26 Gpre/2025-26" at bounding box center [681, 175] width 134 height 33
type input "0384"
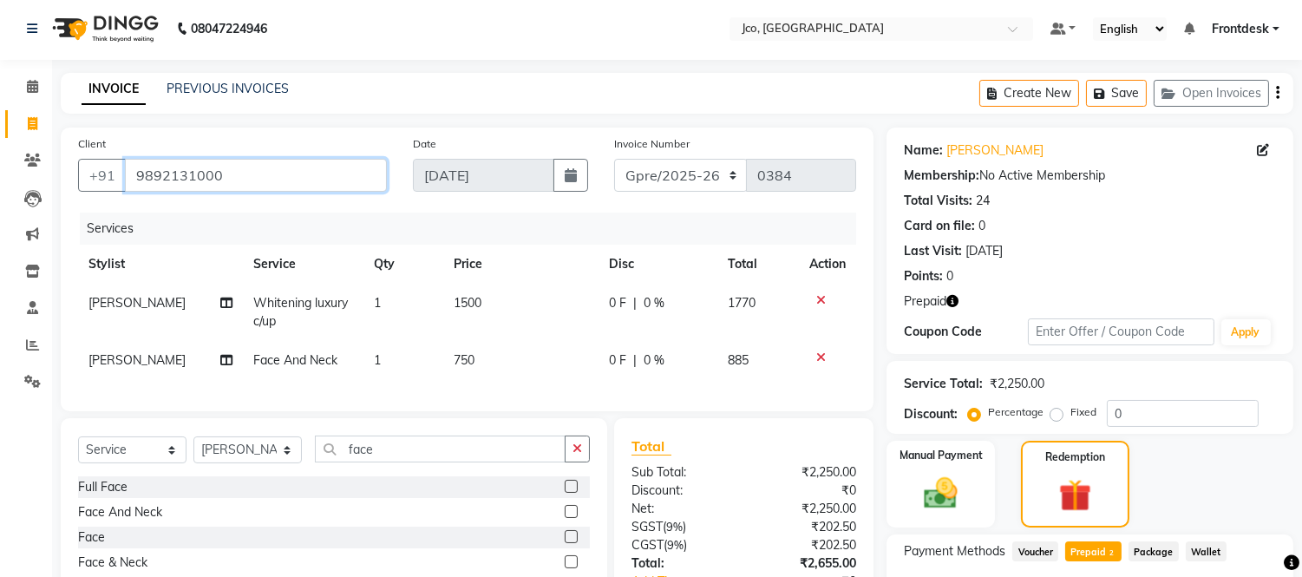
click at [298, 172] on input "9892131000" at bounding box center [256, 175] width 262 height 33
click at [817, 294] on icon at bounding box center [821, 300] width 10 height 12
type input "16378"
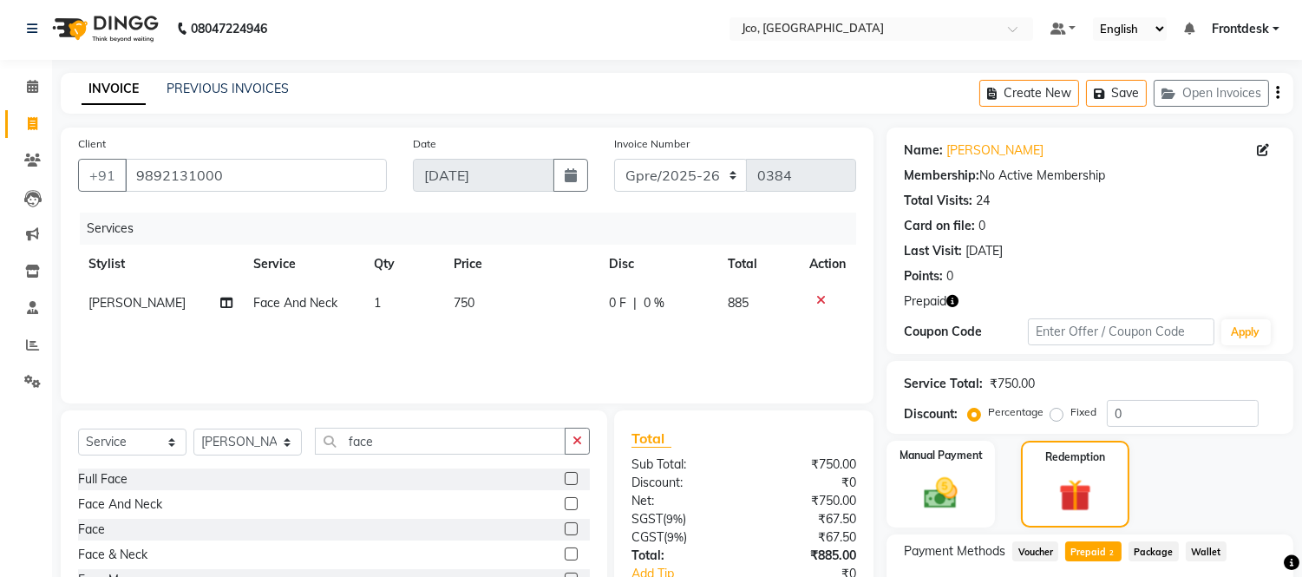
click at [820, 298] on icon at bounding box center [821, 300] width 10 height 12
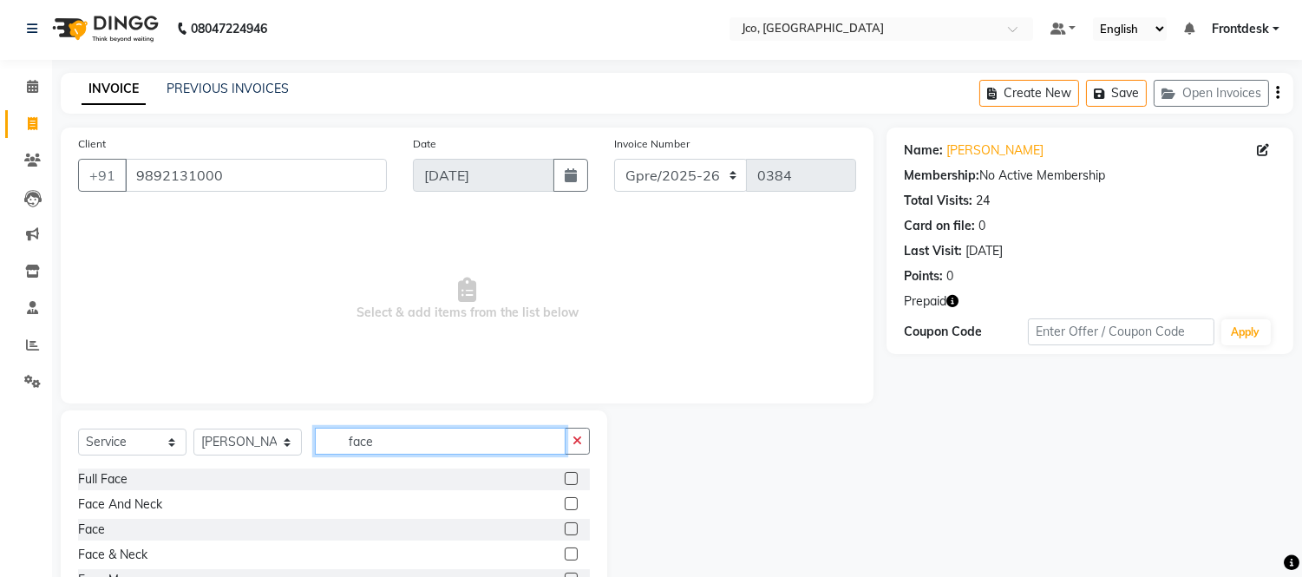
click at [406, 448] on input "face" at bounding box center [440, 441] width 251 height 27
click at [581, 435] on icon "button" at bounding box center [578, 441] width 10 height 12
type input "eye"
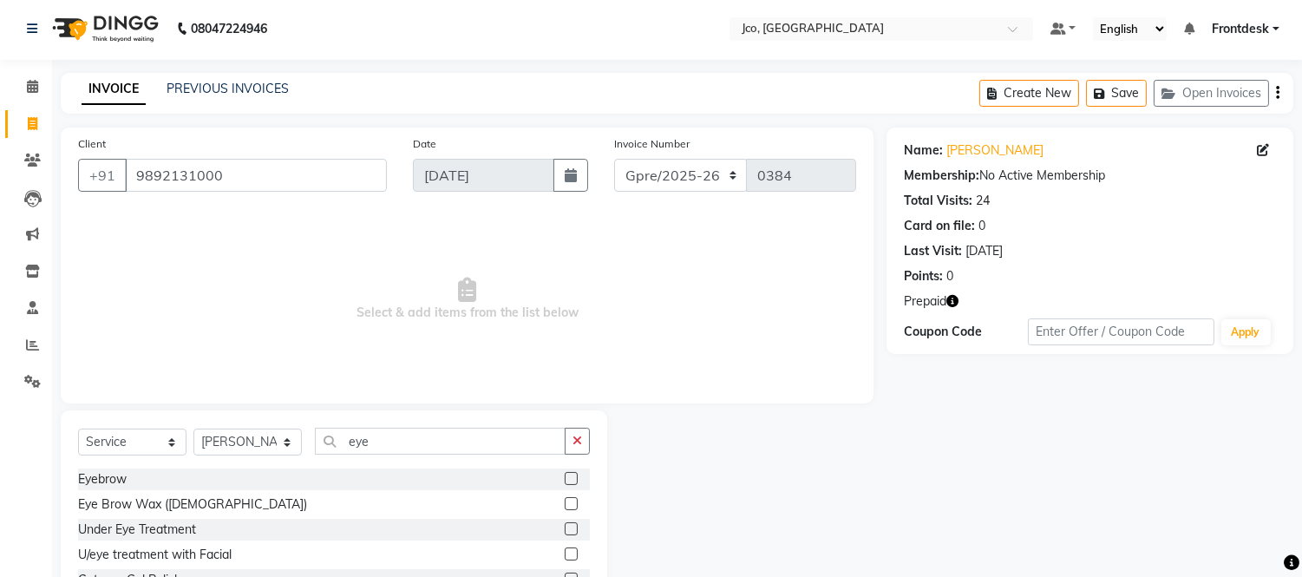
click at [565, 479] on label at bounding box center [571, 478] width 13 height 13
click at [565, 479] on input "checkbox" at bounding box center [570, 479] width 11 height 11
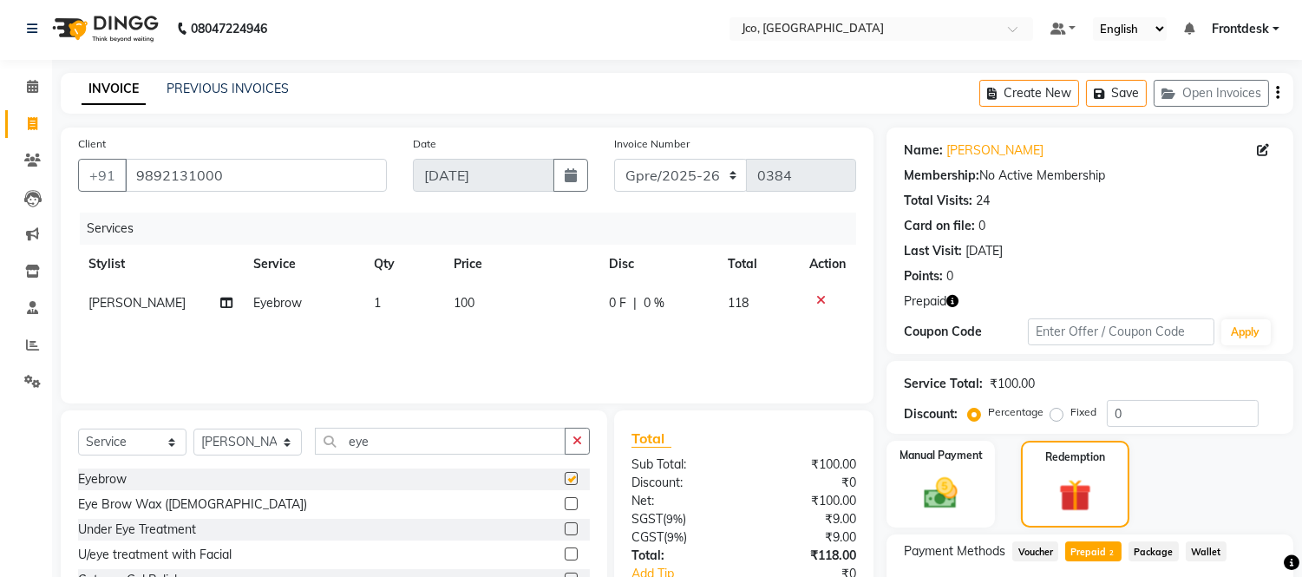
checkbox input "false"
click at [820, 298] on icon at bounding box center [821, 300] width 10 height 12
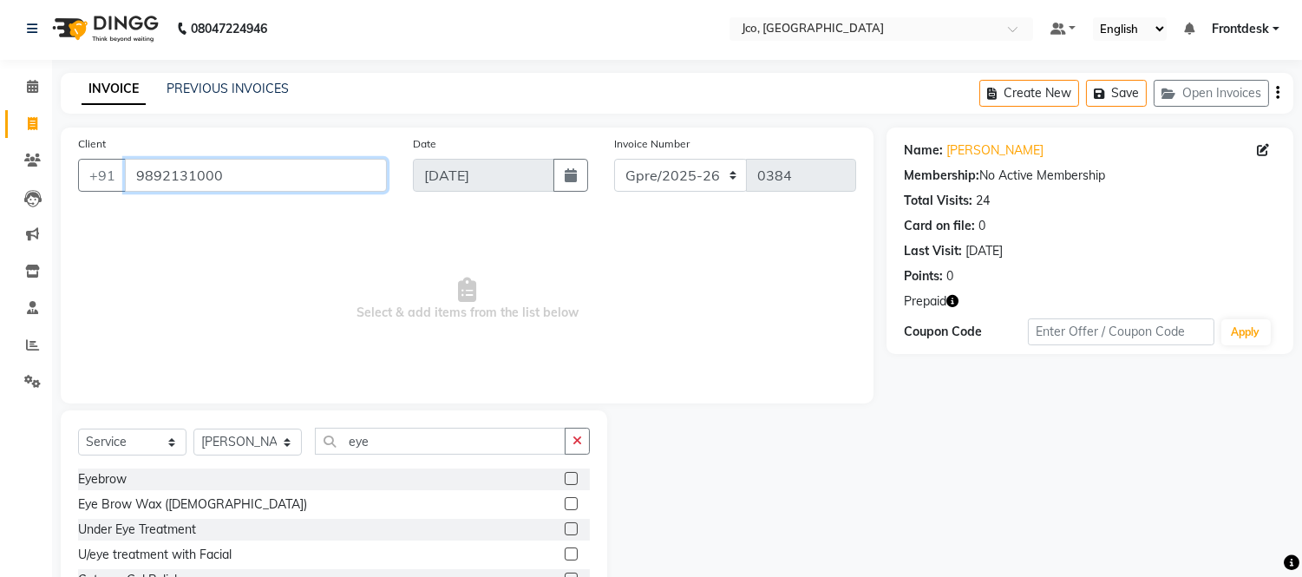
click at [323, 172] on input "9892131000" at bounding box center [256, 175] width 262 height 33
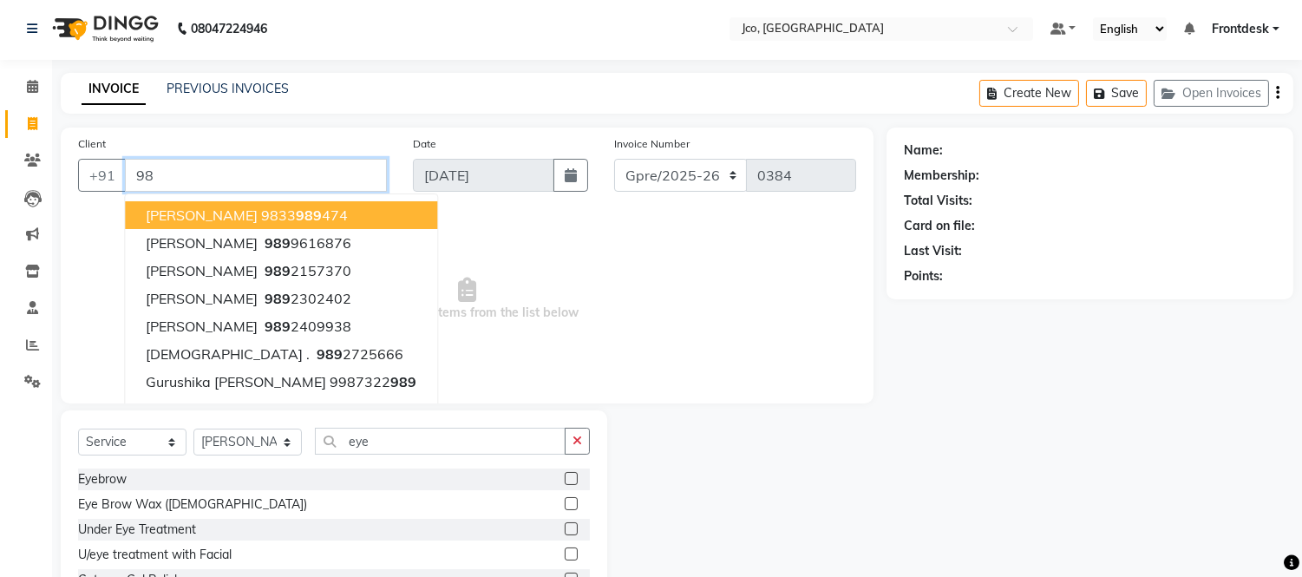
type input "9"
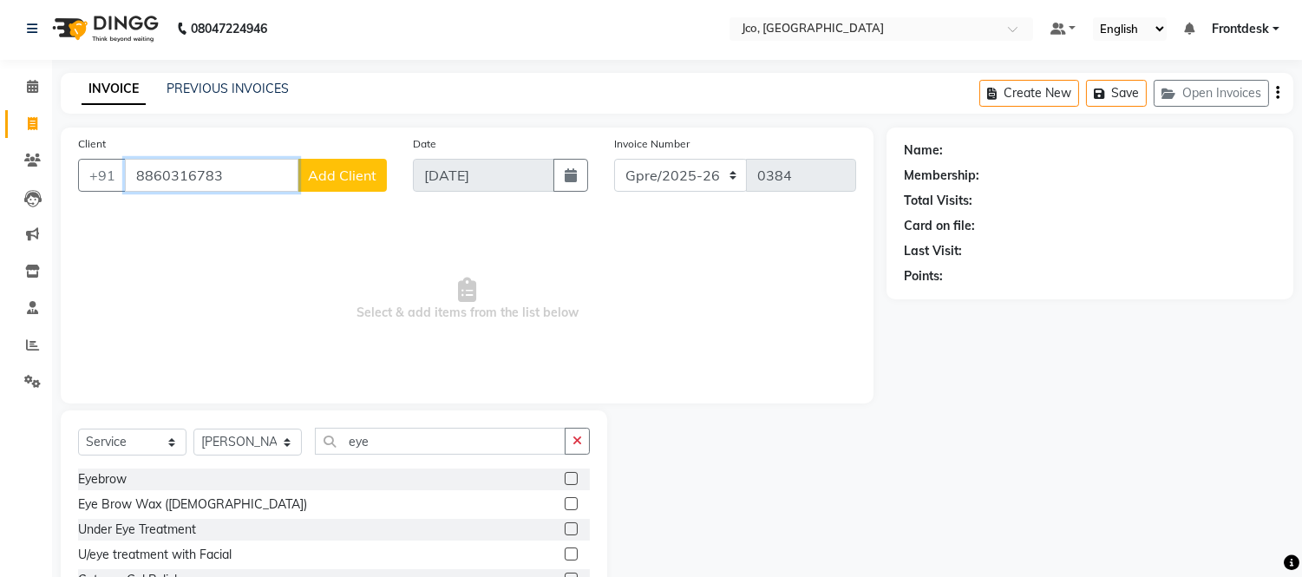
type input "8860316783"
click at [333, 182] on span "Add Client" at bounding box center [342, 175] width 69 height 17
select select "22"
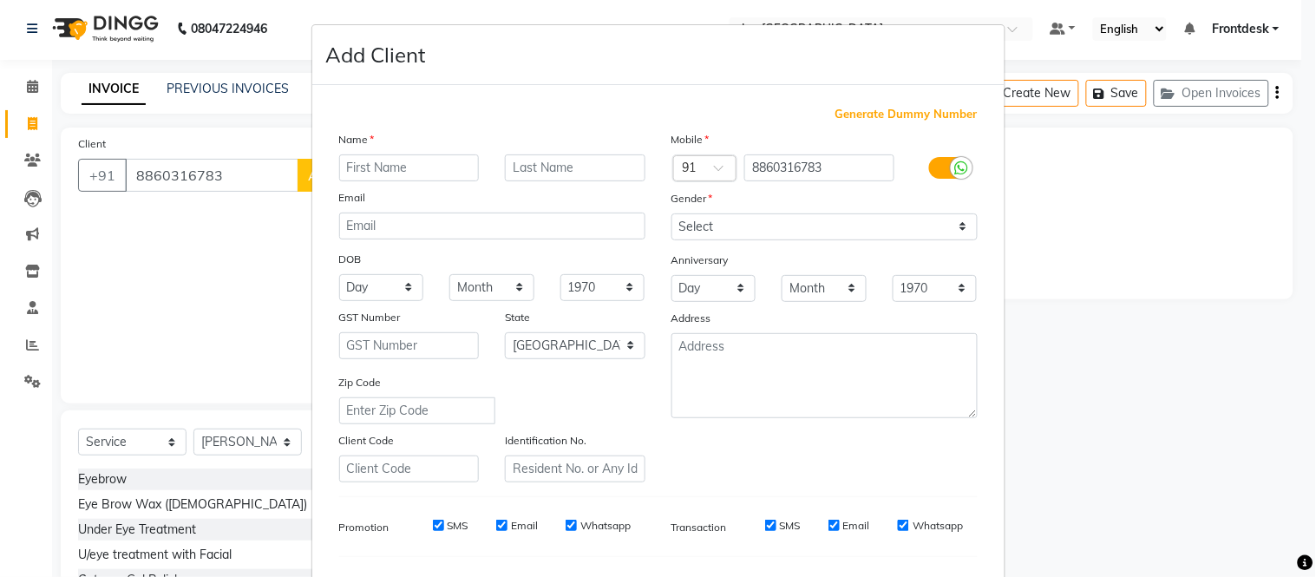
click at [369, 169] on input "text" at bounding box center [409, 167] width 141 height 27
type input "a"
type input "[PERSON_NAME]"
click at [557, 174] on input "text" at bounding box center [575, 167] width 141 height 27
type input "sinha"
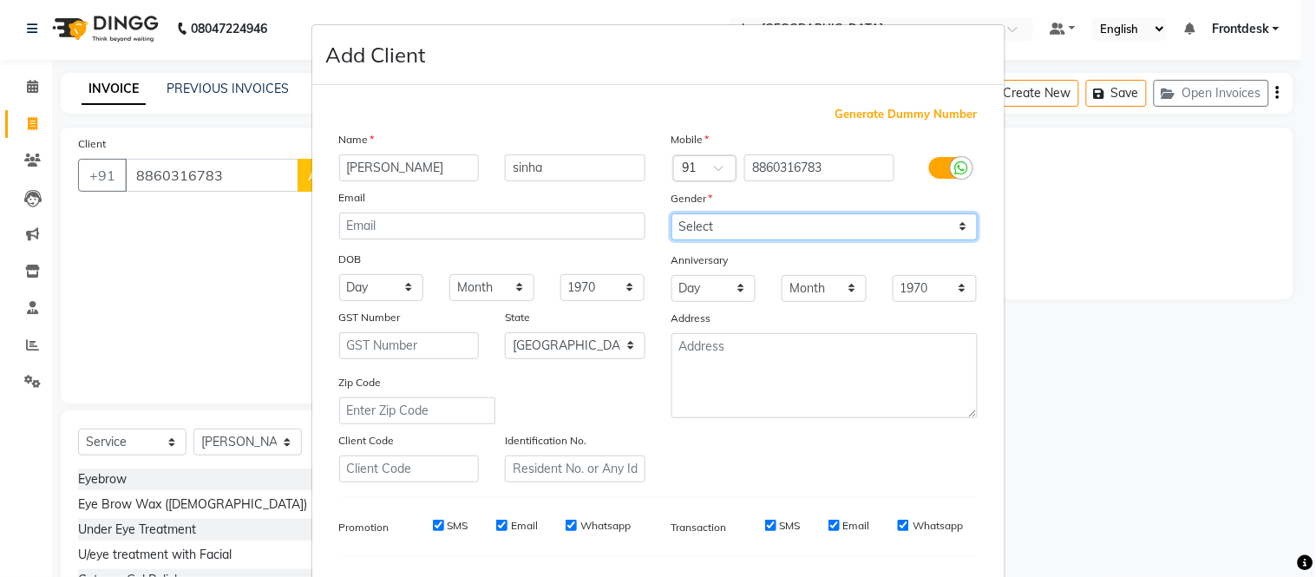
click at [801, 227] on select "Select [DEMOGRAPHIC_DATA] [DEMOGRAPHIC_DATA] Other Prefer Not To Say" at bounding box center [824, 226] width 306 height 27
select select "[DEMOGRAPHIC_DATA]"
click at [671, 213] on select "Select [DEMOGRAPHIC_DATA] [DEMOGRAPHIC_DATA] Other Prefer Not To Say" at bounding box center [824, 226] width 306 height 27
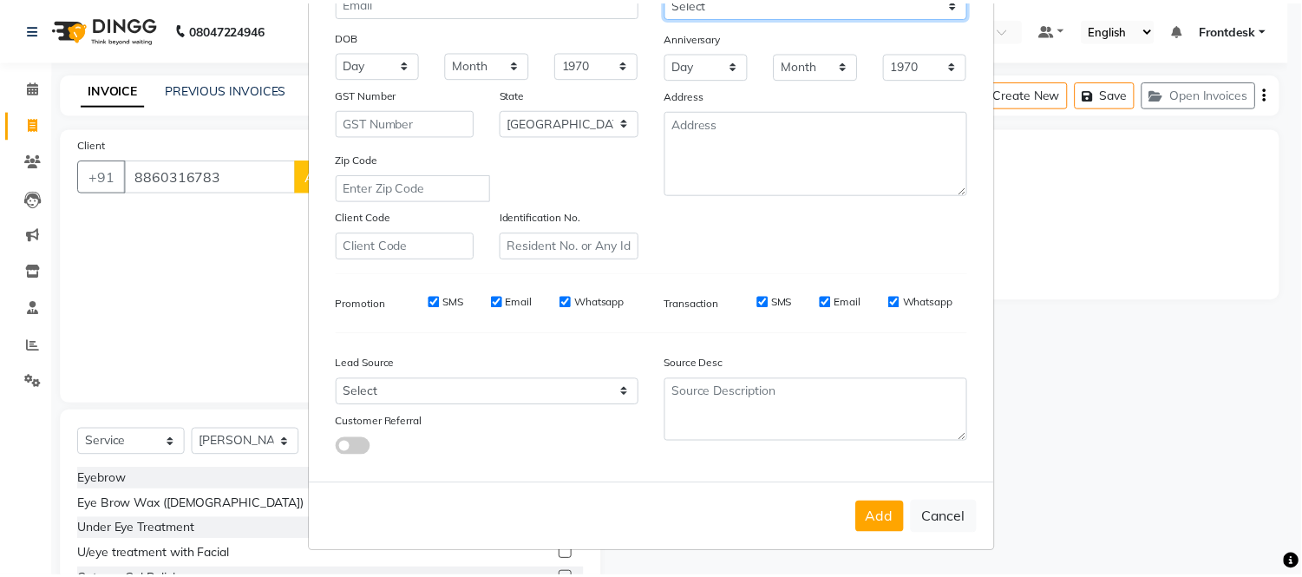
scroll to position [223, 0]
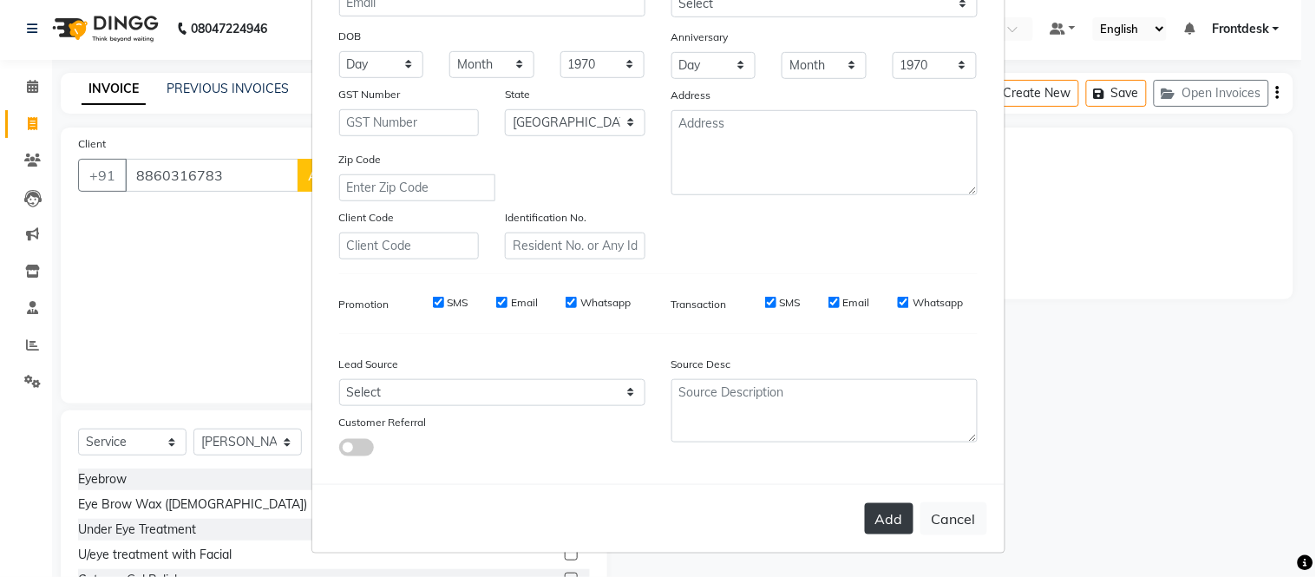
click at [891, 523] on button "Add" at bounding box center [889, 518] width 49 height 31
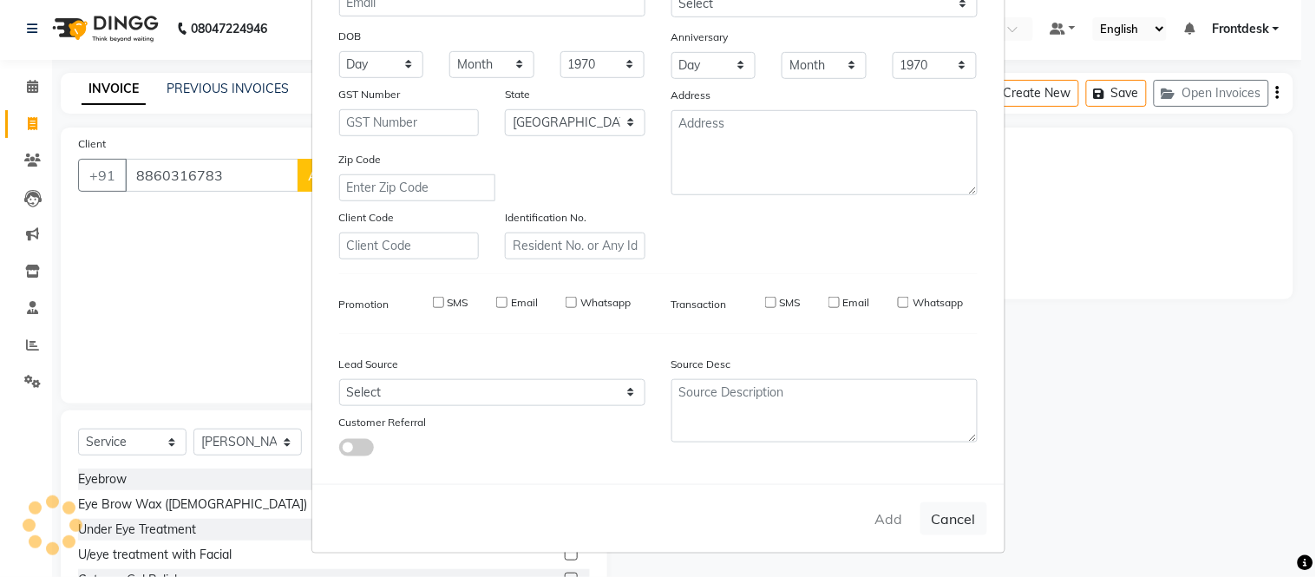
select select
select select "null"
select select
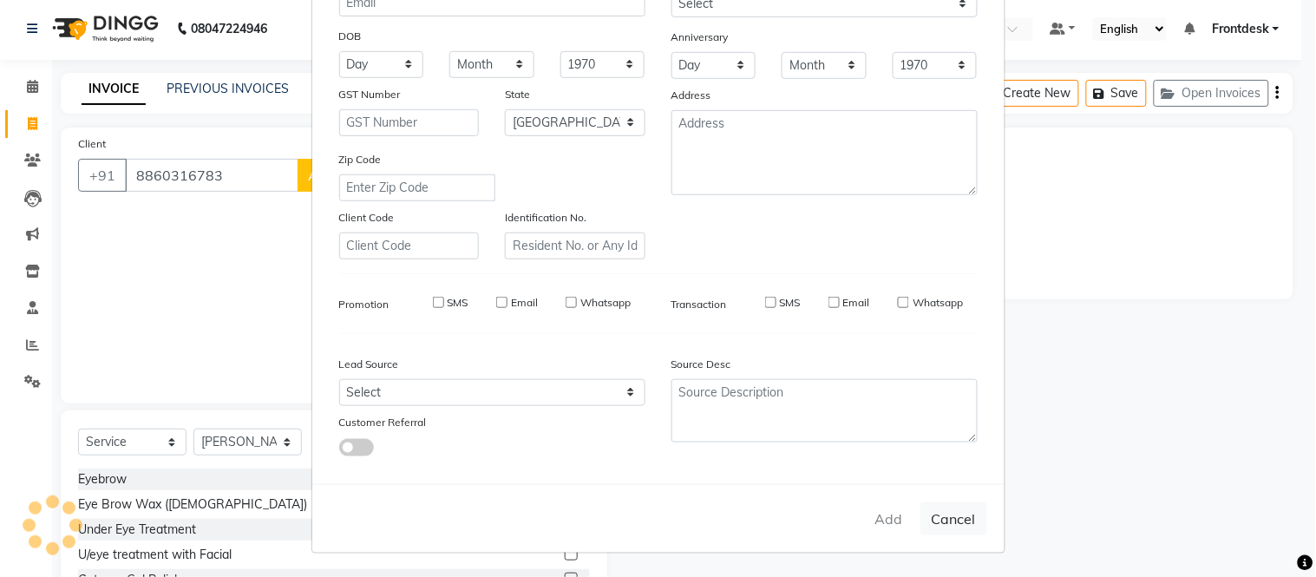
select select
checkbox input "false"
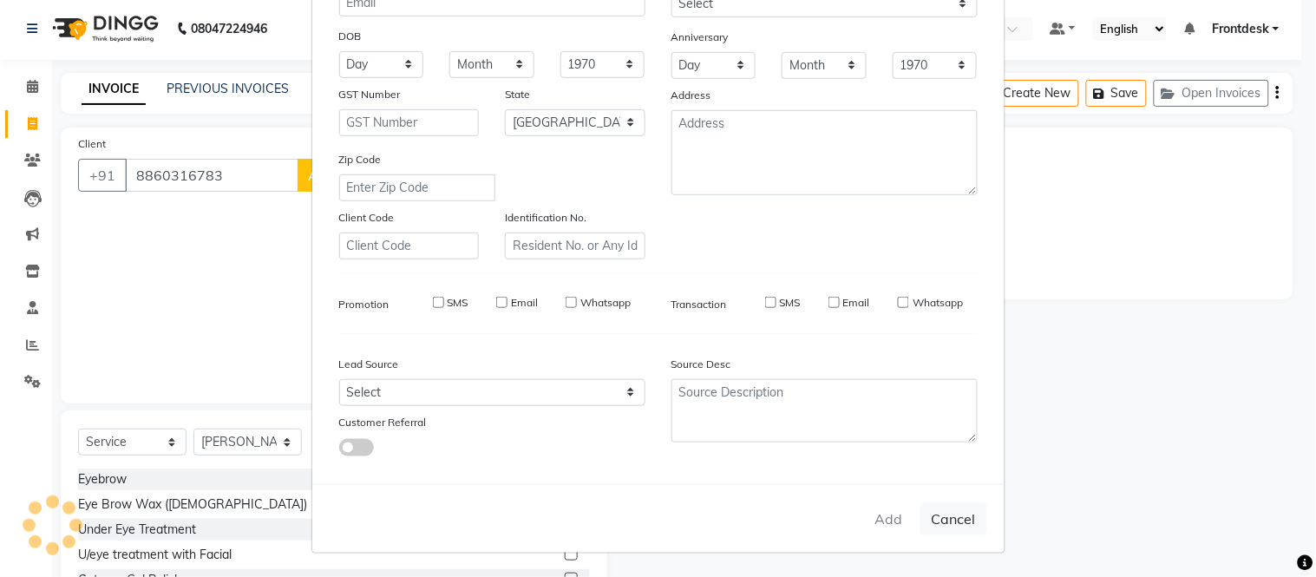
checkbox input "false"
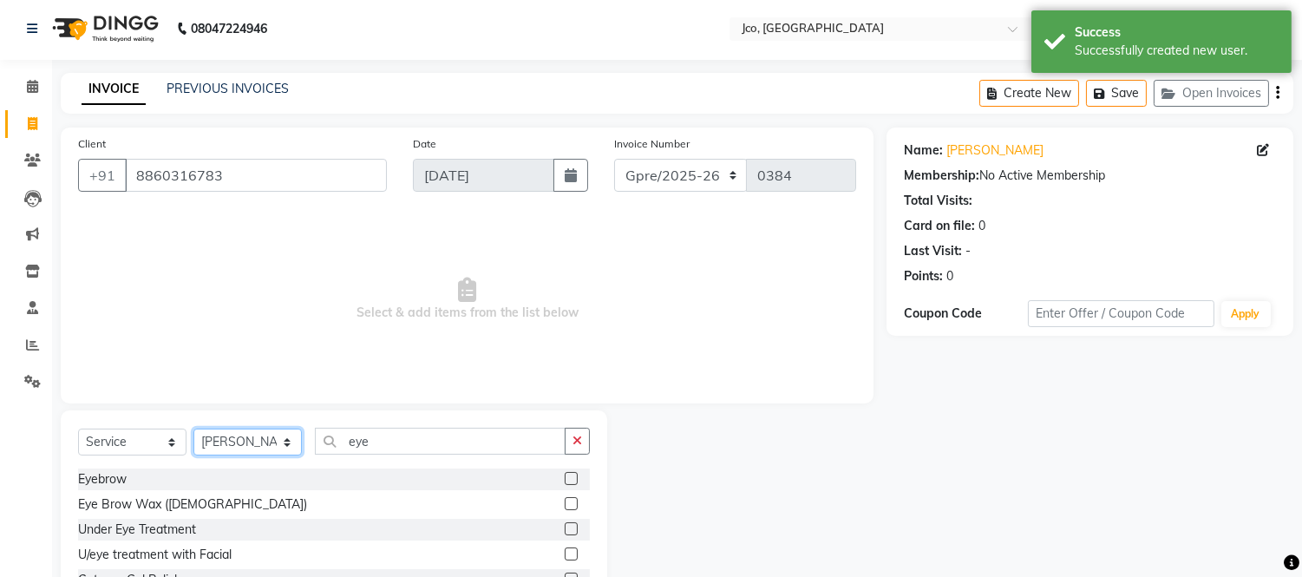
click at [250, 444] on select "Select Stylist [PERSON_NAME] [PERSON_NAME] [PERSON_NAME] Frontdesk Gopal Jouyi …" at bounding box center [247, 442] width 108 height 27
select select "88428"
click at [193, 429] on select "Select Stylist [PERSON_NAME] [PERSON_NAME] [PERSON_NAME] Frontdesk Gopal Jouyi …" at bounding box center [247, 442] width 108 height 27
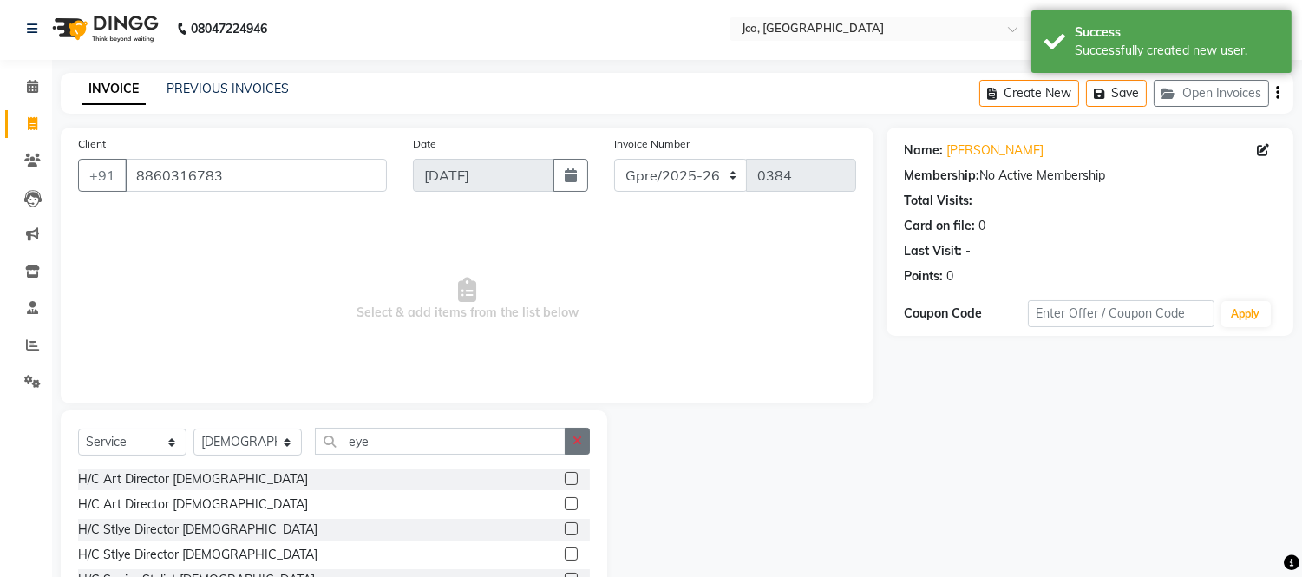
click at [577, 441] on icon "button" at bounding box center [578, 441] width 10 height 12
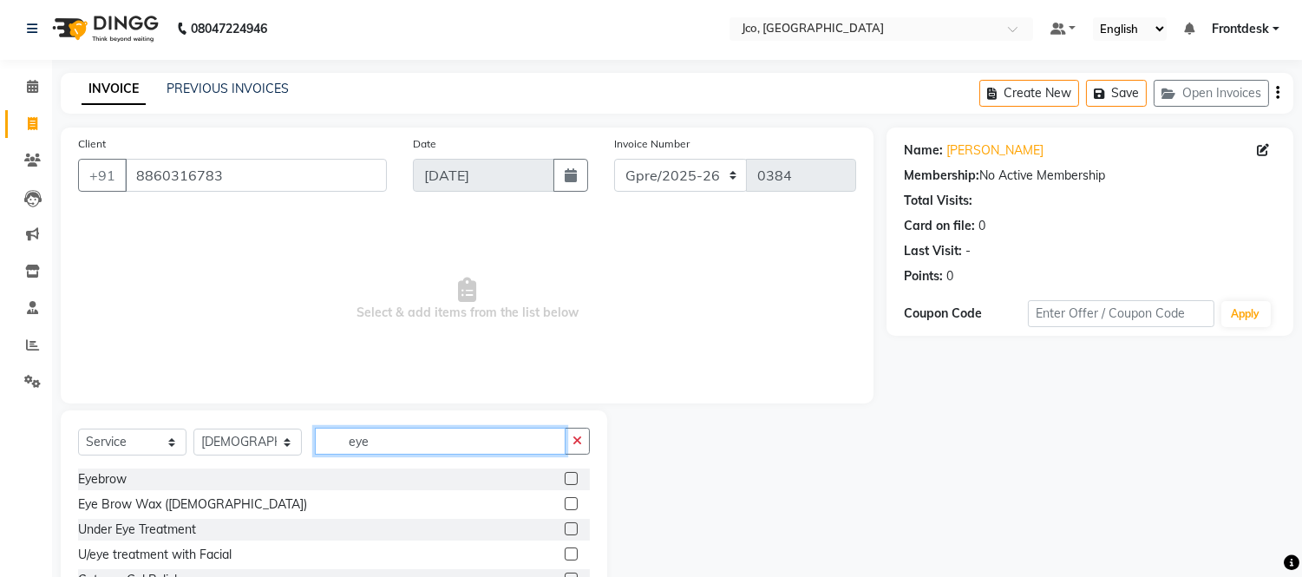
type input "eye"
click at [565, 480] on label at bounding box center [571, 478] width 13 height 13
click at [565, 480] on input "checkbox" at bounding box center [570, 479] width 11 height 11
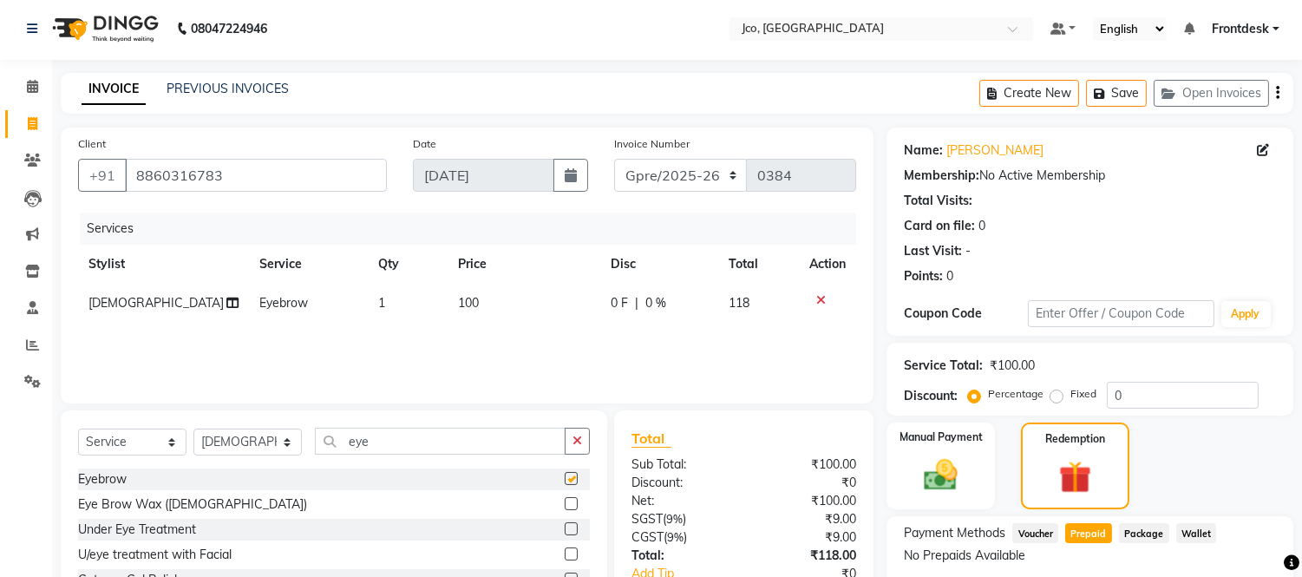
checkbox input "false"
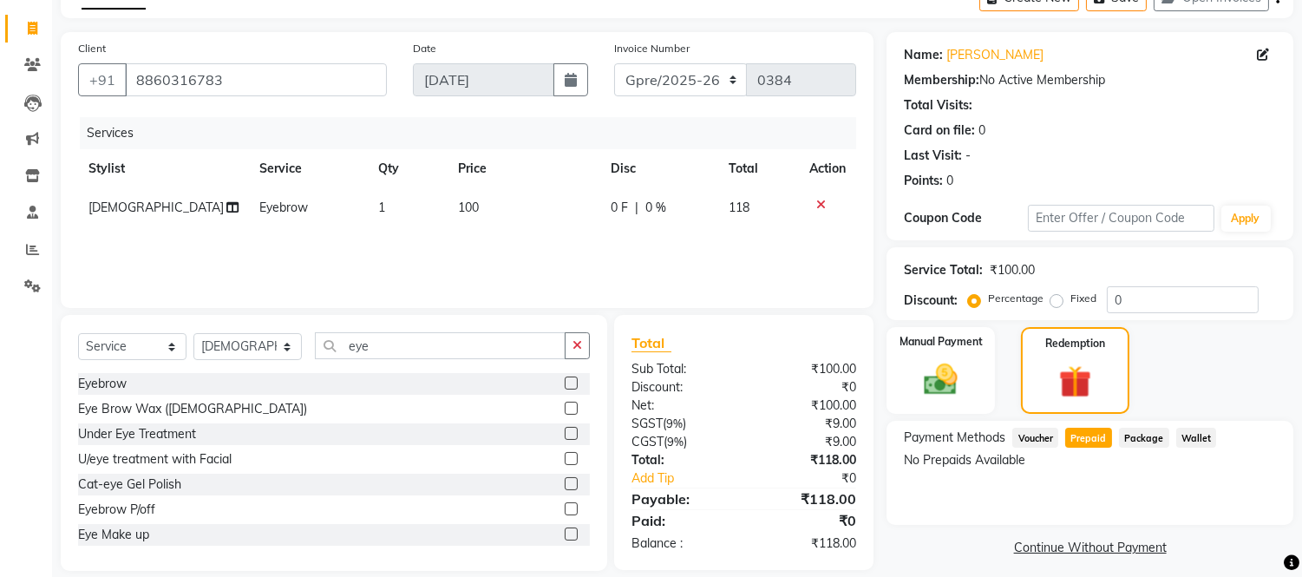
scroll to position [117, 0]
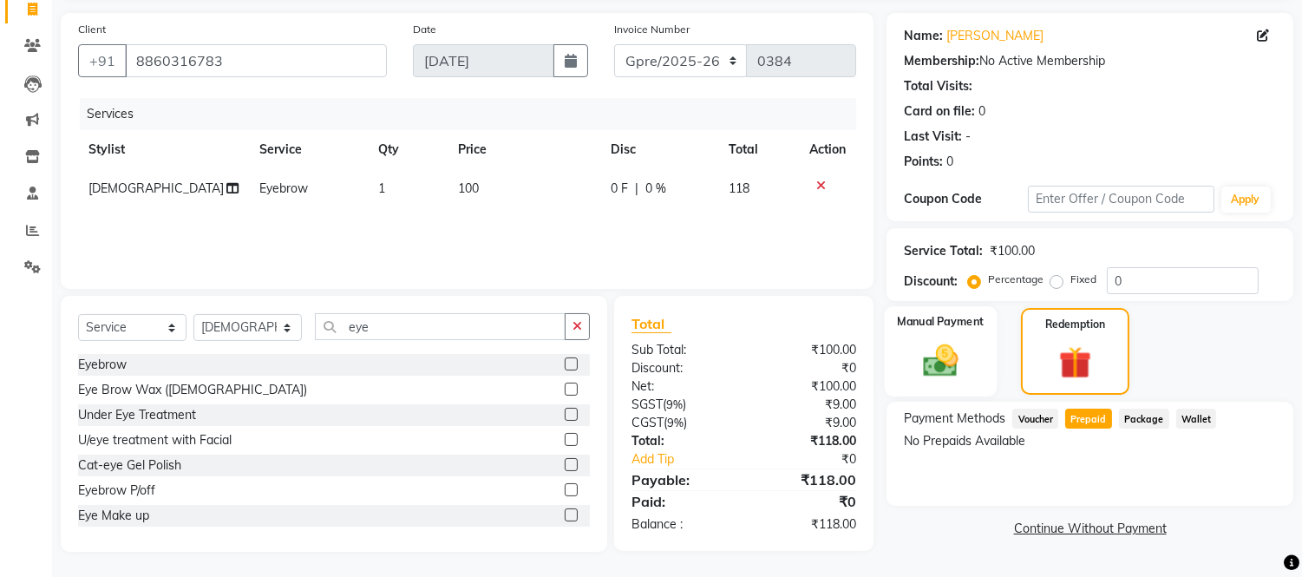
click at [931, 357] on img at bounding box center [941, 361] width 57 height 41
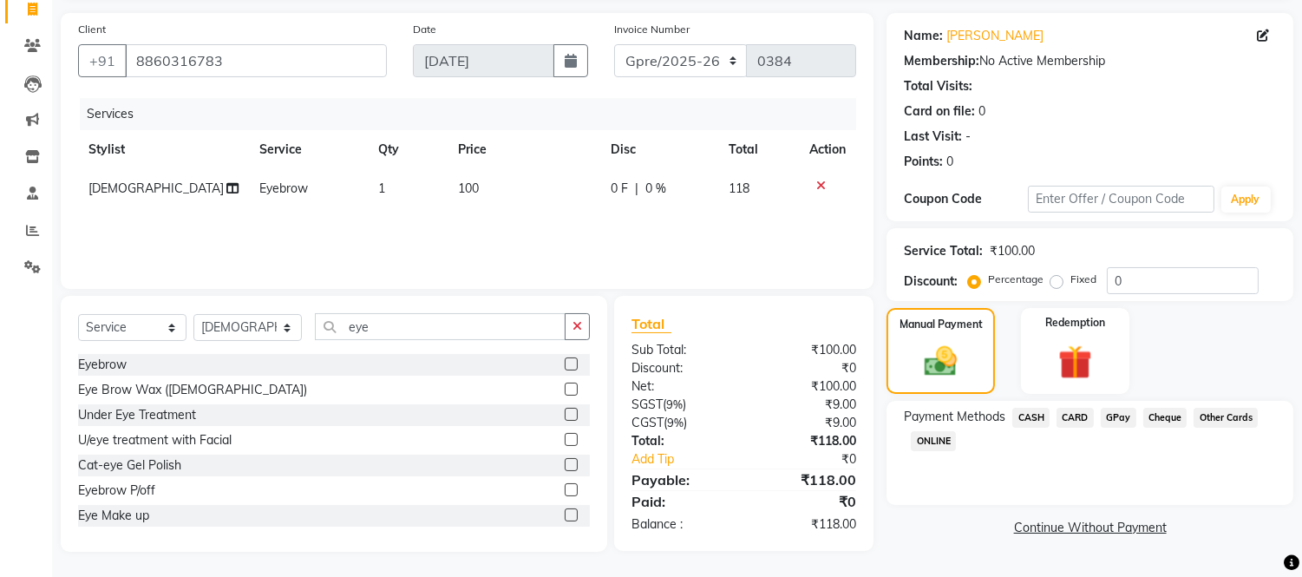
click at [1116, 421] on span "GPay" at bounding box center [1119, 418] width 36 height 20
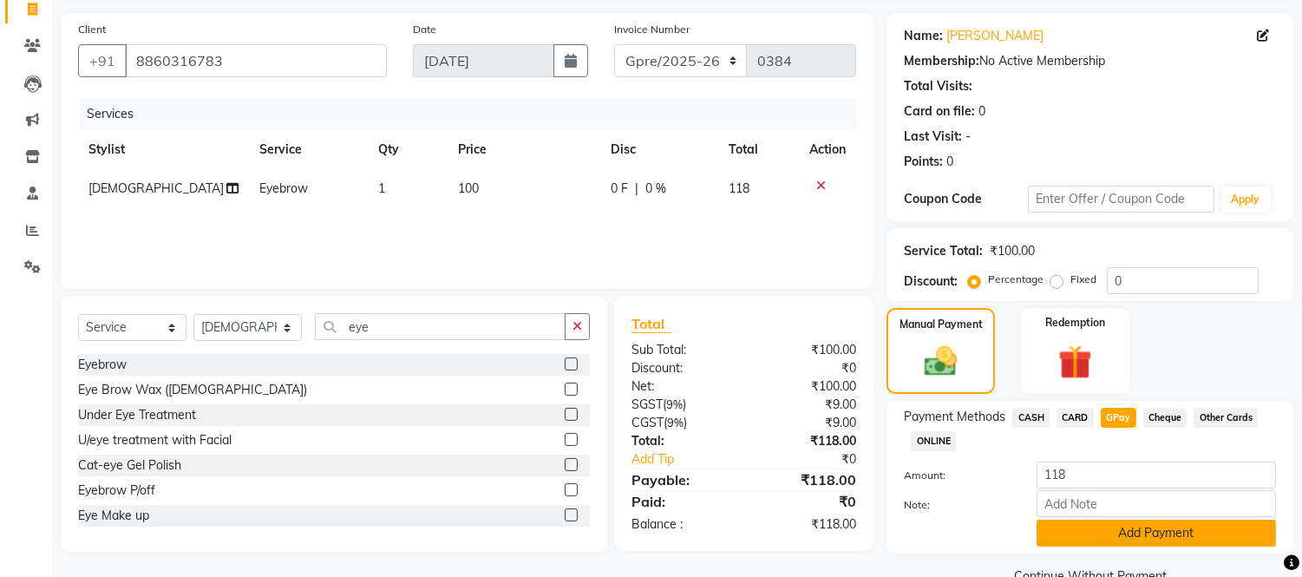
click at [1138, 540] on button "Add Payment" at bounding box center [1156, 533] width 239 height 27
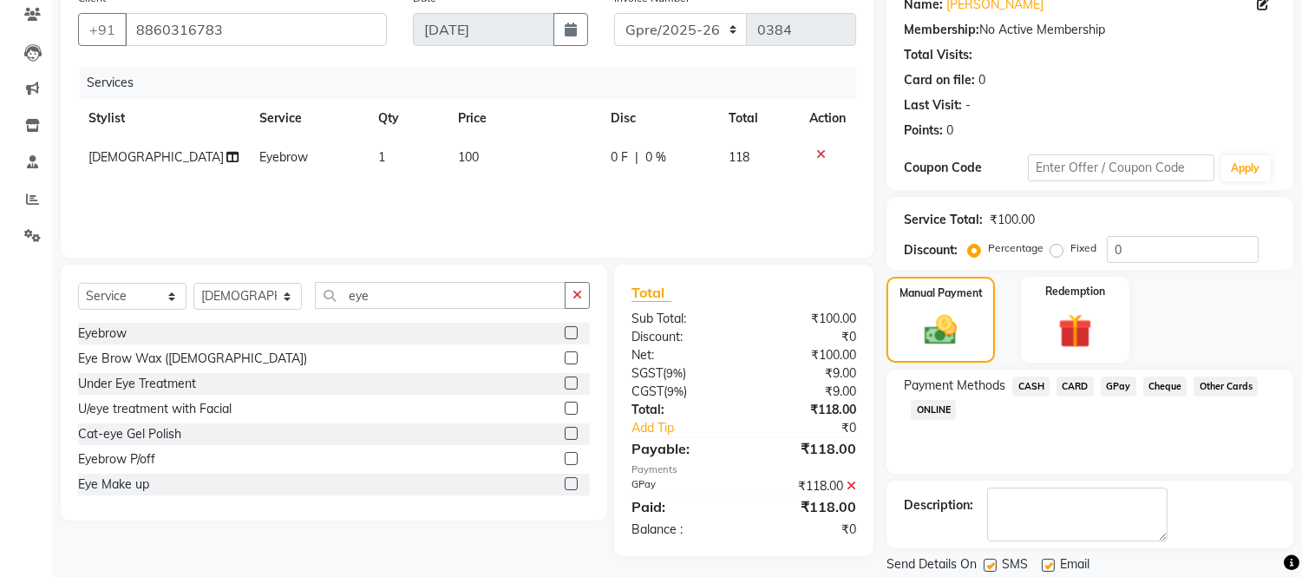
scroll to position [203, 0]
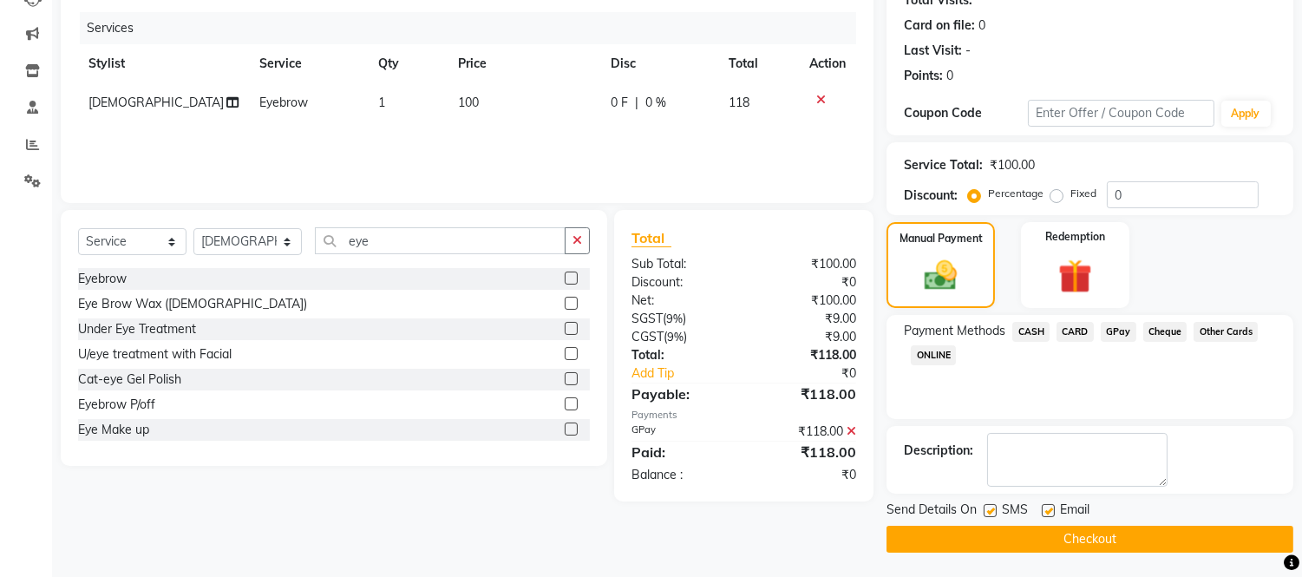
click at [1107, 548] on button "Checkout" at bounding box center [1090, 539] width 407 height 27
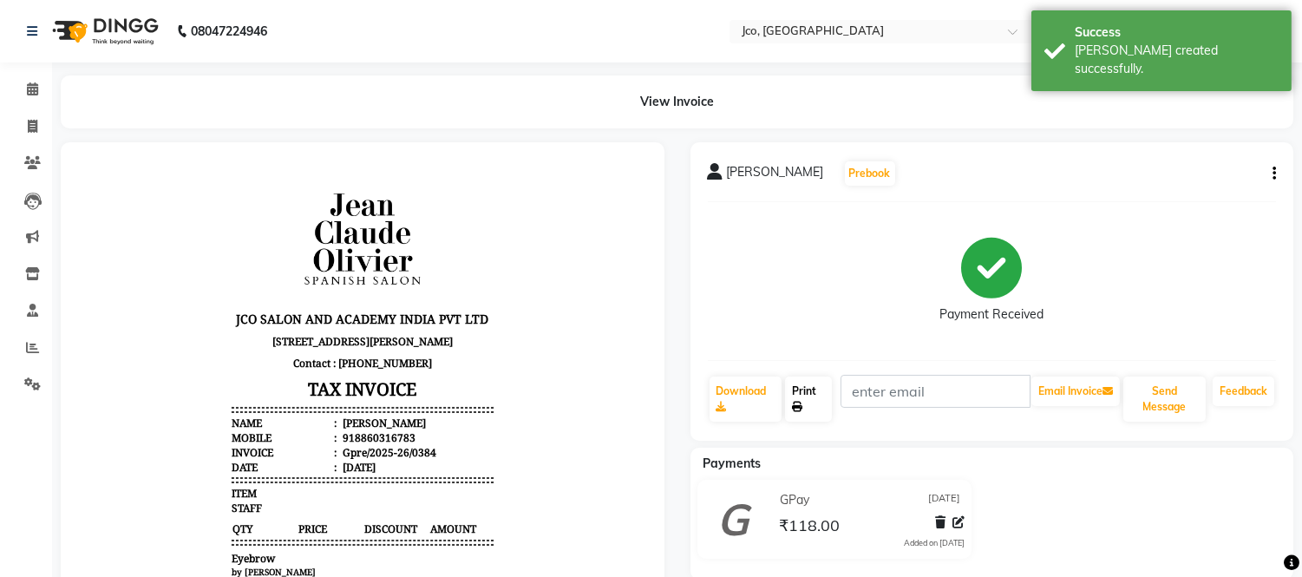
click at [795, 403] on icon at bounding box center [797, 407] width 10 height 10
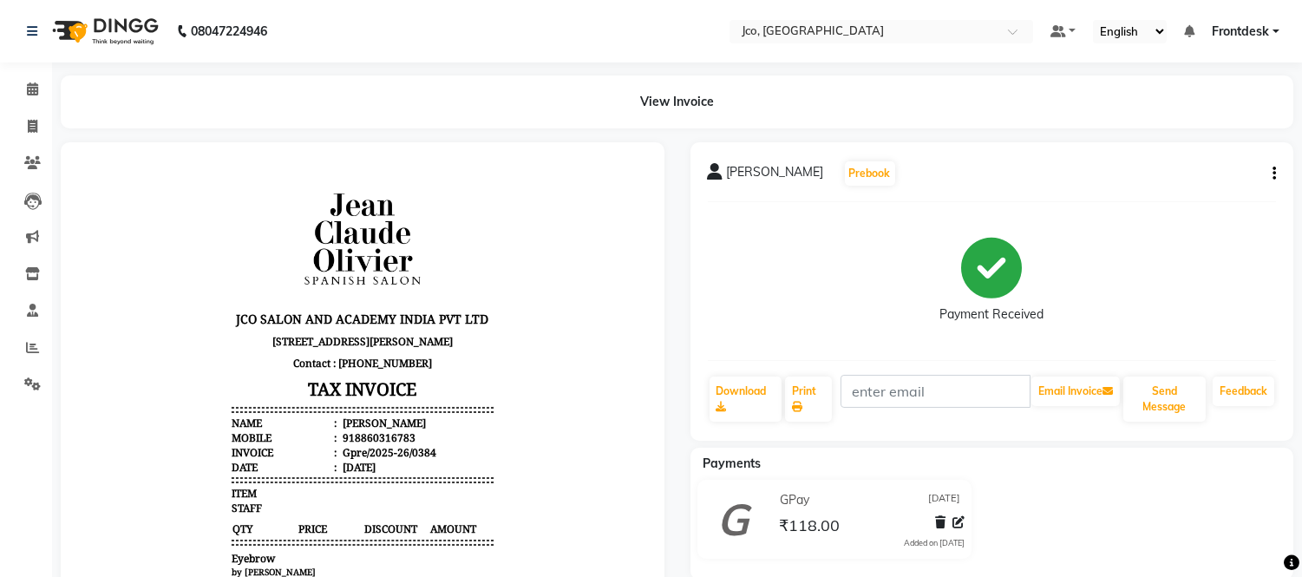
click at [523, 370] on body "JCO SALON AND ACADEMY INDIA PVT LTD [STREET_ADDRESS][PERSON_NAME] Contact : [PH…" at bounding box center [362, 466] width 555 height 601
click at [31, 126] on icon at bounding box center [33, 126] width 10 height 13
select select "service"
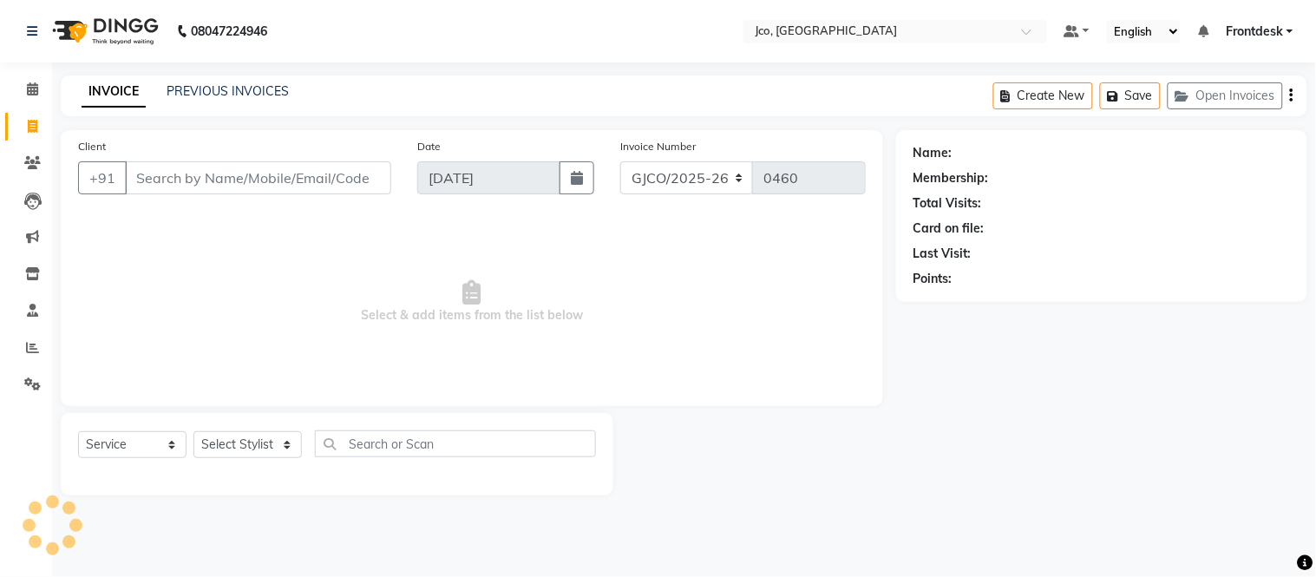
click at [241, 185] on input "Client" at bounding box center [258, 177] width 266 height 33
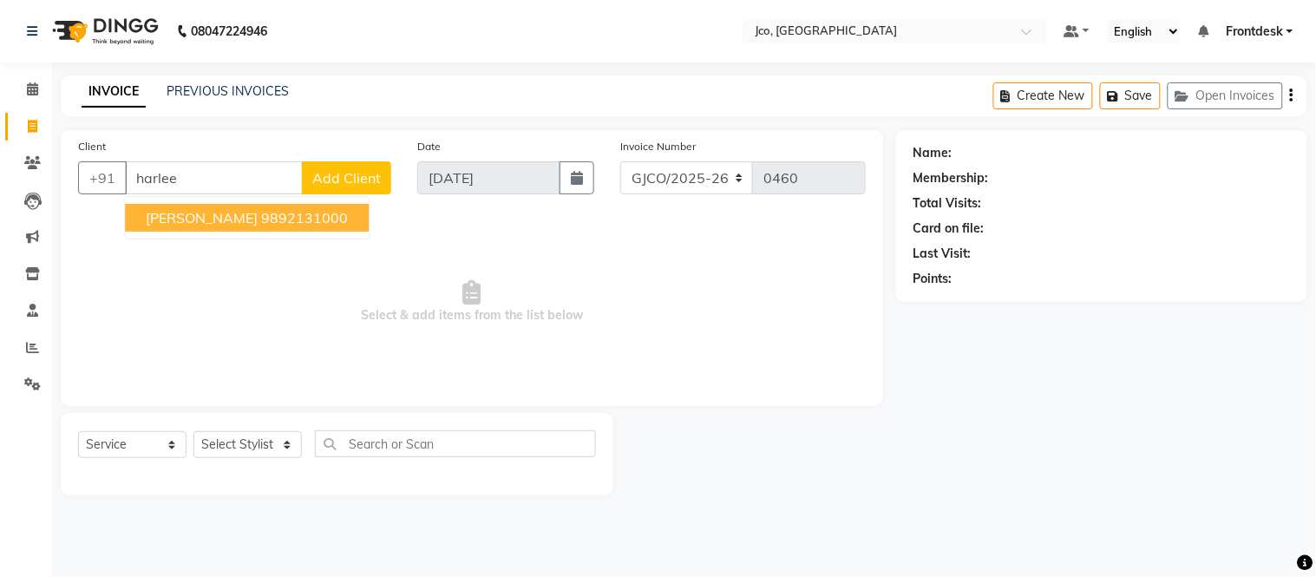
click at [261, 219] on ngb-highlight "9892131000" at bounding box center [304, 217] width 87 height 17
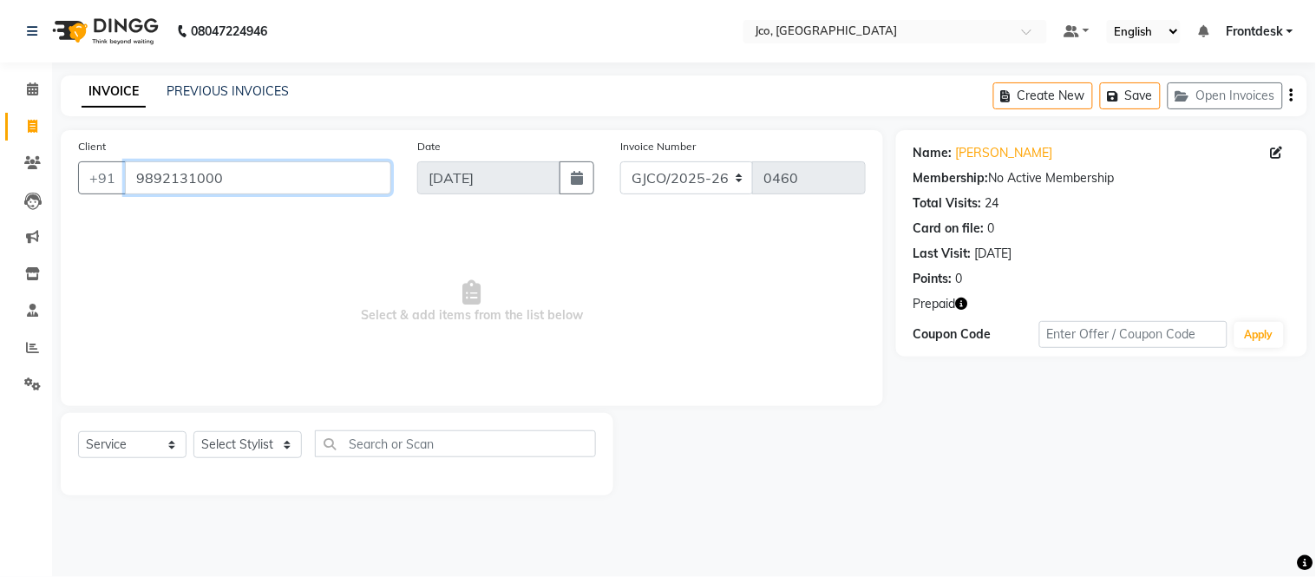
click at [305, 184] on input "9892131000" at bounding box center [258, 177] width 266 height 33
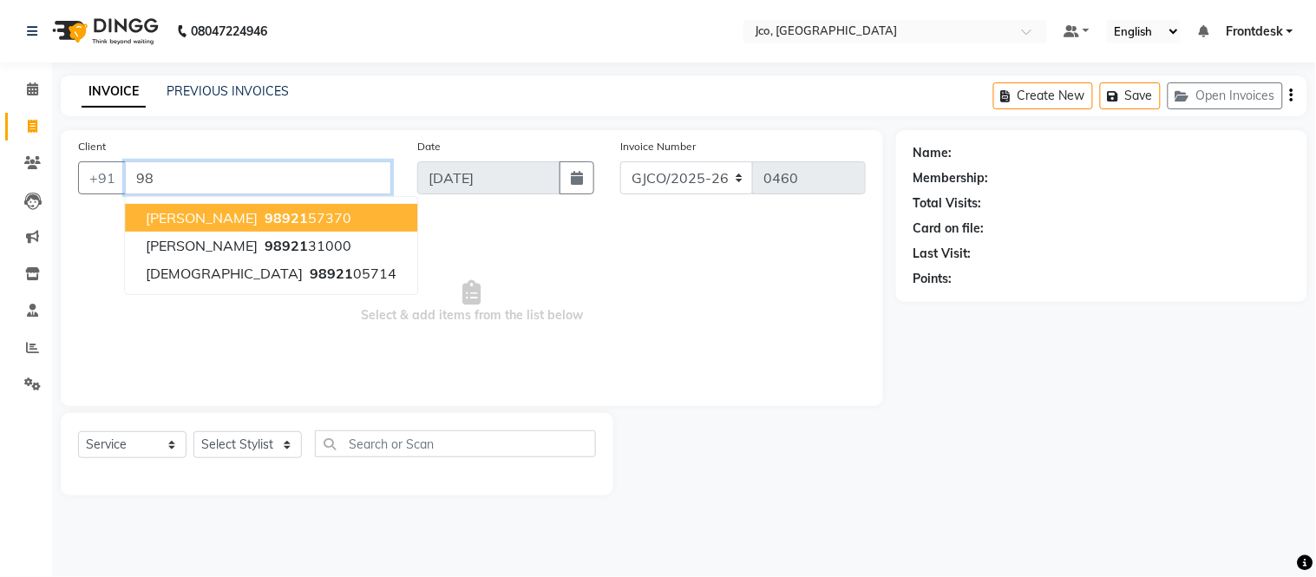
type input "9"
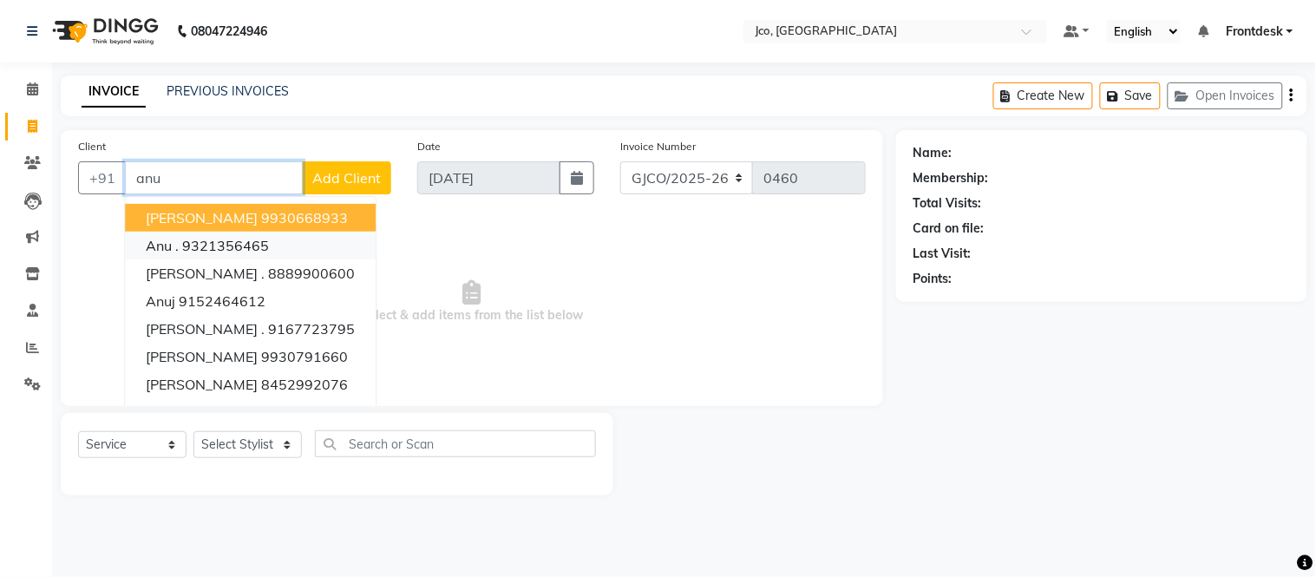
click at [272, 244] on button "Anu . 9321356465" at bounding box center [250, 246] width 251 height 28
type input "9321356465"
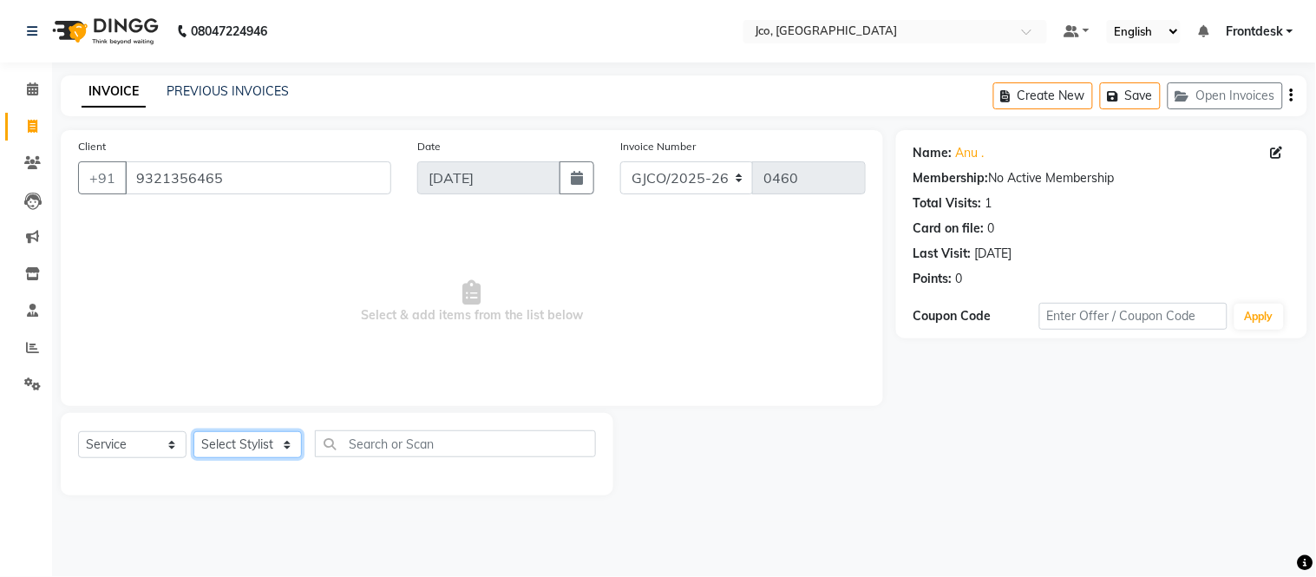
click at [257, 435] on select "Select Stylist [PERSON_NAME] [PERSON_NAME] [PERSON_NAME] Frontdesk Gopal Jouyi …" at bounding box center [247, 444] width 108 height 27
select select "71564"
click at [193, 432] on select "Select Stylist [PERSON_NAME] [PERSON_NAME] [PERSON_NAME] Frontdesk Gopal Jouyi …" at bounding box center [247, 444] width 108 height 27
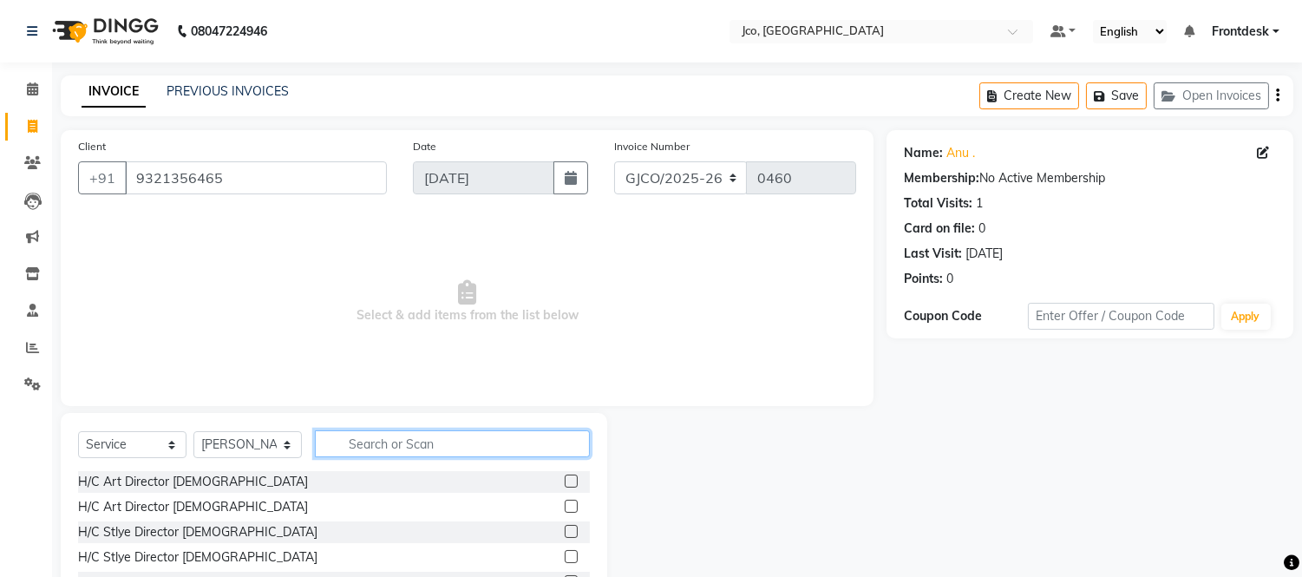
click at [392, 449] on input "text" at bounding box center [452, 443] width 275 height 27
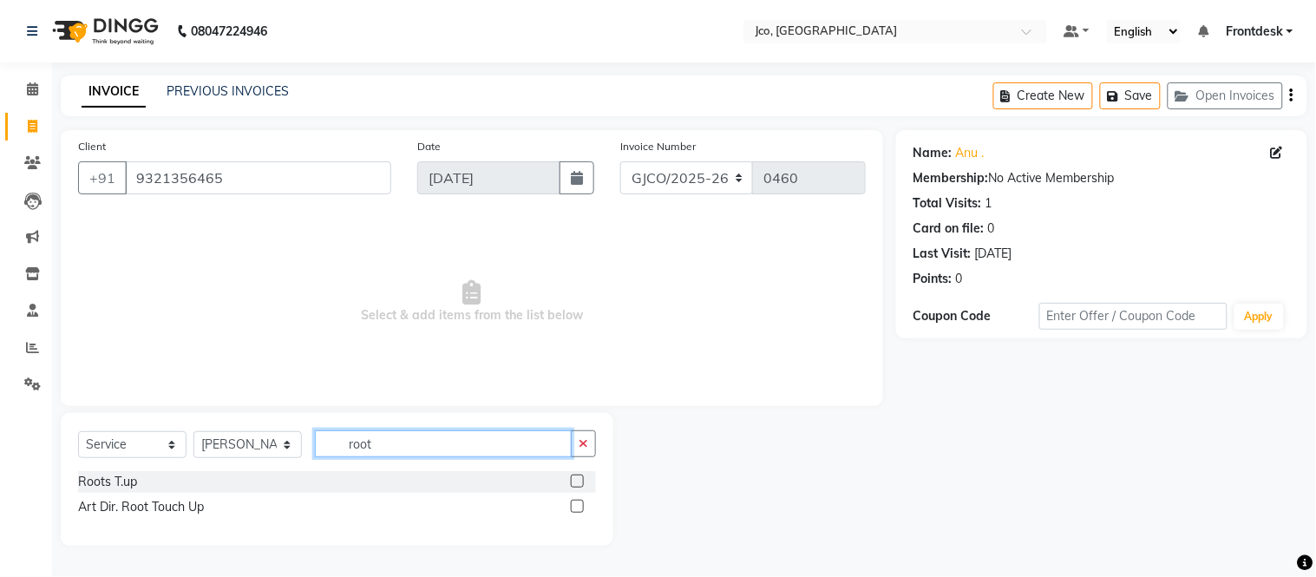
type input "root"
click at [577, 478] on label at bounding box center [577, 481] width 13 height 13
click at [577, 478] on input "checkbox" at bounding box center [576, 481] width 11 height 11
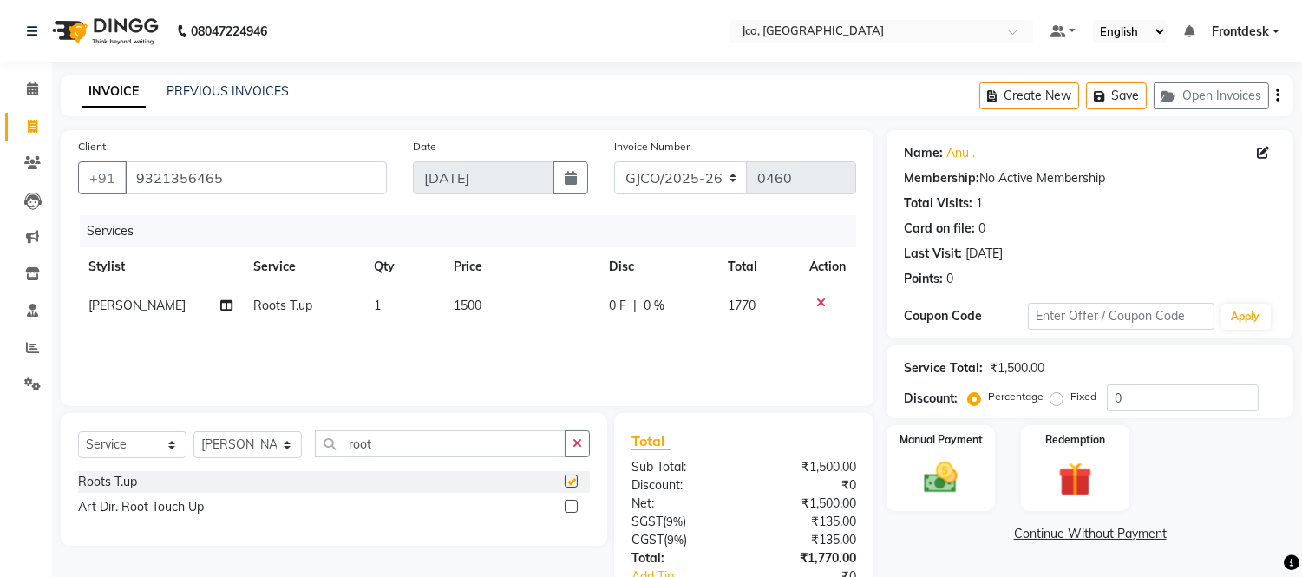
checkbox input "false"
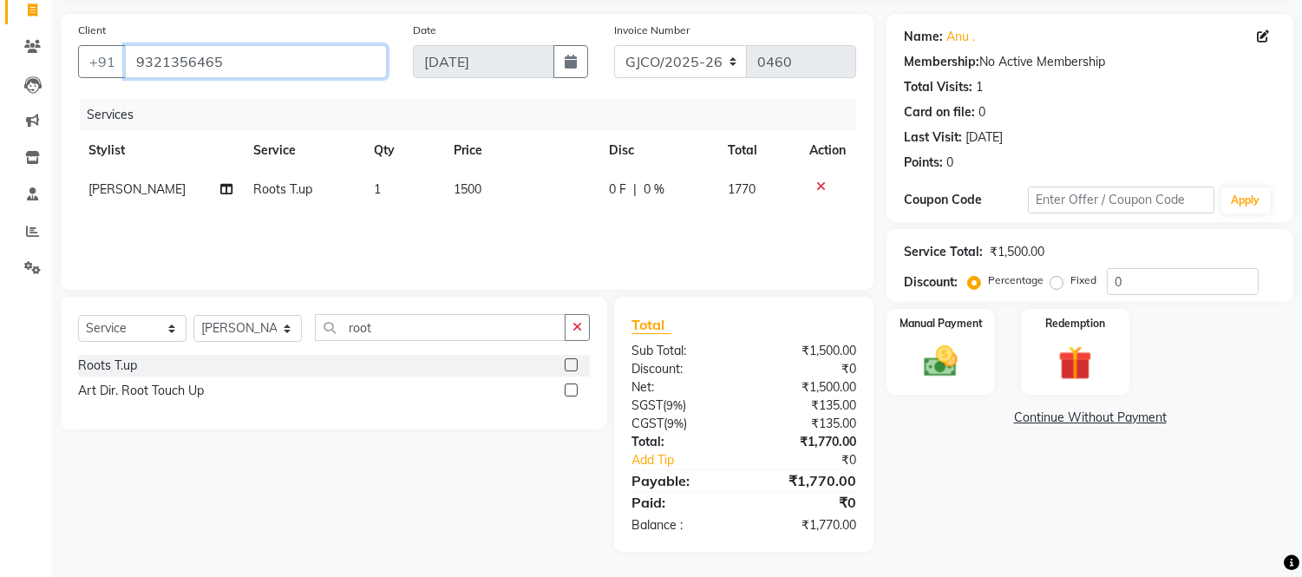
click at [293, 58] on input "9321356465" at bounding box center [256, 61] width 262 height 33
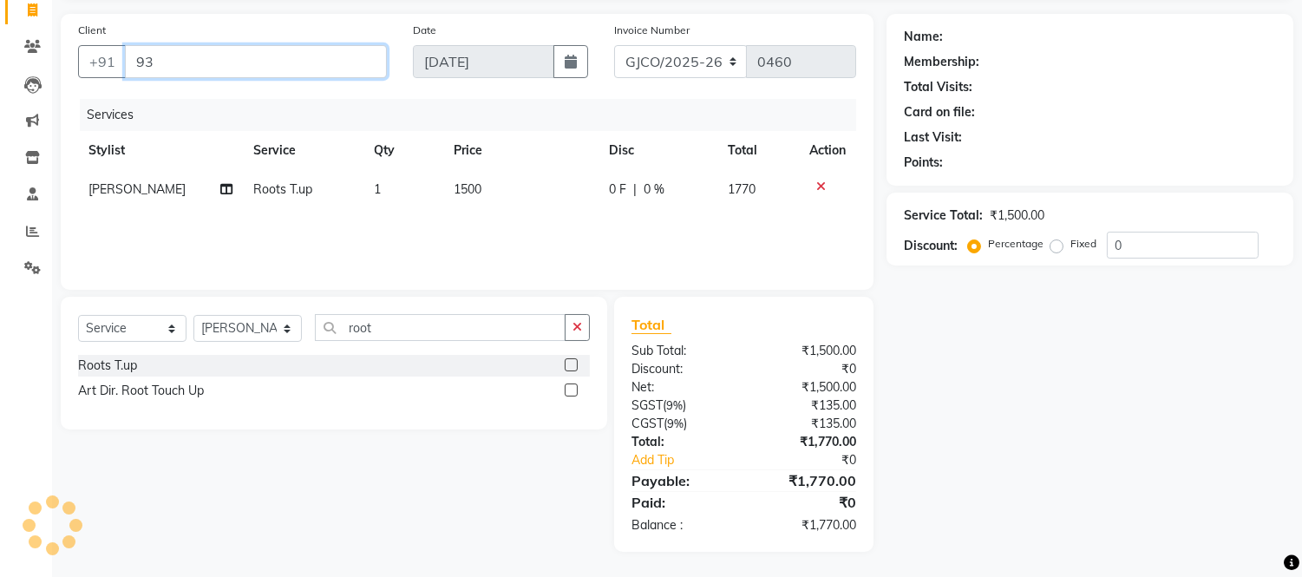
type input "9"
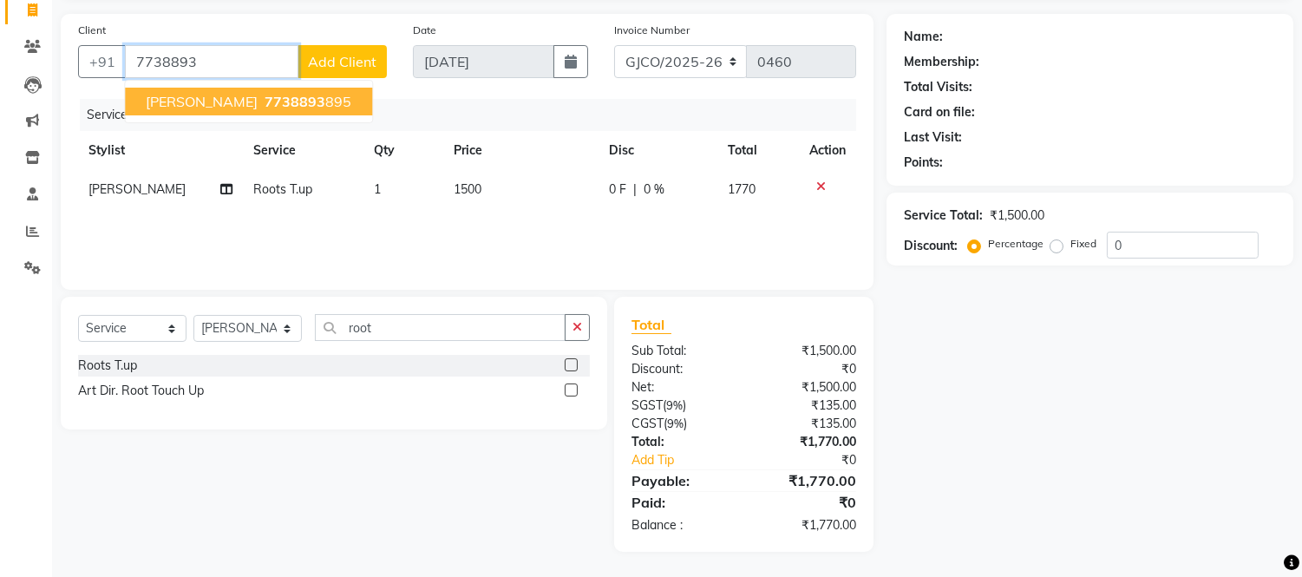
click at [230, 57] on input "7738893" at bounding box center [212, 61] width 174 height 33
click at [213, 66] on input "7738893" at bounding box center [212, 61] width 174 height 33
type input "7"
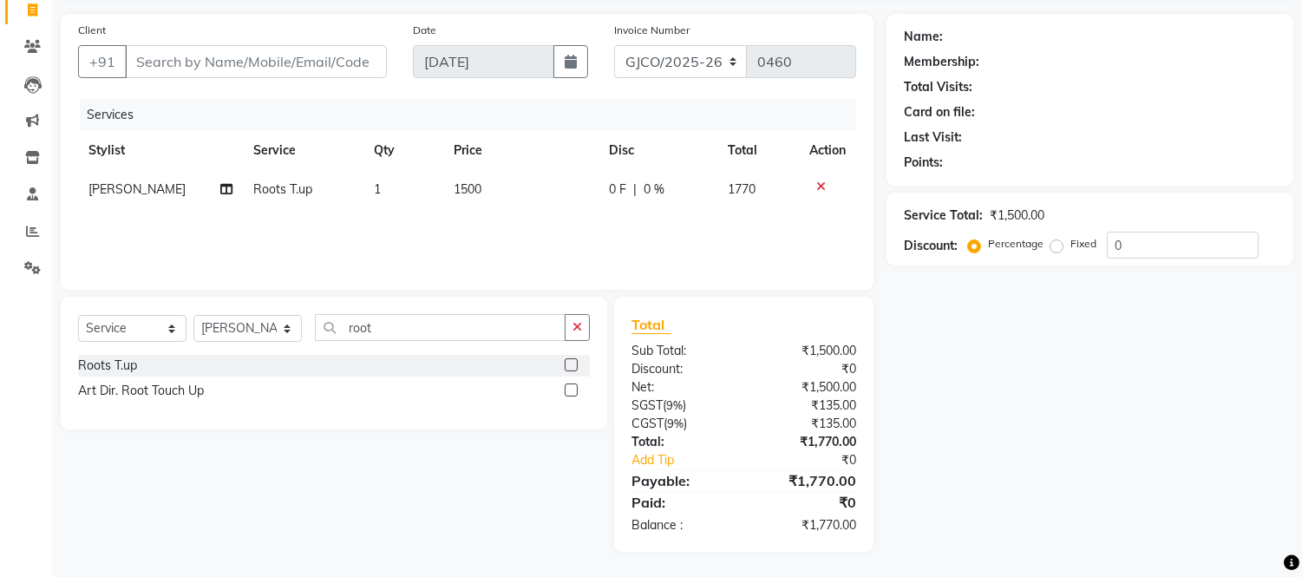
click at [820, 187] on icon at bounding box center [821, 186] width 10 height 12
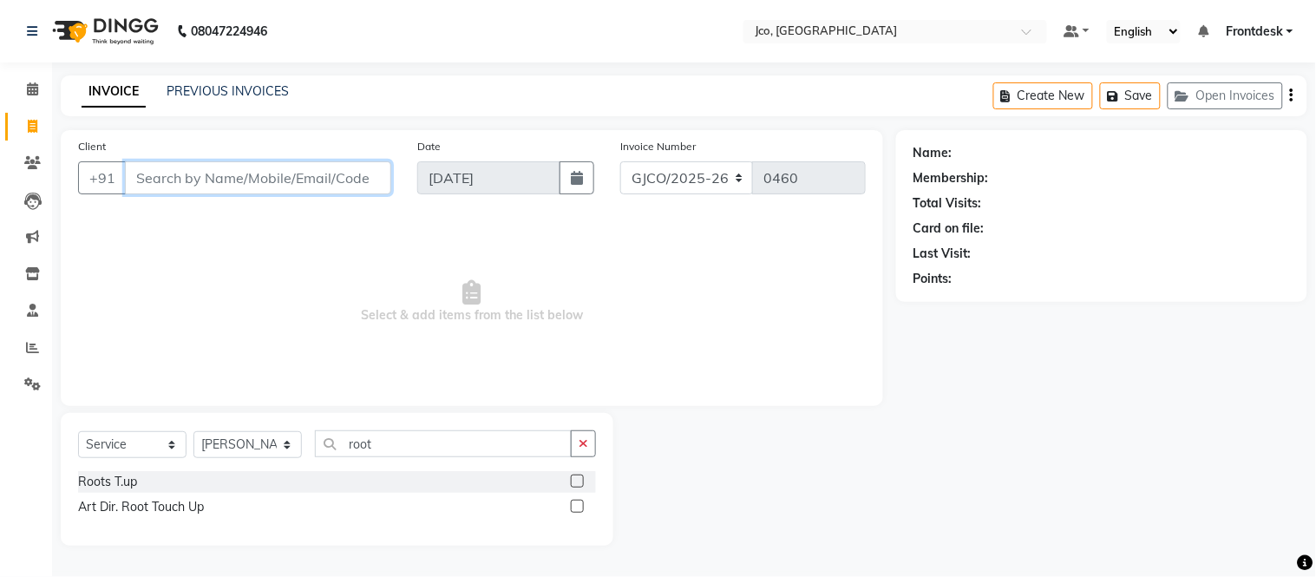
click at [220, 186] on input "Client" at bounding box center [258, 177] width 266 height 33
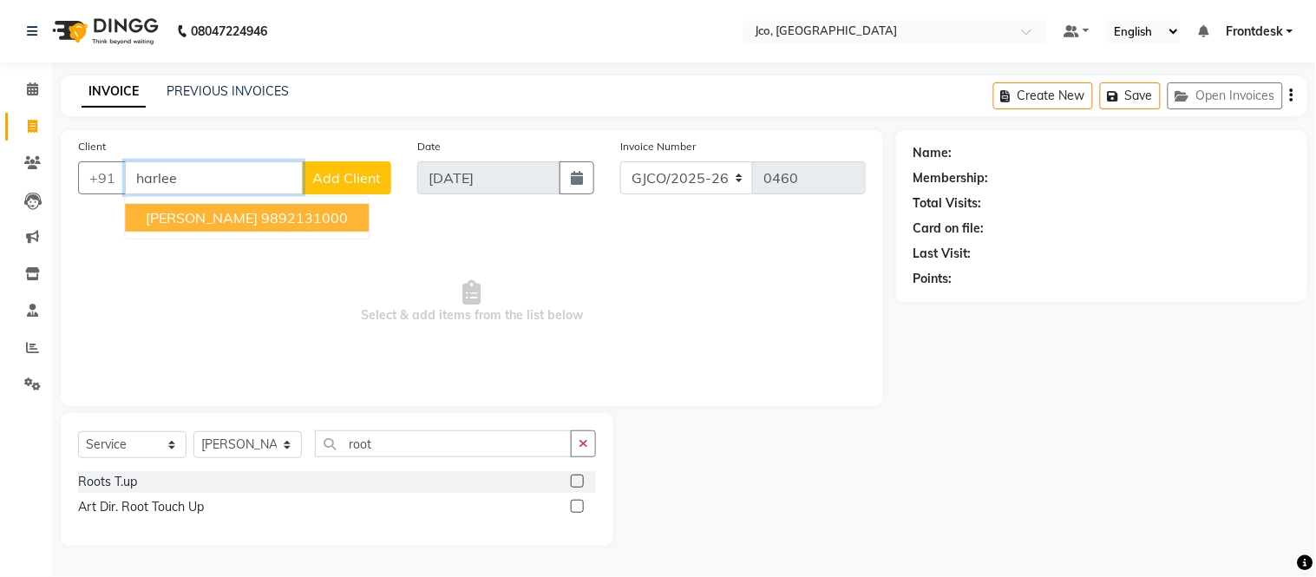
click at [261, 226] on ngb-highlight "9892131000" at bounding box center [304, 217] width 87 height 17
type input "9892131000"
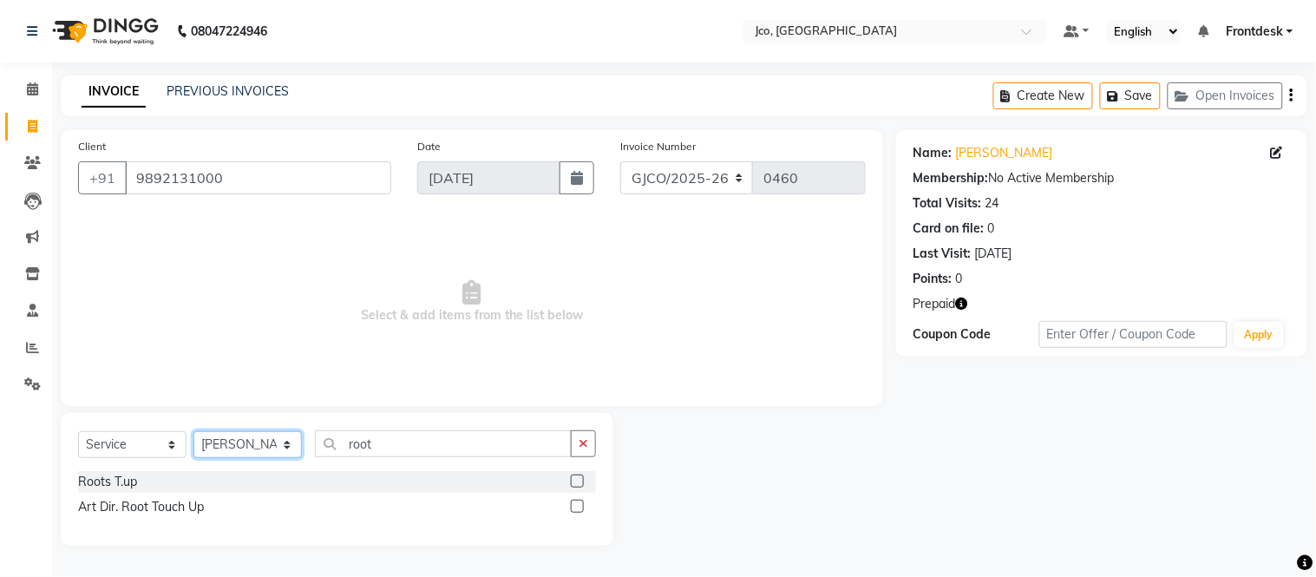
click at [252, 441] on select "Select Stylist [PERSON_NAME] [PERSON_NAME] [PERSON_NAME] Frontdesk Gopal Jouyi …" at bounding box center [247, 444] width 108 height 27
select select "85410"
click at [193, 432] on select "Select Stylist [PERSON_NAME] [PERSON_NAME] [PERSON_NAME] Frontdesk Gopal Jouyi …" at bounding box center [247, 444] width 108 height 27
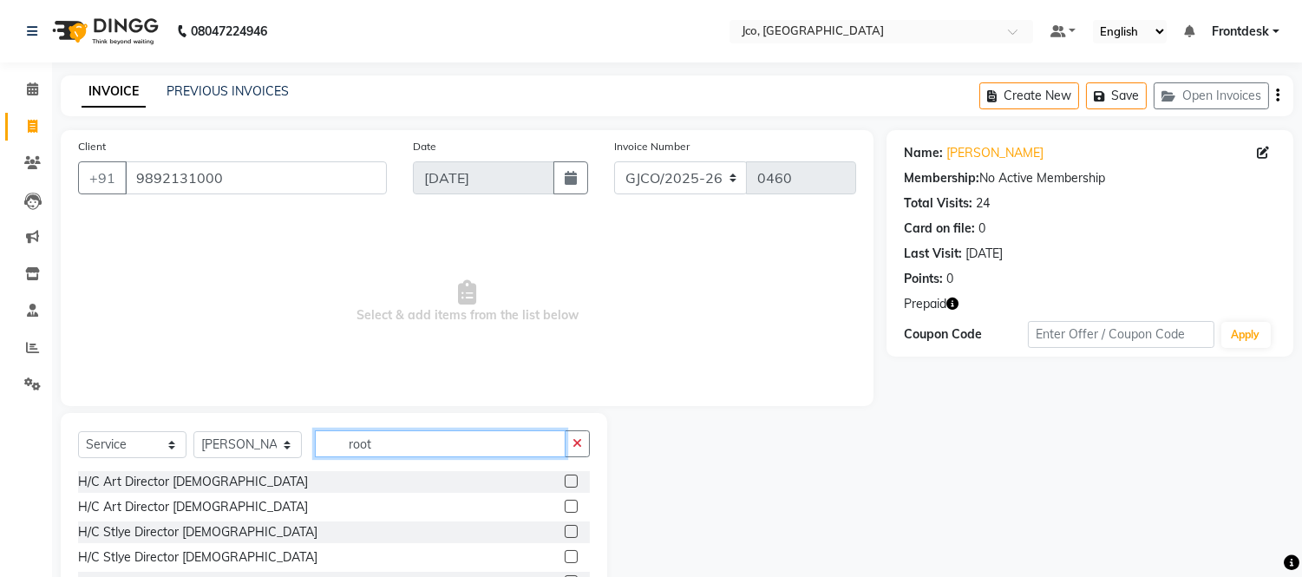
click at [393, 437] on input "root" at bounding box center [440, 443] width 251 height 27
click at [577, 442] on icon "button" at bounding box center [578, 443] width 10 height 12
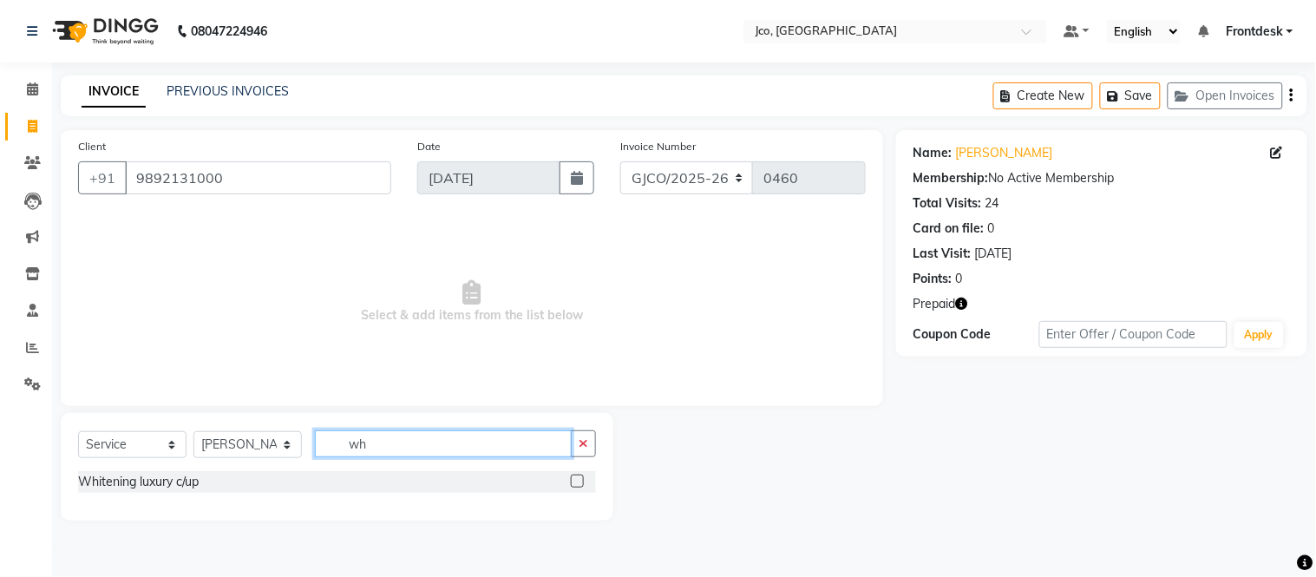
type input "wh"
click at [574, 481] on label at bounding box center [577, 481] width 13 height 13
click at [574, 481] on input "checkbox" at bounding box center [576, 481] width 11 height 11
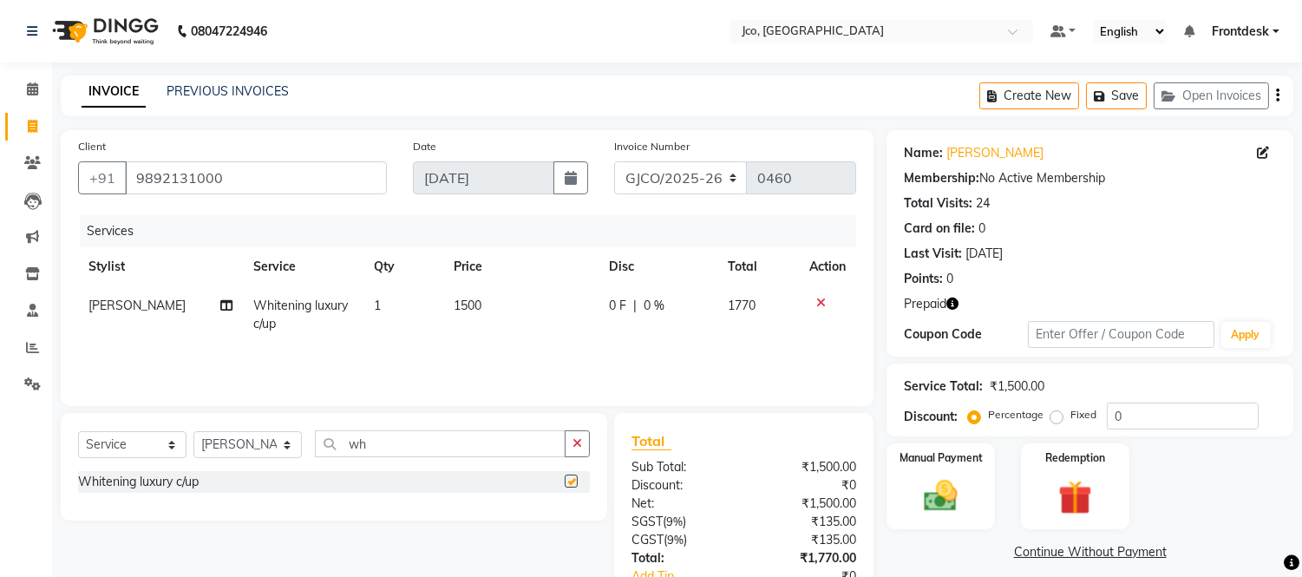
checkbox input "false"
click at [578, 449] on icon "button" at bounding box center [578, 443] width 10 height 12
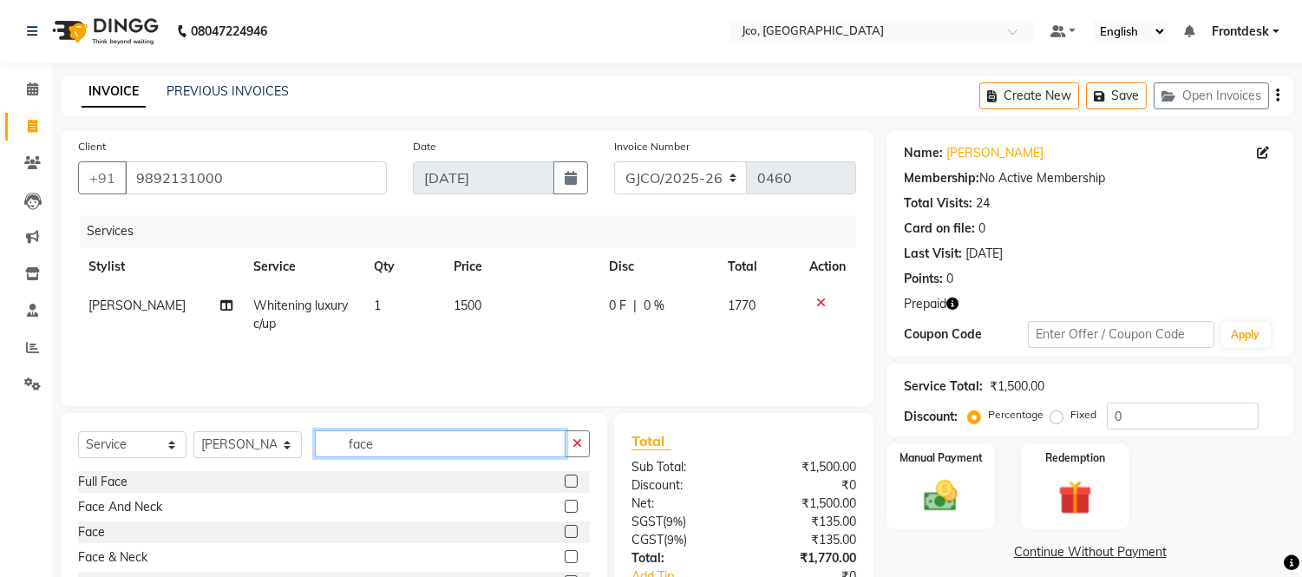
type input "face"
click at [573, 507] on label at bounding box center [571, 506] width 13 height 13
click at [573, 507] on input "checkbox" at bounding box center [570, 506] width 11 height 11
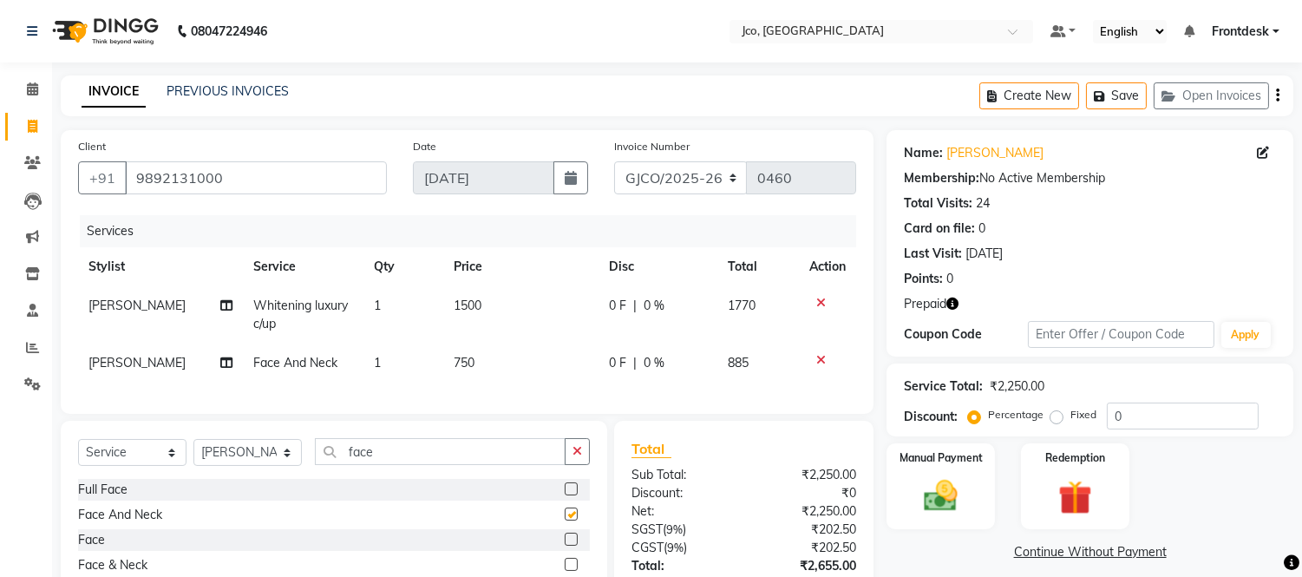
checkbox input "false"
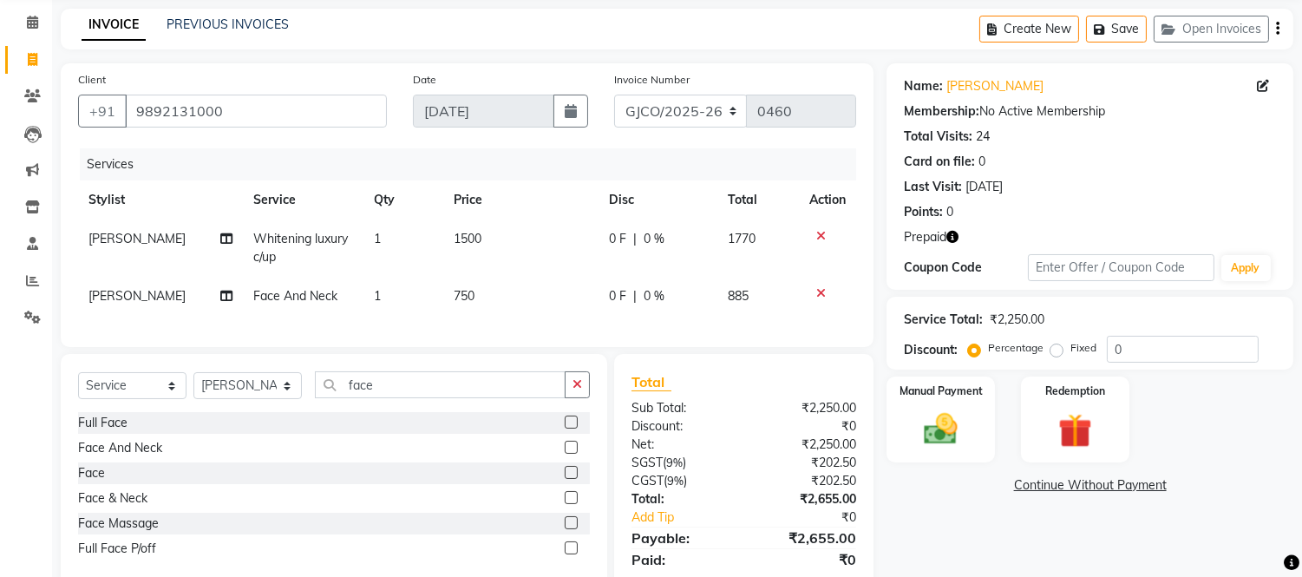
scroll to position [139, 0]
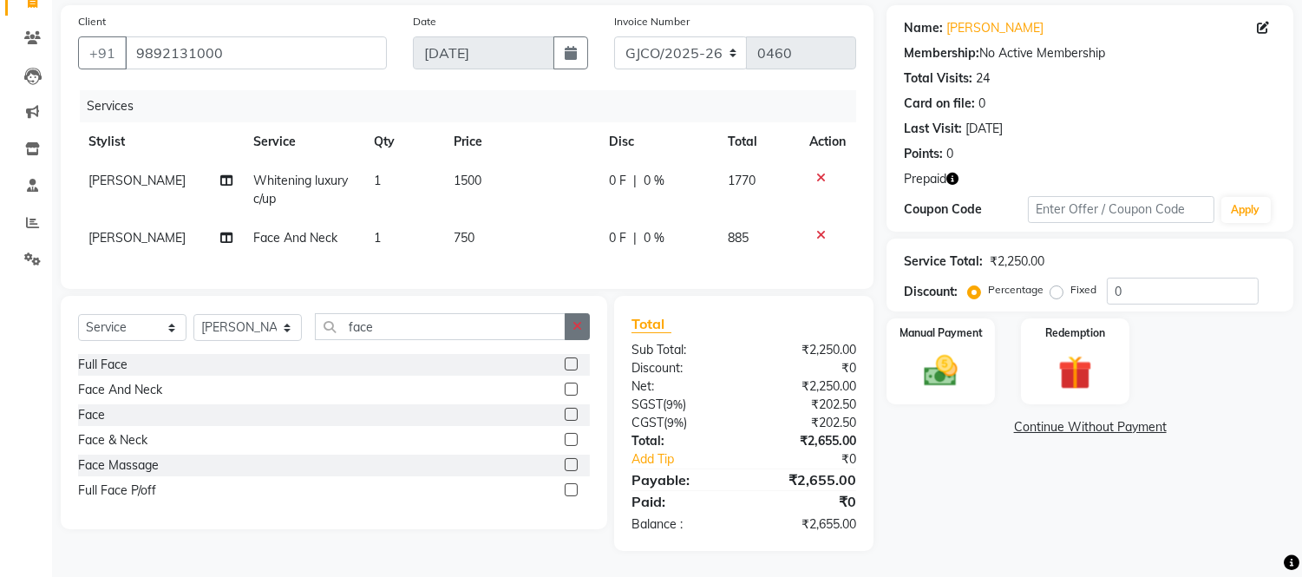
click at [577, 327] on icon "button" at bounding box center [578, 326] width 10 height 12
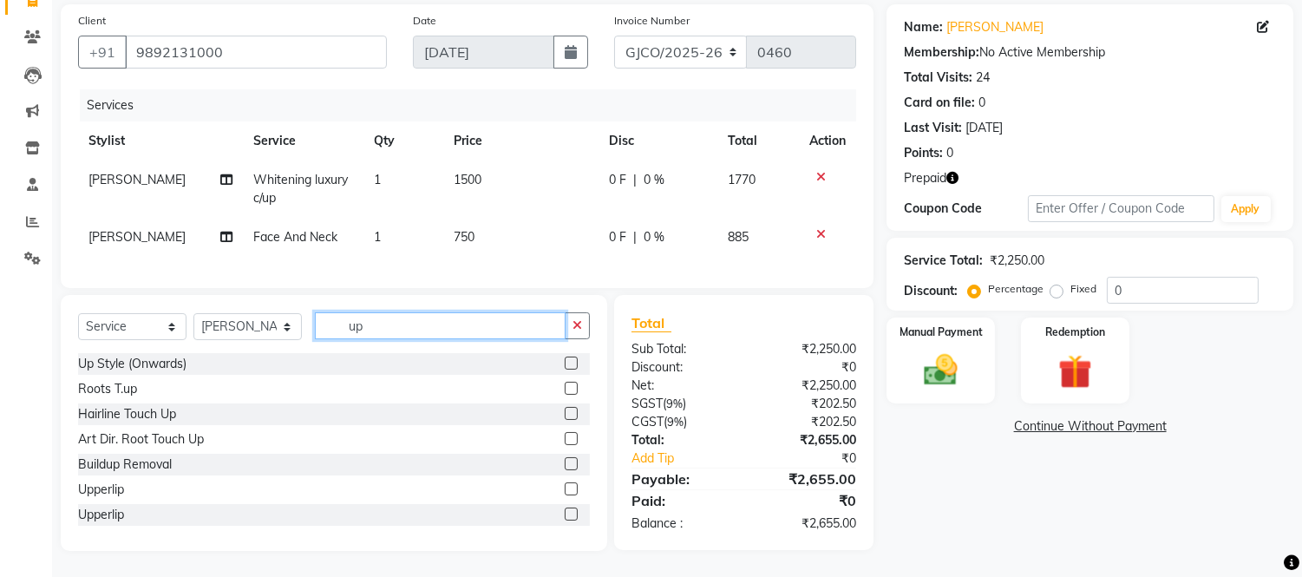
type input "up"
click at [565, 490] on label at bounding box center [571, 488] width 13 height 13
click at [565, 490] on input "checkbox" at bounding box center [570, 489] width 11 height 11
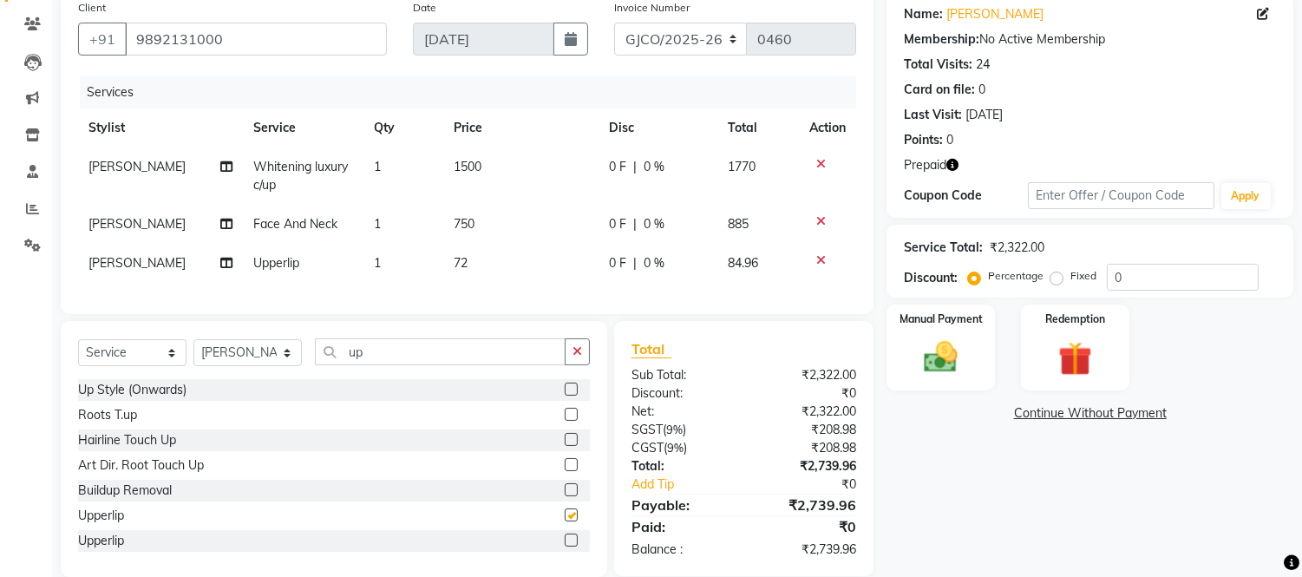
checkbox input "false"
click at [578, 357] on icon "button" at bounding box center [578, 351] width 10 height 12
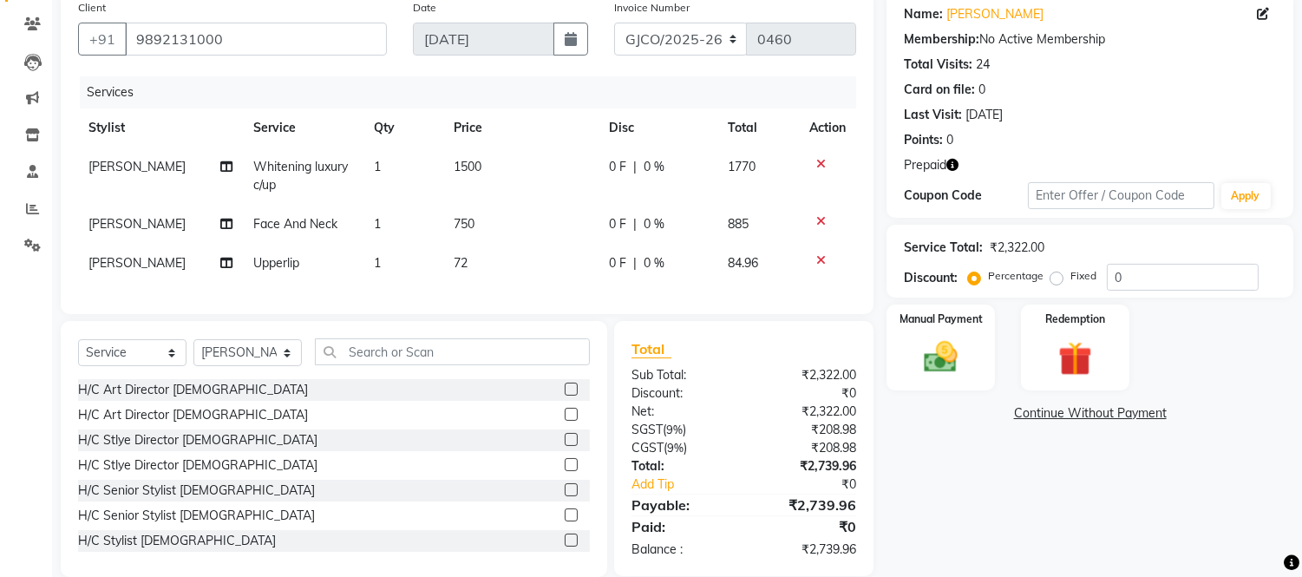
click at [458, 263] on span "72" at bounding box center [461, 263] width 14 height 16
select select "85410"
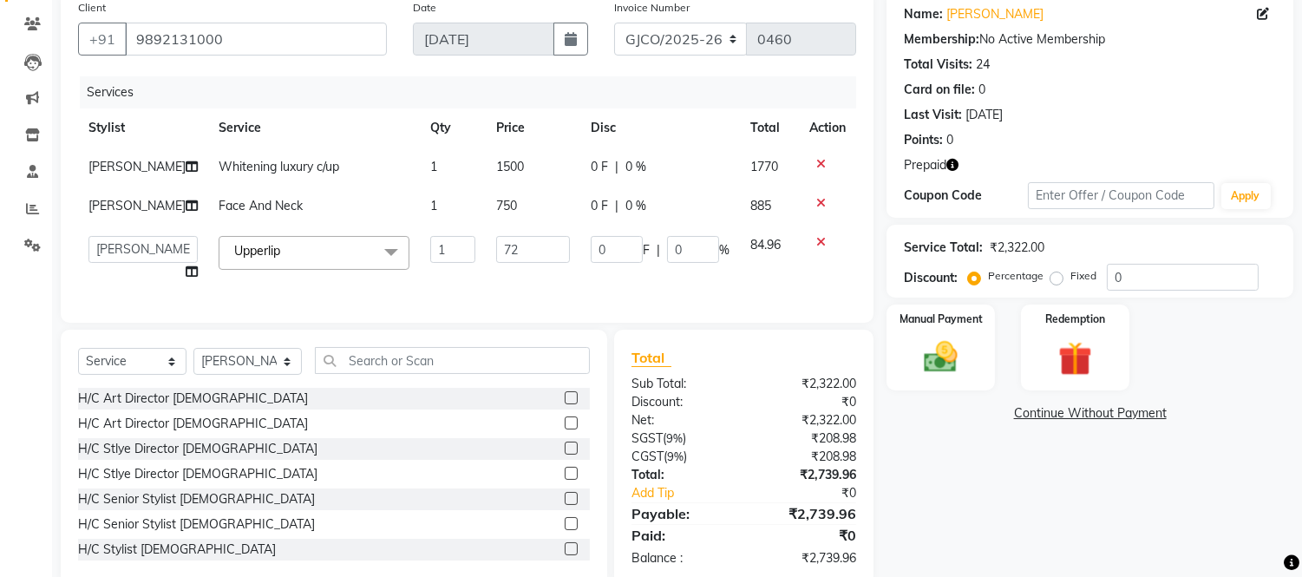
click at [792, 285] on td "84.96" at bounding box center [769, 259] width 59 height 66
click at [820, 248] on icon at bounding box center [821, 242] width 10 height 12
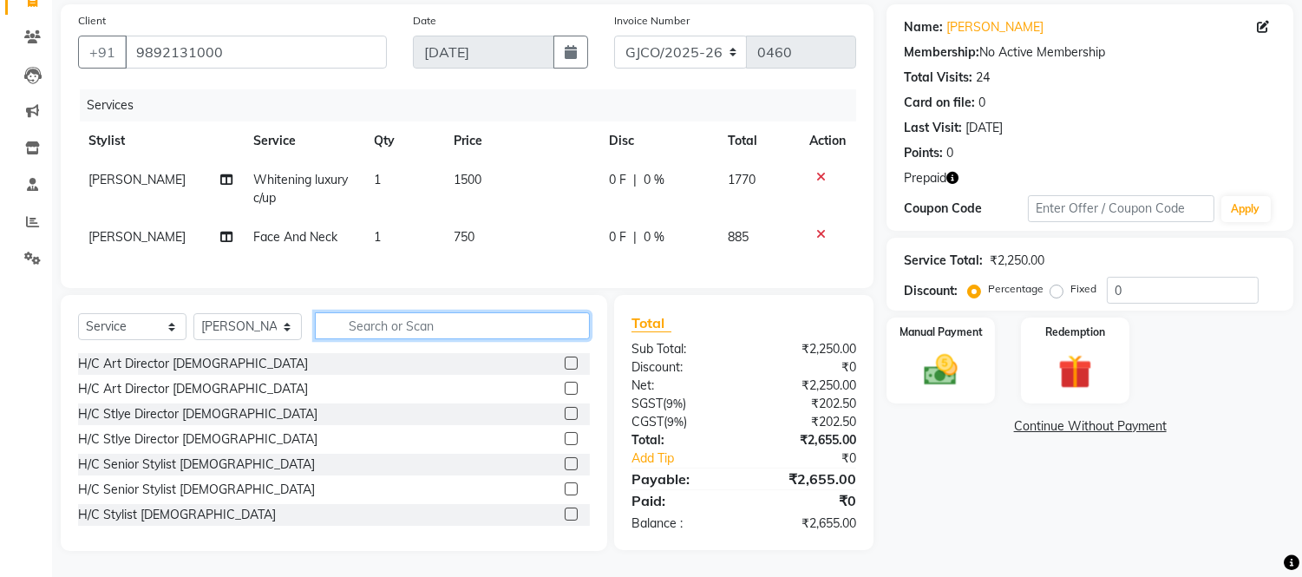
click at [377, 330] on input "text" at bounding box center [452, 325] width 275 height 27
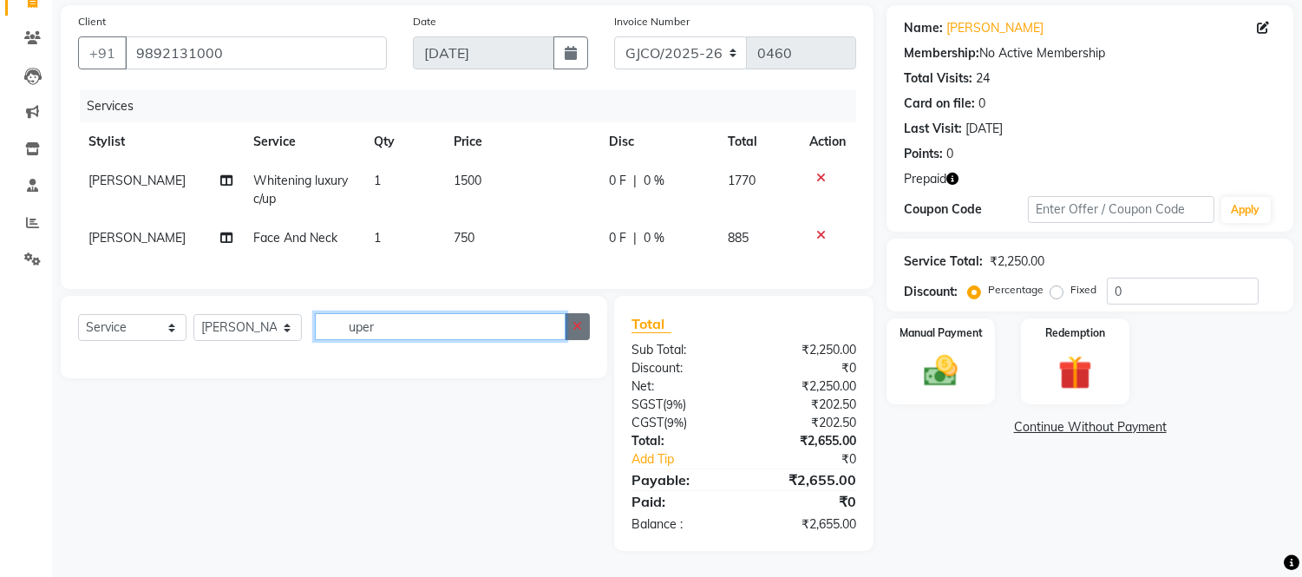
type input "uper"
click at [577, 327] on icon "button" at bounding box center [578, 326] width 10 height 12
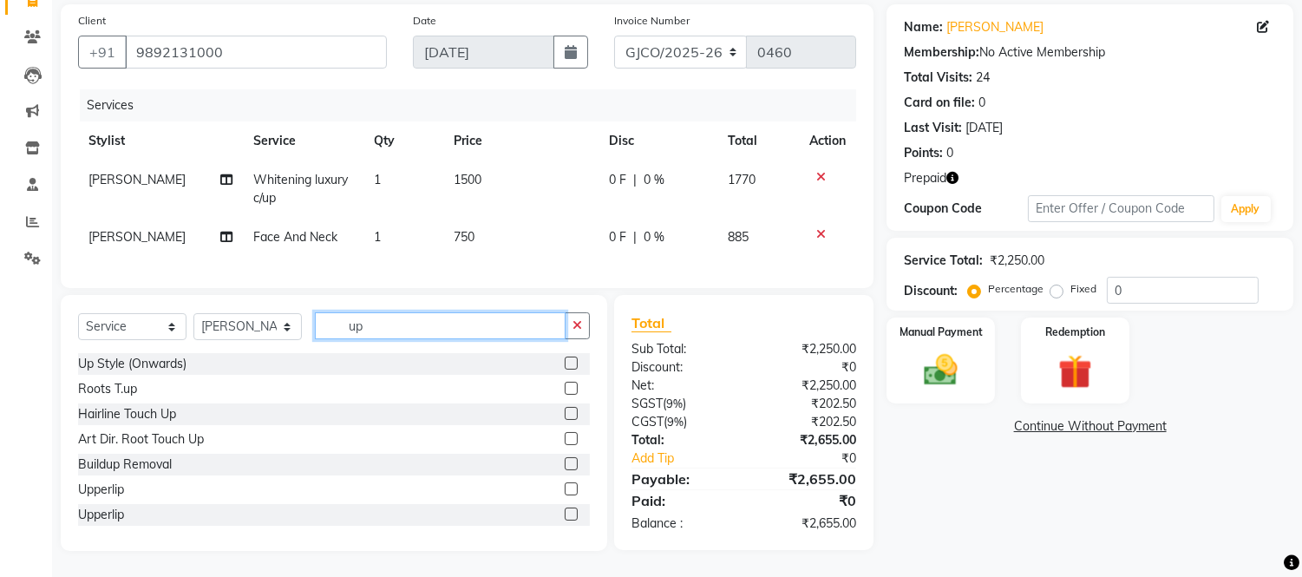
type input "up"
click at [579, 331] on icon "button" at bounding box center [578, 325] width 10 height 12
type input "eye"
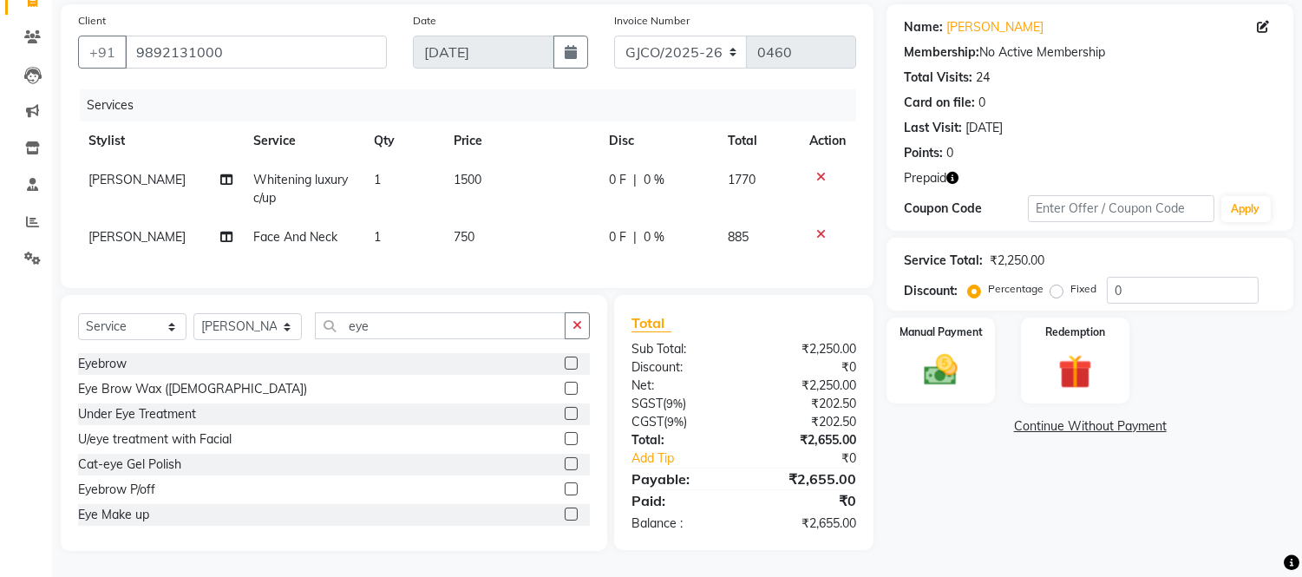
click at [565, 370] on label at bounding box center [571, 363] width 13 height 13
click at [565, 370] on input "checkbox" at bounding box center [570, 363] width 11 height 11
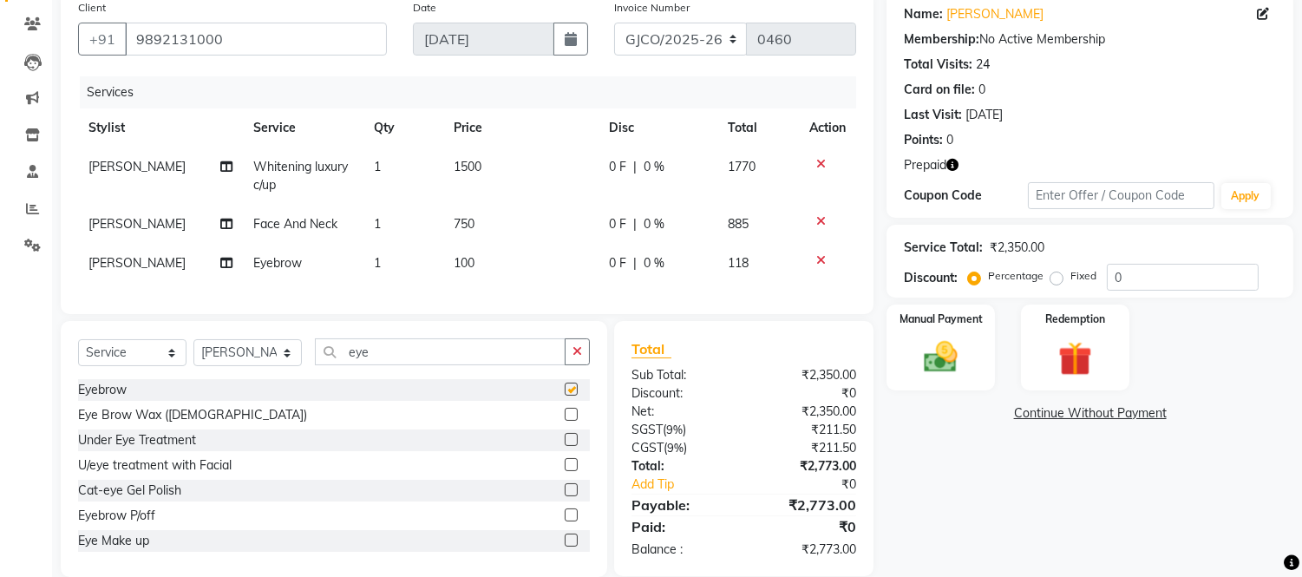
checkbox input "false"
click at [579, 357] on icon "button" at bounding box center [578, 351] width 10 height 12
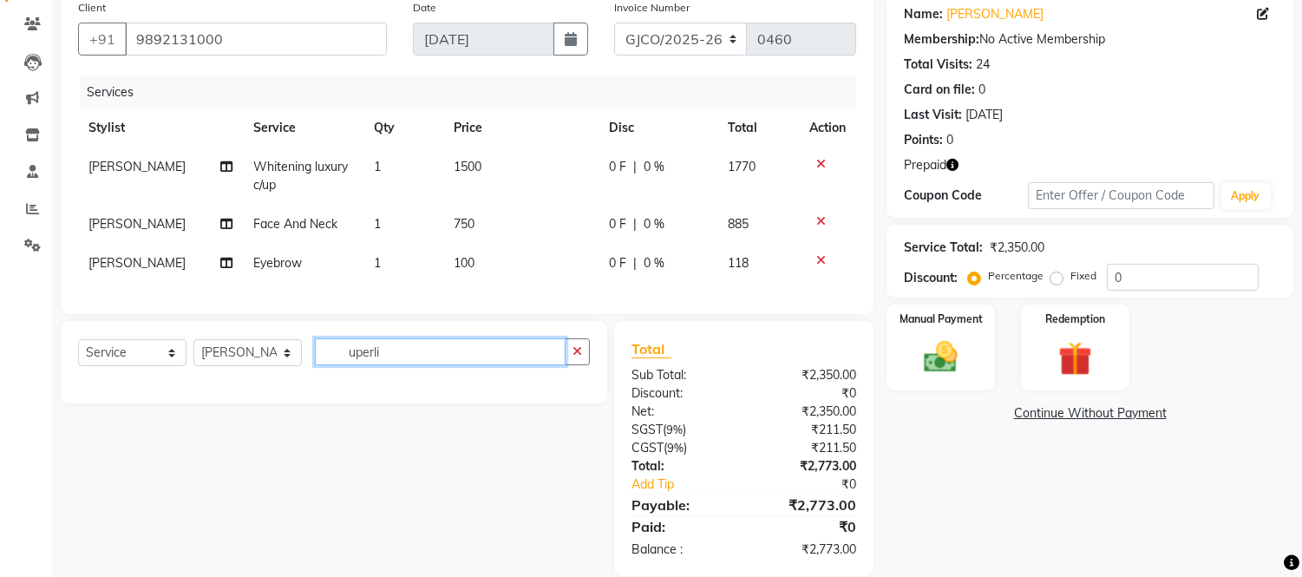
type input "uperli"
click at [577, 357] on icon "button" at bounding box center [578, 351] width 10 height 12
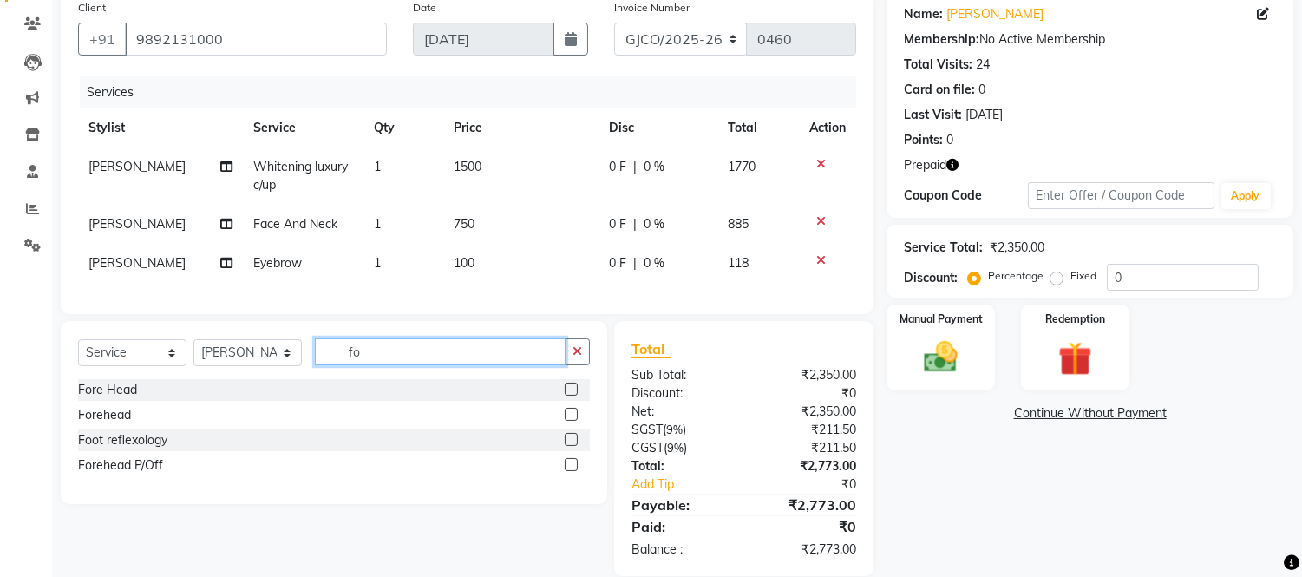
type input "fo"
click at [566, 396] on label at bounding box center [571, 389] width 13 height 13
click at [566, 396] on input "checkbox" at bounding box center [570, 389] width 11 height 11
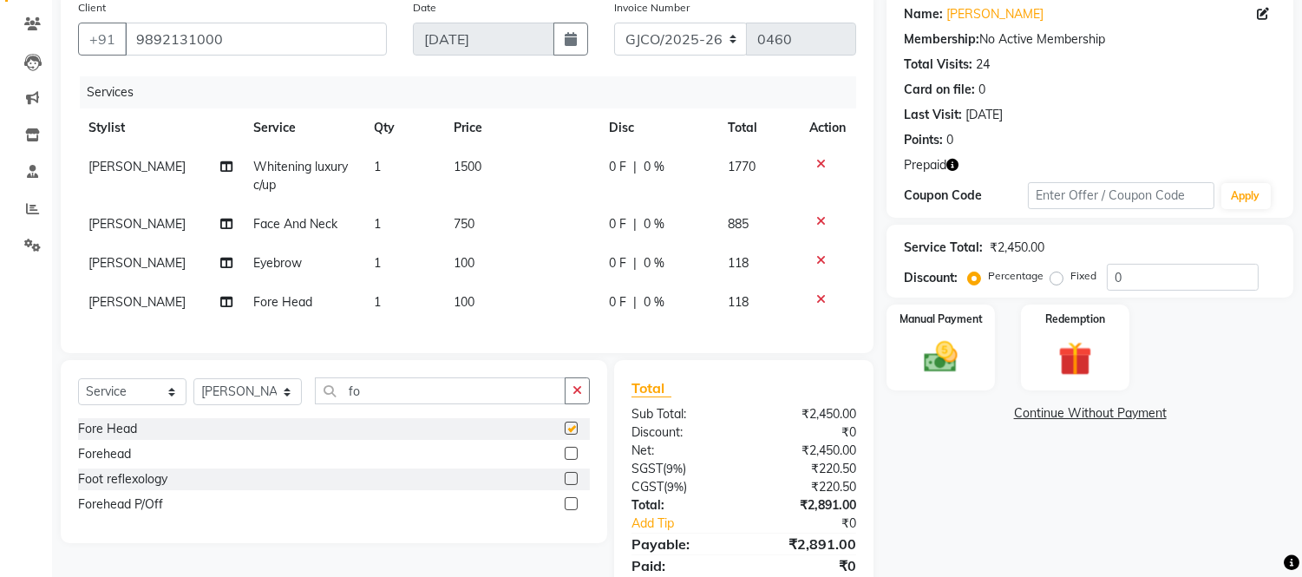
checkbox input "false"
click at [578, 396] on icon "button" at bounding box center [578, 390] width 10 height 12
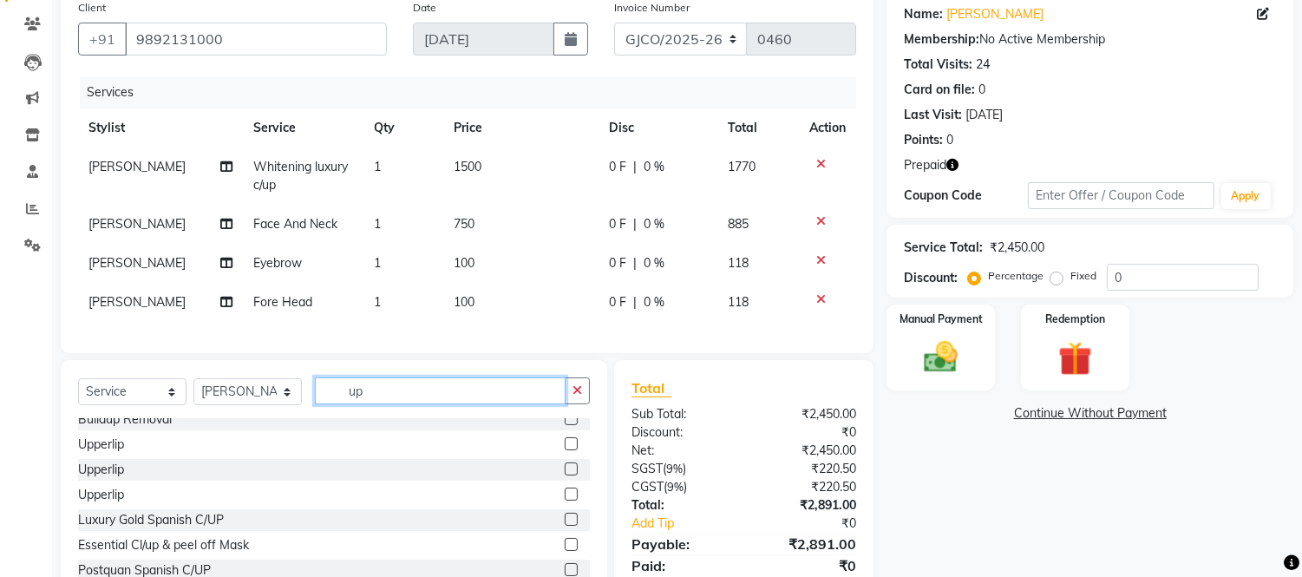
scroll to position [121, 0]
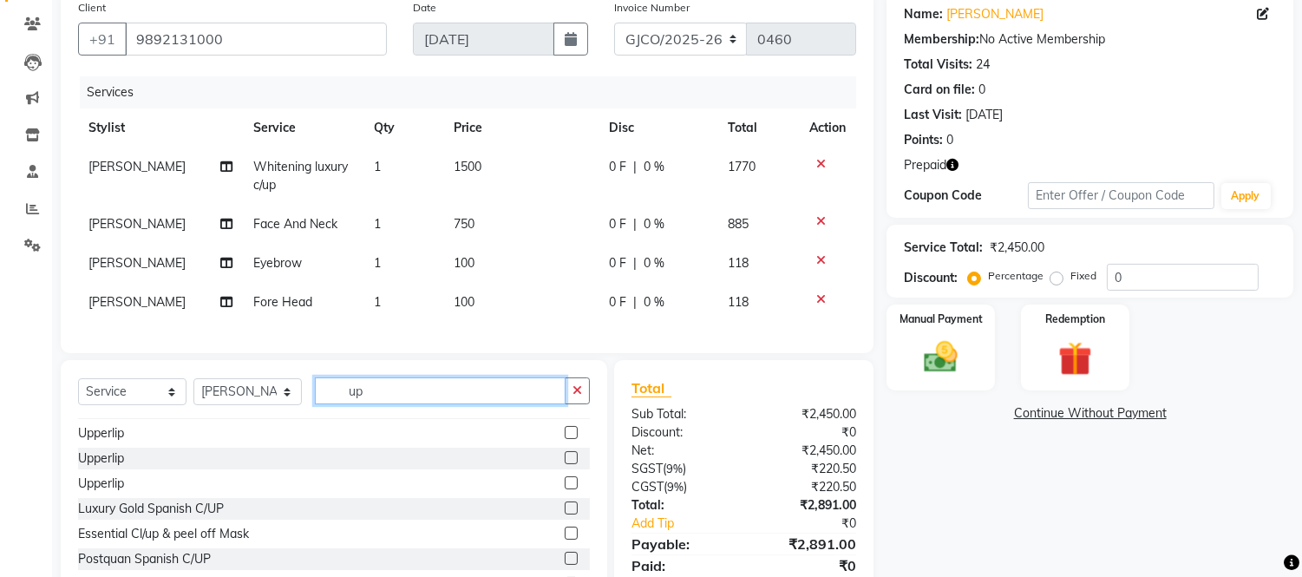
type input "up"
click at [565, 464] on label at bounding box center [571, 457] width 13 height 13
click at [565, 464] on input "checkbox" at bounding box center [570, 458] width 11 height 11
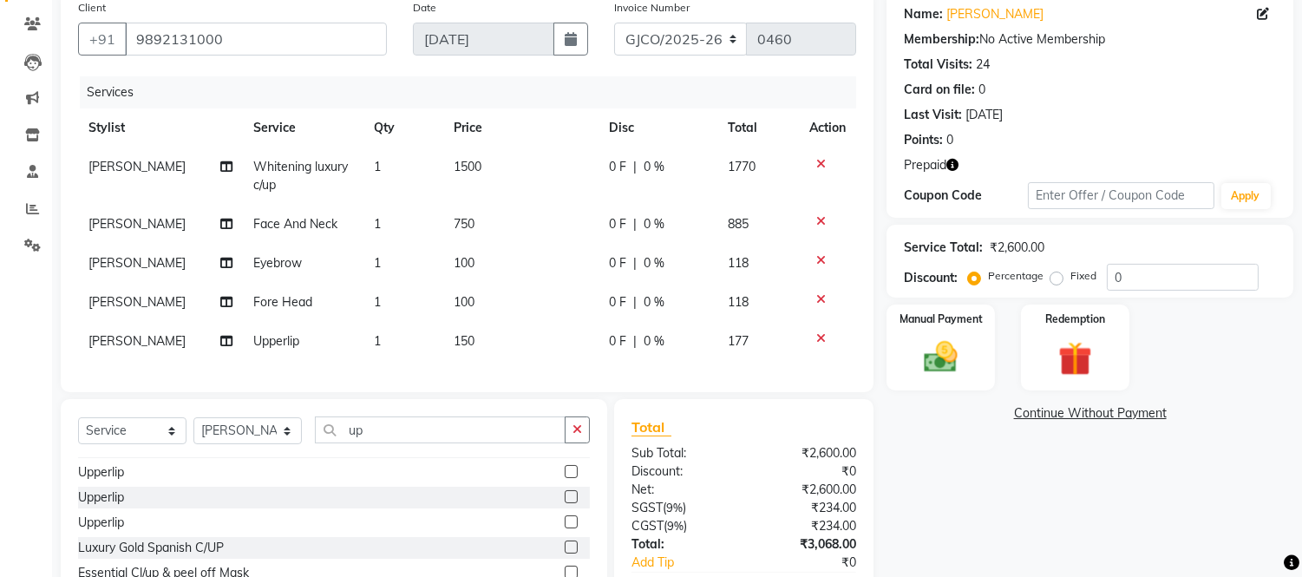
scroll to position [257, 0]
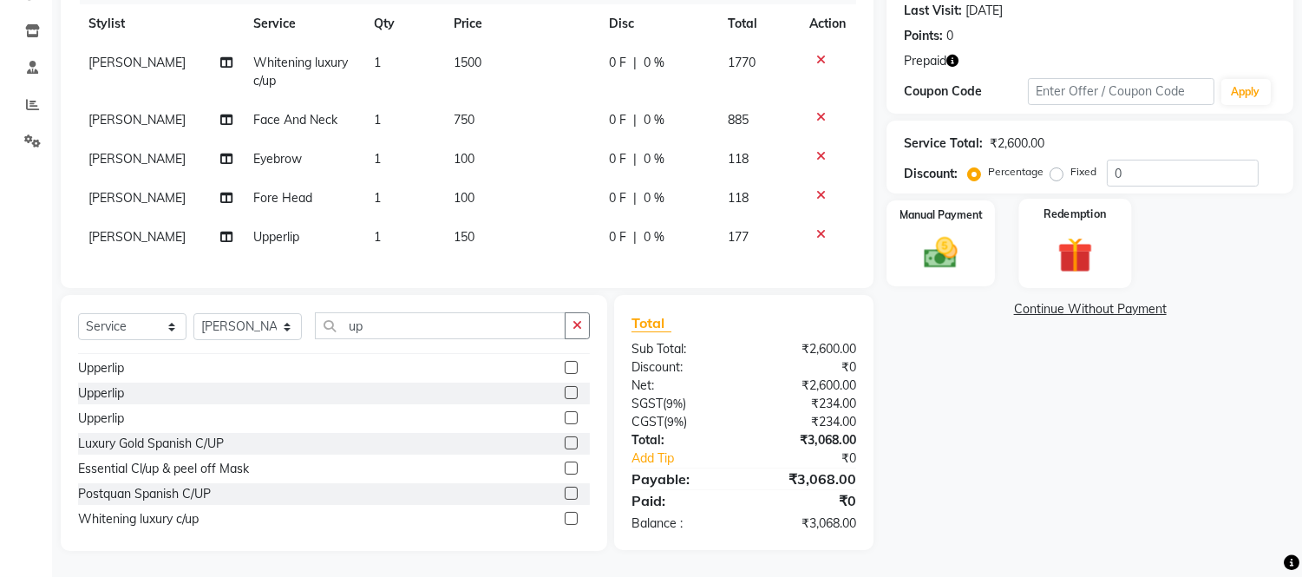
click at [1067, 233] on img at bounding box center [1074, 254] width 57 height 43
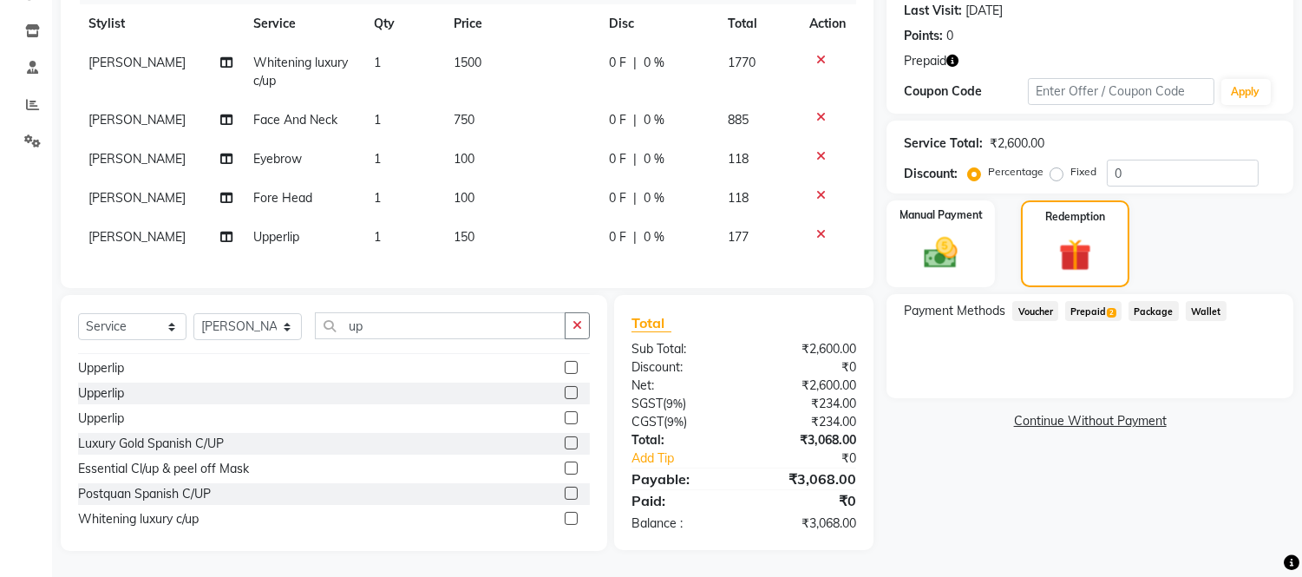
click at [1088, 301] on span "Prepaid 2" at bounding box center [1093, 311] width 56 height 20
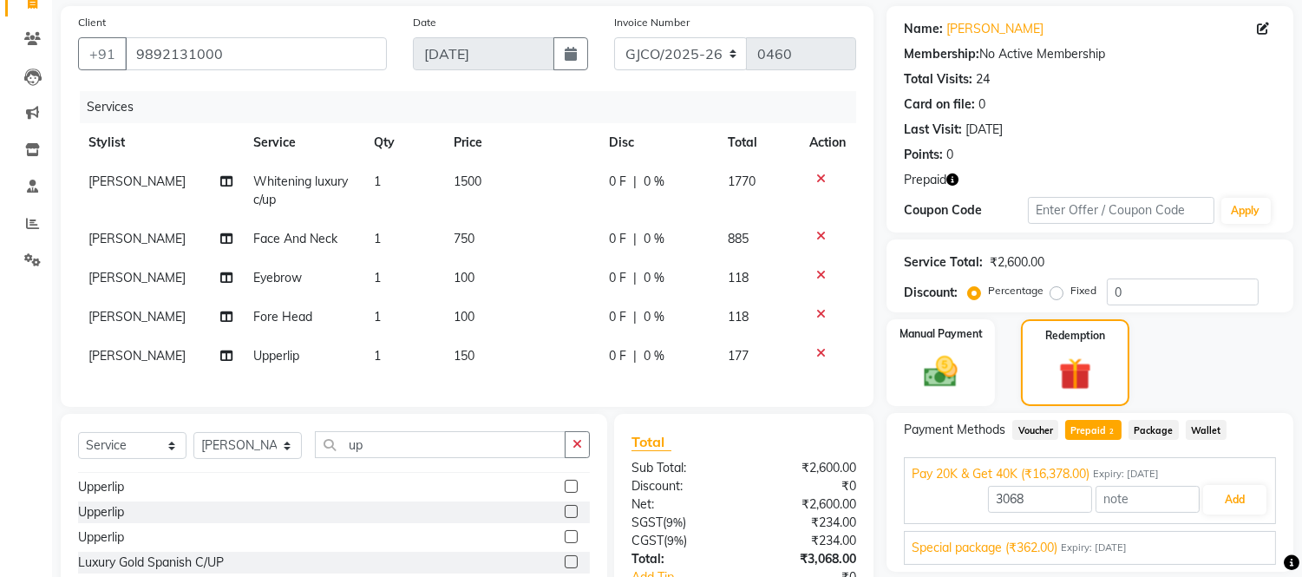
scroll to position [126, 0]
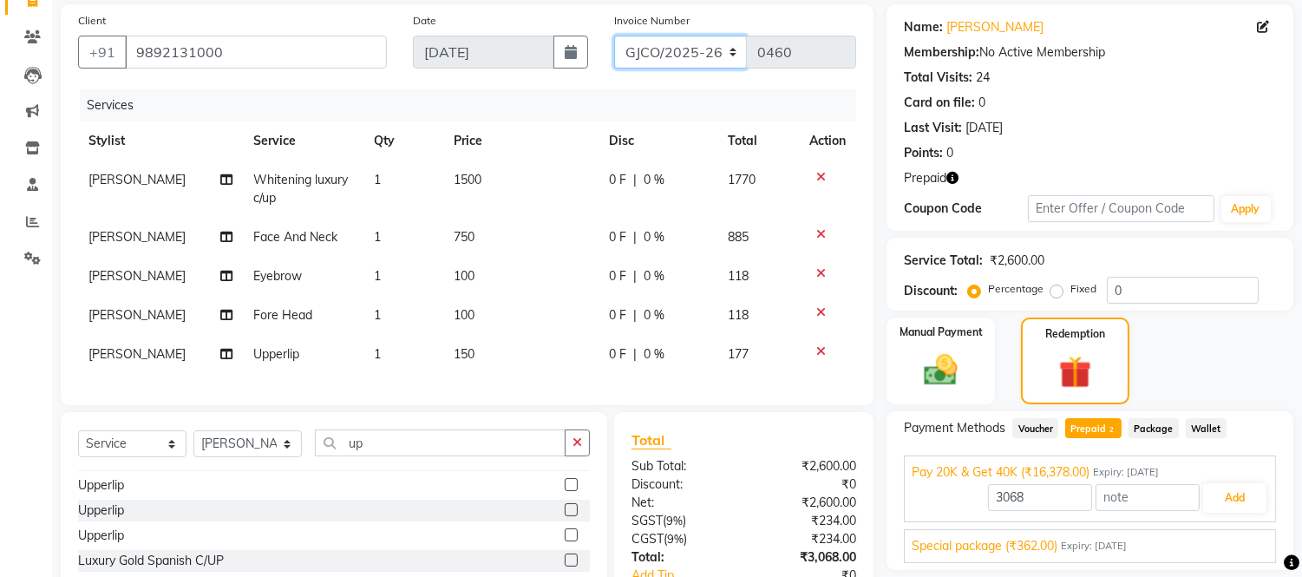
click at [697, 59] on select "GJCO/2025-26 SCG/2025-26 Gpre/2025-26" at bounding box center [681, 52] width 134 height 33
click at [614, 36] on select "GJCO/2025-26 SCG/2025-26 Gpre/2025-26" at bounding box center [681, 52] width 134 height 33
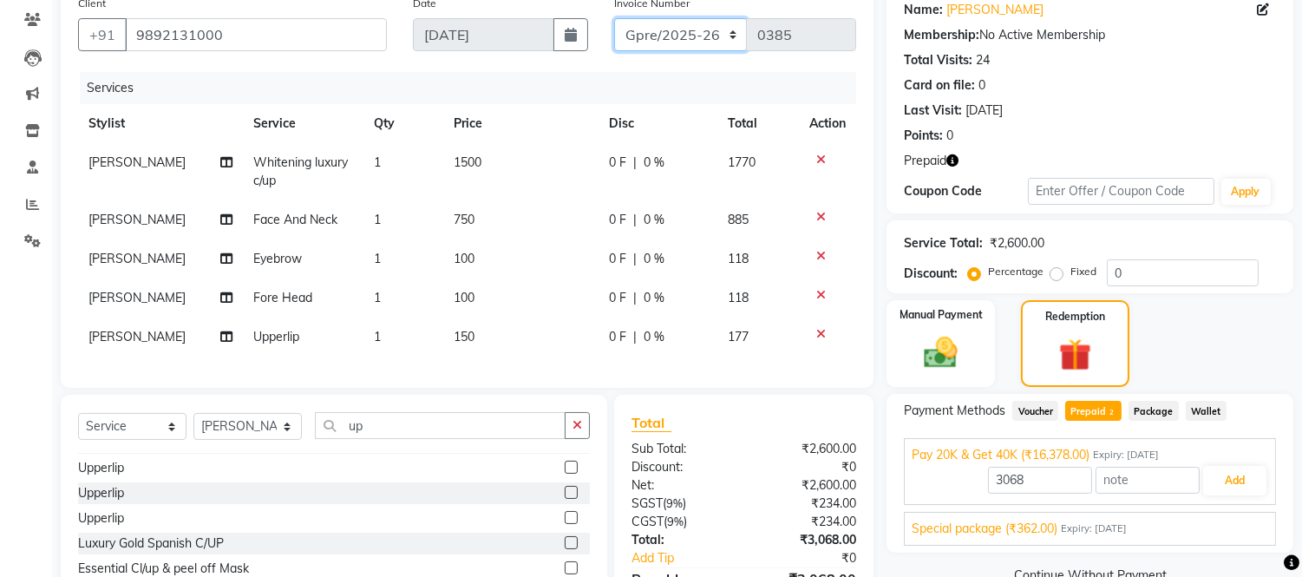
scroll to position [257, 0]
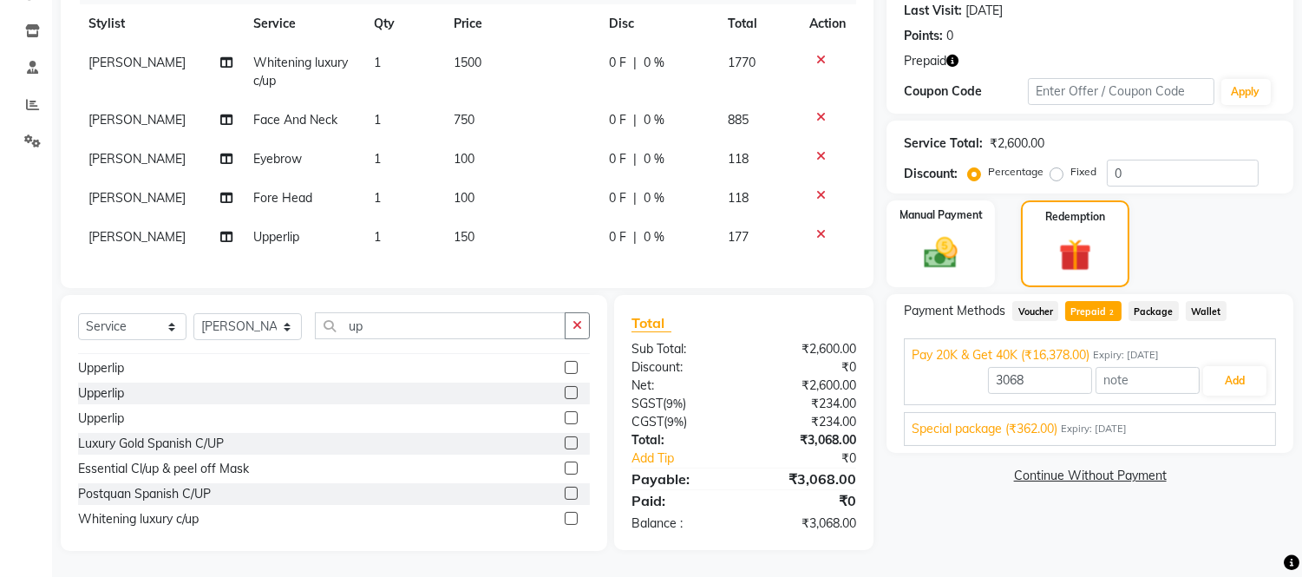
click at [1110, 467] on link "Continue Without Payment" at bounding box center [1090, 476] width 400 height 18
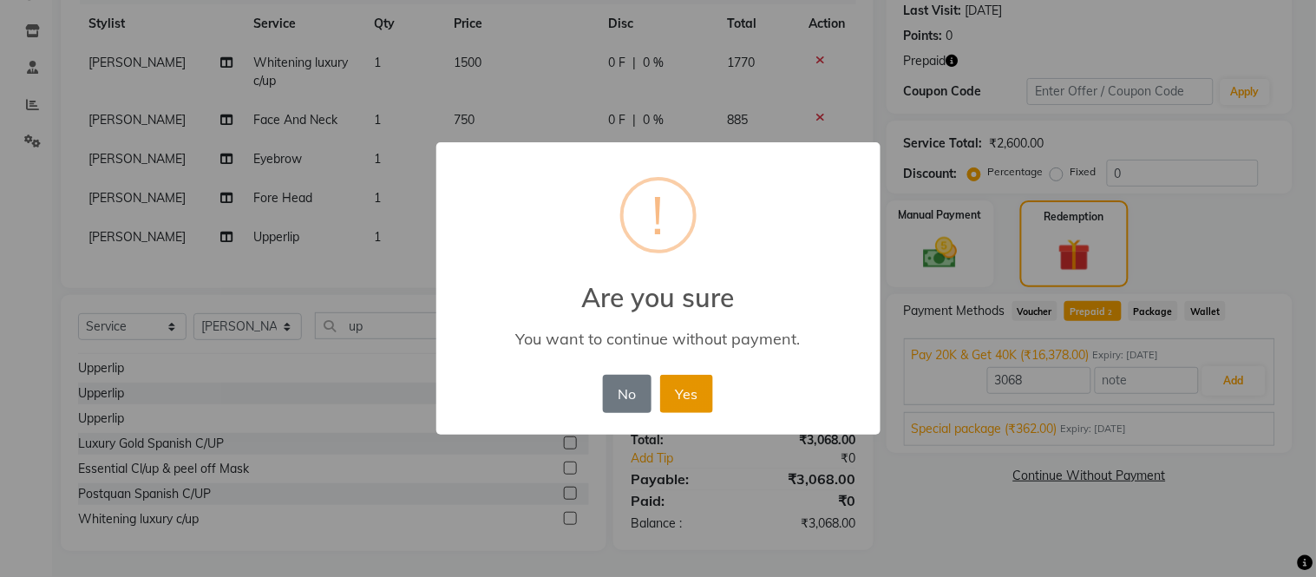
click at [672, 395] on button "Yes" at bounding box center [686, 394] width 53 height 38
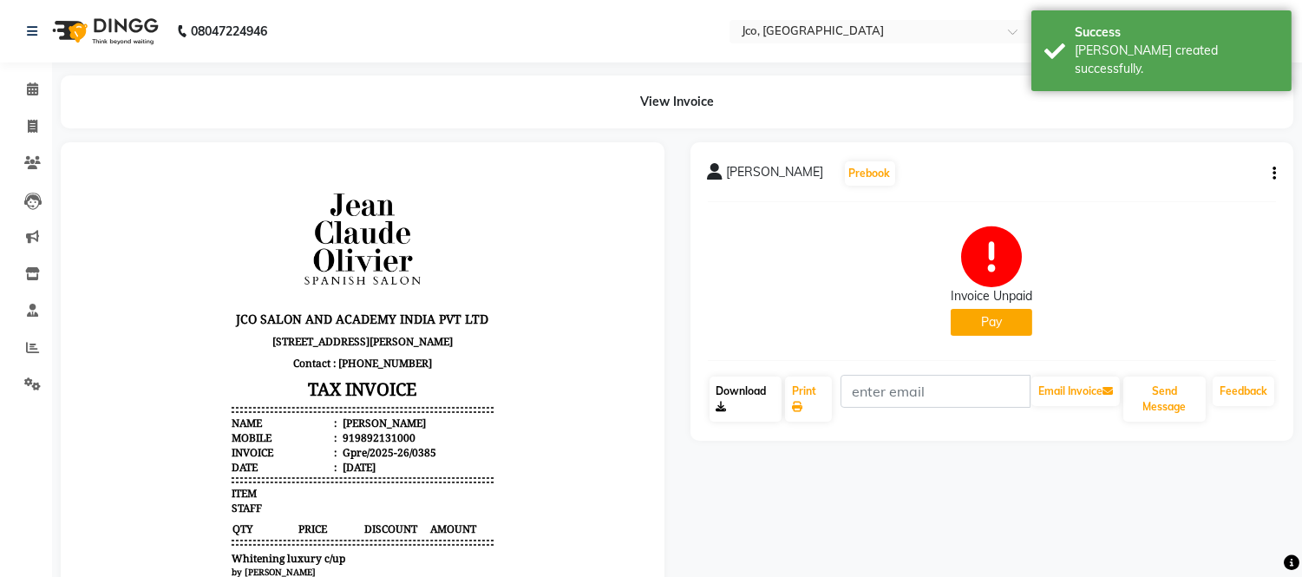
click at [776, 394] on link "Download" at bounding box center [746, 399] width 72 height 45
click at [985, 321] on button "Pay" at bounding box center [992, 322] width 82 height 27
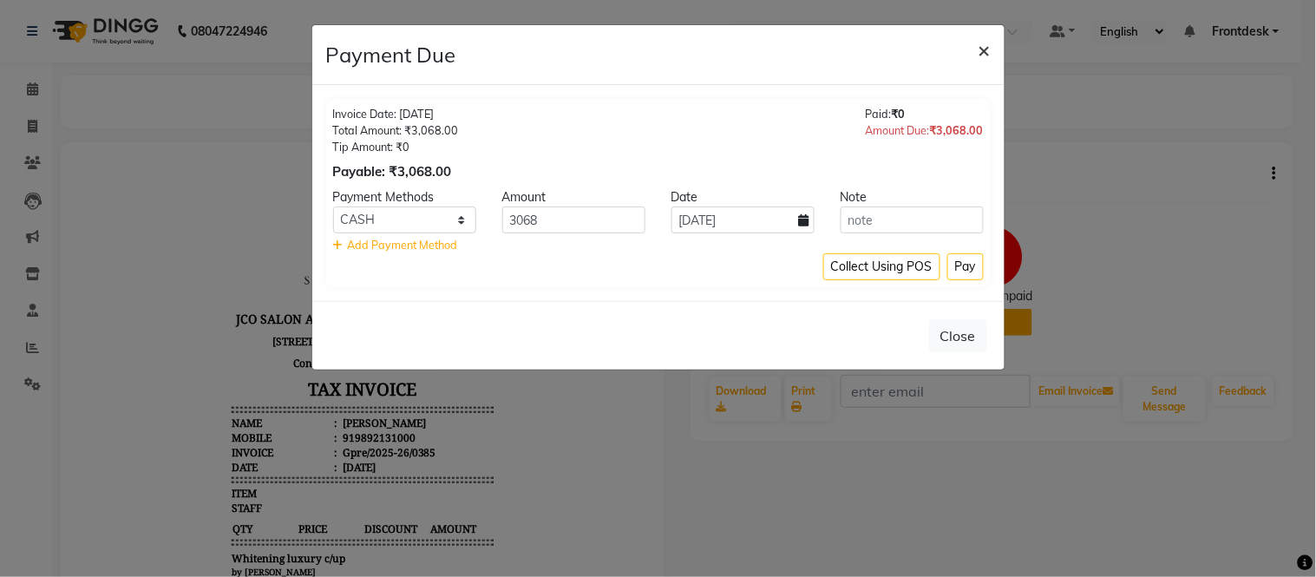
click at [983, 69] on button "×" at bounding box center [985, 49] width 40 height 49
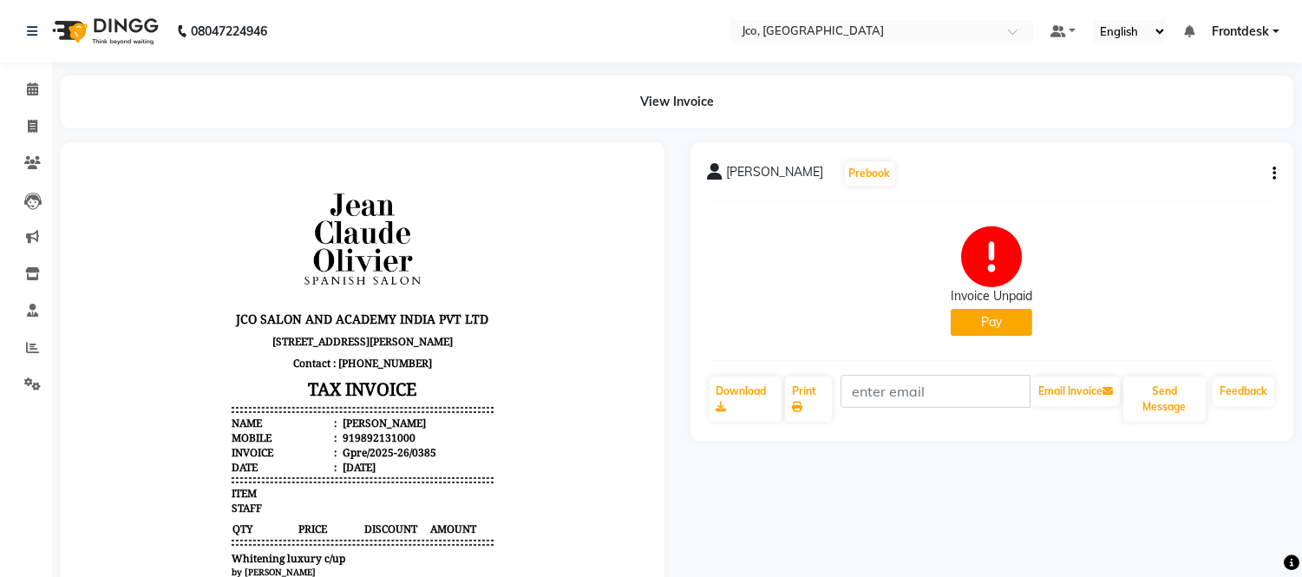
scroll to position [13, 0]
click at [810, 404] on link "Print" at bounding box center [808, 399] width 47 height 45
click at [30, 128] on icon at bounding box center [33, 126] width 10 height 13
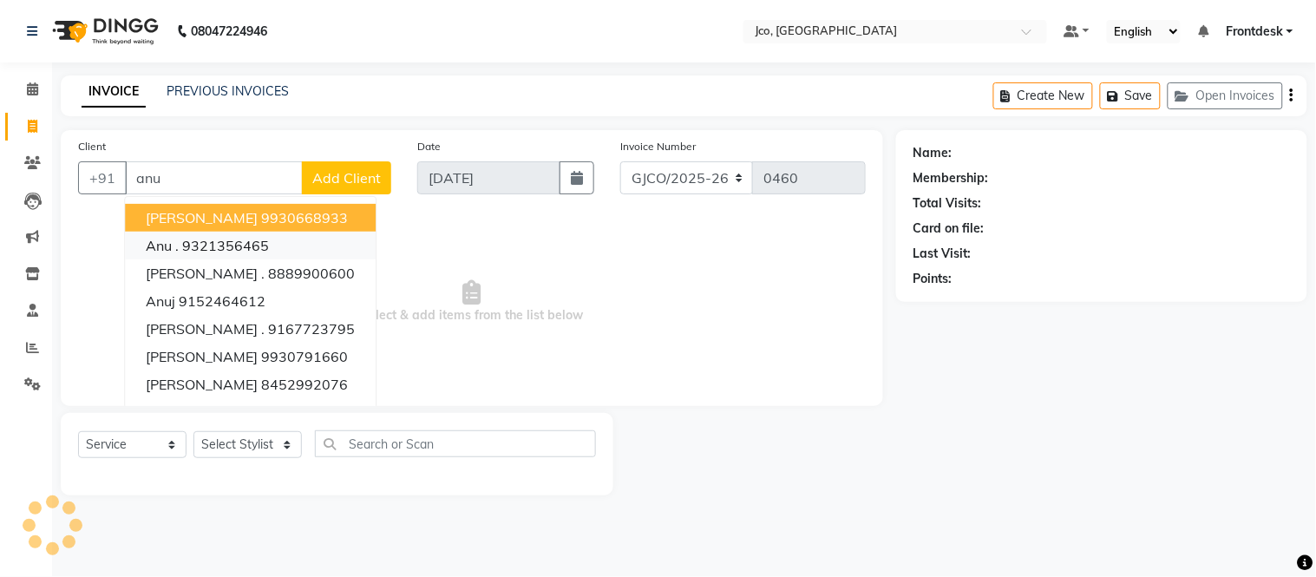
click at [223, 248] on ngb-highlight "9321356465" at bounding box center [225, 245] width 87 height 17
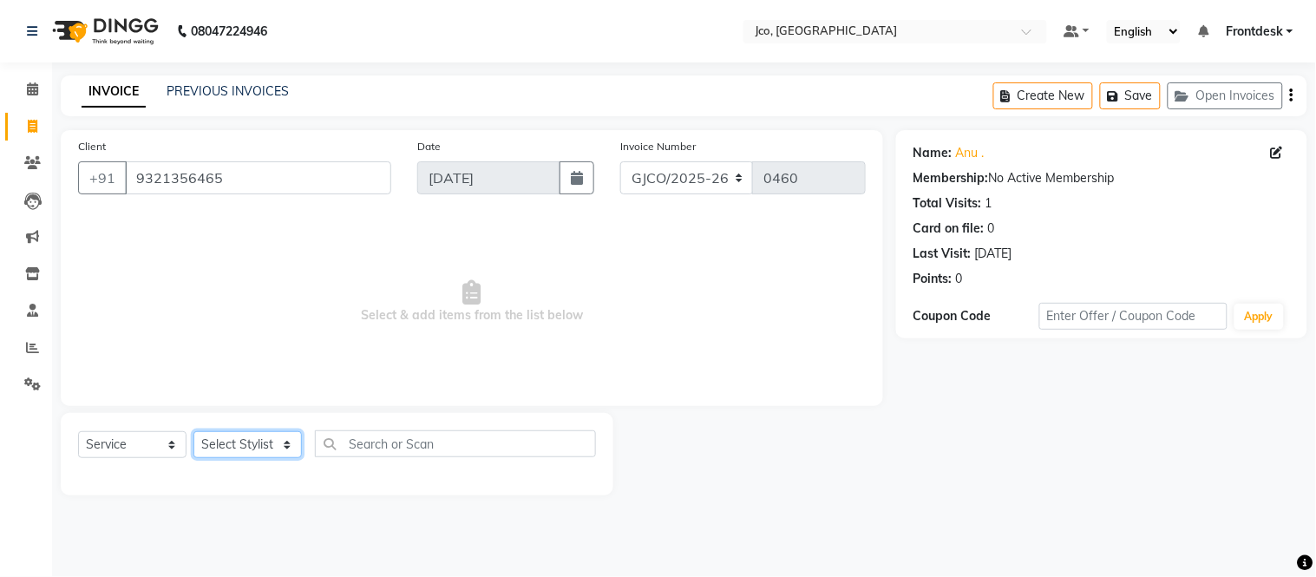
click at [220, 444] on select "Select Stylist [PERSON_NAME] [PERSON_NAME] [PERSON_NAME] Frontdesk Gopal Jouyi …" at bounding box center [247, 444] width 108 height 27
click at [193, 432] on select "Select Stylist [PERSON_NAME] [PERSON_NAME] [PERSON_NAME] Frontdesk Gopal Jouyi …" at bounding box center [247, 444] width 108 height 27
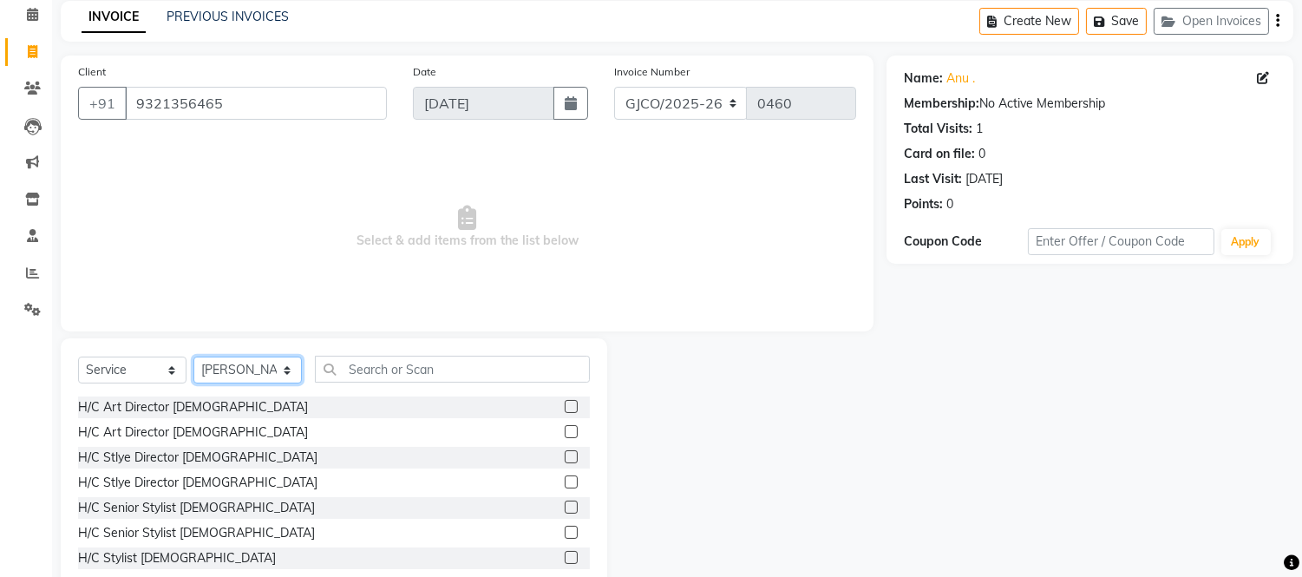
scroll to position [117, 0]
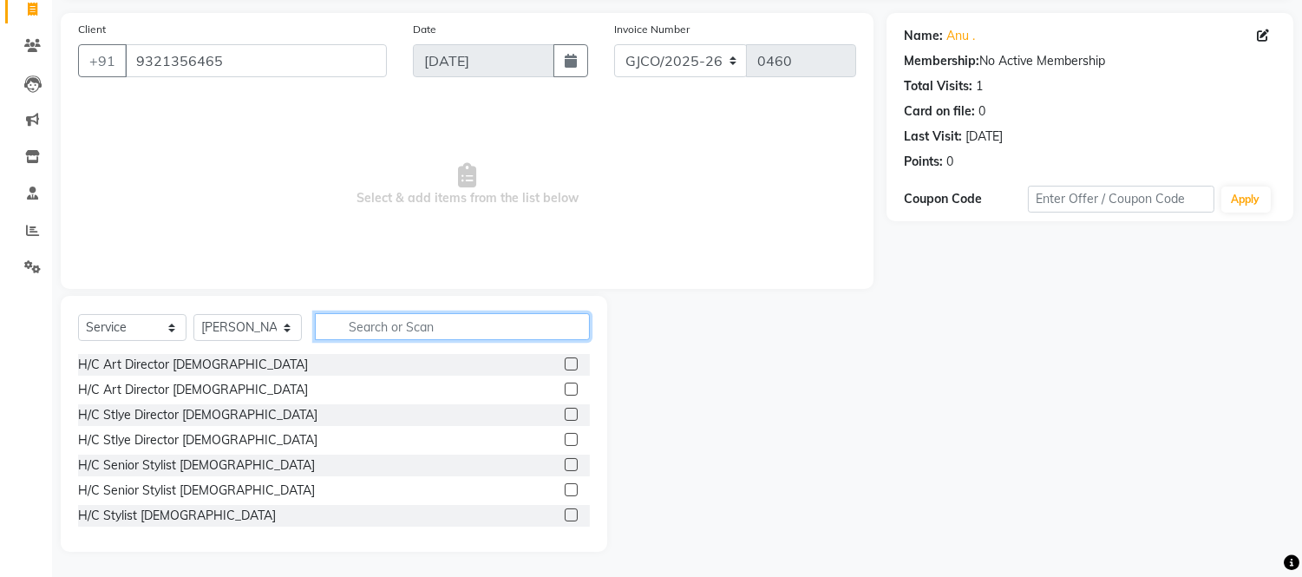
click at [422, 326] on input "text" at bounding box center [452, 326] width 275 height 27
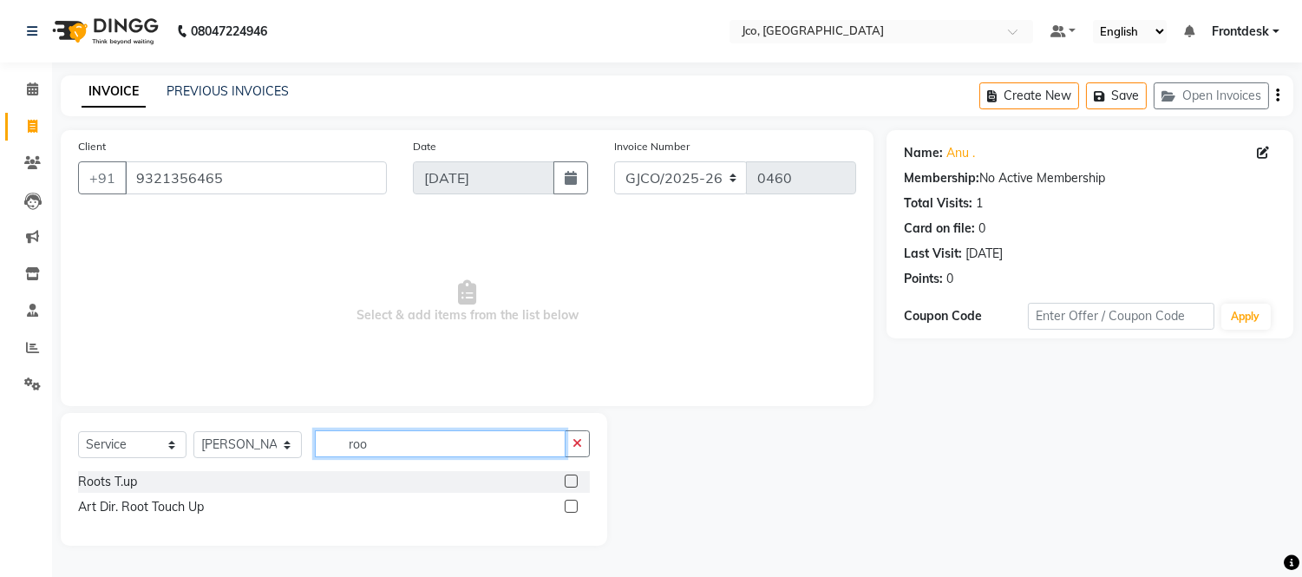
scroll to position [0, 0]
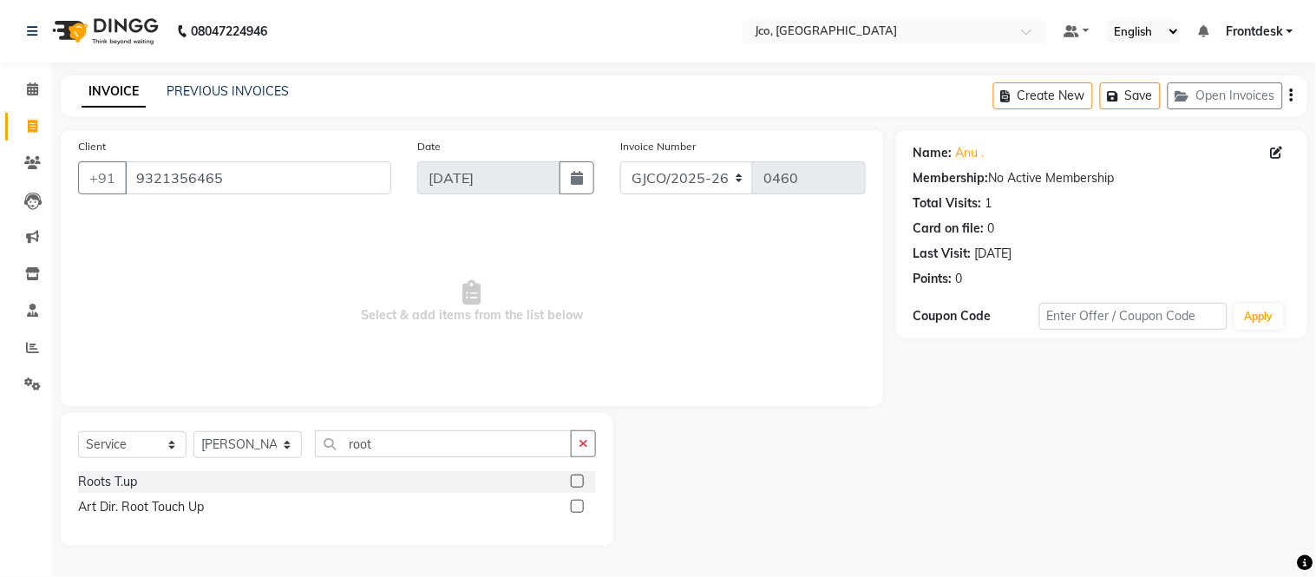
click at [579, 481] on label at bounding box center [577, 481] width 13 height 13
click at [579, 481] on input "checkbox" at bounding box center [576, 481] width 11 height 11
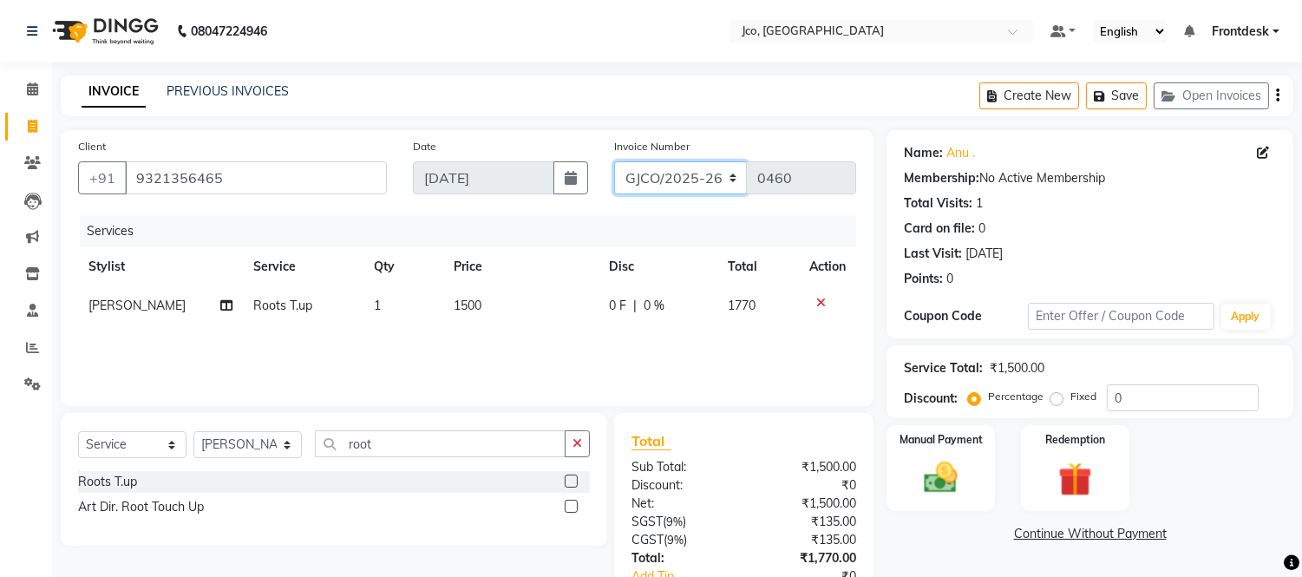
click at [697, 182] on select "GJCO/2025-26 SCG/2025-26 Gpre/2025-26" at bounding box center [681, 177] width 134 height 33
click at [614, 161] on select "GJCO/2025-26 SCG/2025-26 Gpre/2025-26" at bounding box center [681, 177] width 134 height 33
click at [1277, 95] on icon "button" at bounding box center [1277, 95] width 3 height 1
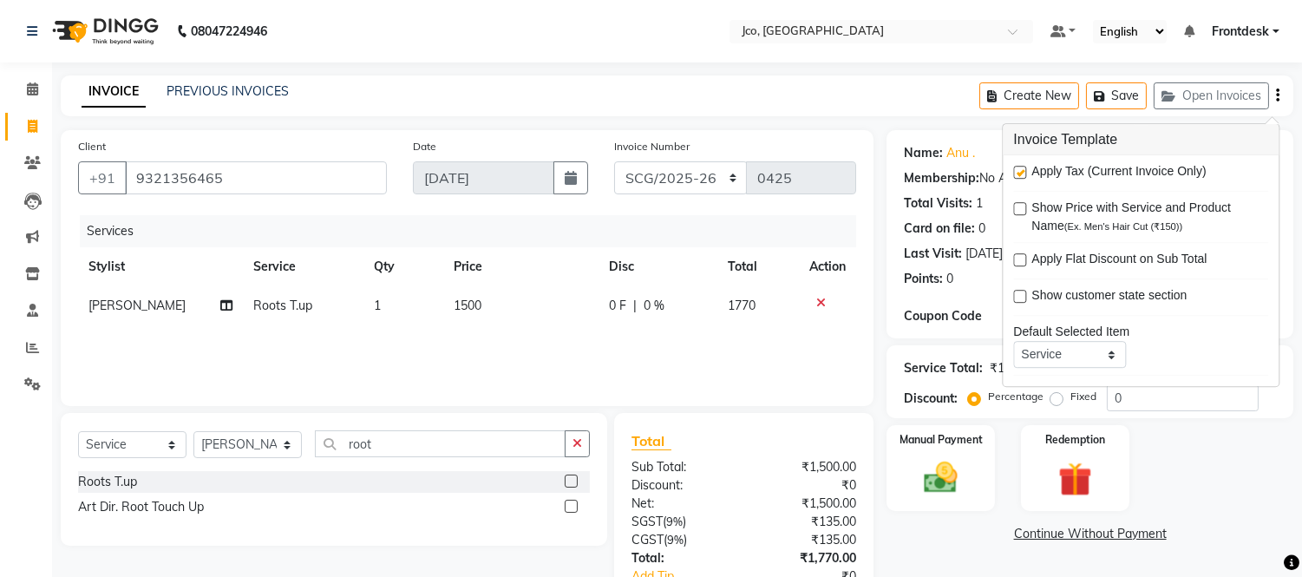
click at [1018, 172] on label at bounding box center [1019, 172] width 13 height 13
click at [1018, 172] on input "checkbox" at bounding box center [1018, 172] width 11 height 11
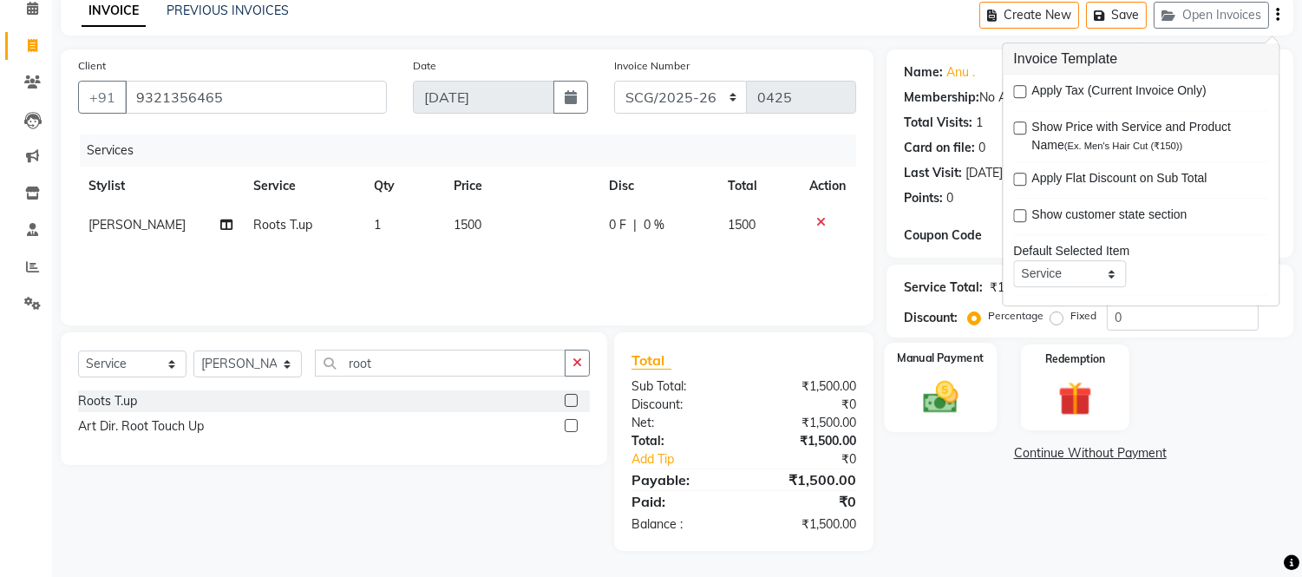
click at [940, 388] on img at bounding box center [941, 397] width 57 height 41
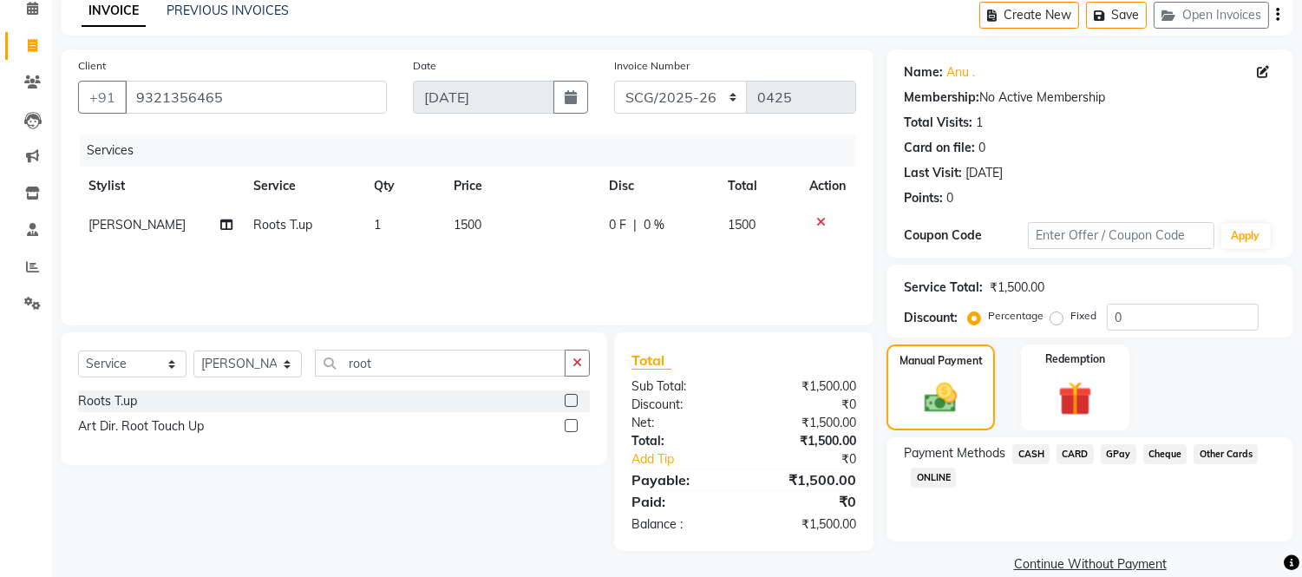
click at [1037, 448] on span "CASH" at bounding box center [1030, 454] width 37 height 20
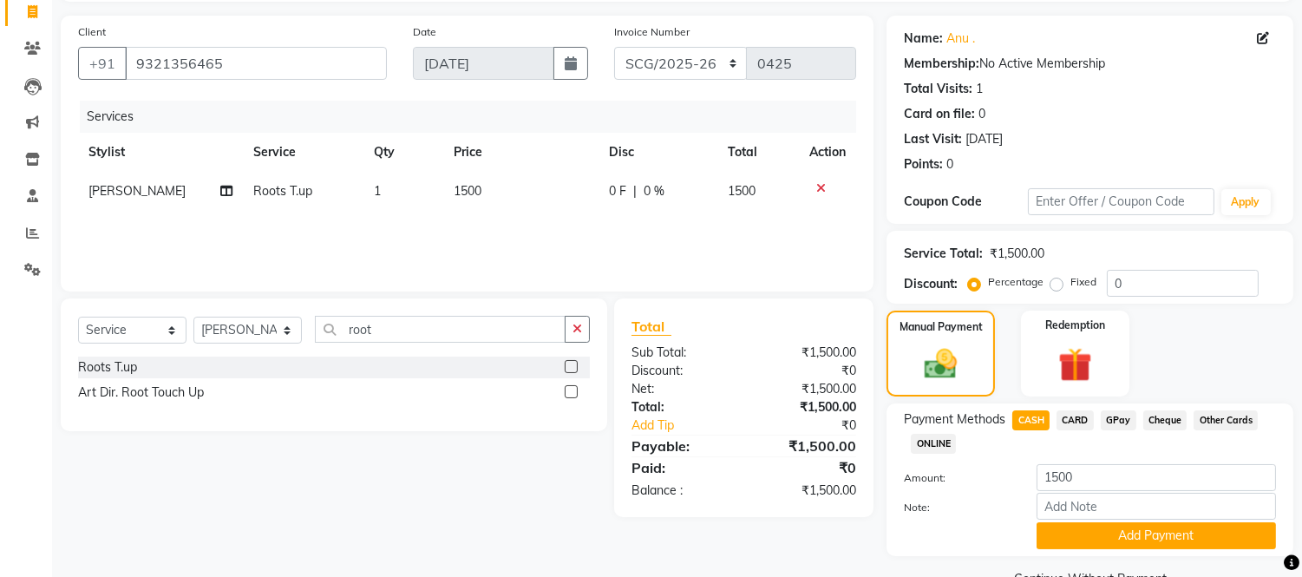
scroll to position [154, 0]
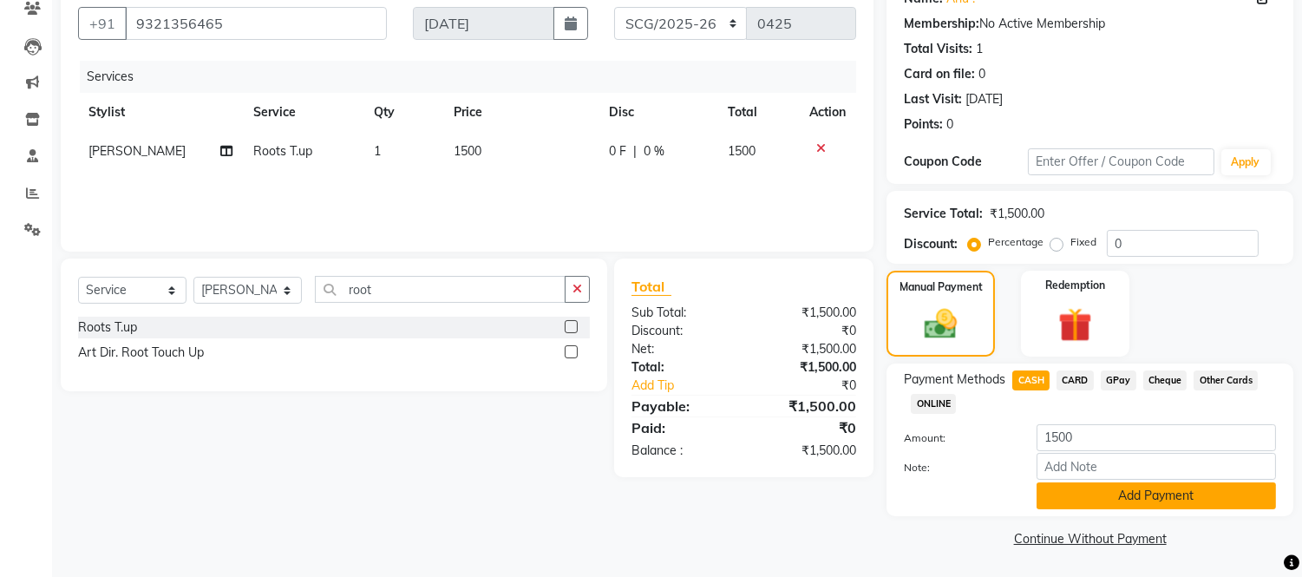
click at [1169, 499] on button "Add Payment" at bounding box center [1156, 495] width 239 height 27
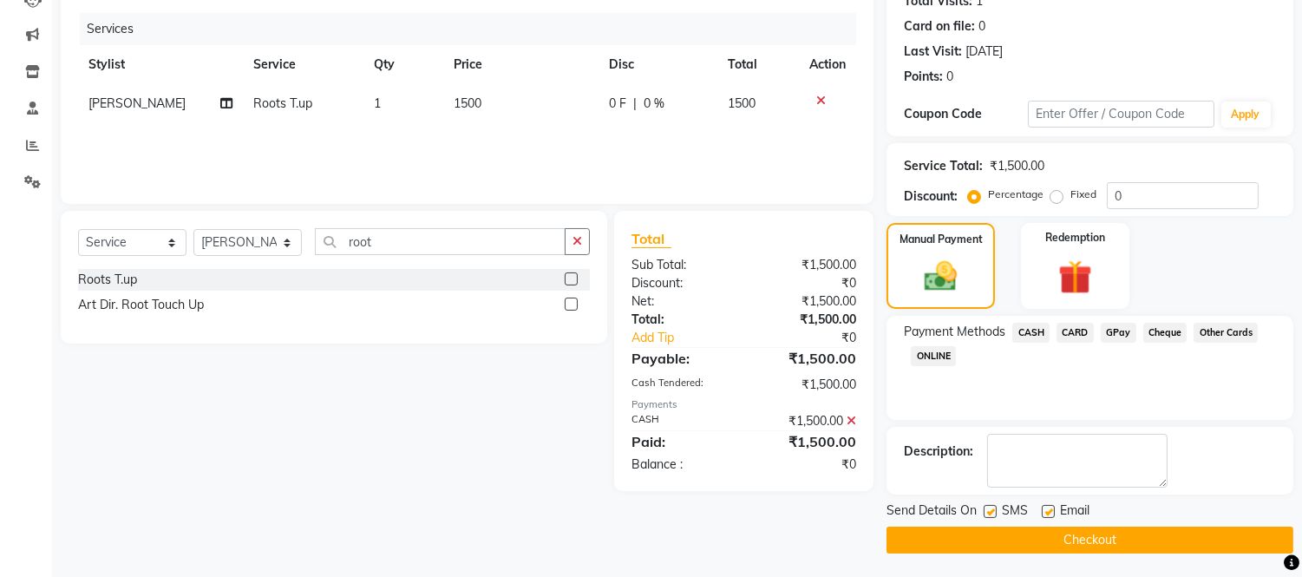
scroll to position [203, 0]
click at [1099, 551] on button "Checkout" at bounding box center [1090, 539] width 407 height 27
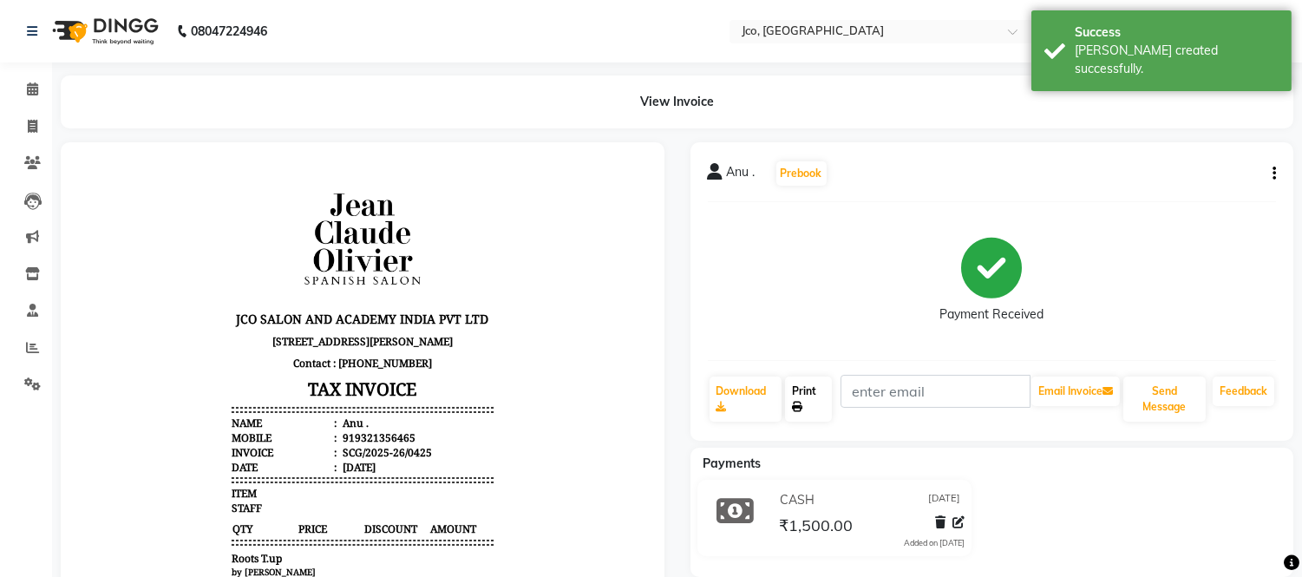
click at [795, 395] on link "Print" at bounding box center [808, 399] width 47 height 45
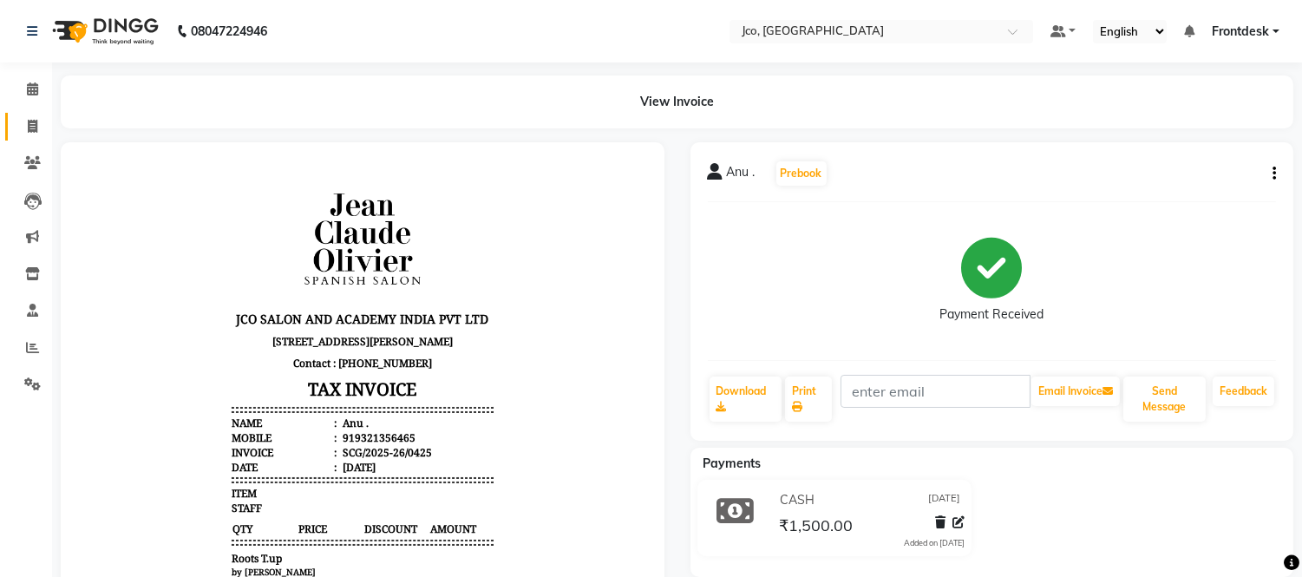
click at [30, 132] on icon at bounding box center [33, 126] width 10 height 13
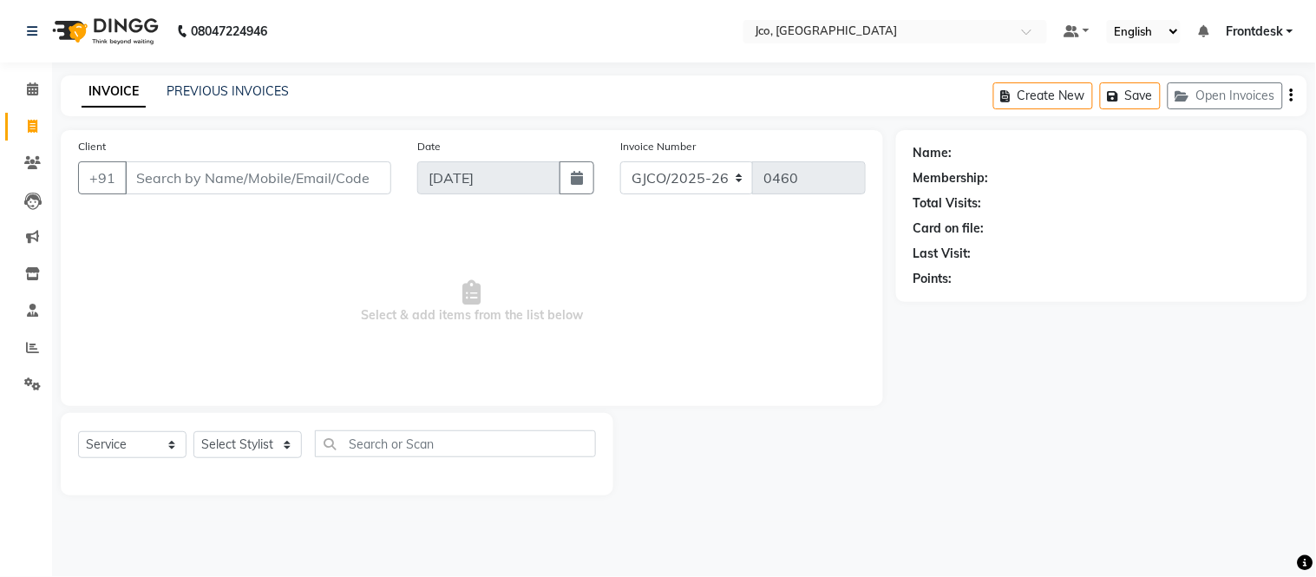
click at [246, 183] on input "Client" at bounding box center [258, 177] width 266 height 33
click at [272, 169] on input "Client" at bounding box center [258, 177] width 266 height 33
click at [338, 170] on span "Add Client" at bounding box center [346, 177] width 69 height 17
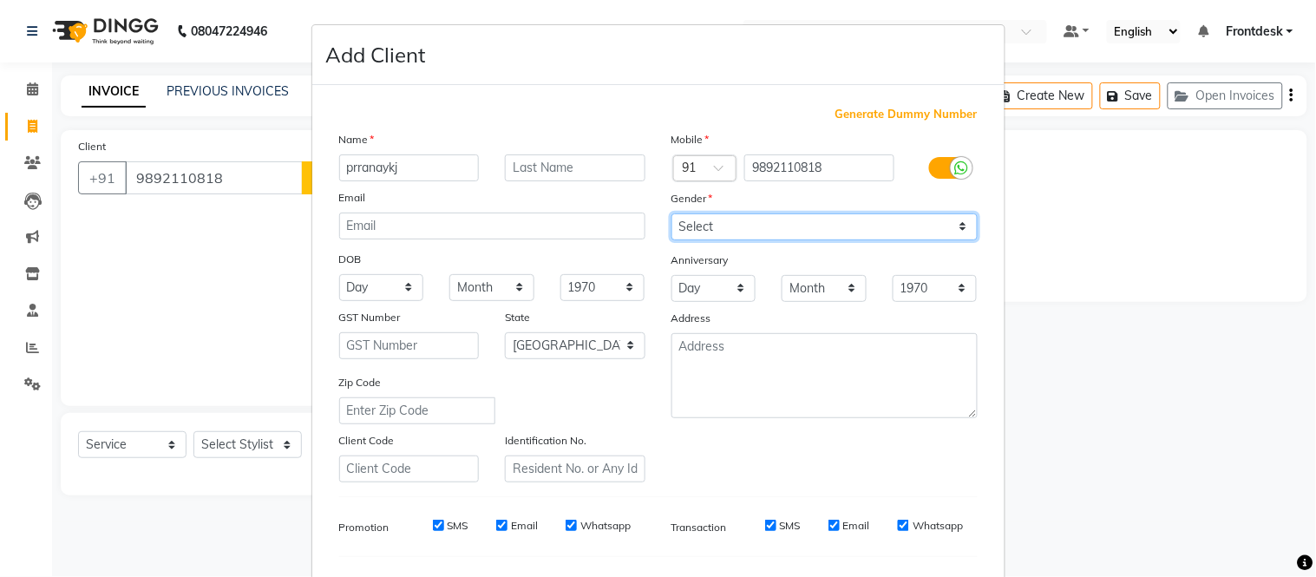
click at [776, 229] on select "Select [DEMOGRAPHIC_DATA] [DEMOGRAPHIC_DATA] Other Prefer Not To Say" at bounding box center [824, 226] width 306 height 27
click at [671, 213] on select "Select [DEMOGRAPHIC_DATA] [DEMOGRAPHIC_DATA] Other Prefer Not To Say" at bounding box center [824, 226] width 306 height 27
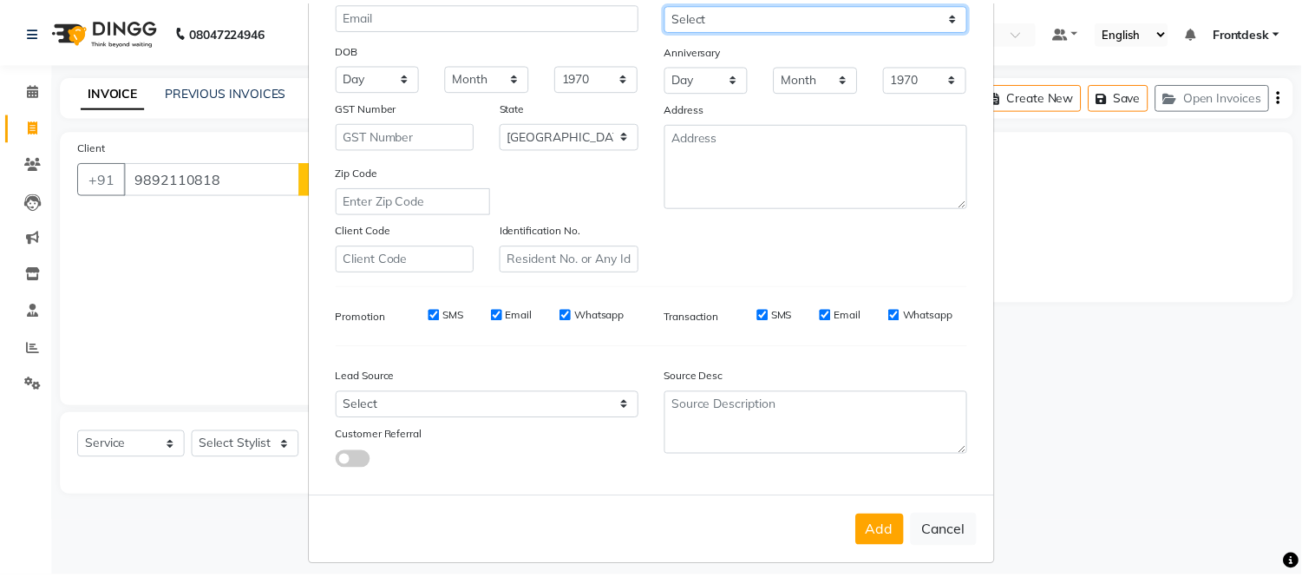
scroll to position [212, 0]
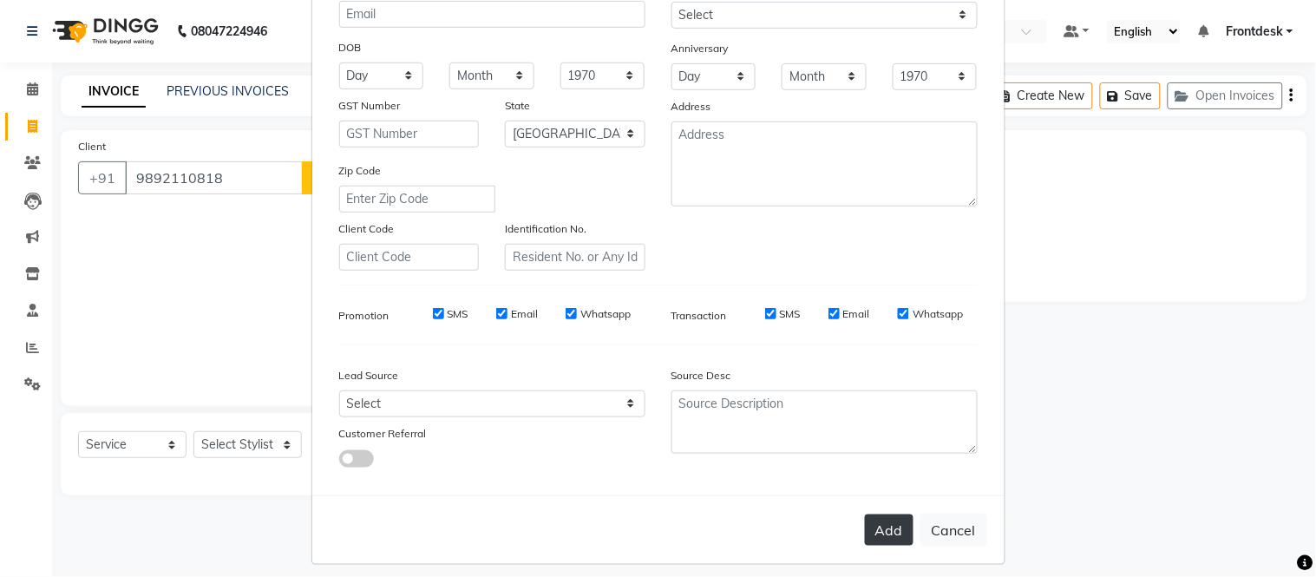
click at [872, 542] on button "Add" at bounding box center [889, 529] width 49 height 31
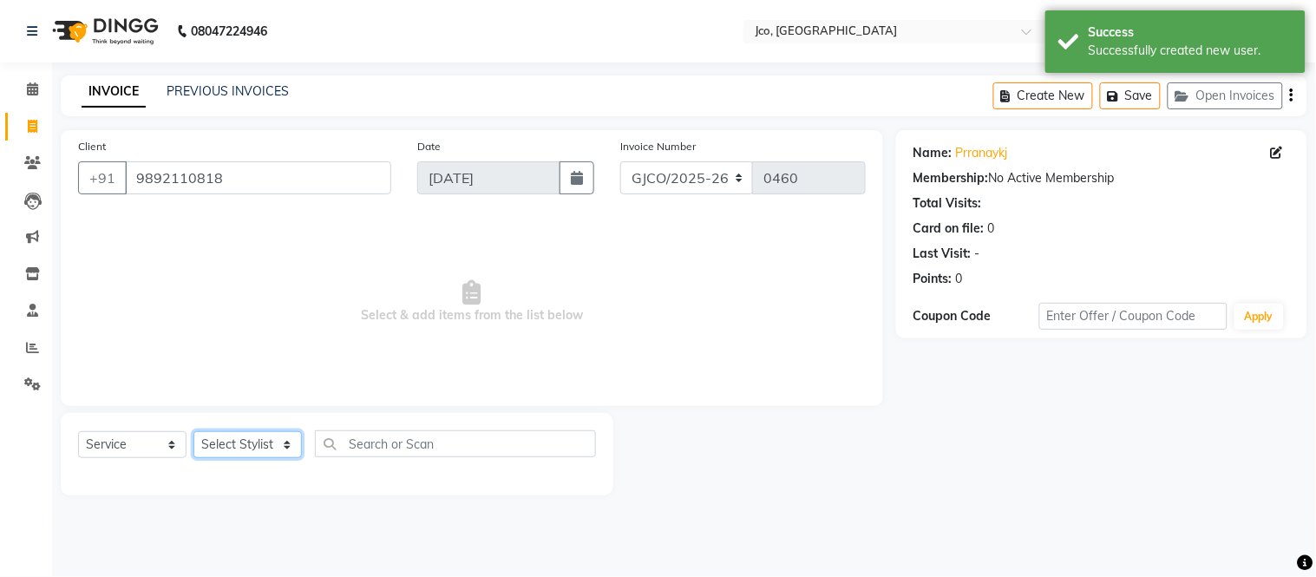
click at [246, 446] on select "Select Stylist [PERSON_NAME] [PERSON_NAME] [PERSON_NAME] Frontdesk Gopal Jouyi …" at bounding box center [247, 444] width 108 height 27
click at [193, 432] on select "Select Stylist [PERSON_NAME] [PERSON_NAME] [PERSON_NAME] Frontdesk Gopal Jouyi …" at bounding box center [247, 444] width 108 height 27
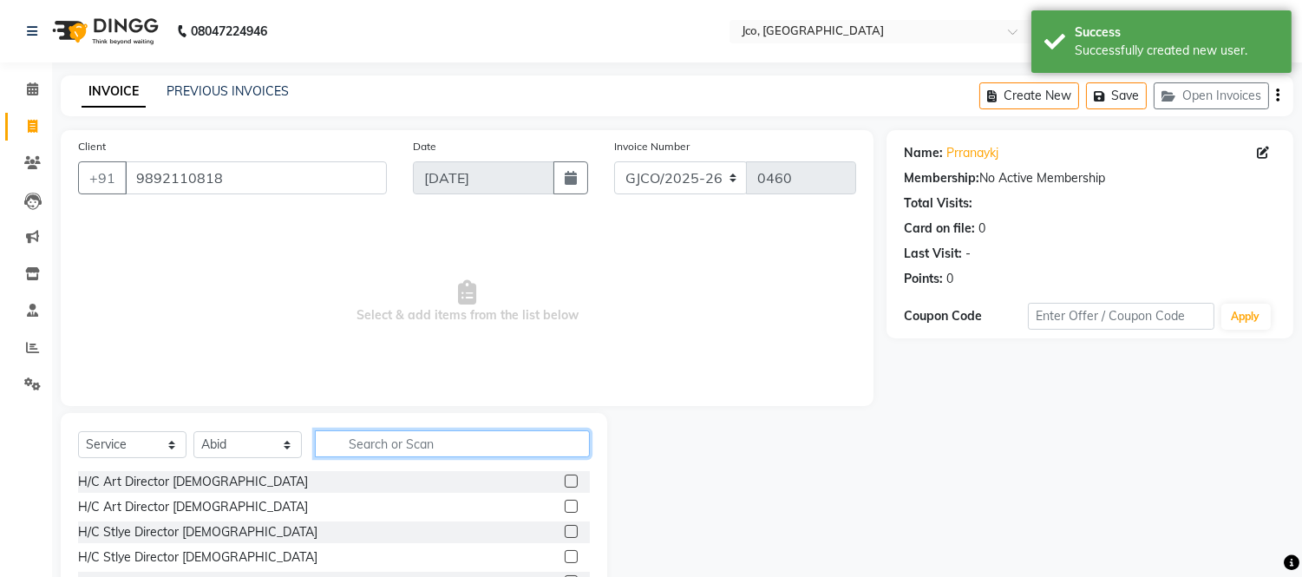
click at [415, 445] on input "text" at bounding box center [452, 443] width 275 height 27
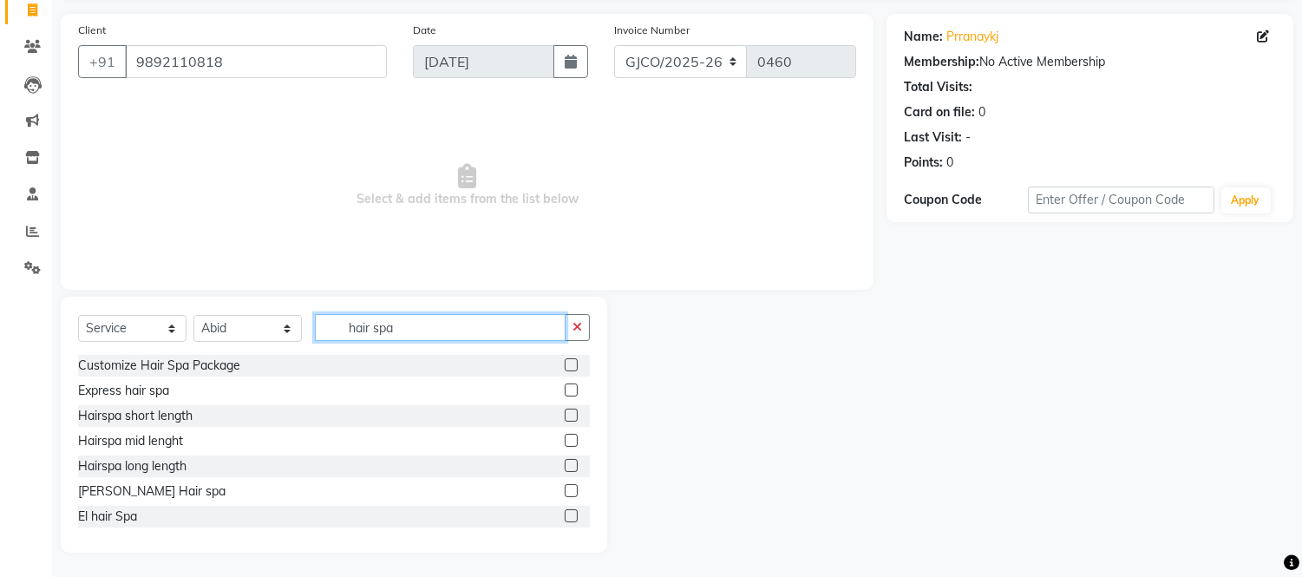
scroll to position [117, 0]
click at [591, 523] on div "Select Service Product Membership Package Voucher Prepaid Gift Card Select Styl…" at bounding box center [334, 424] width 547 height 256
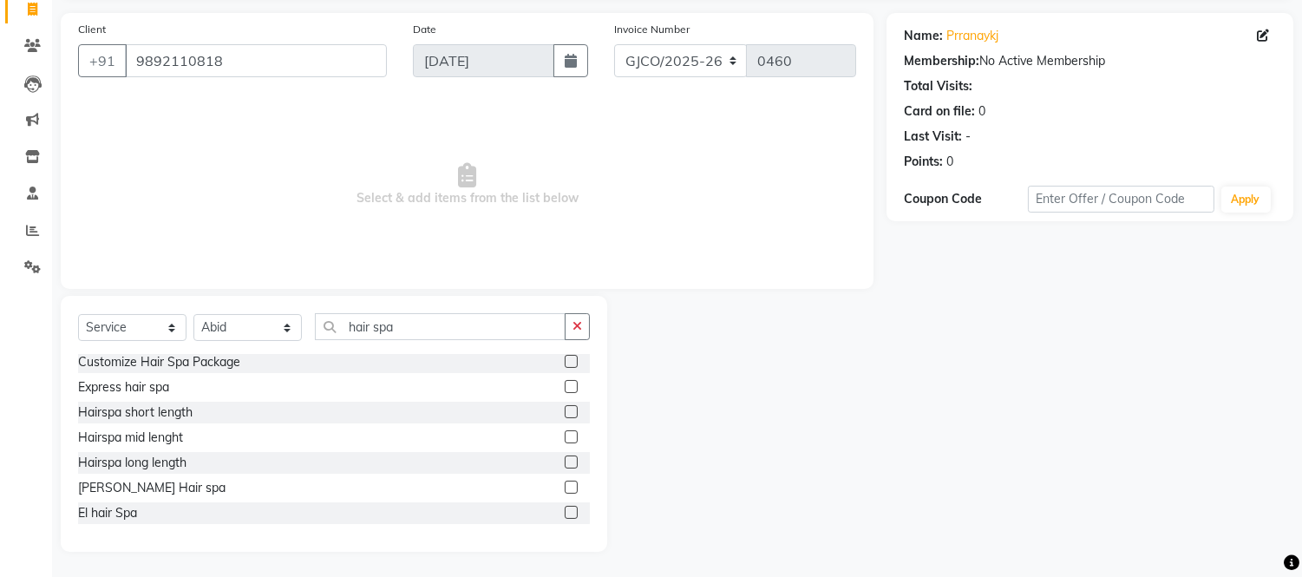
click at [579, 530] on div "Customize Hair Spa Package Express hair spa Hairspa short length Hairspa mid le…" at bounding box center [334, 444] width 512 height 180
click at [565, 410] on label at bounding box center [571, 411] width 13 height 13
click at [565, 410] on input "checkbox" at bounding box center [570, 412] width 11 height 11
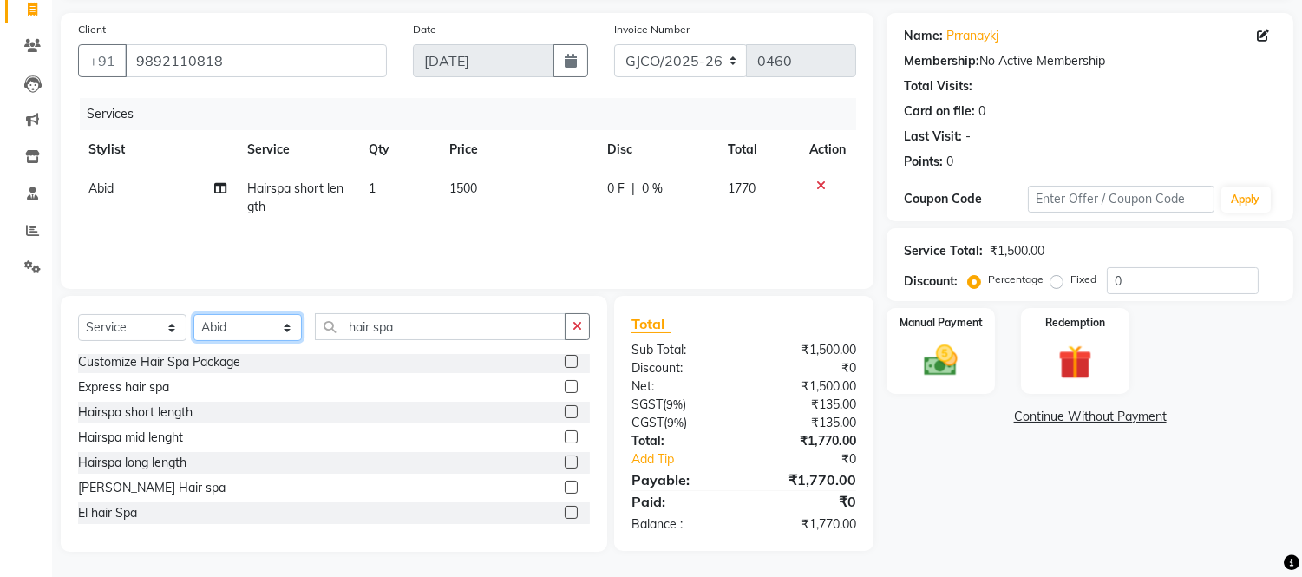
click at [240, 331] on select "Select Stylist [PERSON_NAME] [PERSON_NAME] [PERSON_NAME] Frontdesk Gopal Jouyi …" at bounding box center [247, 327] width 108 height 27
click at [193, 314] on select "Select Stylist [PERSON_NAME] [PERSON_NAME] [PERSON_NAME] Frontdesk Gopal Jouyi …" at bounding box center [247, 327] width 108 height 27
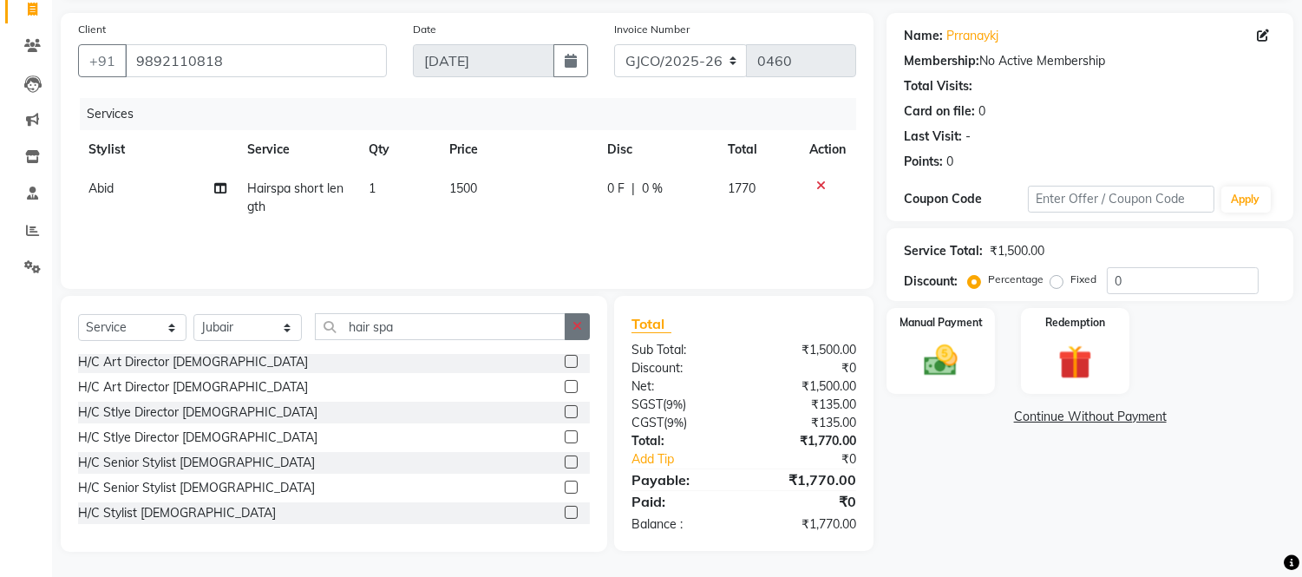
click at [574, 333] on button "button" at bounding box center [577, 326] width 25 height 27
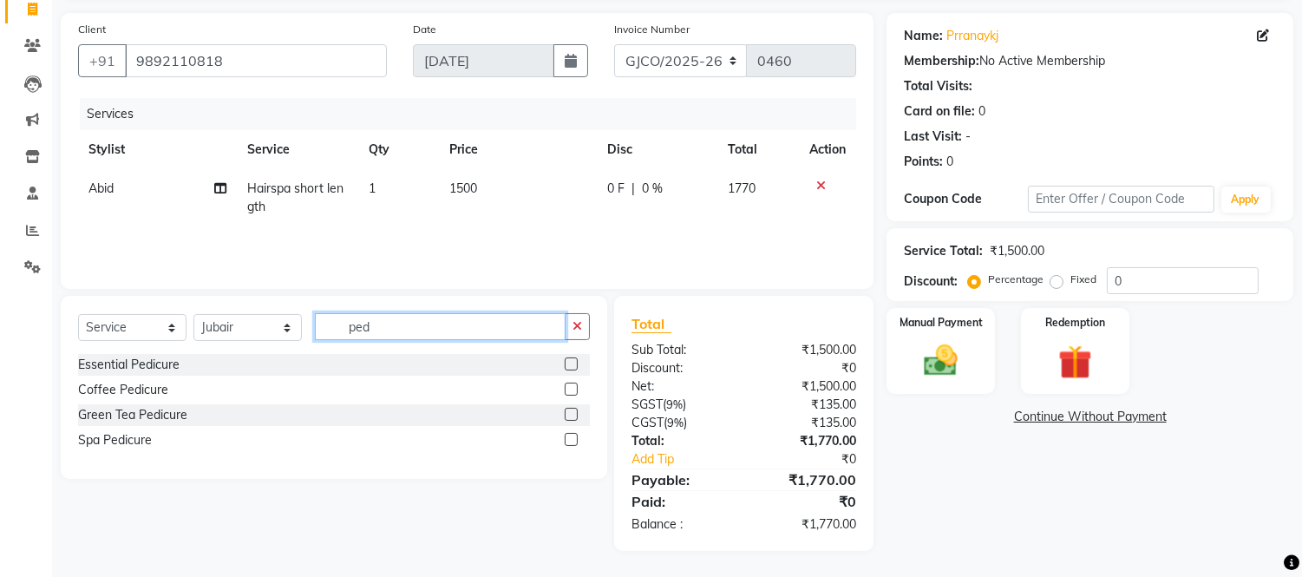
scroll to position [116, 0]
click at [566, 394] on label at bounding box center [571, 389] width 13 height 13
click at [566, 394] on input "checkbox" at bounding box center [570, 390] width 11 height 11
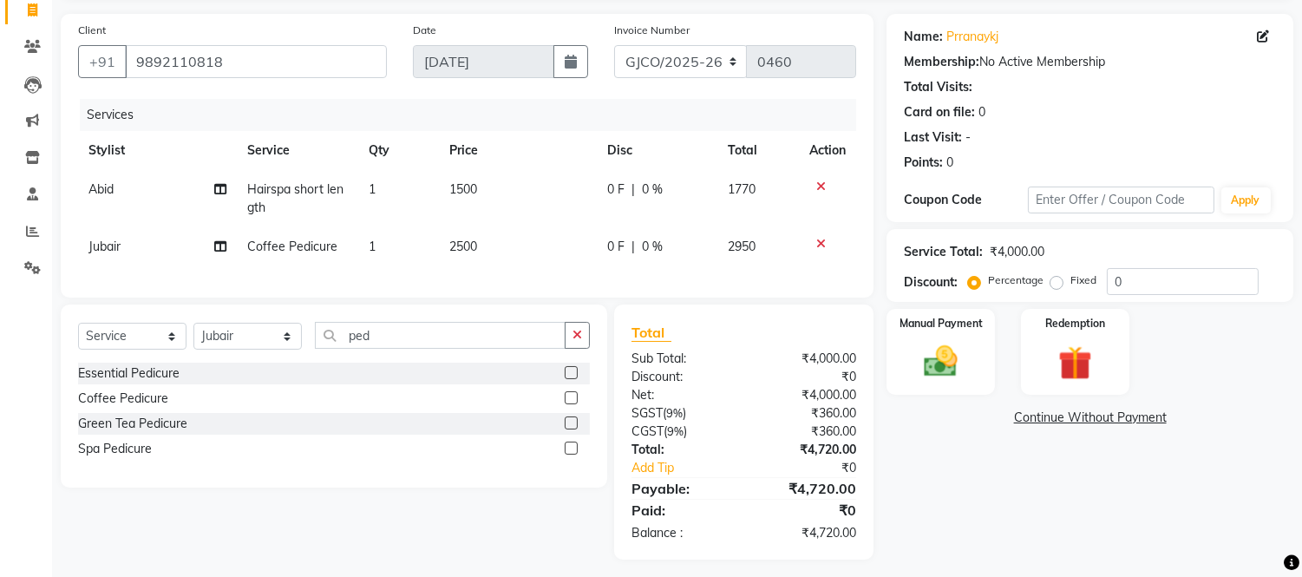
scroll to position [139, 0]
